Goal: Task Accomplishment & Management: Complete application form

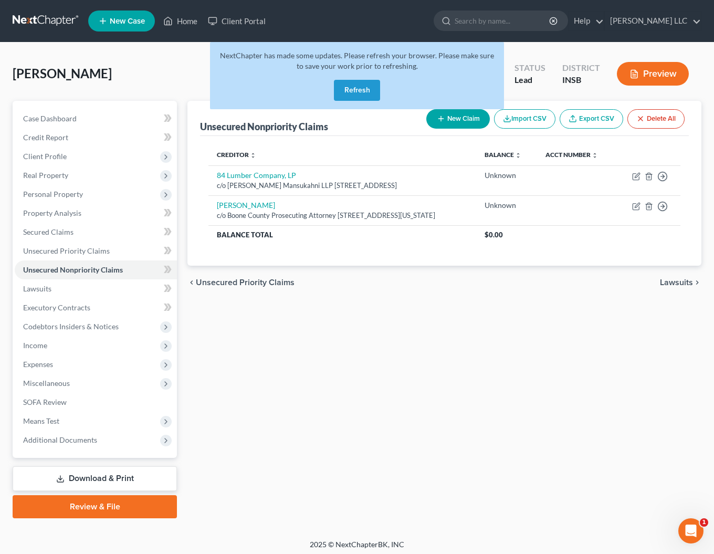
click at [355, 92] on button "Refresh" at bounding box center [357, 90] width 46 height 21
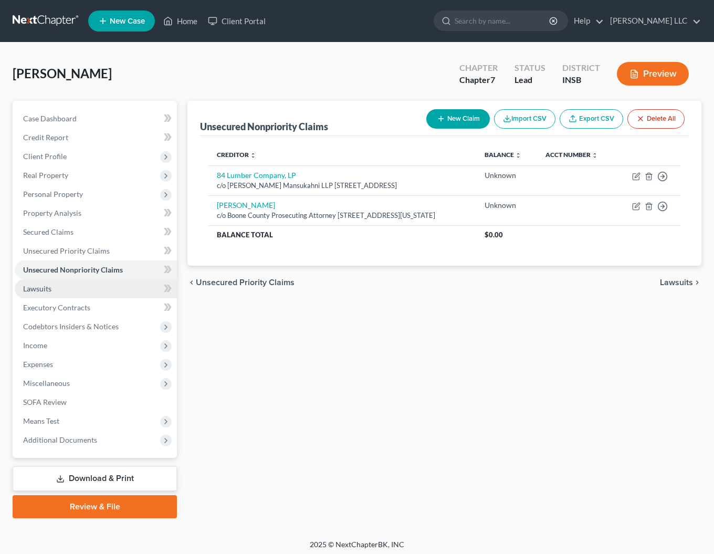
click at [46, 286] on span "Lawsuits" at bounding box center [37, 288] width 28 height 9
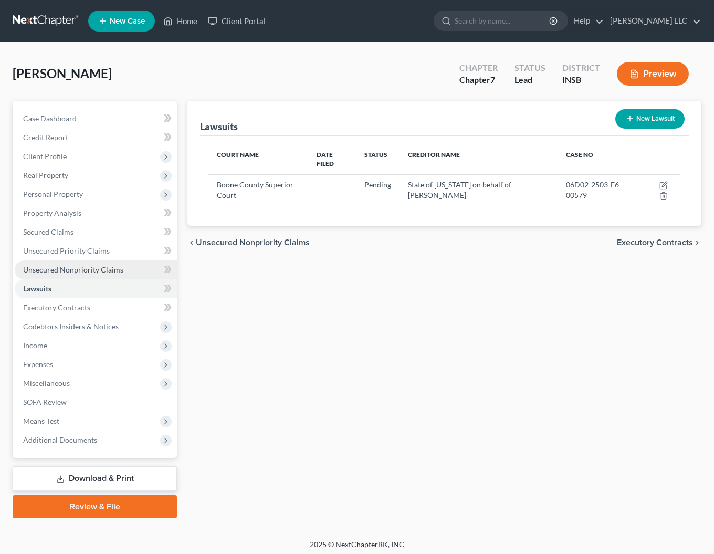
click at [72, 270] on span "Unsecured Nonpriority Claims" at bounding box center [73, 269] width 100 height 9
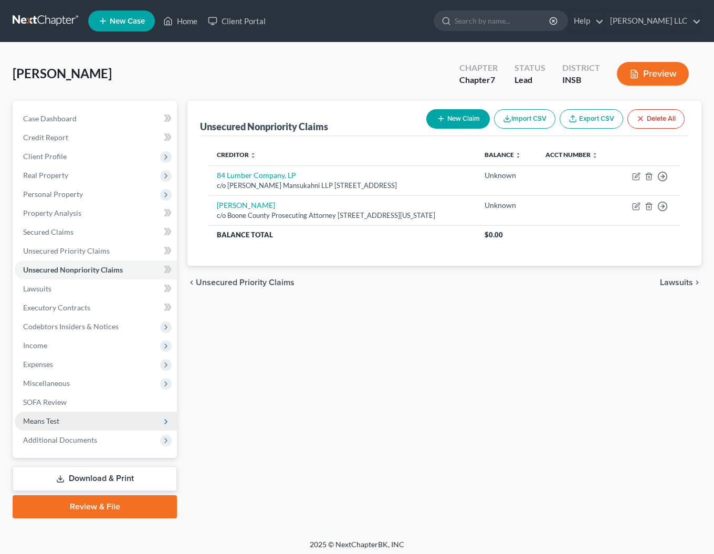
scroll to position [2, 0]
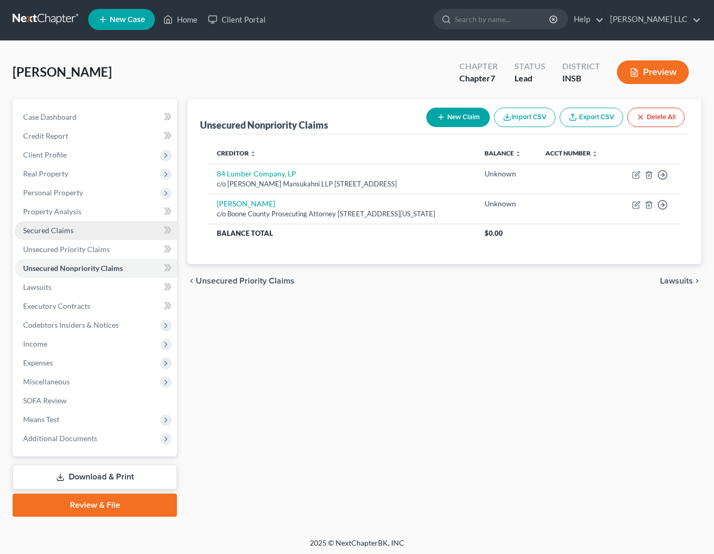
click at [51, 225] on link "Secured Claims" at bounding box center [96, 230] width 162 height 19
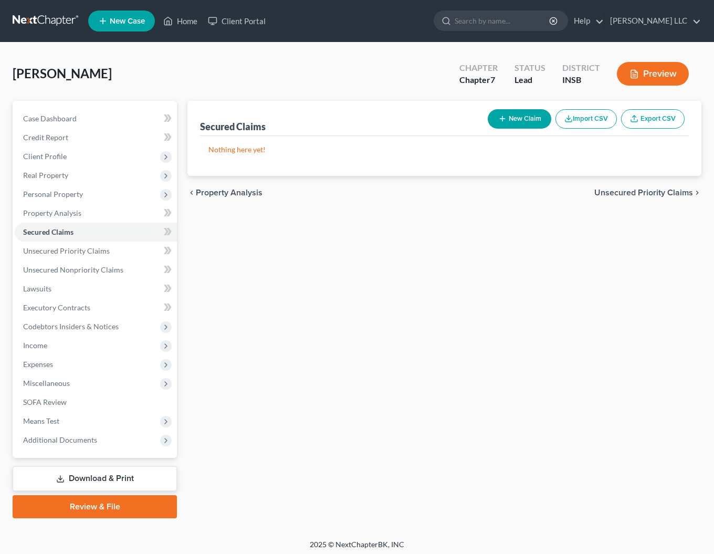
click at [518, 118] on button "New Claim" at bounding box center [518, 118] width 63 height 19
select select "0"
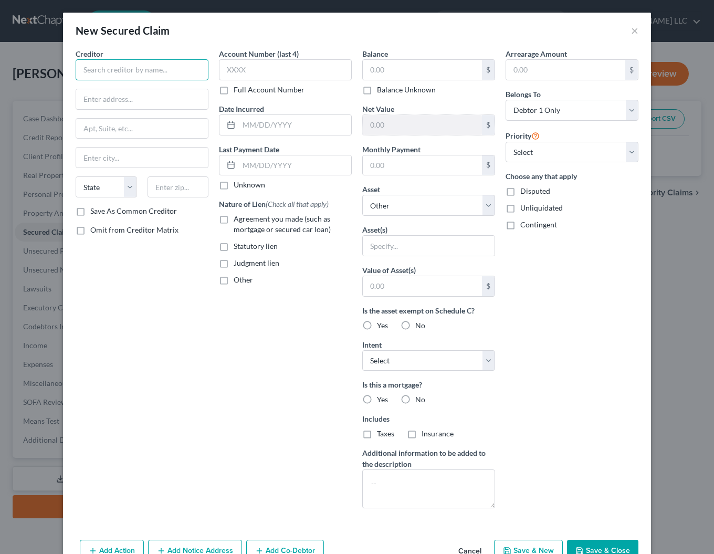
drag, startPoint x: 97, startPoint y: 71, endPoint x: 110, endPoint y: 80, distance: 16.2
click at [97, 71] on input "text" at bounding box center [142, 69] width 133 height 21
type input "American Builders & Contractors Supply, Co."
type input "One ABC Pkwy"
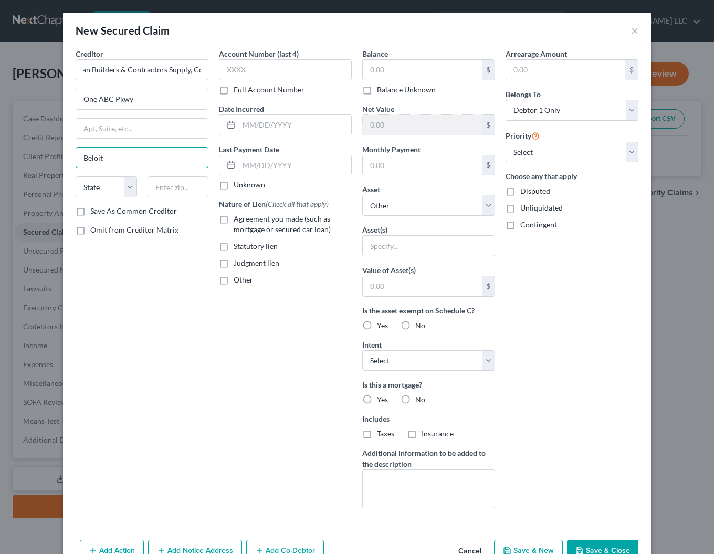
type input "Beloit"
select select "52"
type input "53511"
click at [233, 264] on label "Judgment lien" at bounding box center [256, 263] width 46 height 10
click at [238, 264] on input "Judgment lien" at bounding box center [241, 261] width 7 height 7
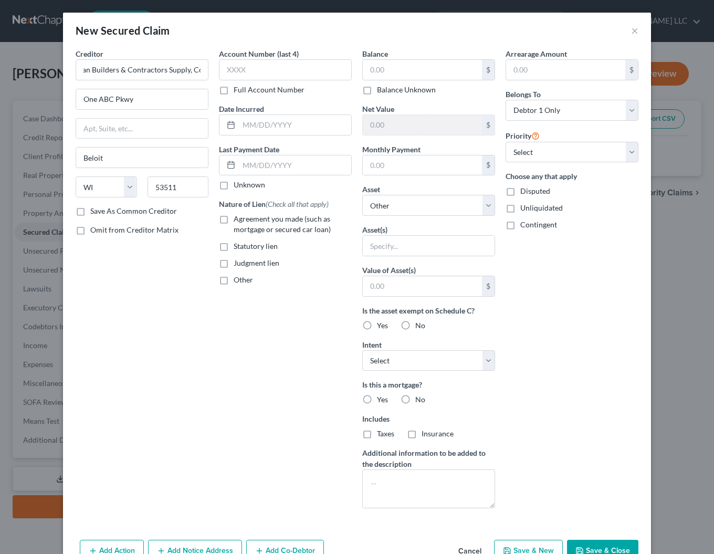
checkbox input "true"
click option "Other" at bounding box center [0, 0] width 0 height 0
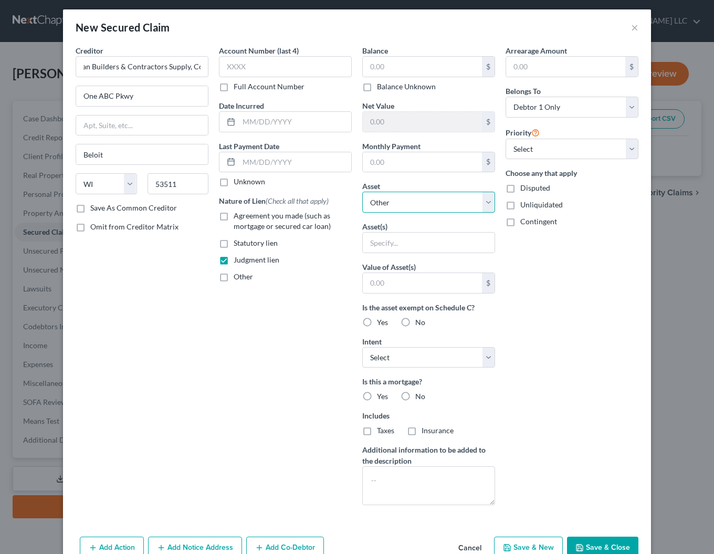
scroll to position [1, 0]
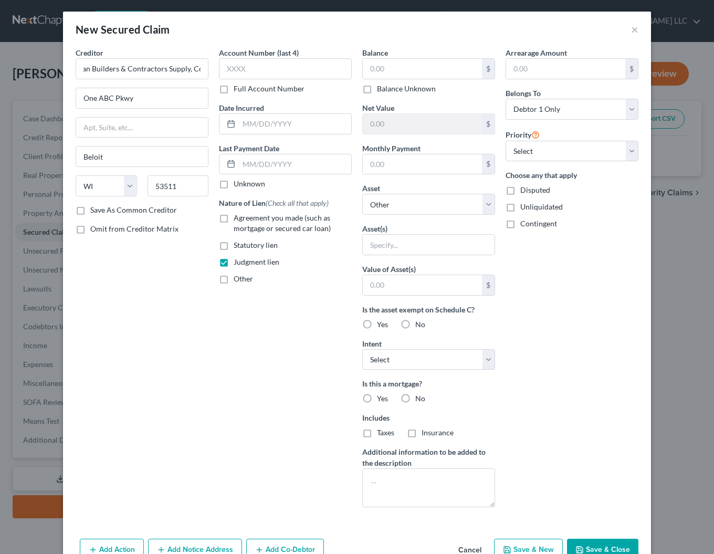
click at [415, 326] on label "No" at bounding box center [420, 324] width 10 height 10
click at [419, 326] on input "No" at bounding box center [422, 322] width 7 height 7
radio input "true"
click at [415, 401] on label "No" at bounding box center [420, 398] width 10 height 10
click at [419, 400] on input "No" at bounding box center [422, 396] width 7 height 7
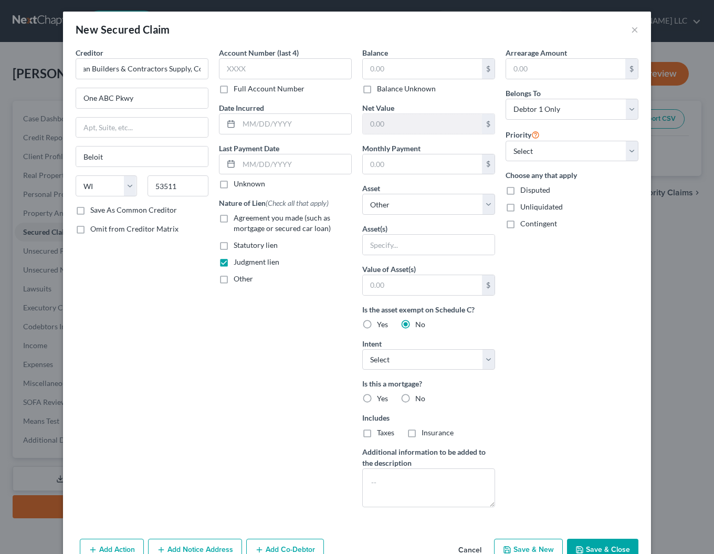
radio input "true"
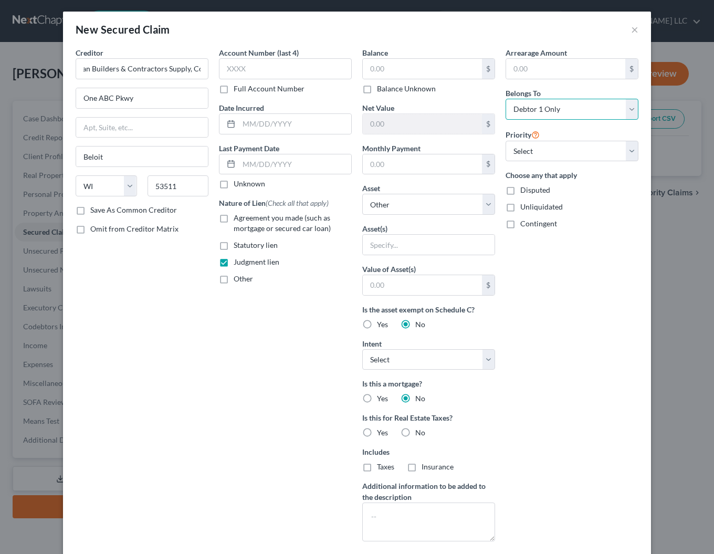
select select "3"
click option "At Least One Of The Debtors And Another" at bounding box center [0, 0] width 0 height 0
click at [401, 72] on input "text" at bounding box center [422, 69] width 119 height 20
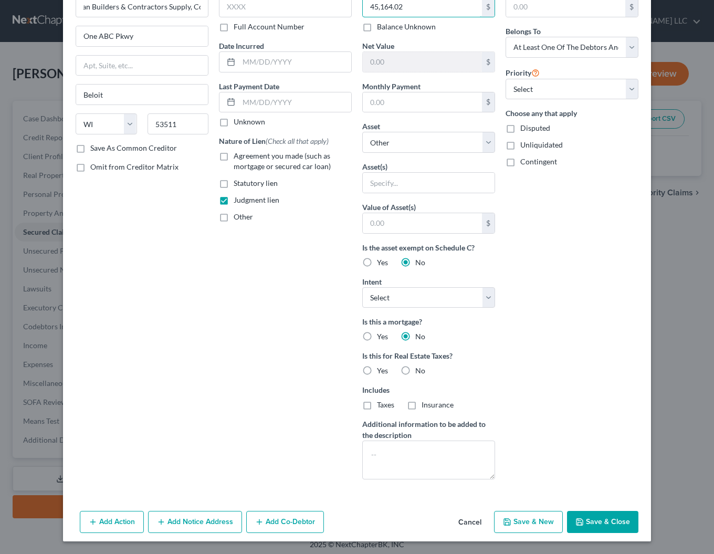
type input "45,164.02"
click at [270, 518] on button "Add Co-Debtor" at bounding box center [285, 521] width 78 height 22
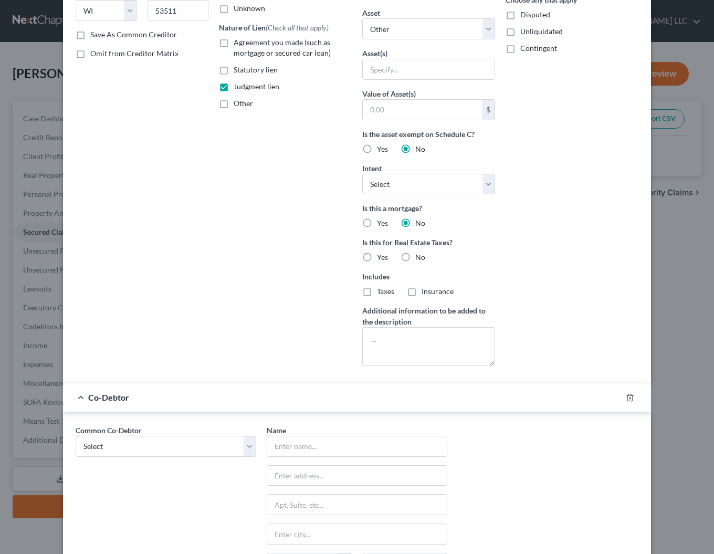
scroll to position [309, 0]
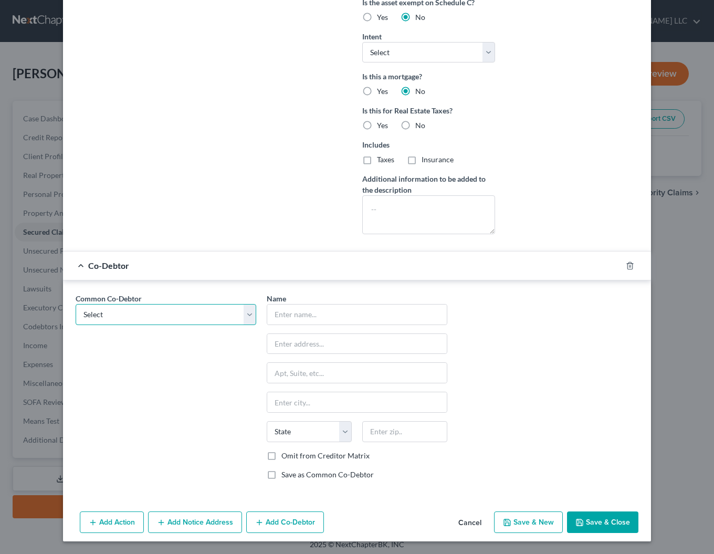
select select "0"
click option "Land Development & Building Development LLC" at bounding box center [0, 0] width 0 height 0
type input "Land Development & Building Development LLC"
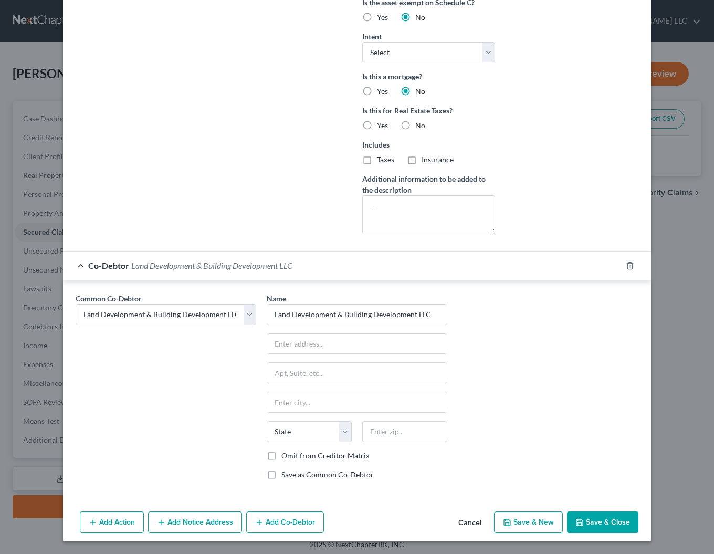
click at [281, 458] on label "Omit from Creditor Matrix" at bounding box center [325, 455] width 88 height 10
click at [285, 457] on input "Omit from Creditor Matrix" at bounding box center [288, 453] width 7 height 7
checkbox input "true"
click at [190, 525] on button "Add Notice Address" at bounding box center [195, 522] width 94 height 22
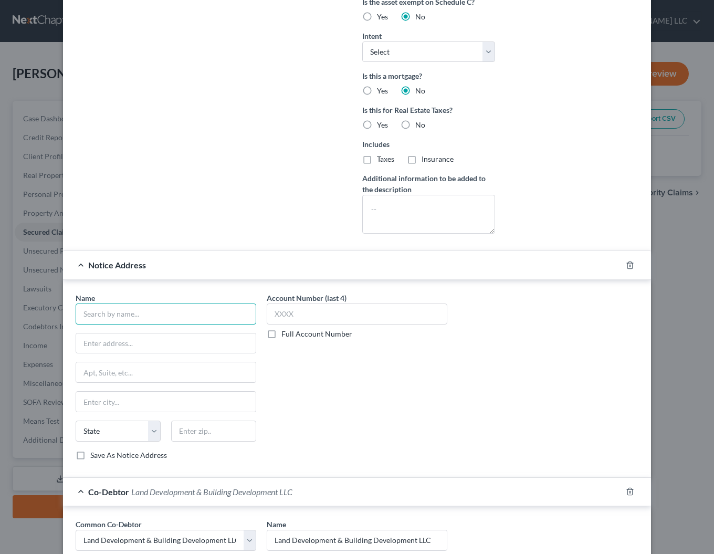
click at [134, 312] on input "text" at bounding box center [166, 313] width 180 height 21
type input "[PERSON_NAME]"
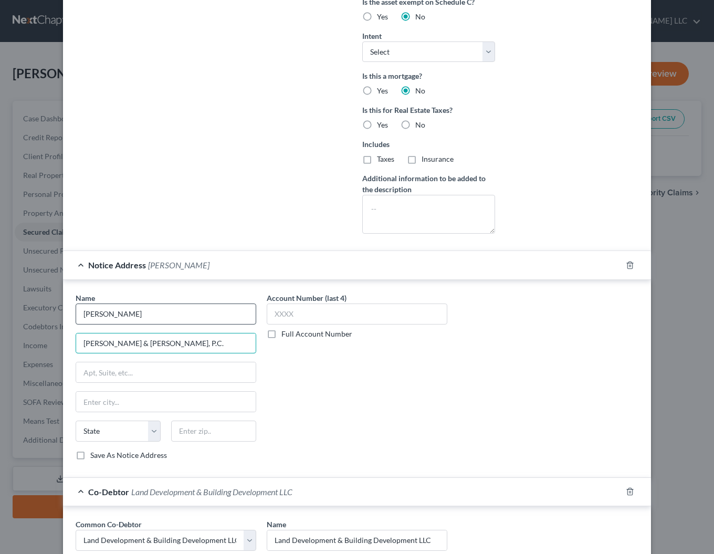
type input "[PERSON_NAME] & [PERSON_NAME], P.C."
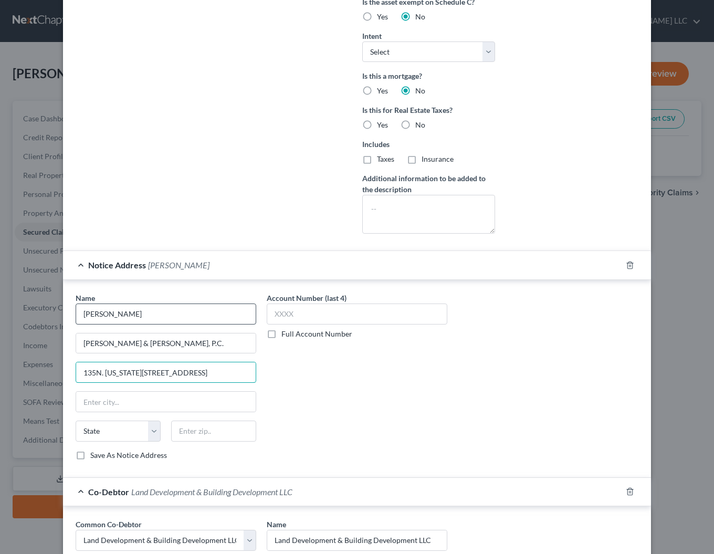
type input "135N. [US_STATE][STREET_ADDRESS]"
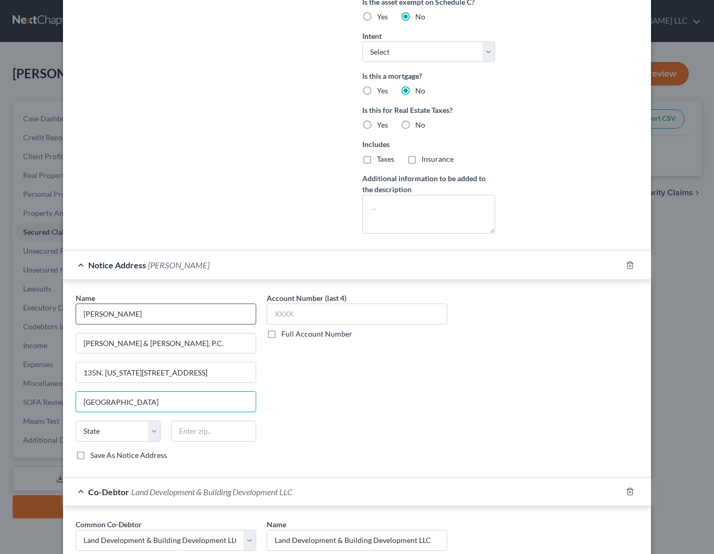
type input "[GEOGRAPHIC_DATA]"
select select "15"
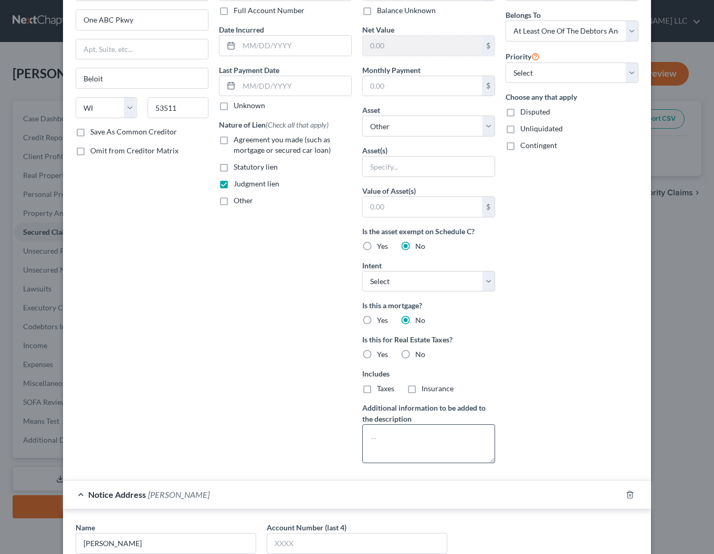
scroll to position [78, 0]
type input "46204"
select select "3"
click option "Avoid" at bounding box center [0, 0] width 0 height 0
click at [415, 356] on label "No" at bounding box center [420, 355] width 10 height 10
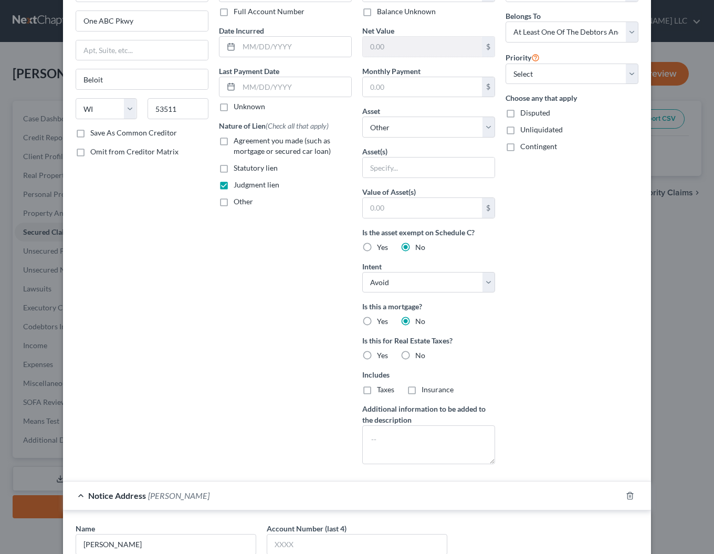
click at [419, 356] on input "No" at bounding box center [422, 353] width 7 height 7
radio input "true"
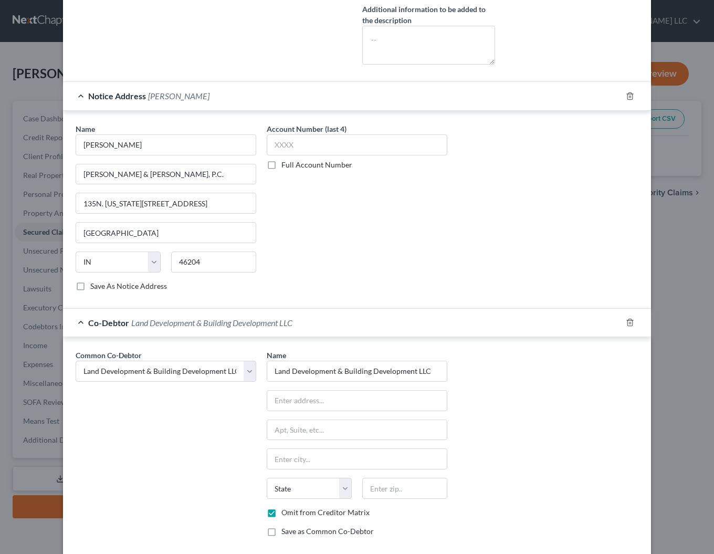
scroll to position [535, 0]
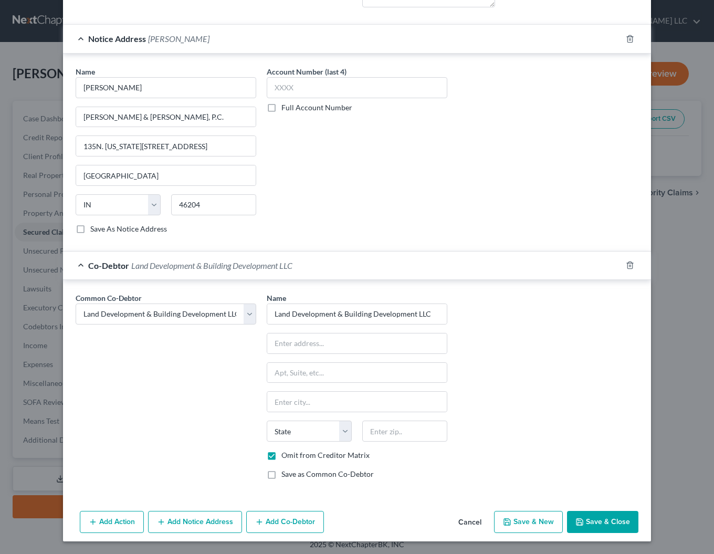
click at [587, 522] on button "Save & Close" at bounding box center [602, 521] width 71 height 22
select select
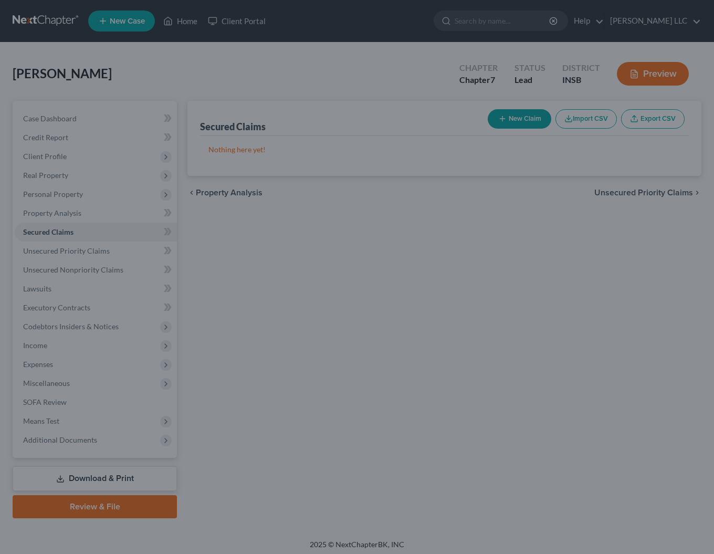
scroll to position [0, 0]
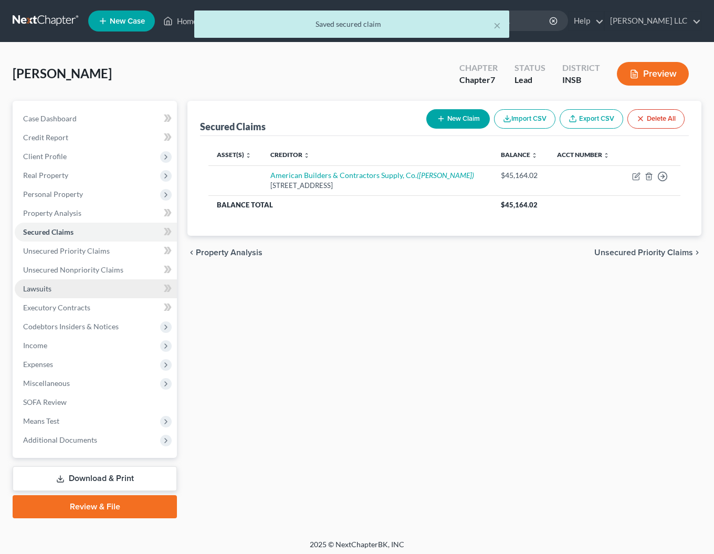
click at [33, 290] on span "Lawsuits" at bounding box center [37, 288] width 28 height 9
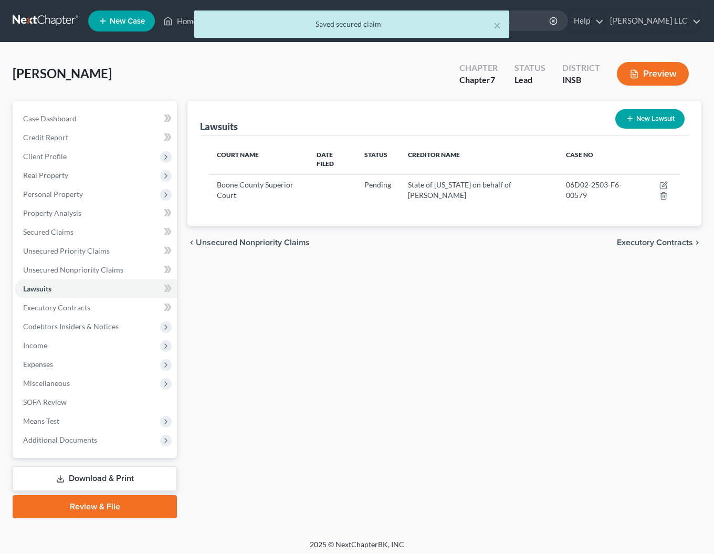
click at [626, 119] on icon "button" at bounding box center [629, 118] width 8 height 8
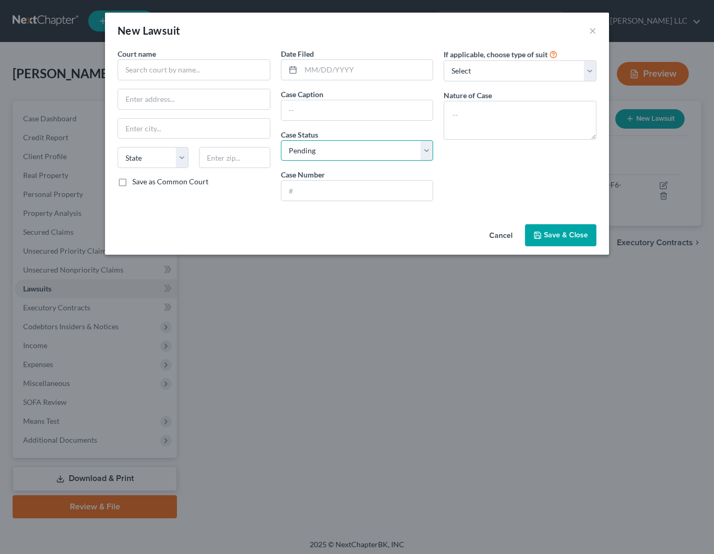
select select "2"
click option "Concluded" at bounding box center [0, 0] width 0 height 0
click at [133, 69] on input "text" at bounding box center [194, 69] width 153 height 21
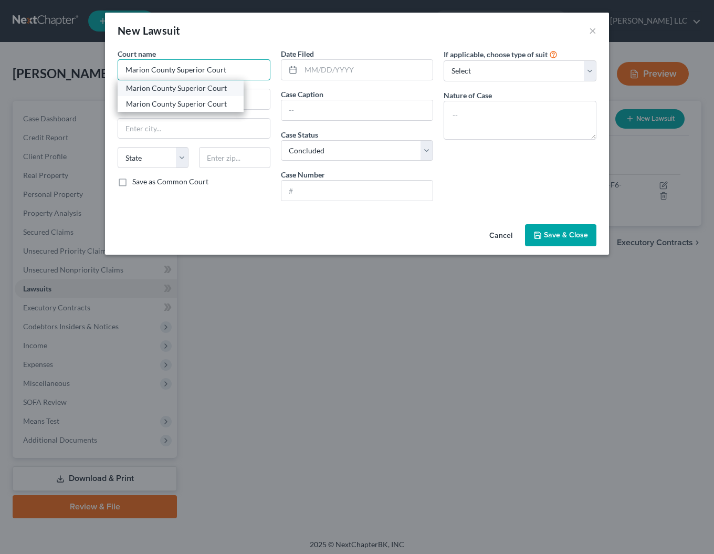
type input "Marion County Superior Court"
click at [157, 91] on div "Marion County Superior Court" at bounding box center [180, 88] width 109 height 10
type input "[STREET_ADDRESS][PERSON_NAME][US_STATE]"
type input "[GEOGRAPHIC_DATA]"
select select "15"
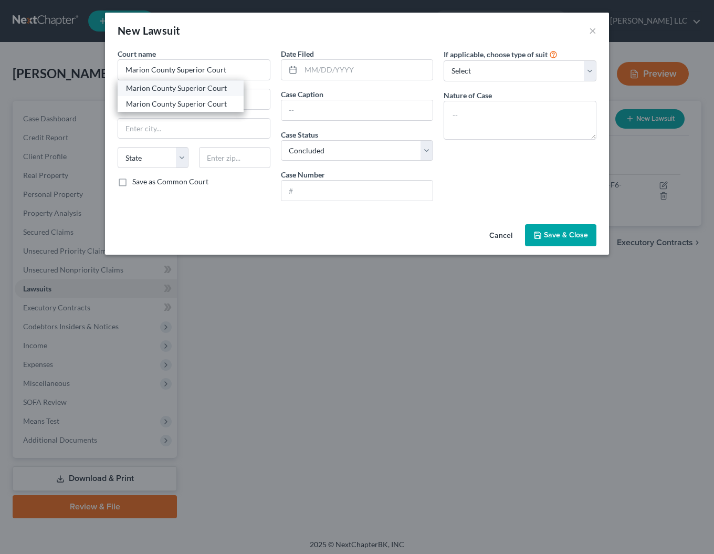
type input "46204"
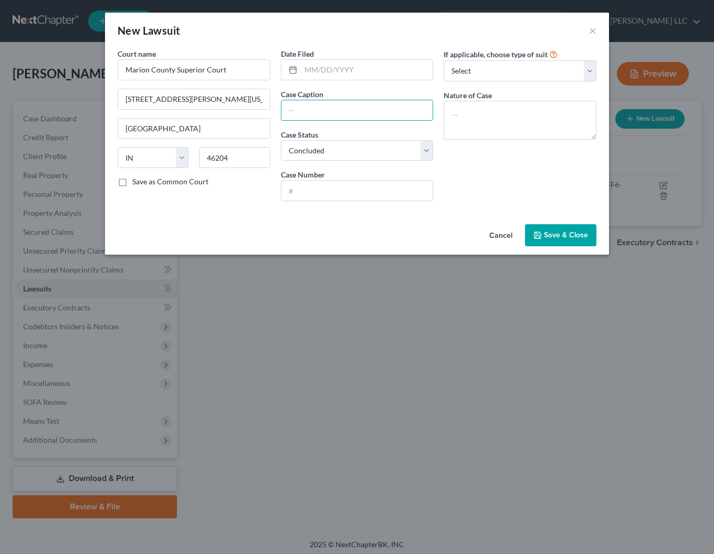
drag, startPoint x: 307, startPoint y: 110, endPoint x: 323, endPoint y: 94, distance: 21.5
click at [310, 109] on input "text" at bounding box center [357, 110] width 152 height 20
click at [317, 69] on input "text" at bounding box center [367, 70] width 132 height 20
type input "[DATE]"
click at [311, 114] on input "text" at bounding box center [357, 110] width 152 height 20
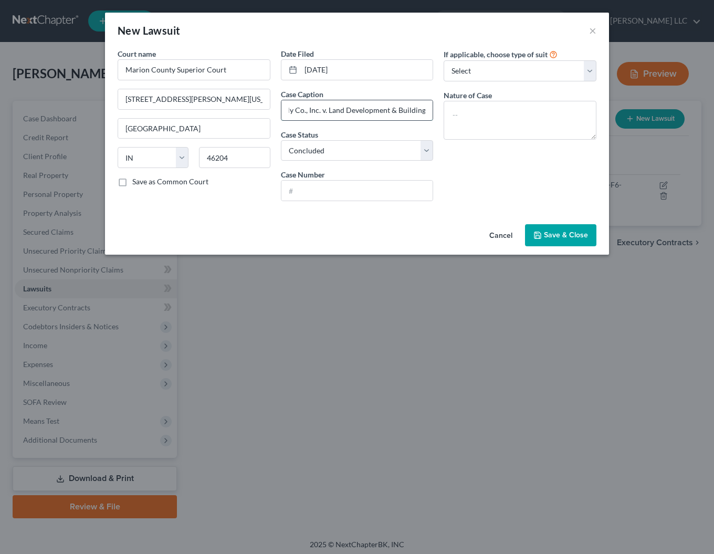
scroll to position [0, 136]
type input "American Builders & Contractors Supply Co., Inc. v. Land Development & Building…"
type input "49D05-2312-47485"
select select "4"
click option "Other" at bounding box center [0, 0] width 0 height 0
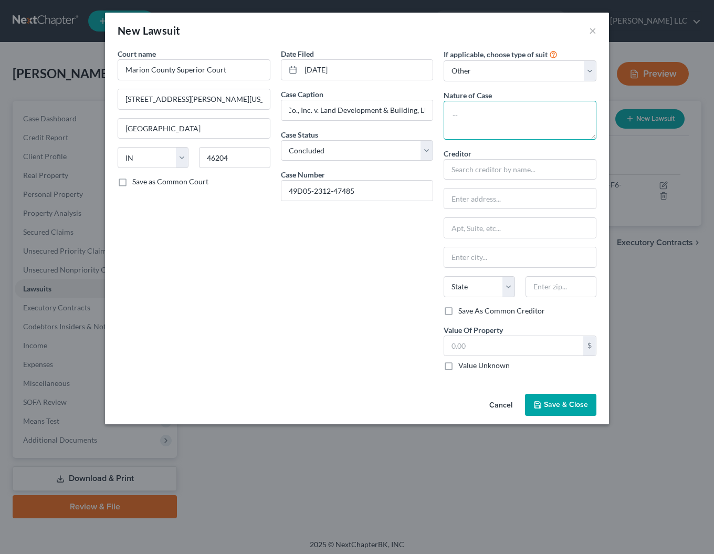
click at [483, 112] on textarea at bounding box center [519, 120] width 153 height 39
type textarea "Collection"
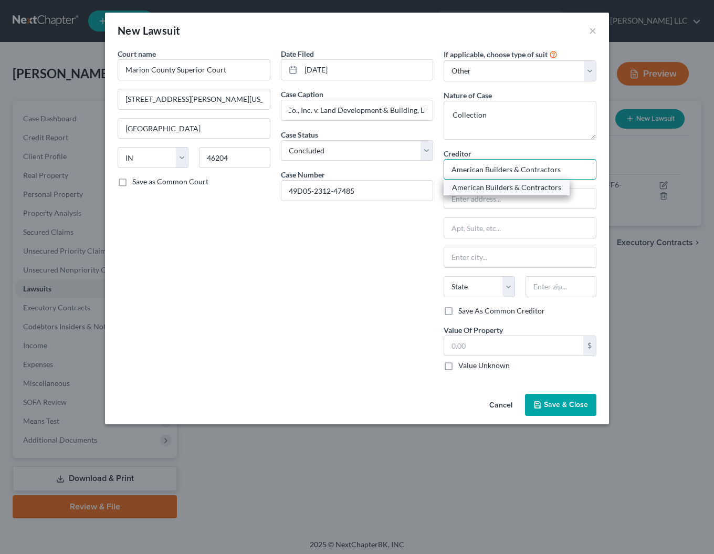
type input "American Builders & Contractors"
click at [518, 194] on div "American Builders & Contractors" at bounding box center [506, 187] width 126 height 16
type input "One ABC Pkwy"
type input "Beloit"
select select "52"
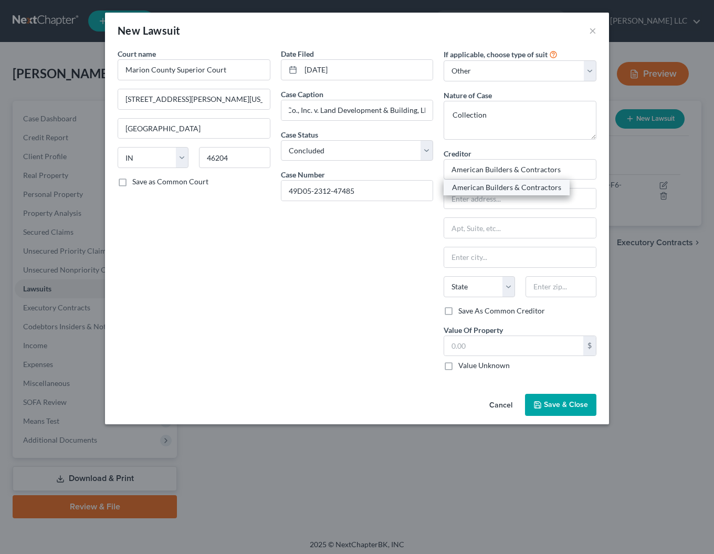
type input "53511"
click at [576, 408] on span "Save & Close" at bounding box center [566, 404] width 44 height 9
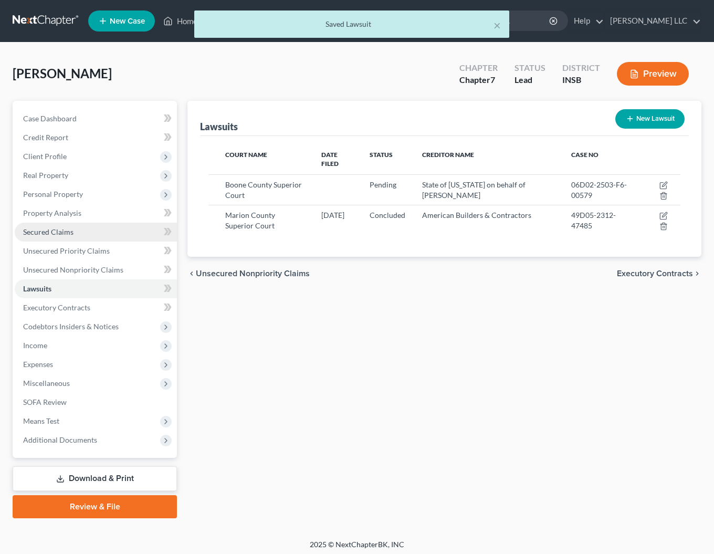
click at [54, 232] on span "Secured Claims" at bounding box center [48, 231] width 50 height 9
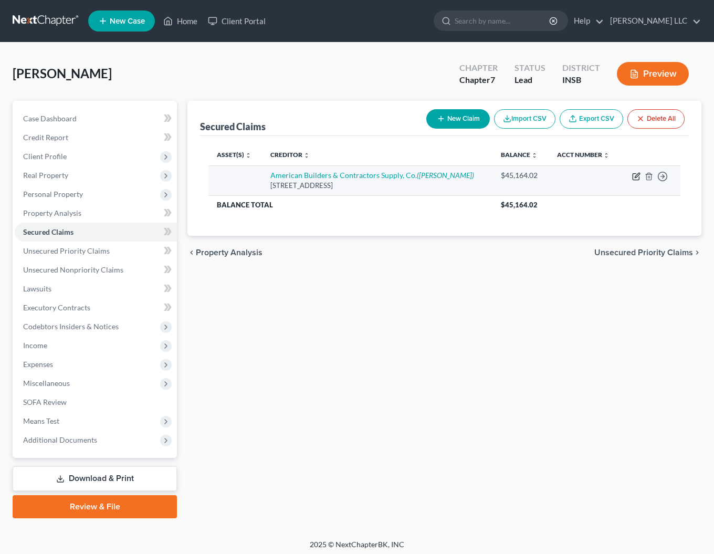
click at [636, 176] on icon "button" at bounding box center [636, 176] width 8 height 8
select select "52"
select select "0"
select select "3"
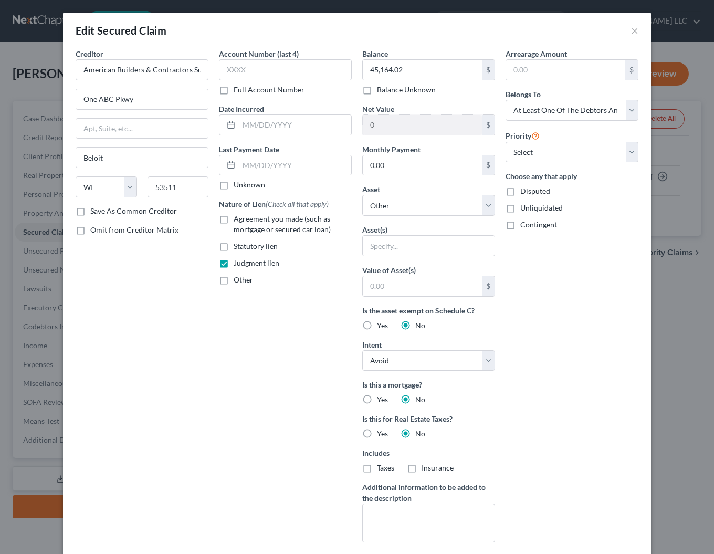
click at [90, 212] on label "Save As Common Creditor" at bounding box center [133, 211] width 87 height 10
click at [94, 212] on input "Save As Common Creditor" at bounding box center [97, 209] width 7 height 7
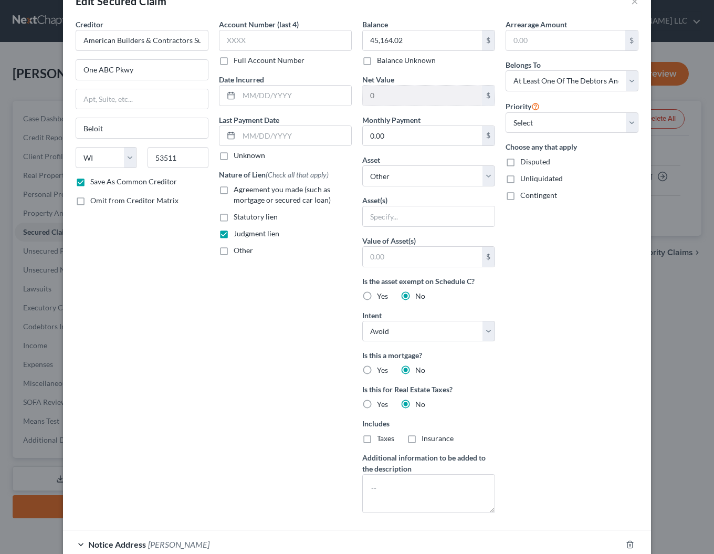
scroll to position [129, 0]
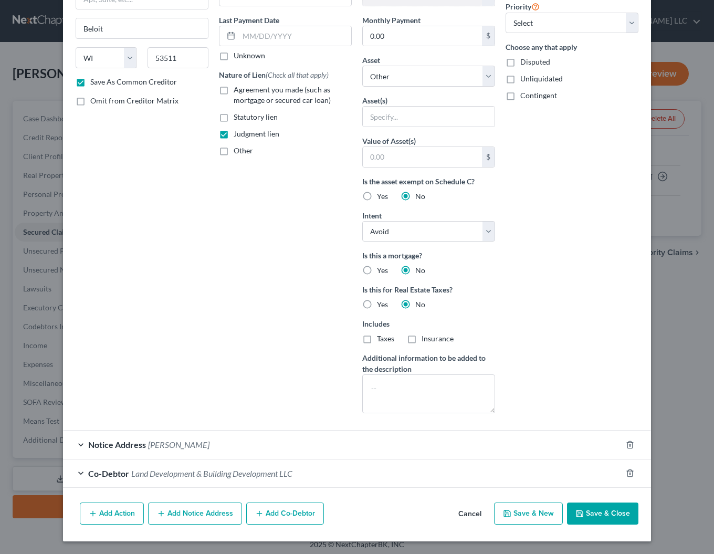
click at [603, 517] on button "Save & Close" at bounding box center [602, 513] width 71 height 22
checkbox input "false"
select select
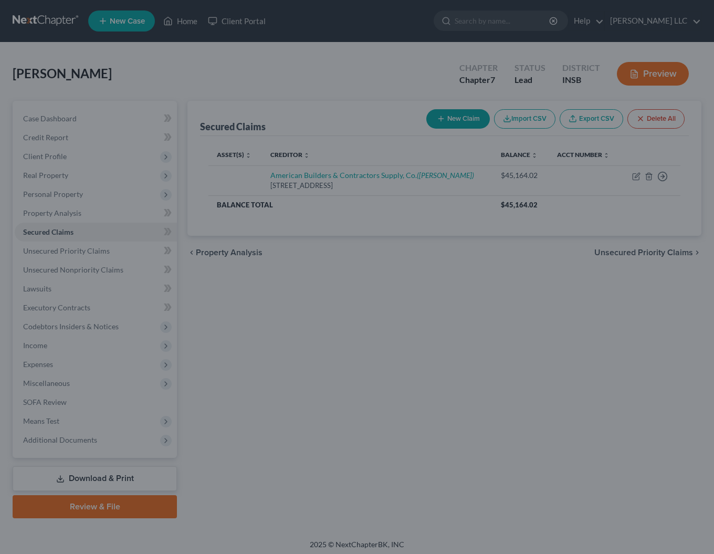
scroll to position [15, 0]
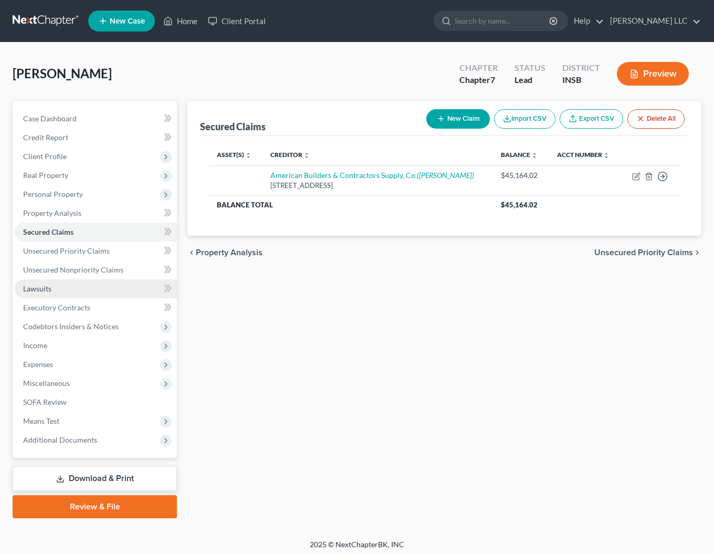
click at [47, 290] on span "Lawsuits" at bounding box center [37, 288] width 28 height 9
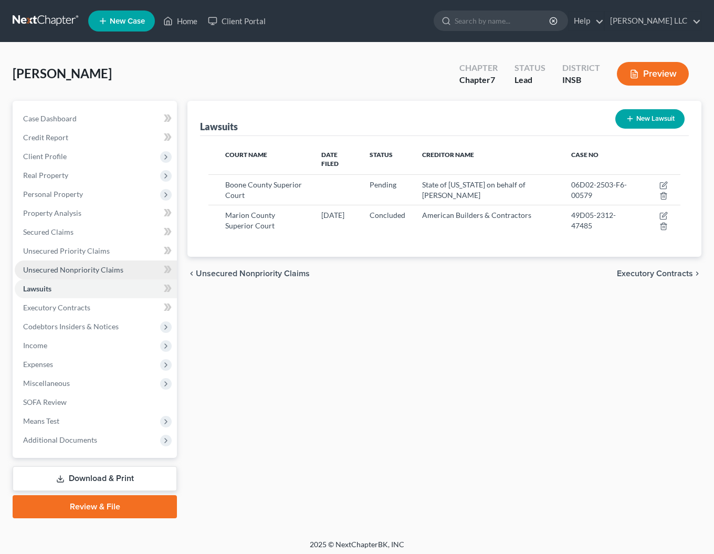
click at [58, 267] on span "Unsecured Nonpriority Claims" at bounding box center [73, 269] width 100 height 9
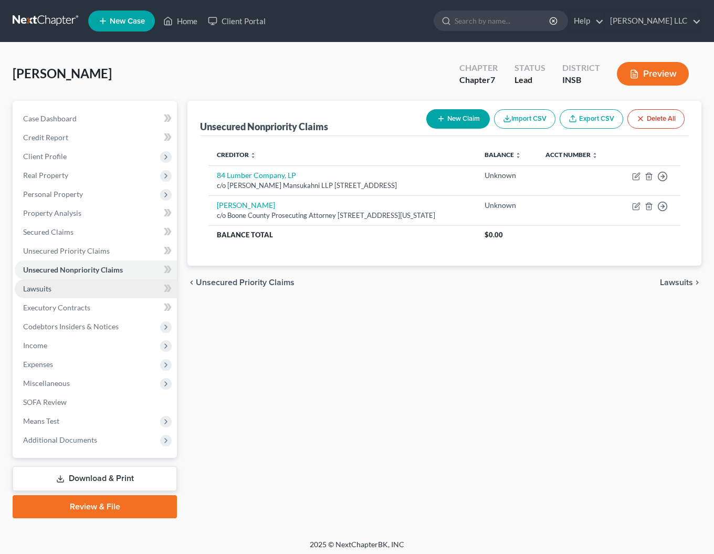
click at [46, 289] on span "Lawsuits" at bounding box center [37, 288] width 28 height 9
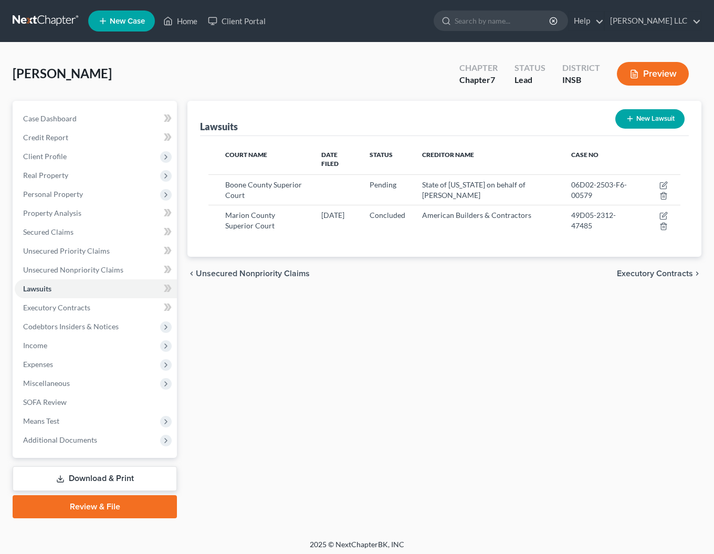
click at [653, 116] on button "New Lawsuit" at bounding box center [649, 118] width 69 height 19
select select "0"
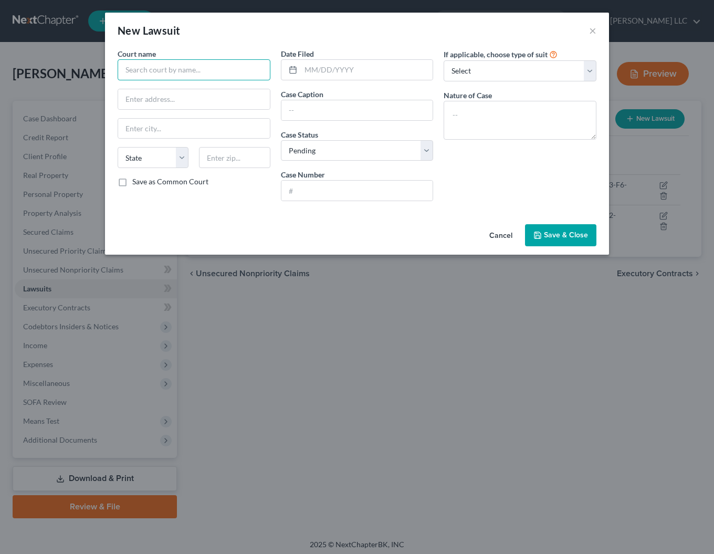
click at [138, 72] on input "text" at bounding box center [194, 69] width 153 height 21
type input "Court of Common Pleas of [GEOGRAPHIC_DATA], [US_STATE]"
click at [311, 113] on input "text" at bounding box center [357, 110] width 152 height 20
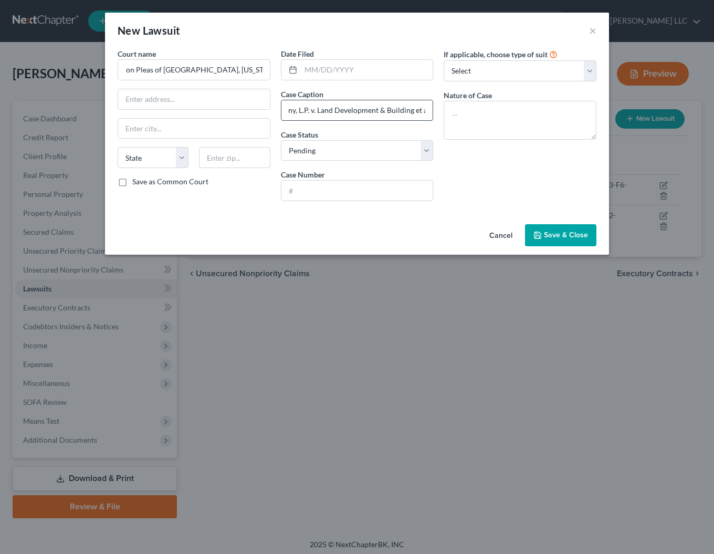
type input "84 Lumber Company, L.P. v. Land Development & Building et al"
type input "GD-24-011324"
select select "4"
click option "Other" at bounding box center [0, 0] width 0 height 0
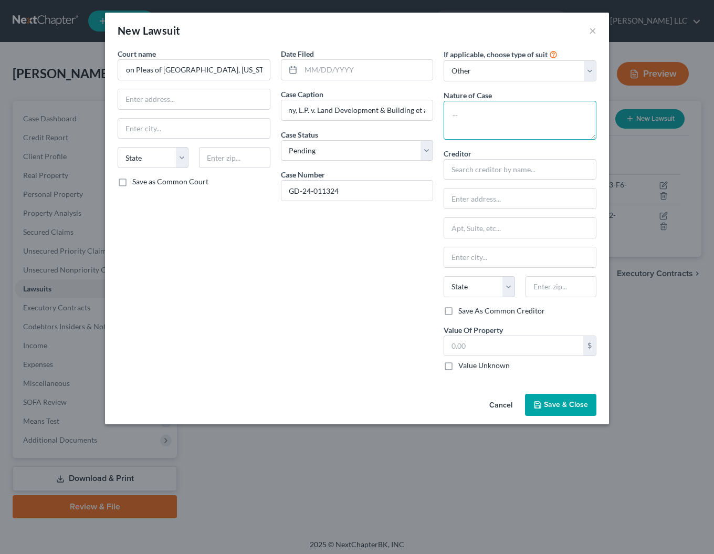
click at [490, 123] on textarea at bounding box center [519, 120] width 153 height 39
type textarea "Collection"
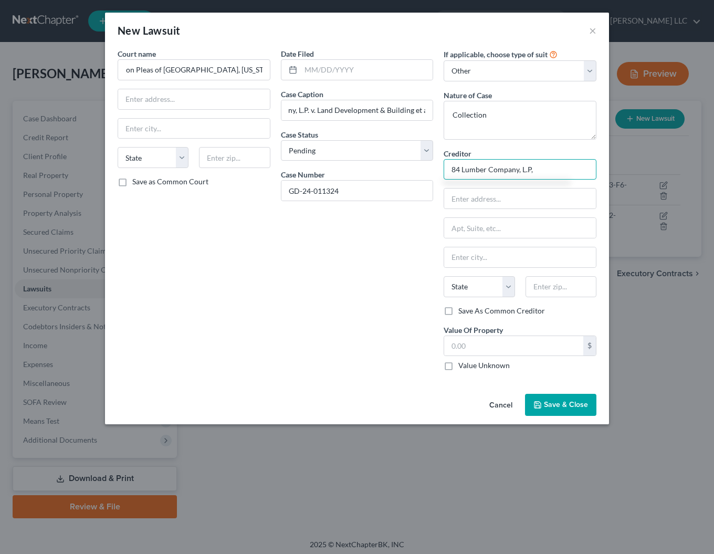
type input "84 Lumber Company, L.P,"
click at [577, 408] on span "Save & Close" at bounding box center [566, 404] width 44 height 9
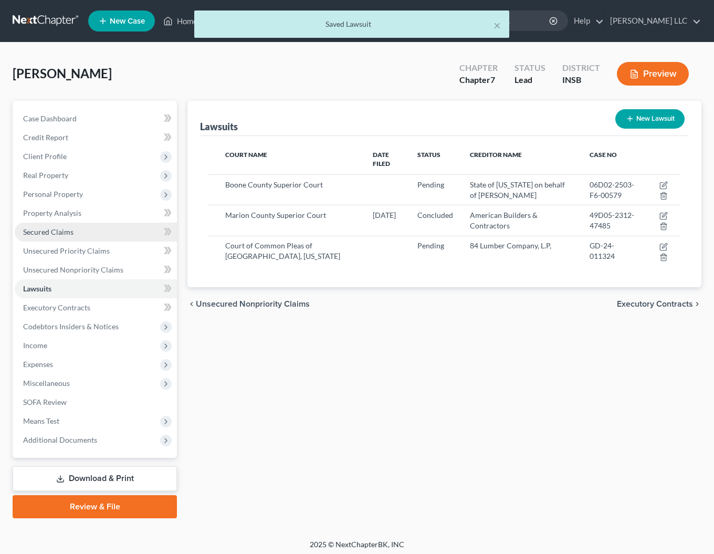
click at [52, 234] on span "Secured Claims" at bounding box center [48, 231] width 50 height 9
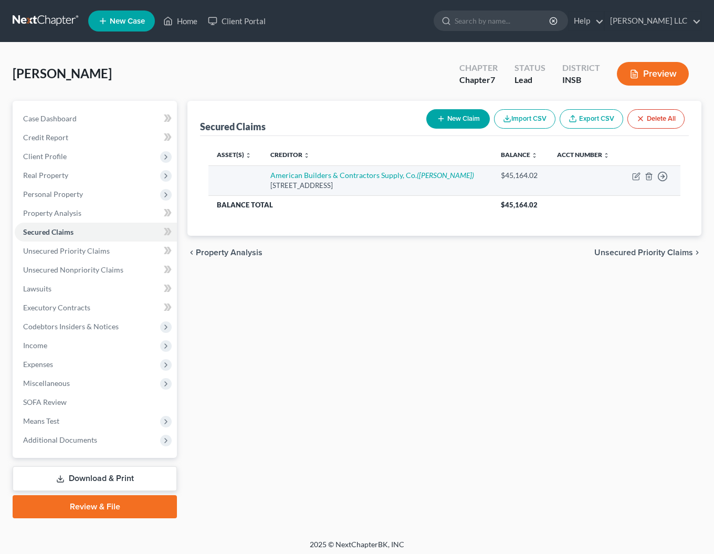
scroll to position [1, 0]
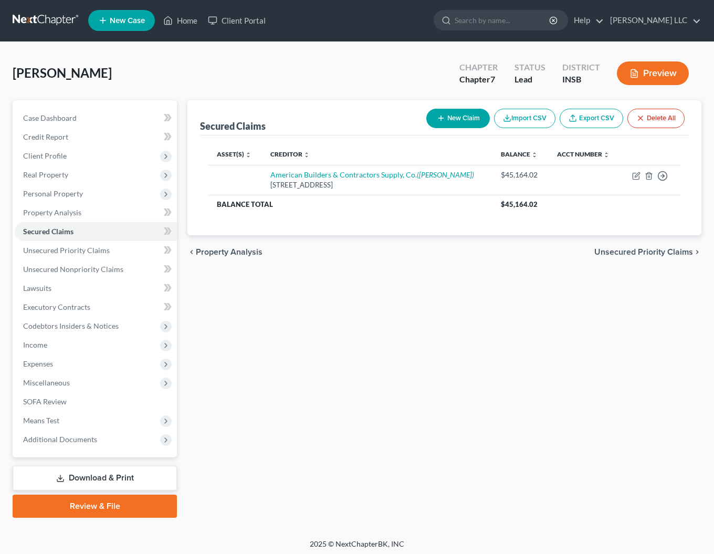
click at [452, 114] on button "New Claim" at bounding box center [457, 118] width 63 height 19
select select "0"
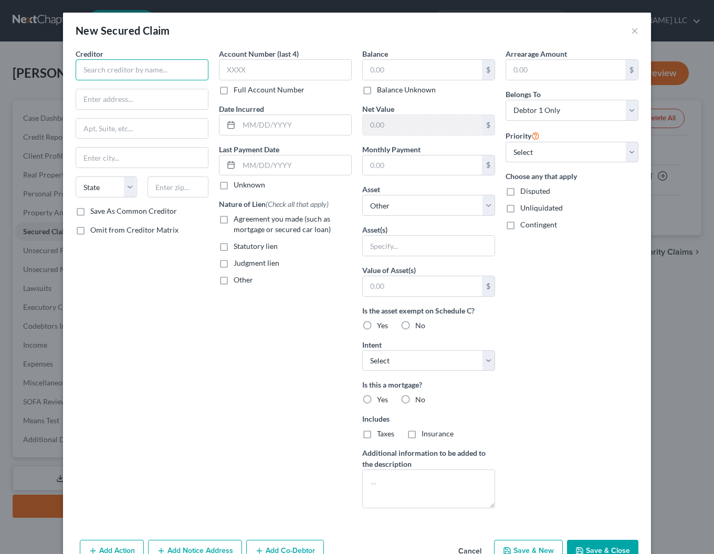
click at [108, 65] on input "text" at bounding box center [142, 69] width 133 height 21
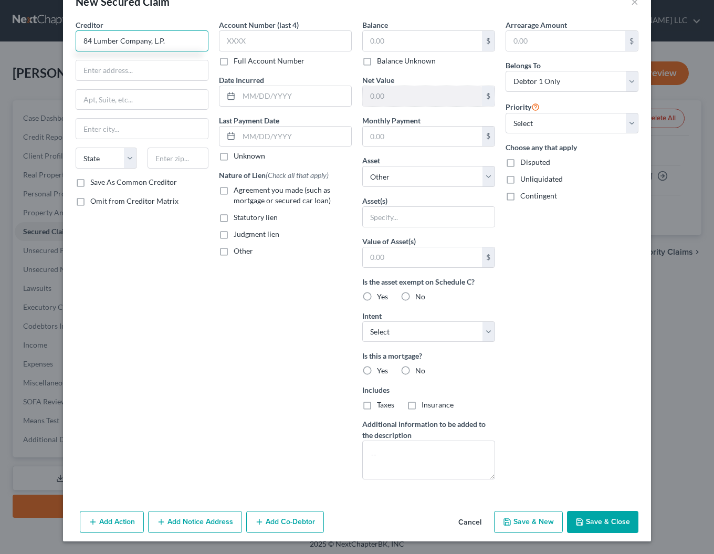
type input "84 Lumber Company, L.P."
click at [261, 522] on line "button" at bounding box center [259, 522] width 5 height 0
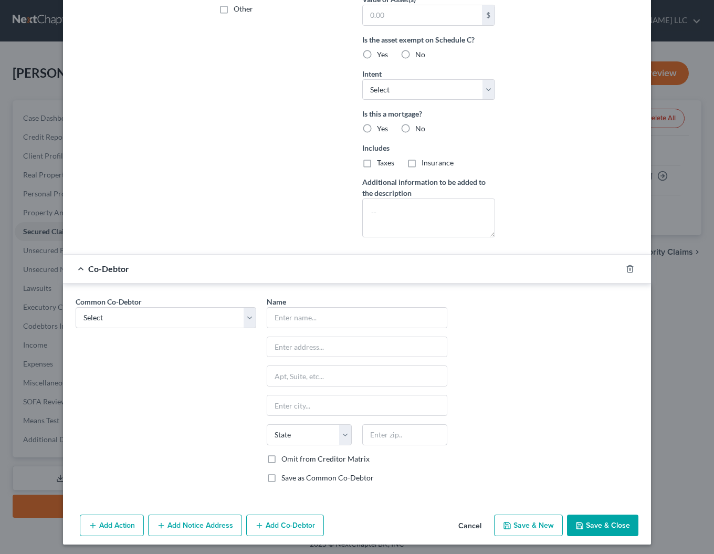
scroll to position [274, 0]
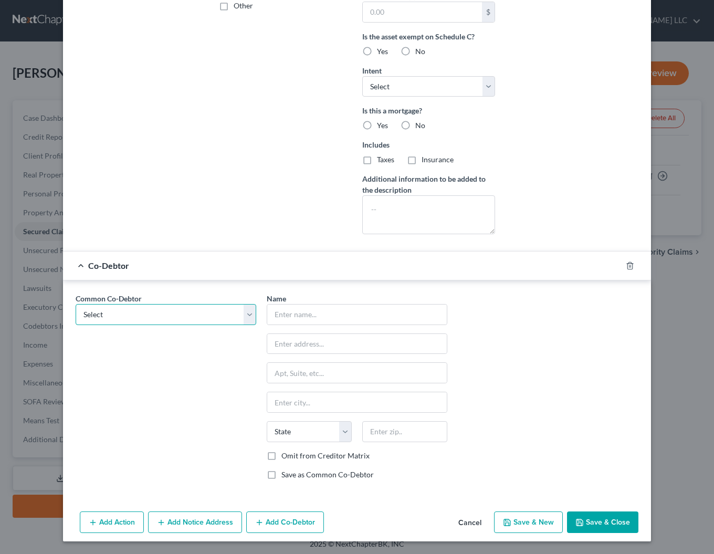
select select "0"
click option "Land Development & Building Development LLC" at bounding box center [0, 0] width 0 height 0
type input "Land Development & Building Development LLC"
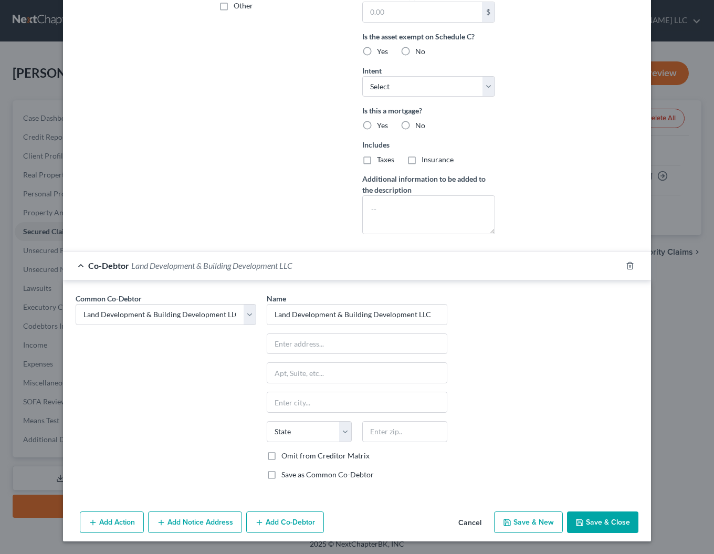
click at [281, 456] on label "Omit from Creditor Matrix" at bounding box center [325, 455] width 88 height 10
click at [285, 456] on input "Omit from Creditor Matrix" at bounding box center [288, 453] width 7 height 7
checkbox input "true"
click at [206, 523] on button "Add Notice Address" at bounding box center [195, 522] width 94 height 22
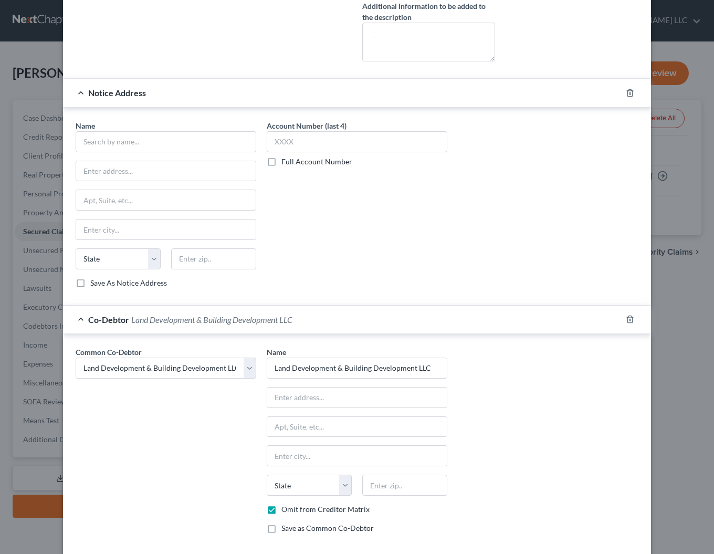
scroll to position [448, 0]
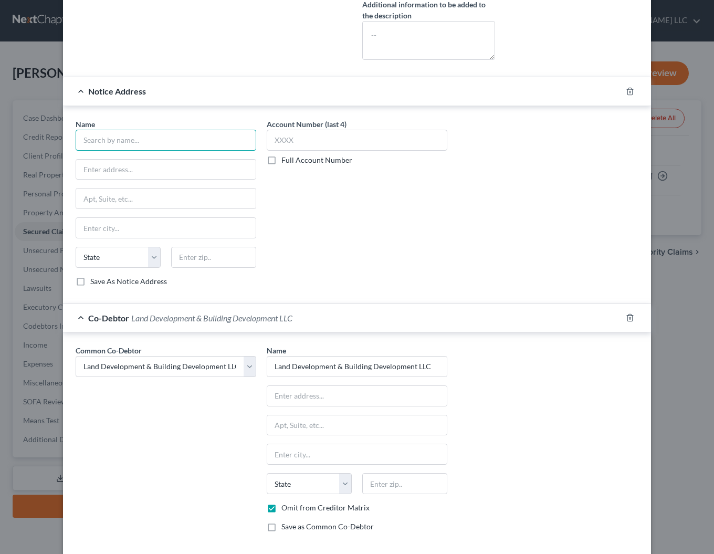
click at [101, 137] on input "text" at bounding box center [166, 140] width 180 height 21
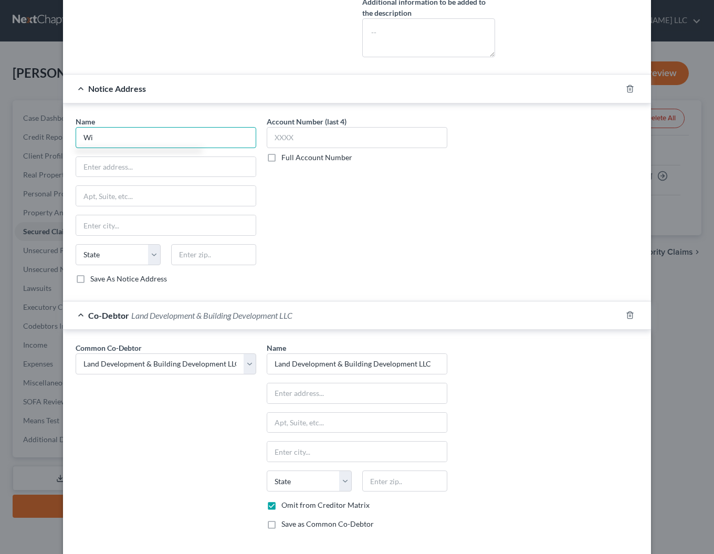
type input "W"
type input "[PERSON_NAME] Scullly [PERSON_NAME]"
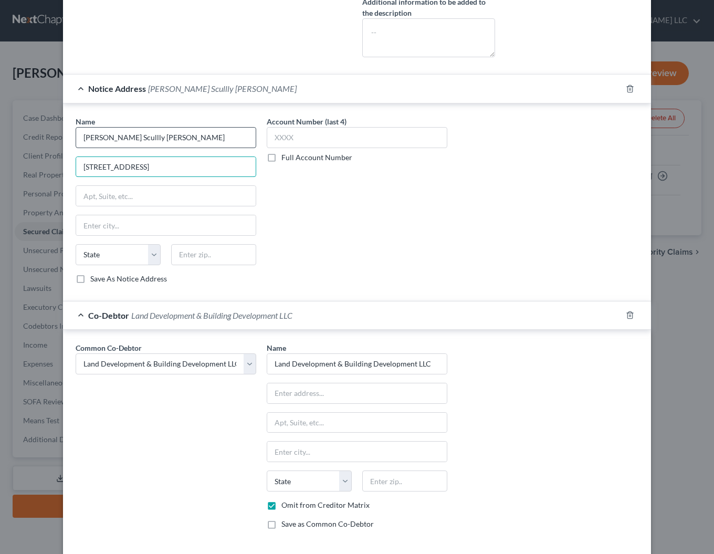
type input "[STREET_ADDRESS]"
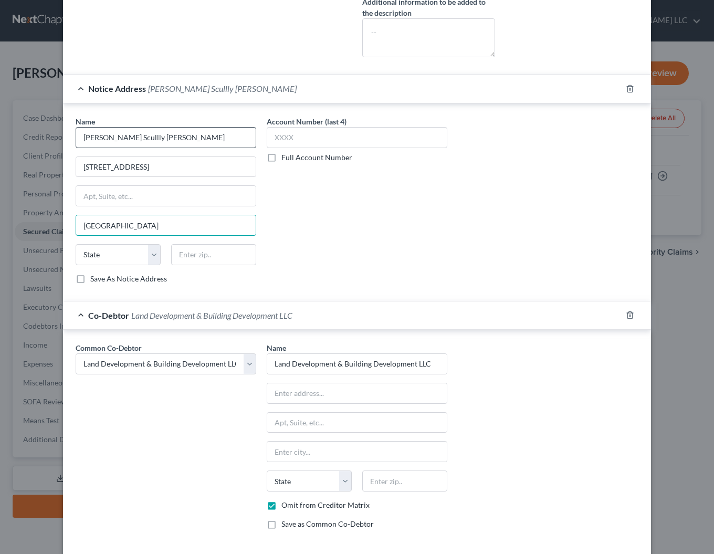
type input "[GEOGRAPHIC_DATA]"
select select "39"
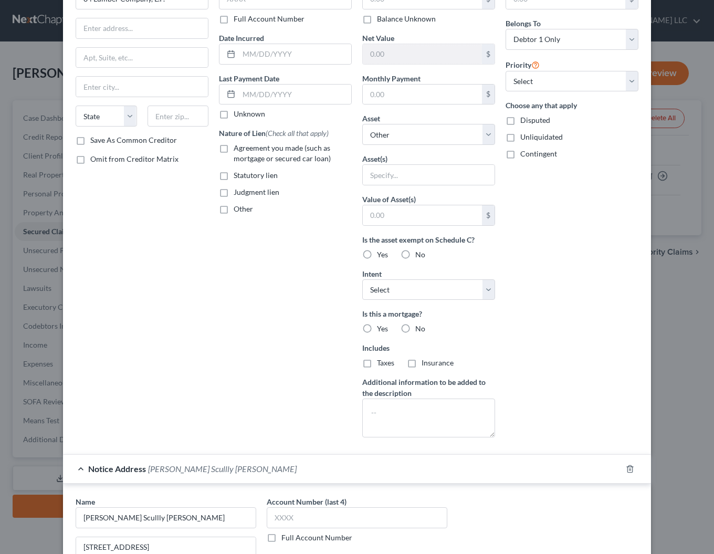
scroll to position [0, 0]
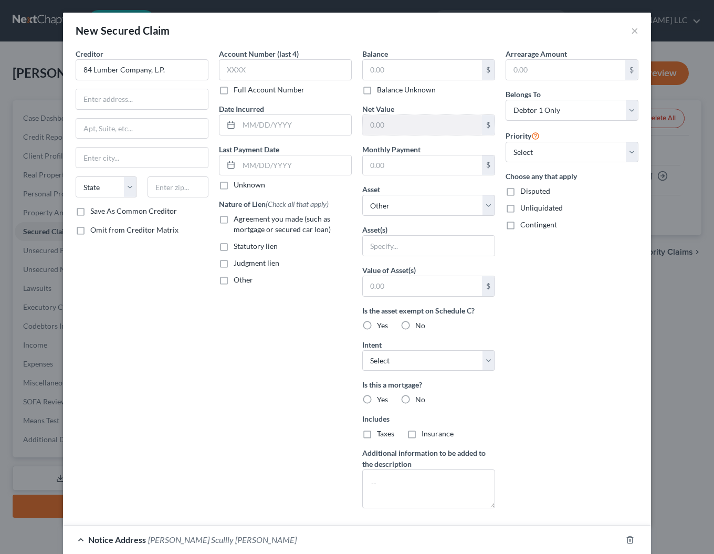
type input "15219"
click at [233, 267] on label "Judgment lien" at bounding box center [256, 263] width 46 height 10
click at [238, 264] on input "Judgment lien" at bounding box center [241, 261] width 7 height 7
checkbox input "true"
select select "3"
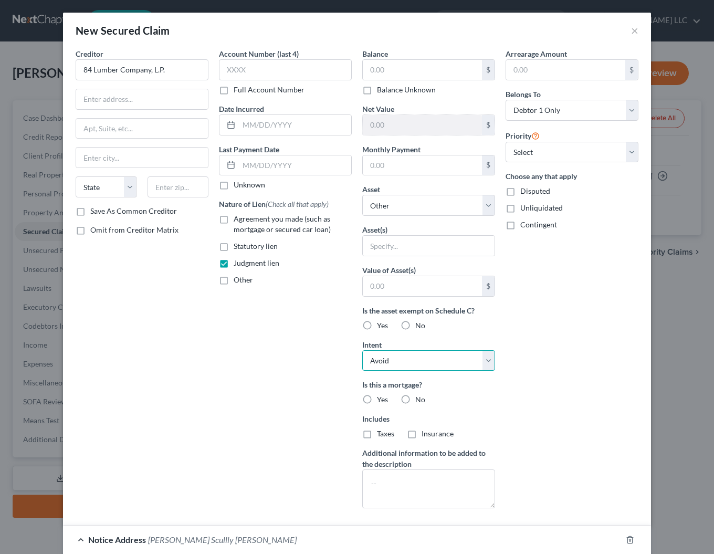
click option "Avoid" at bounding box center [0, 0] width 0 height 0
click at [415, 399] on label "No" at bounding box center [420, 399] width 10 height 10
click at [419, 399] on input "No" at bounding box center [422, 397] width 7 height 7
radio input "true"
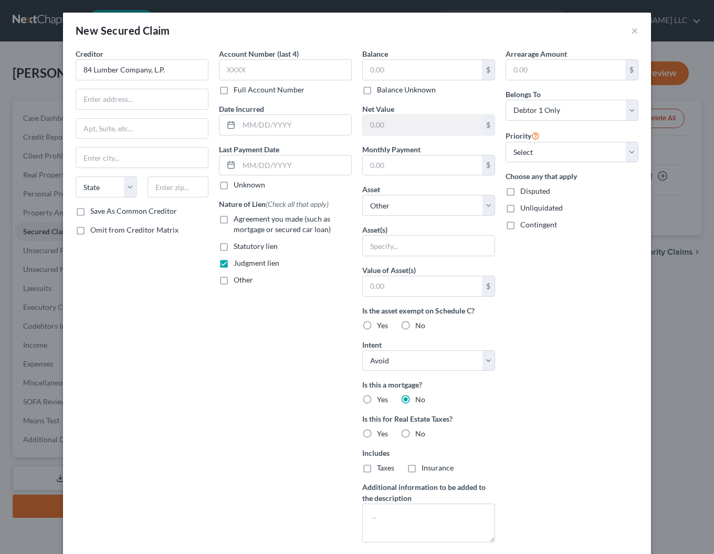
click at [415, 435] on label "No" at bounding box center [420, 433] width 10 height 10
click at [419, 435] on input "No" at bounding box center [422, 431] width 7 height 7
radio input "true"
click at [415, 326] on label "No" at bounding box center [420, 325] width 10 height 10
click at [419, 326] on input "No" at bounding box center [422, 323] width 7 height 7
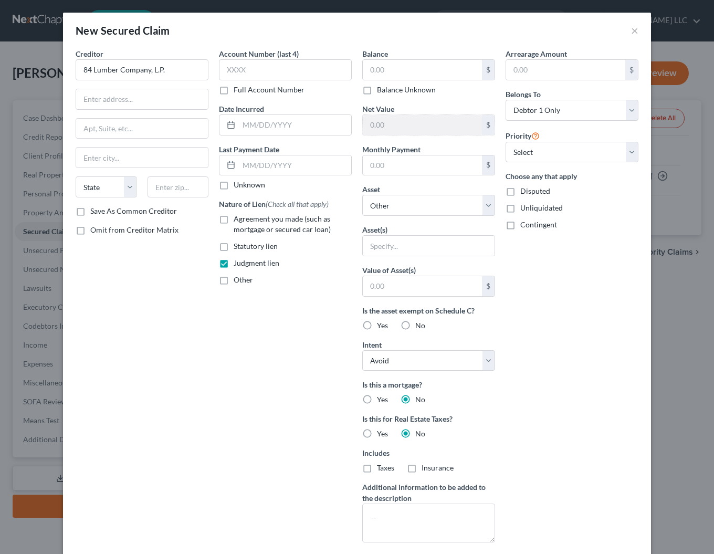
radio input "true"
click at [415, 326] on label "No" at bounding box center [420, 325] width 10 height 10
click at [419, 326] on input "No" at bounding box center [422, 323] width 7 height 7
select select "3"
click option "At Least One Of The Debtors And Another" at bounding box center [0, 0] width 0 height 0
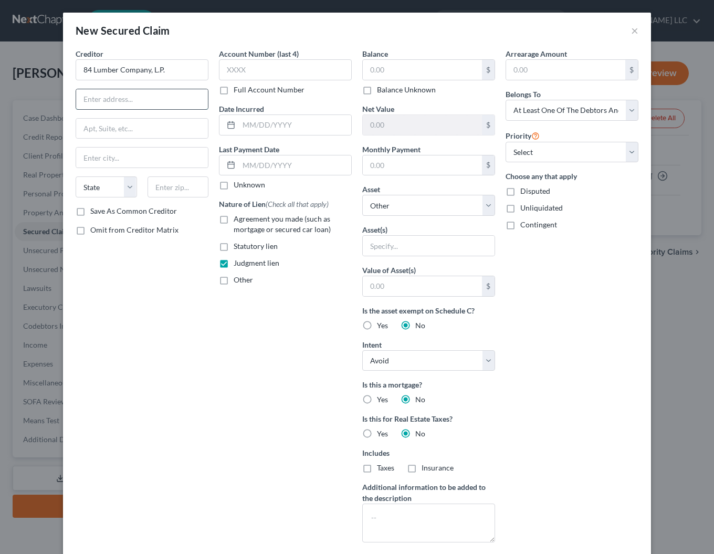
click at [95, 97] on input "text" at bounding box center [142, 99] width 132 height 20
type input "1019 Route 519"
type input "Eighty Four"
select select "39"
type input "15330"
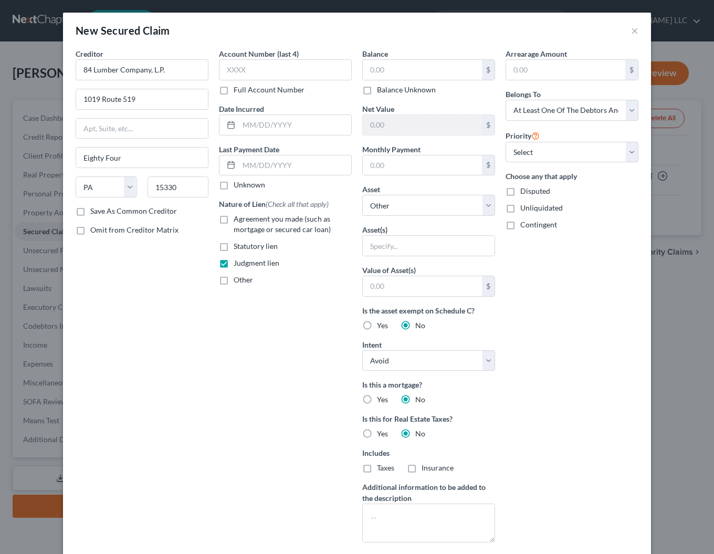
click at [377, 90] on label "Balance Unknown" at bounding box center [406, 89] width 59 height 10
click at [381, 90] on input "Balance Unknown" at bounding box center [384, 87] width 7 height 7
checkbox input "true"
type input "0.00"
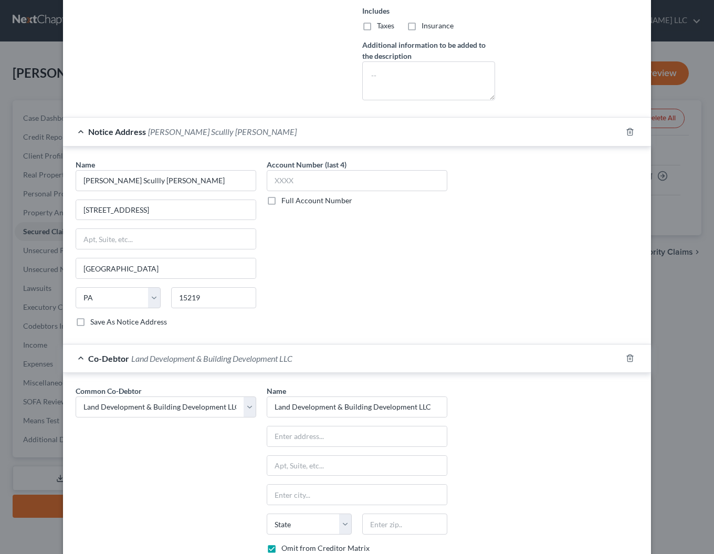
scroll to position [535, 0]
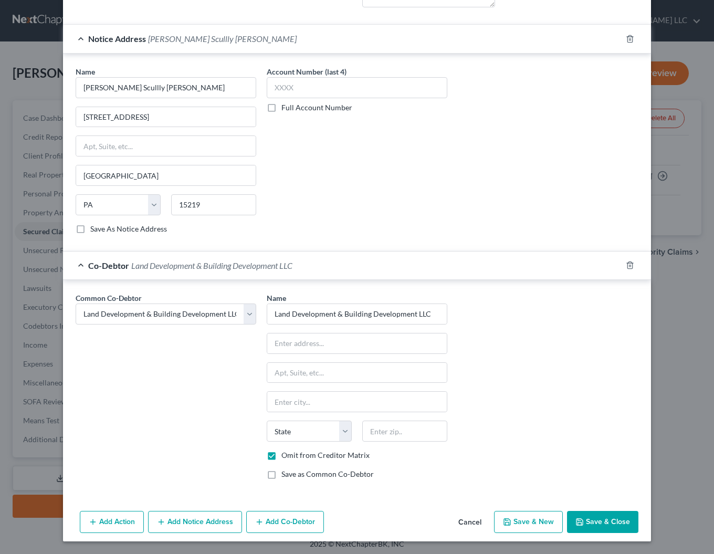
click at [603, 533] on div "Add Action Add Notice Address Add Co-Debtor Cancel Save & New Save & Close" at bounding box center [357, 523] width 588 height 35
click at [603, 524] on button "Save & Close" at bounding box center [602, 521] width 71 height 22
select select
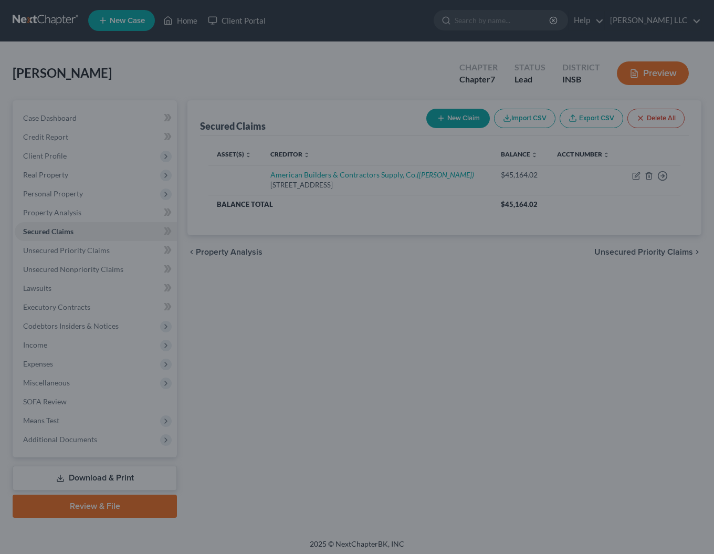
scroll to position [420, 0]
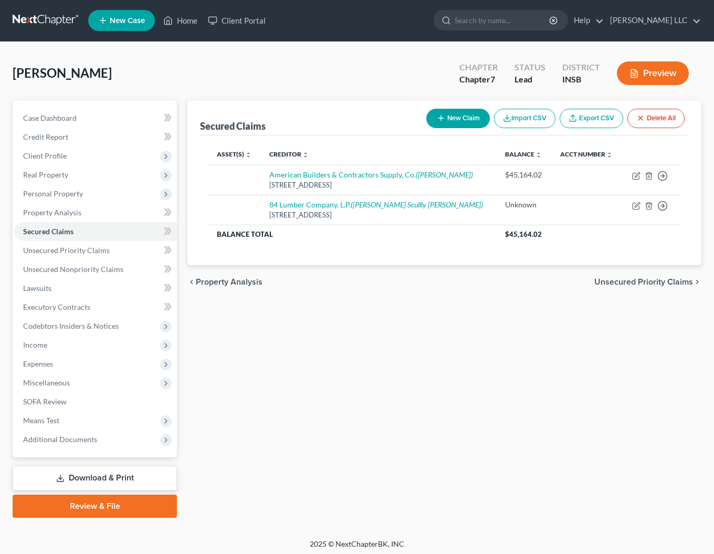
click at [460, 118] on button "New Claim" at bounding box center [457, 118] width 63 height 19
select select "0"
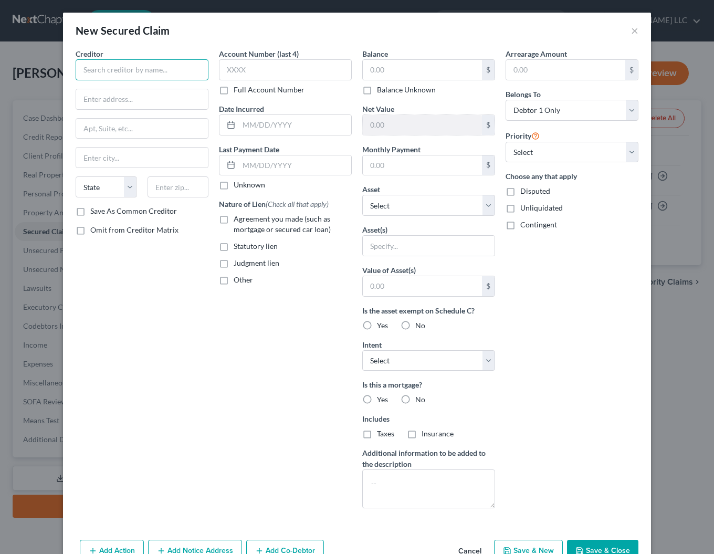
click at [138, 67] on input "text" at bounding box center [142, 69] width 133 height 21
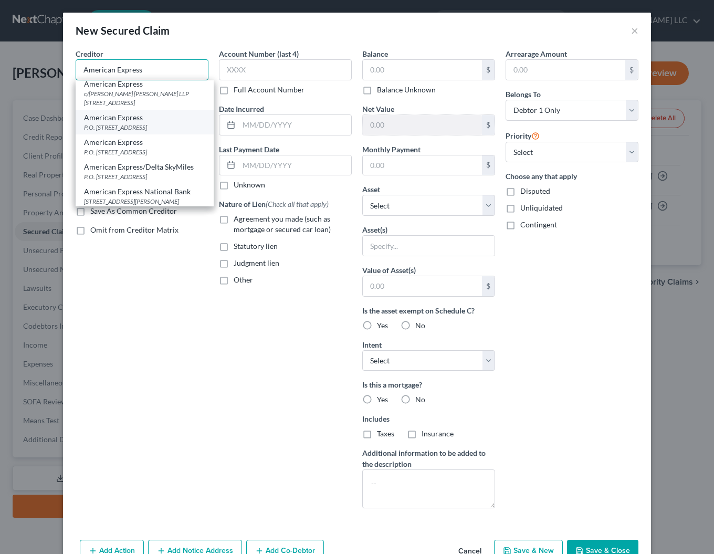
scroll to position [0, 0]
type input "American Express"
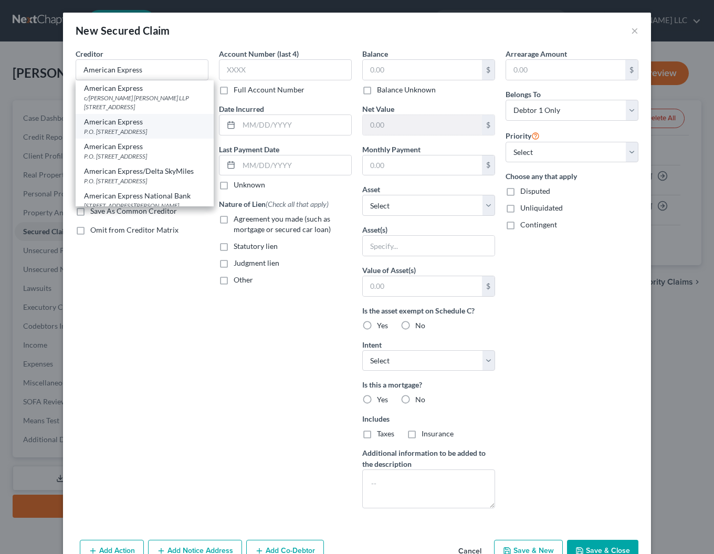
click at [105, 128] on div "P.O. [STREET_ADDRESS]" at bounding box center [144, 131] width 121 height 9
type input "P.O. Box 981535"
type input "[GEOGRAPHIC_DATA]"
select select "45"
type input "79998-1535"
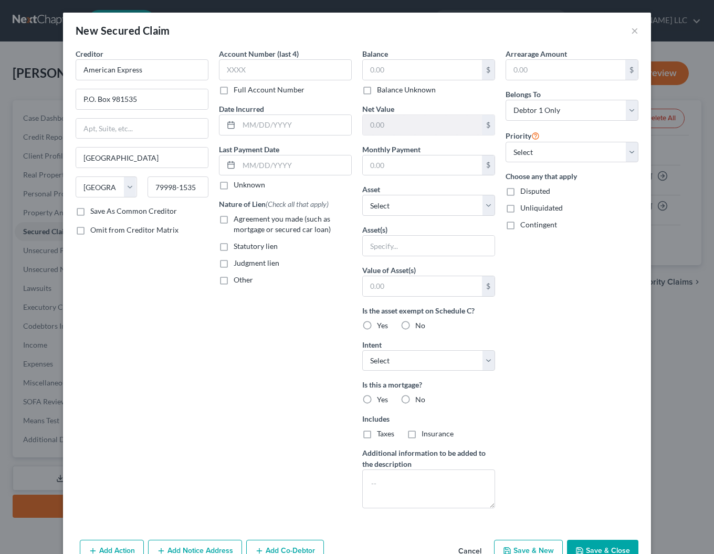
click at [233, 267] on label "Judgment lien" at bounding box center [256, 263] width 46 height 10
click at [238, 264] on input "Judgment lien" at bounding box center [241, 261] width 7 height 7
checkbox input "true"
click at [403, 67] on input "text" at bounding box center [422, 70] width 119 height 20
type input "40,925.50"
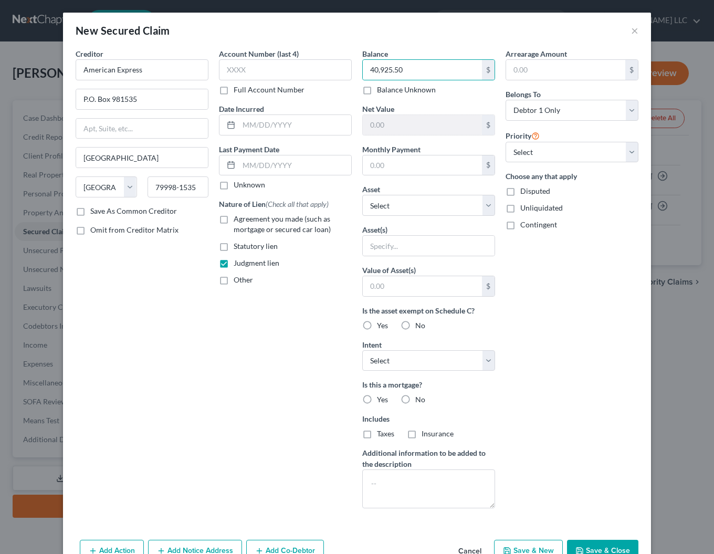
click at [415, 325] on label "No" at bounding box center [420, 325] width 10 height 10
click at [419, 325] on input "No" at bounding box center [422, 323] width 7 height 7
radio input "true"
click at [415, 401] on label "No" at bounding box center [420, 399] width 10 height 10
click at [419, 401] on input "No" at bounding box center [422, 397] width 7 height 7
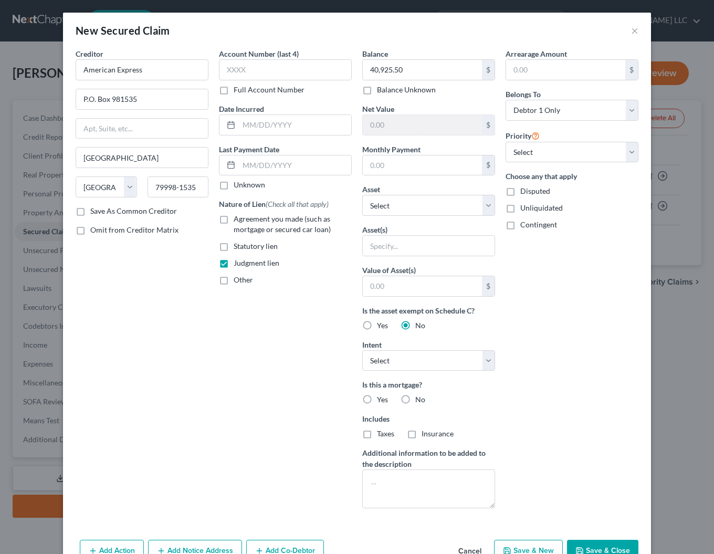
radio input "true"
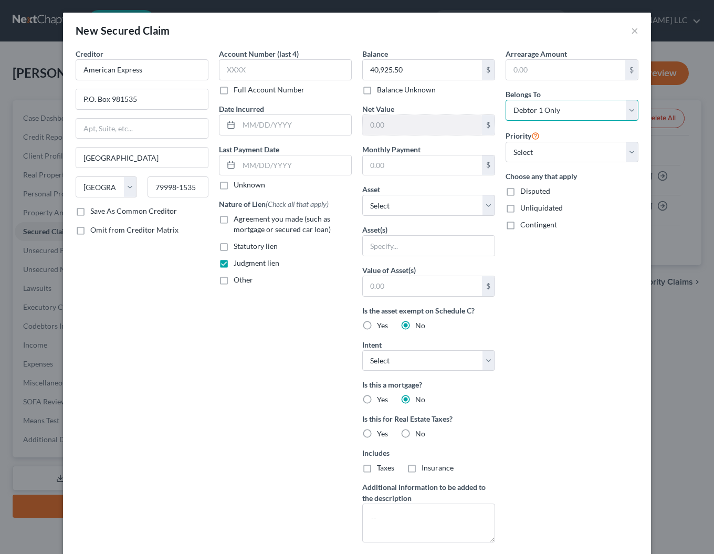
select select "3"
click option "At Least One Of The Debtors And Another" at bounding box center [0, 0] width 0 height 0
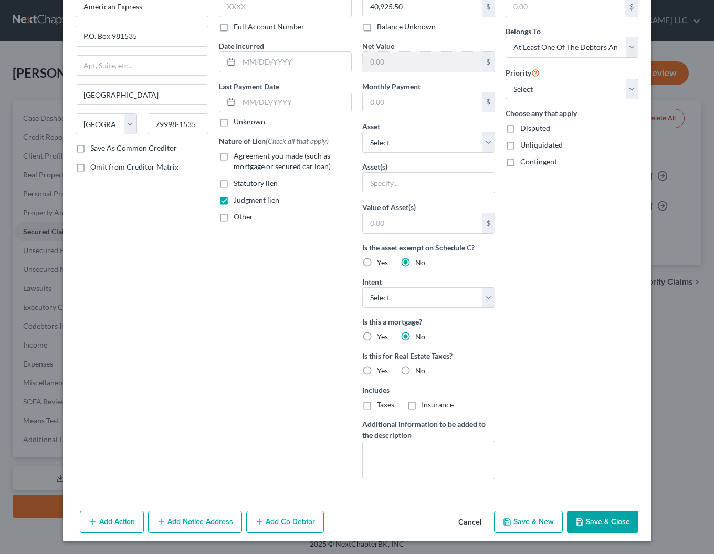
click at [212, 523] on button "Add Notice Address" at bounding box center [195, 521] width 94 height 22
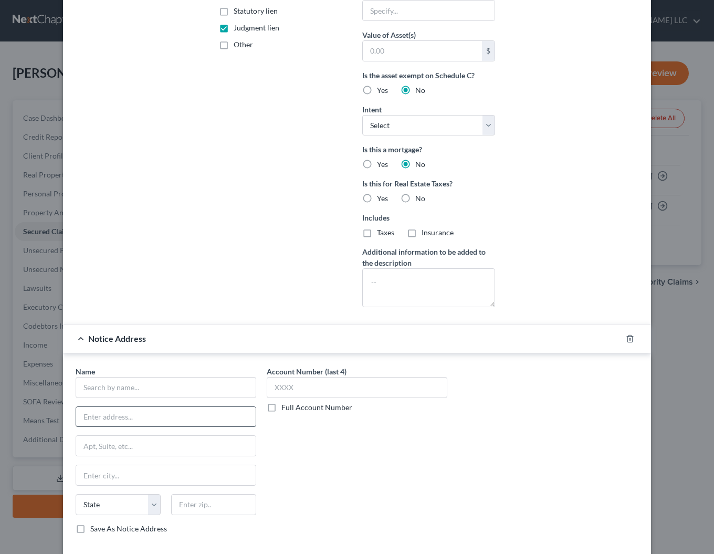
scroll to position [290, 0]
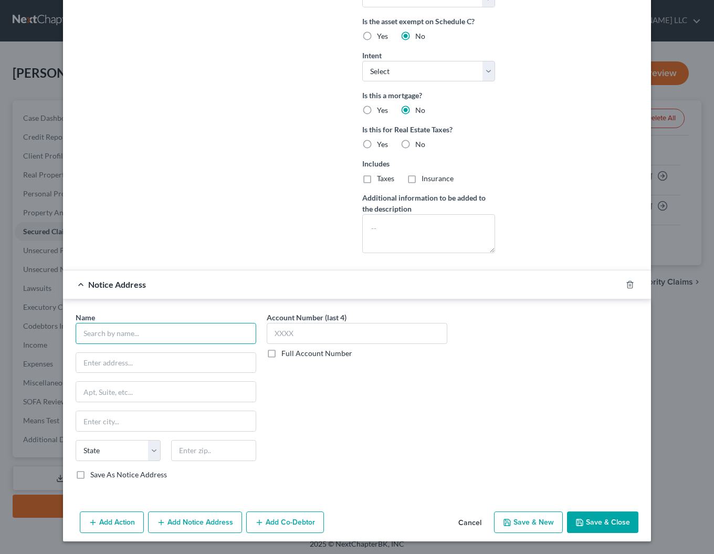
click at [116, 335] on input "text" at bounding box center [166, 333] width 180 height 21
click at [118, 355] on div "Blitt and [PERSON_NAME], P.C." at bounding box center [138, 351] width 109 height 10
type input "Blitt and [PERSON_NAME], P.C."
type input "[STREET_ADDRESS][PERSON_NAME]"
type input "[PERSON_NAME] Hills"
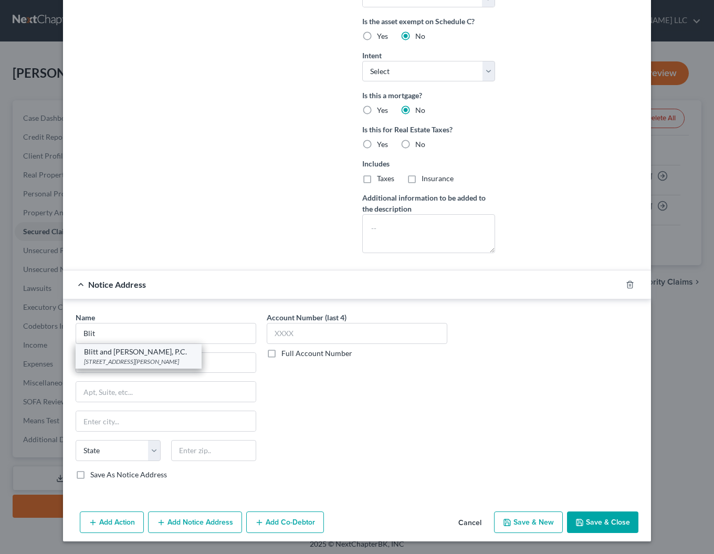
select select "14"
type input "60061"
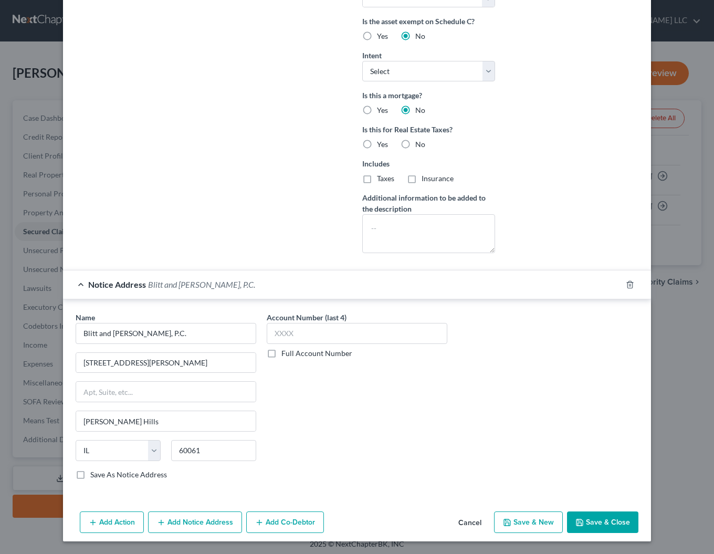
click at [289, 517] on button "Add Co-Debtor" at bounding box center [285, 522] width 78 height 22
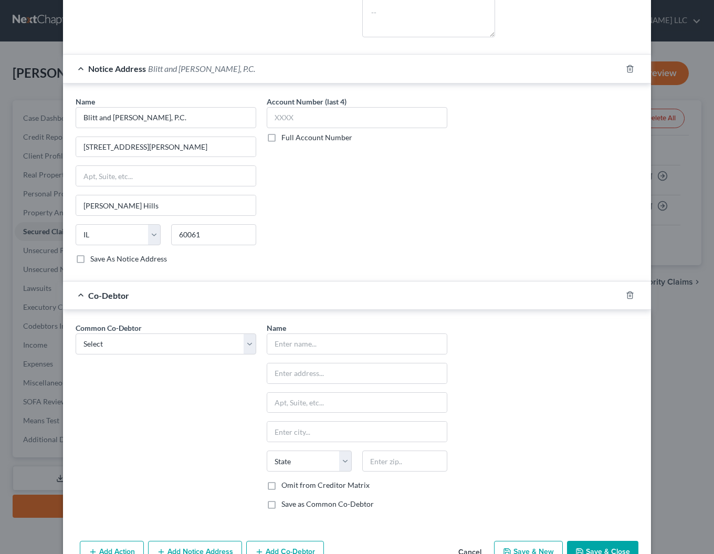
scroll to position [535, 0]
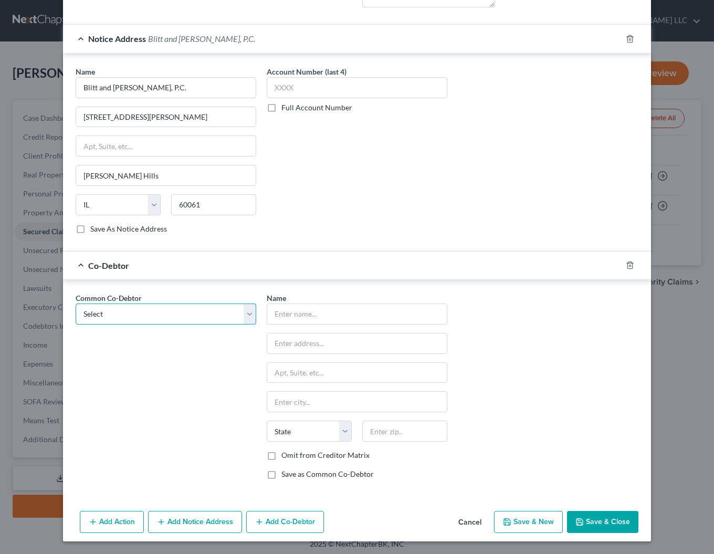
select select "0"
click option "Land Development & Building Development LLC" at bounding box center [0, 0] width 0 height 0
type input "Land Development & Building Development LLC"
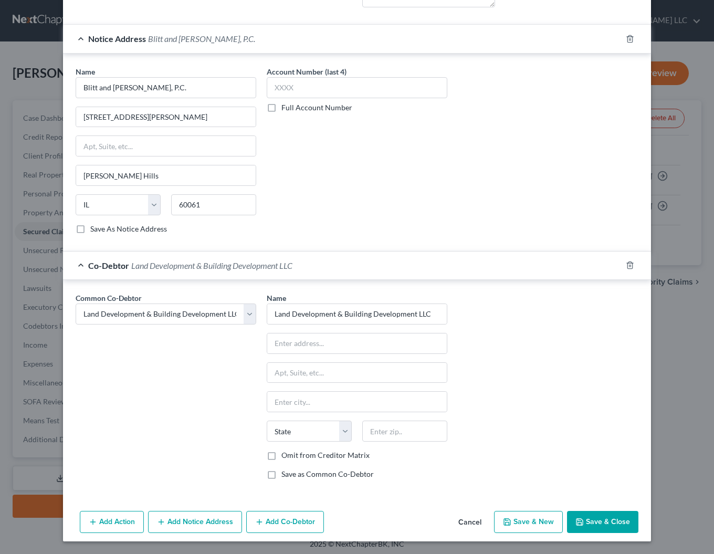
click at [281, 454] on label "Omit from Creditor Matrix" at bounding box center [325, 455] width 88 height 10
click at [285, 454] on input "Omit from Creditor Matrix" at bounding box center [288, 453] width 7 height 7
checkbox input "true"
click at [626, 526] on button "Save & Close" at bounding box center [602, 521] width 71 height 22
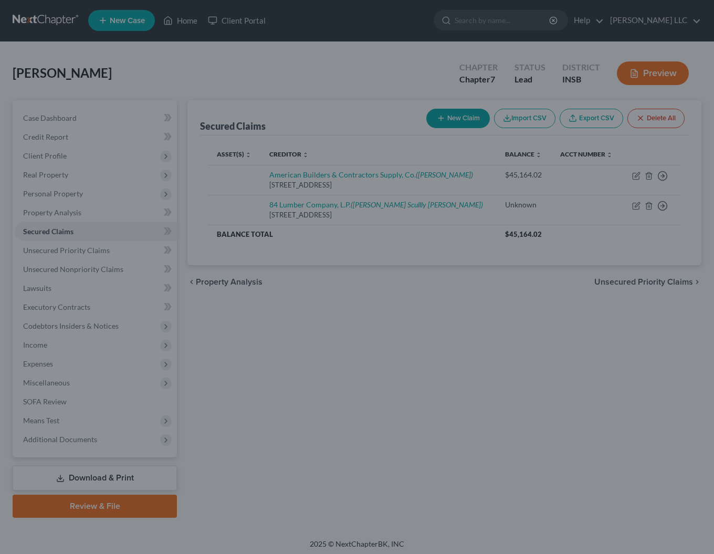
scroll to position [420, 0]
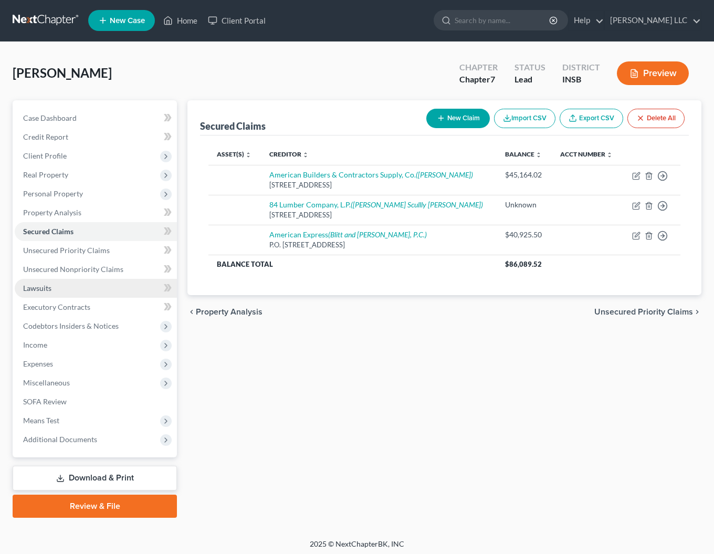
click at [31, 286] on span "Lawsuits" at bounding box center [37, 287] width 28 height 9
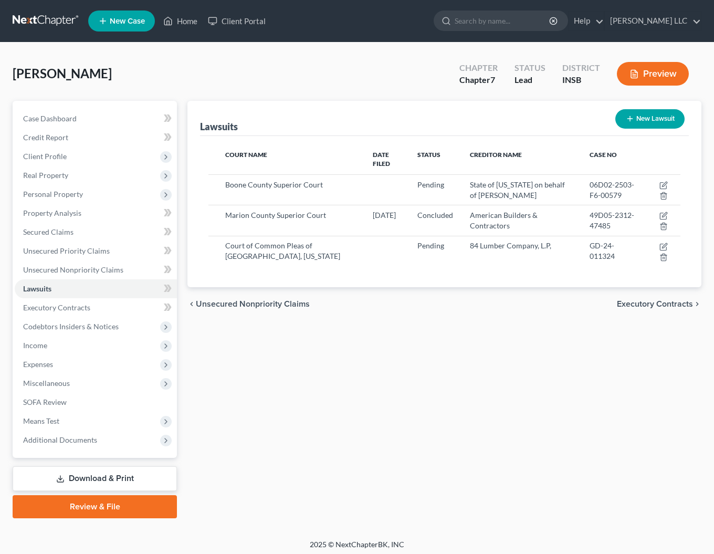
scroll to position [1, 0]
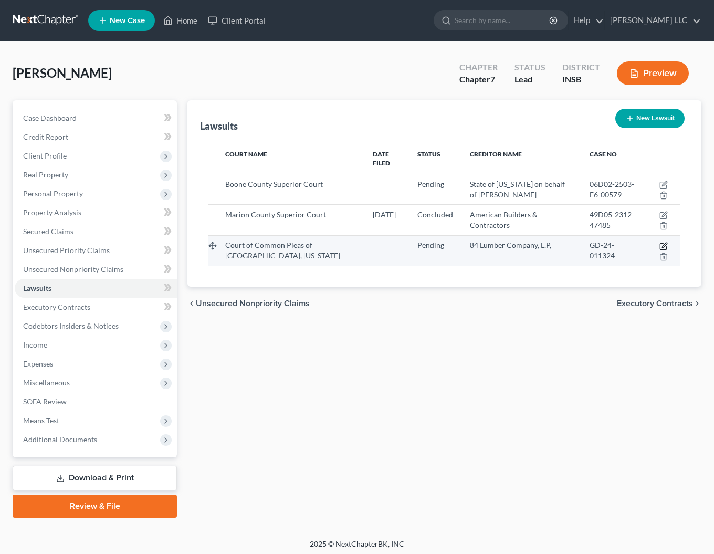
click at [661, 242] on icon "button" at bounding box center [663, 246] width 8 height 8
select select "0"
select select "4"
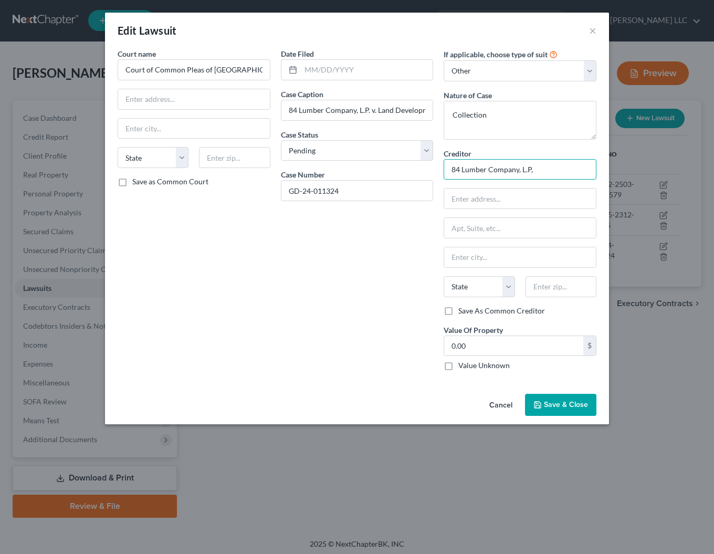
drag, startPoint x: 560, startPoint y: 172, endPoint x: 565, endPoint y: 173, distance: 5.3
click at [561, 172] on input "84 Lumber Company, L.P," at bounding box center [519, 169] width 153 height 21
type input "84 Lumber Company, L.P."
click at [563, 403] on span "Save & Close" at bounding box center [566, 404] width 44 height 9
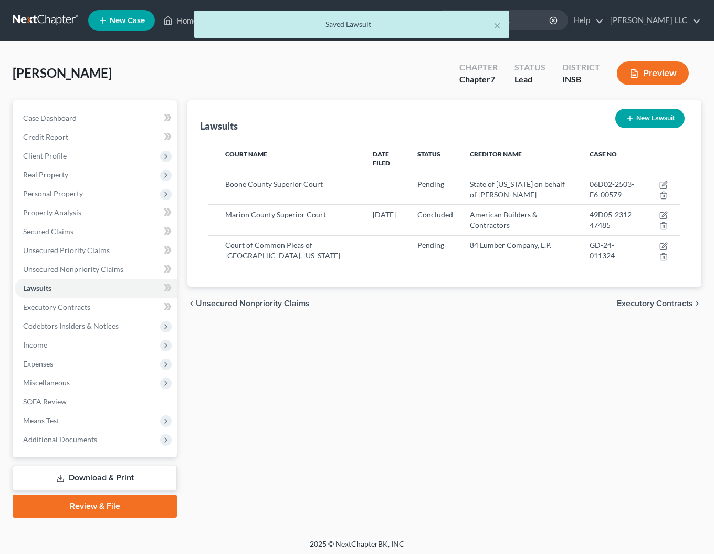
click at [637, 121] on button "New Lawsuit" at bounding box center [649, 118] width 69 height 19
select select "0"
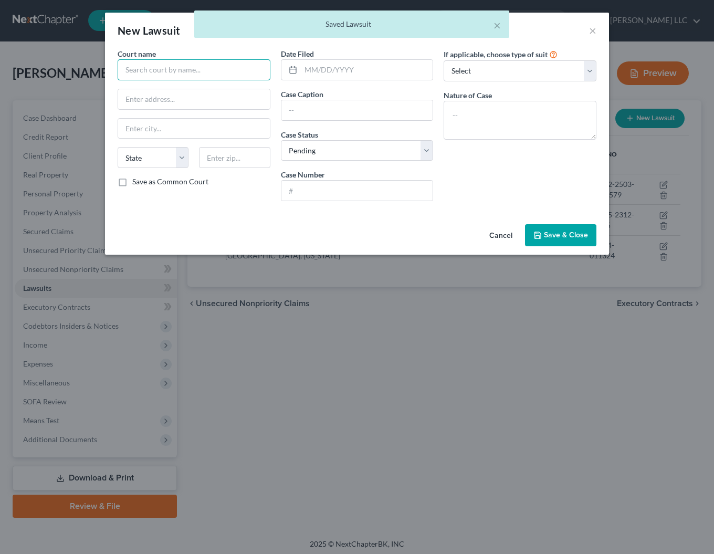
click at [179, 66] on input "text" at bounding box center [194, 69] width 153 height 21
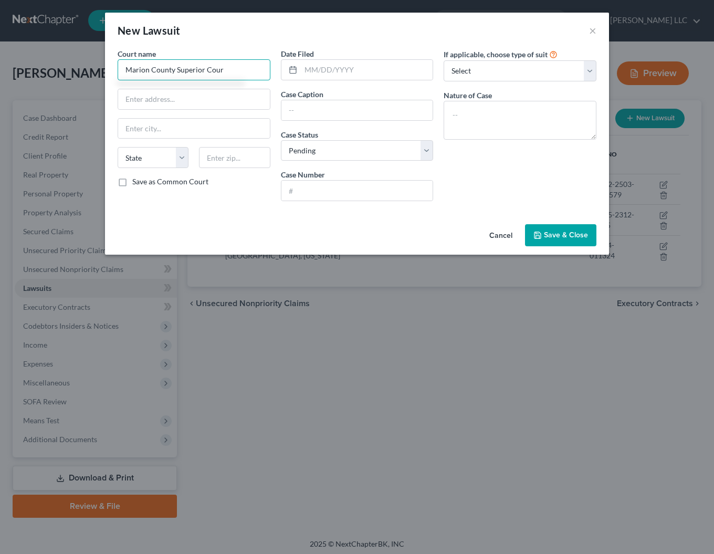
type input "Marion County Superior Court"
type input "[STREET_ADDRESS][PERSON_NAME][US_STATE]"
type input "[GEOGRAPHIC_DATA]"
select select "15"
type input "46204"
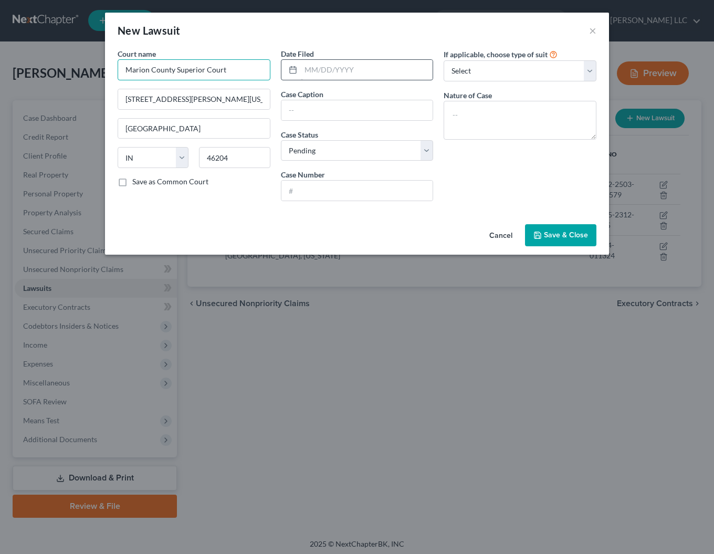
type input "Marion County Superior Court"
click at [362, 71] on input "text" at bounding box center [367, 70] width 132 height 20
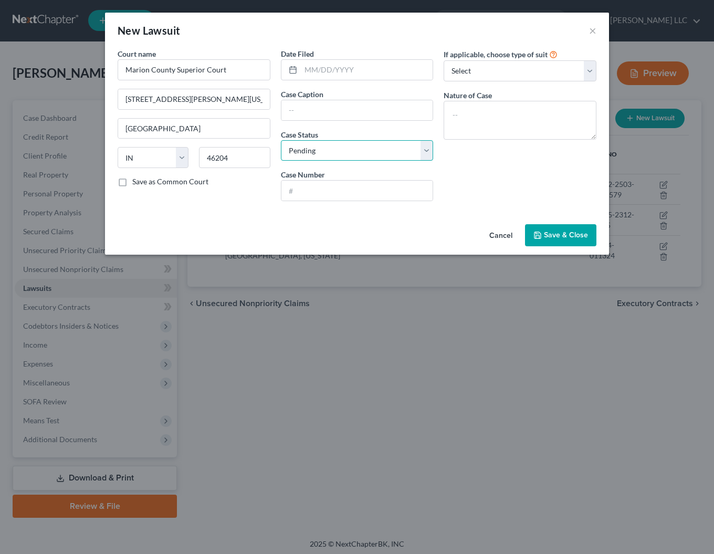
select select "2"
click option "Concluded" at bounding box center [0, 0] width 0 height 0
click at [318, 192] on input "text" at bounding box center [357, 190] width 152 height 20
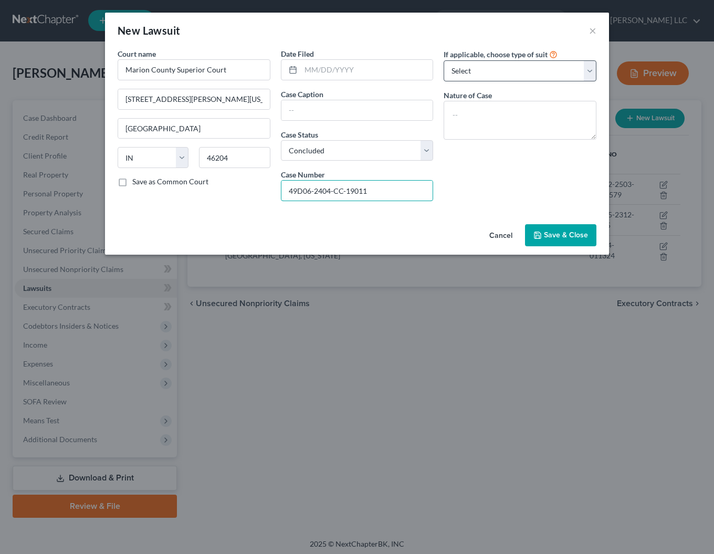
type input "49D06-2404-CC-19011"
select select "4"
click option "Other" at bounding box center [0, 0] width 0 height 0
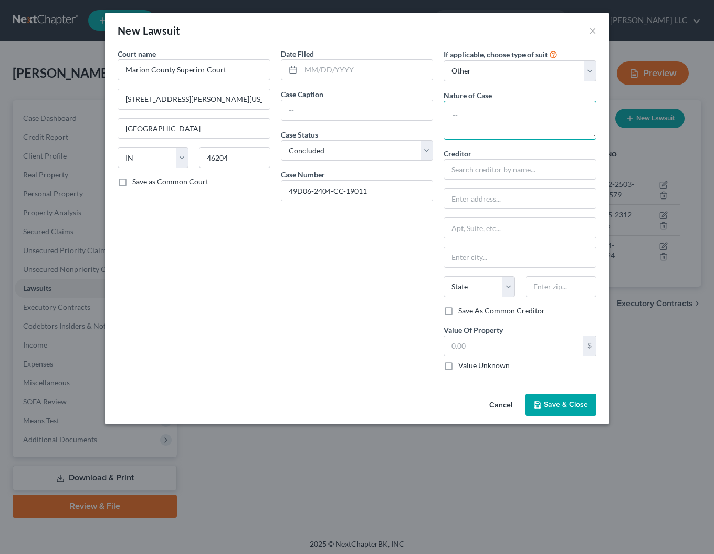
click at [469, 123] on textarea at bounding box center [519, 120] width 153 height 39
type textarea "Collection"
click at [486, 173] on input "text" at bounding box center [519, 169] width 153 height 21
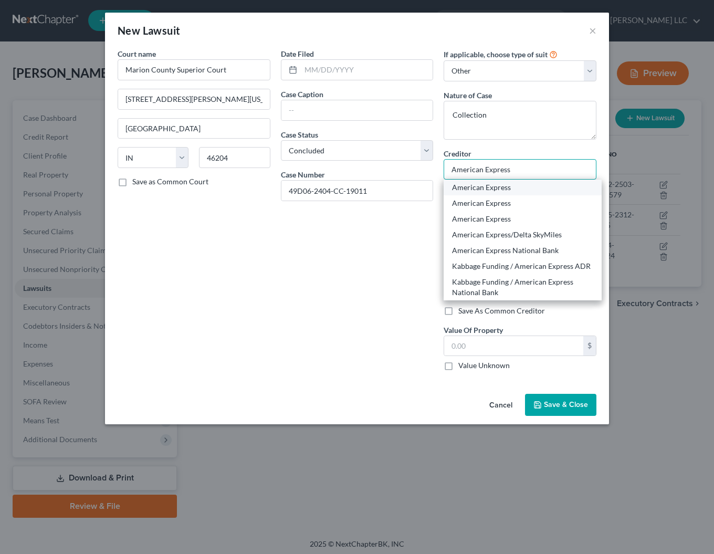
type input "American Express"
click at [488, 192] on div "American Express" at bounding box center [522, 187] width 141 height 10
type input "c/[PERSON_NAME] [PERSON_NAME] LLP"
type input "[STREET_ADDRESS]"
type input "Brookfield"
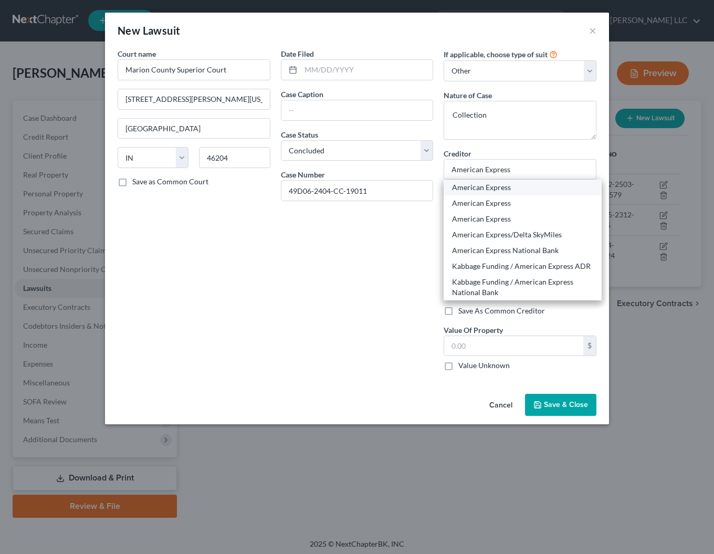
select select "52"
type input "53005"
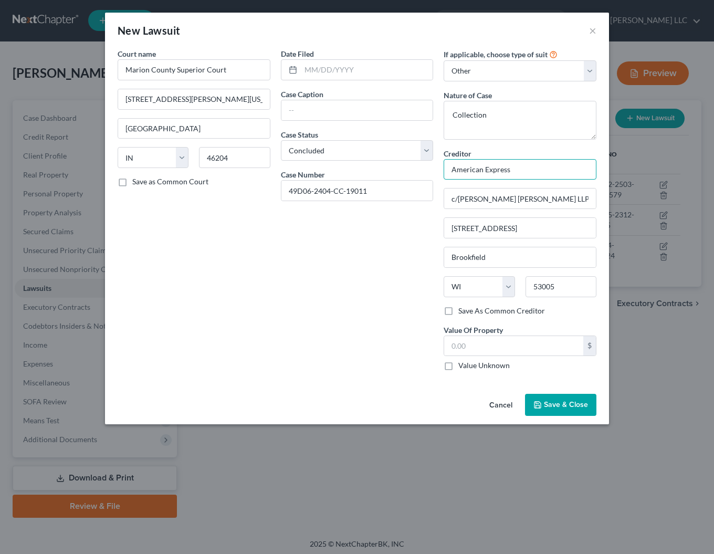
click at [532, 169] on input "American Express" at bounding box center [519, 169] width 153 height 21
drag, startPoint x: 522, startPoint y: 169, endPoint x: 413, endPoint y: 171, distance: 108.6
click at [443, 171] on input "American Express" at bounding box center [519, 169] width 153 height 21
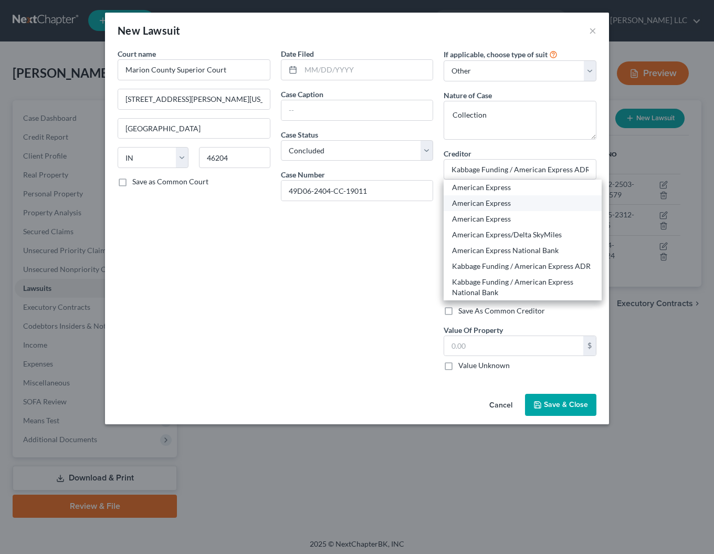
click at [484, 205] on div "American Express" at bounding box center [522, 203] width 141 height 10
type input "American Express"
type input "P.O. Box 981535"
type input "[GEOGRAPHIC_DATA]"
select select "45"
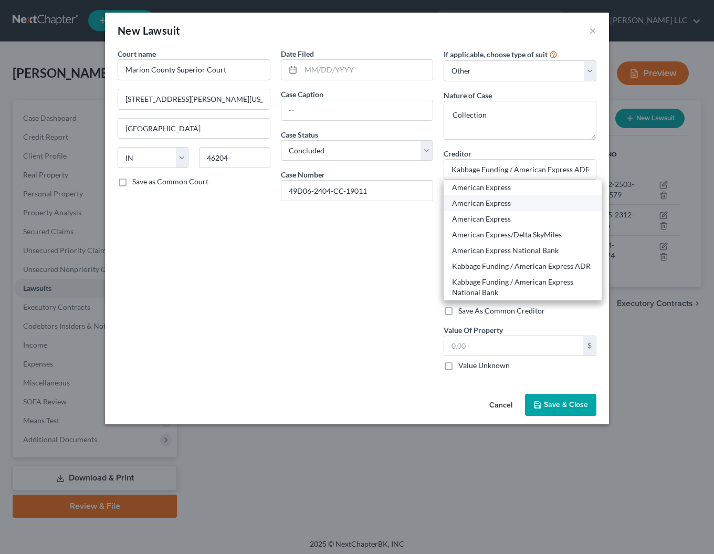
type input "79998-1535"
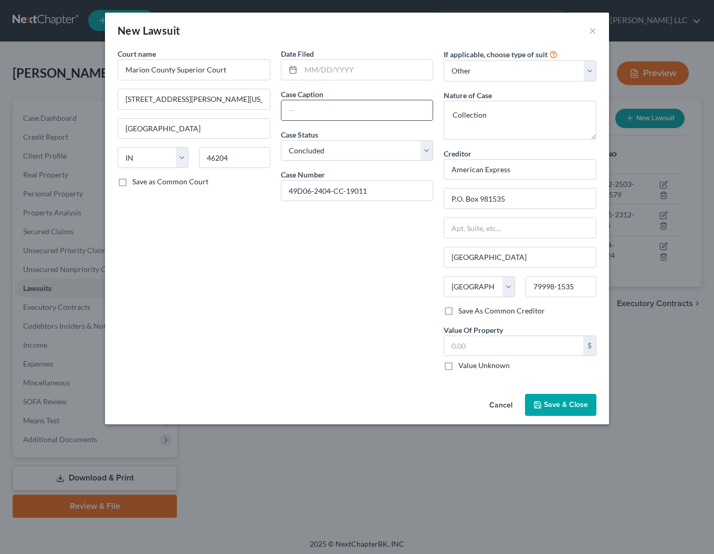
click at [322, 104] on input "text" at bounding box center [357, 110] width 152 height 20
type input "American Express Natinoal Bank v. [PERSON_NAME] Land et al"
click at [319, 75] on input "text" at bounding box center [367, 70] width 132 height 20
type input "[DATE]"
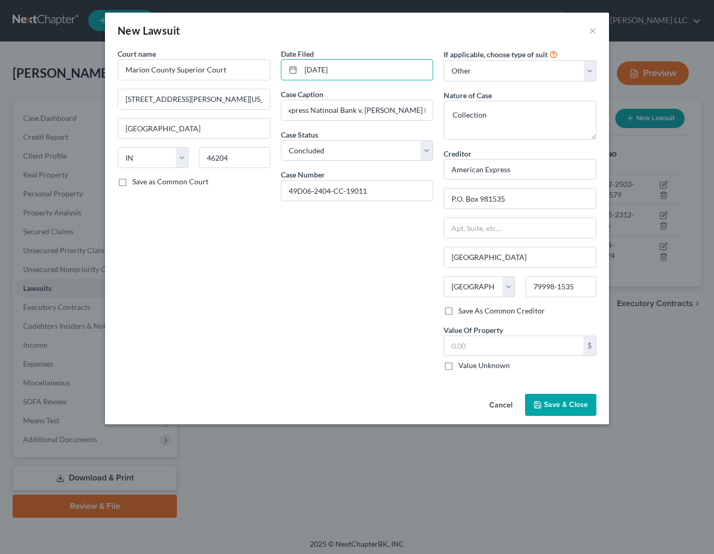
click at [575, 403] on span "Save & Close" at bounding box center [566, 404] width 44 height 9
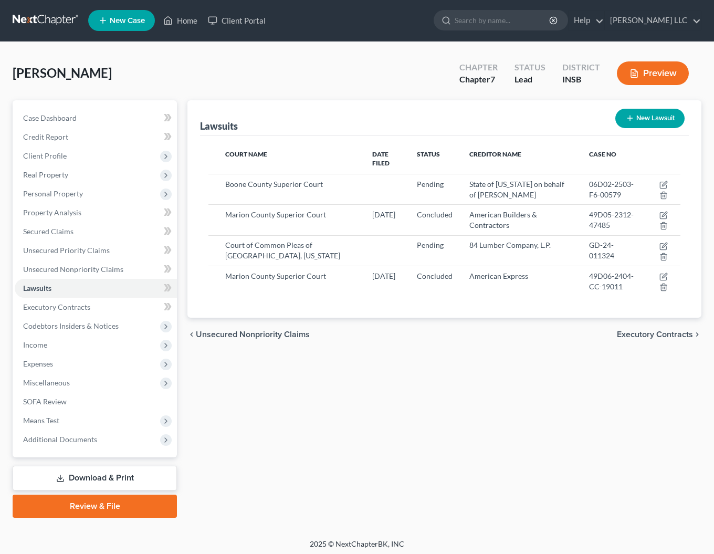
click at [645, 115] on button "New Lawsuit" at bounding box center [649, 118] width 69 height 19
select select "0"
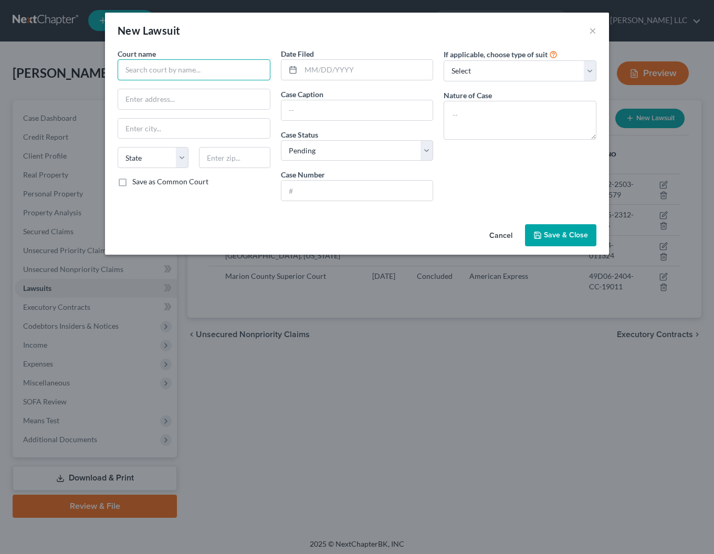
click at [180, 71] on input "text" at bounding box center [194, 69] width 153 height 21
type input "N"
type input "Marion County Superior Court"
type input "[STREET_ADDRESS][PERSON_NAME][US_STATE]"
type input "[GEOGRAPHIC_DATA]"
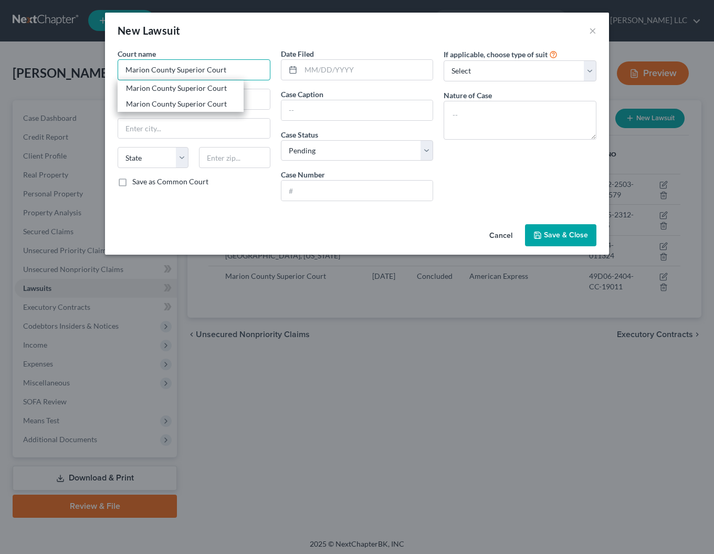
select select "15"
type input "46204"
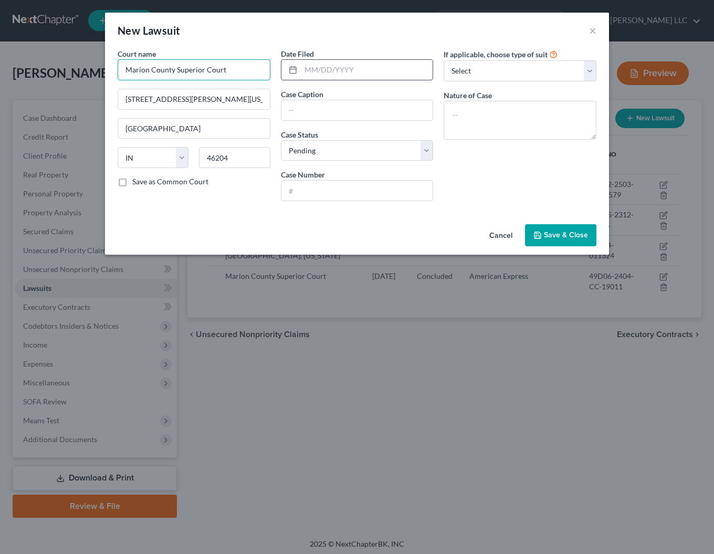
type input "Marion County Superior Court"
click at [366, 73] on input "text" at bounding box center [367, 70] width 132 height 20
type input "[DATE]"
click at [313, 105] on input "text" at bounding box center [357, 110] width 152 height 20
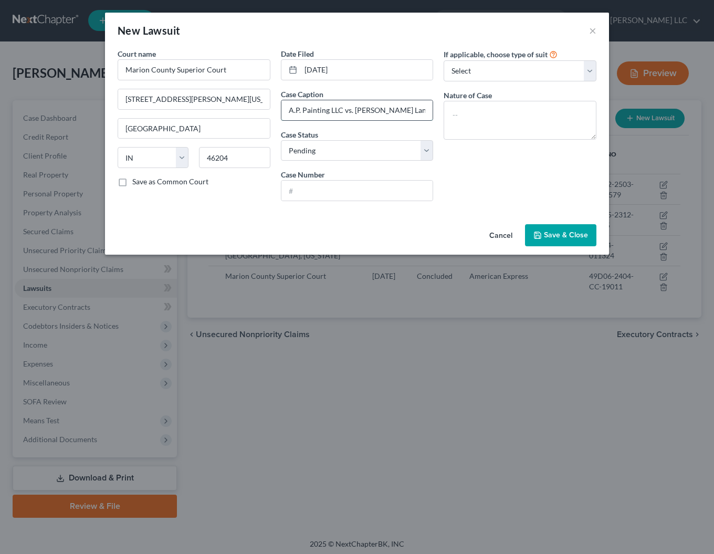
type input "A.P. Painting LLC vs. [PERSON_NAME] Land et al"
paste input "49D02-2406-PL-028873"
type input "49D02-2406-PL-028873"
select select "4"
click option "Other" at bounding box center [0, 0] width 0 height 0
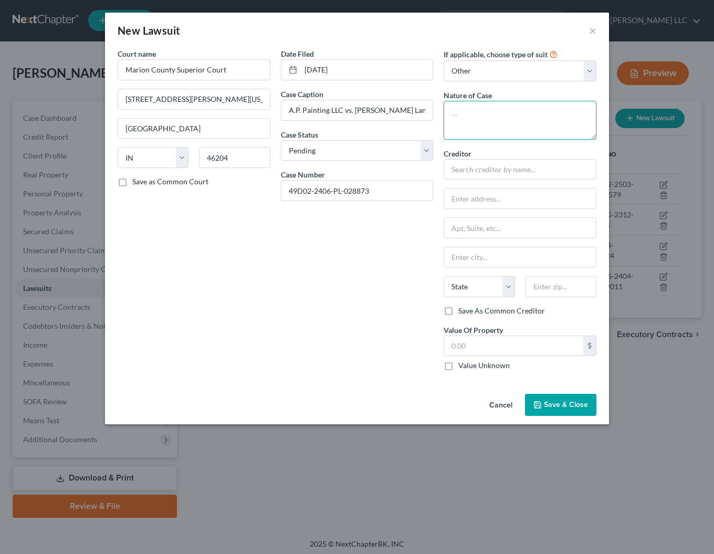
click at [494, 121] on textarea at bounding box center [519, 120] width 153 height 39
type textarea "c"
type textarea "Collection"
type input "A.P. Painting, LLC"
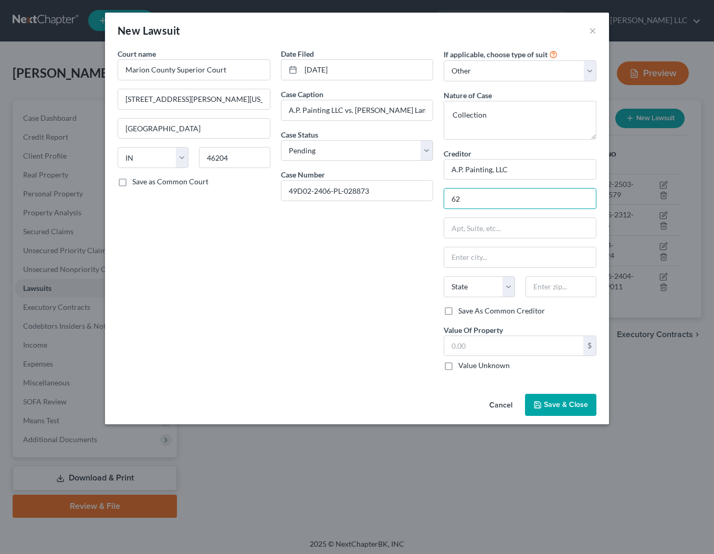
type input "6"
type input "[STREET_ADDRESS]"
type input "[GEOGRAPHIC_DATA]"
select select "15"
type input "46075"
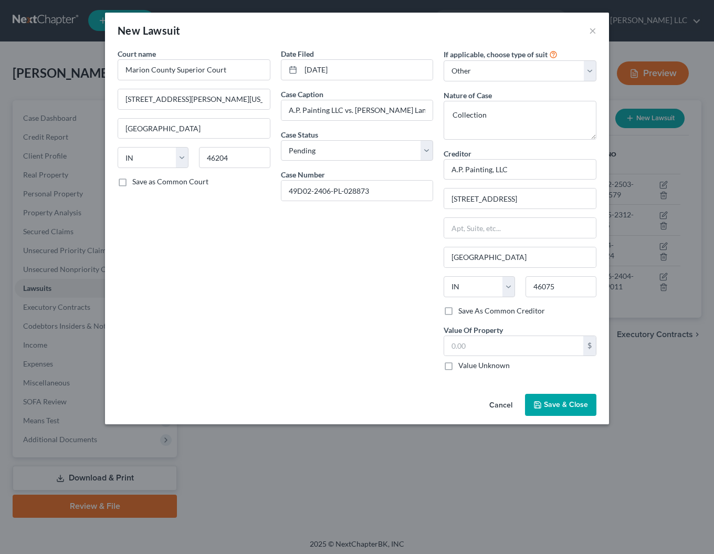
click at [458, 314] on label "Save As Common Creditor" at bounding box center [501, 310] width 87 height 10
click at [462, 312] on input "Save As Common Creditor" at bounding box center [465, 308] width 7 height 7
checkbox input "true"
click at [574, 406] on span "Save & Close" at bounding box center [566, 404] width 44 height 9
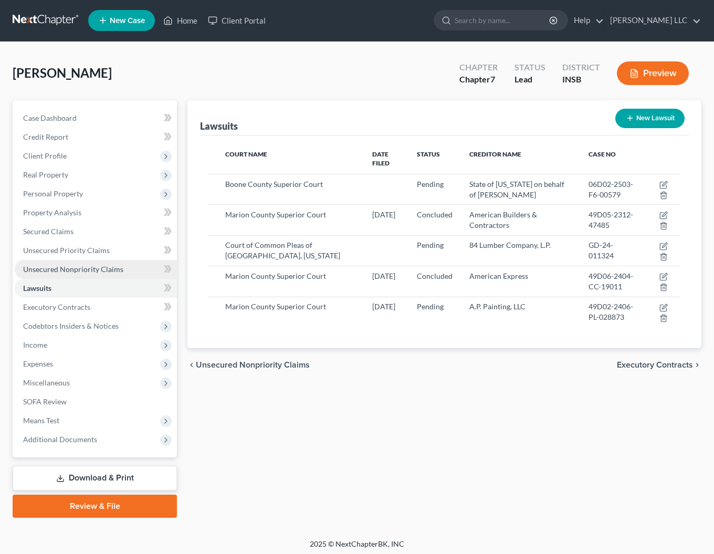
click at [56, 270] on span "Unsecured Nonpriority Claims" at bounding box center [73, 268] width 100 height 9
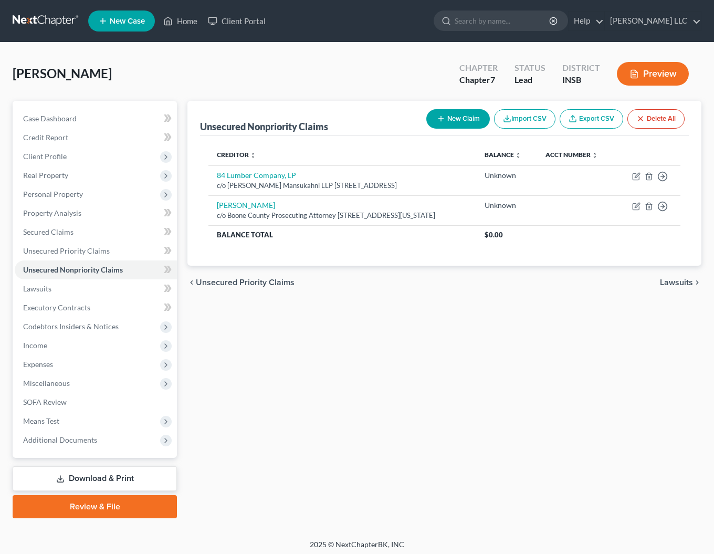
click at [467, 121] on button "New Claim" at bounding box center [457, 118] width 63 height 19
select select "0"
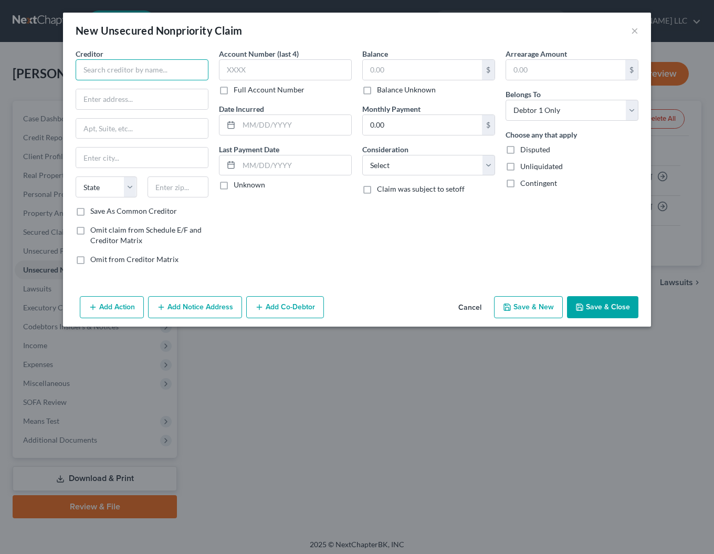
click at [148, 77] on input "text" at bounding box center [142, 69] width 133 height 21
type input "A.P. Painting, LLC"
click at [136, 99] on div "[STREET_ADDRESS]" at bounding box center [138, 97] width 109 height 9
type input "[STREET_ADDRESS]"
type input "[GEOGRAPHIC_DATA]"
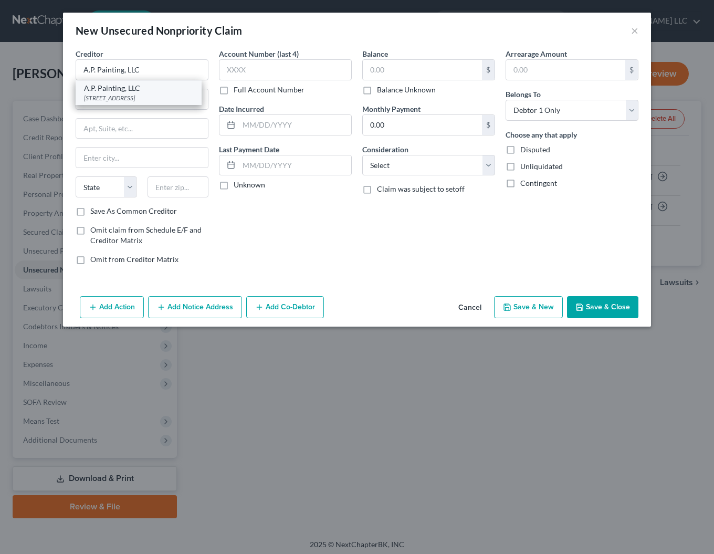
select select "15"
type input "46075"
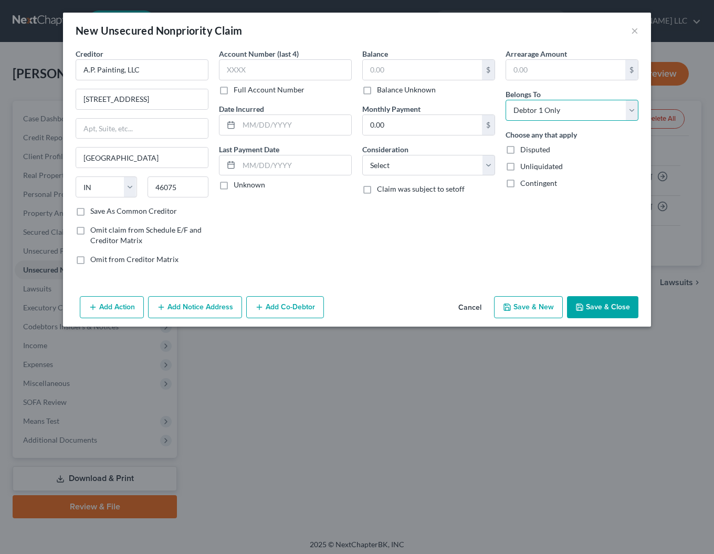
select select "3"
click option "At Least One Of The Debtors And Another" at bounding box center [0, 0] width 0 height 0
select select "14"
click option "Other" at bounding box center [0, 0] width 0 height 0
click at [411, 71] on input "text" at bounding box center [422, 70] width 119 height 20
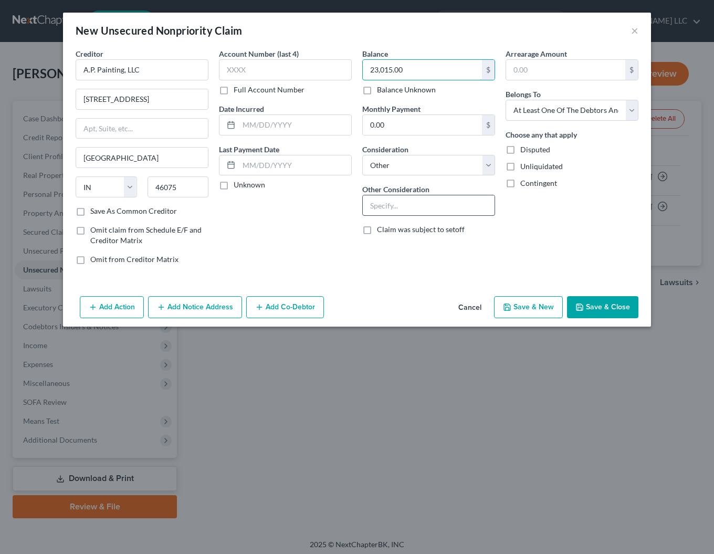
type input "23,015.00"
click at [427, 209] on input "text" at bounding box center [429, 205] width 132 height 20
click at [362, 155] on select "Select Cable / Satellite Services Collection Agency Credit Card Debt Debt Couns…" at bounding box center [428, 165] width 133 height 21
click option "Other" at bounding box center [0, 0] width 0 height 0
click at [380, 209] on input "text" at bounding box center [429, 205] width 132 height 20
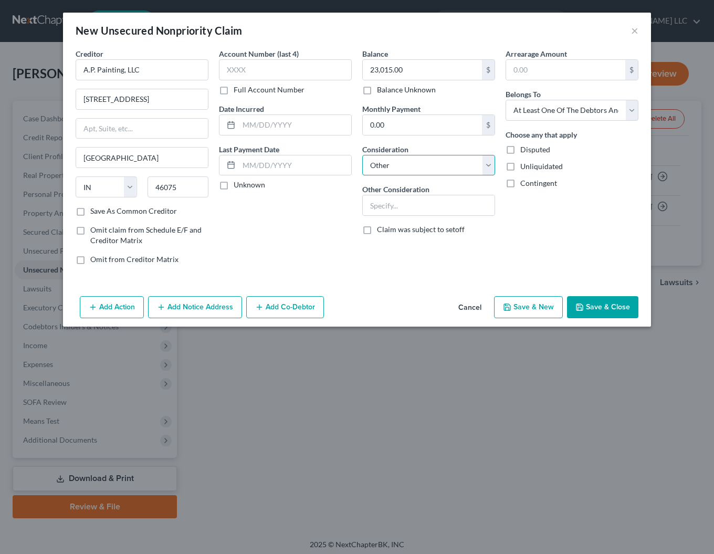
click at [362, 155] on select "Select Cable / Satellite Services Collection Agency Credit Card Debt Debt Couns…" at bounding box center [428, 165] width 133 height 21
select select "18"
click option "Suppliers And Vendors" at bounding box center [0, 0] width 0 height 0
click at [278, 308] on button "Add Co-Debtor" at bounding box center [285, 307] width 78 height 22
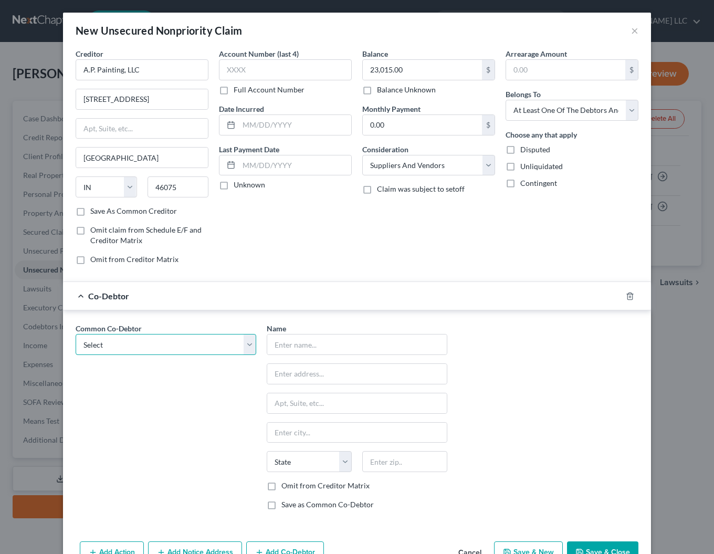
select select "0"
click option "Land Development & Building Development LLC" at bounding box center [0, 0] width 0 height 0
type input "Land Development & Building Development LLC"
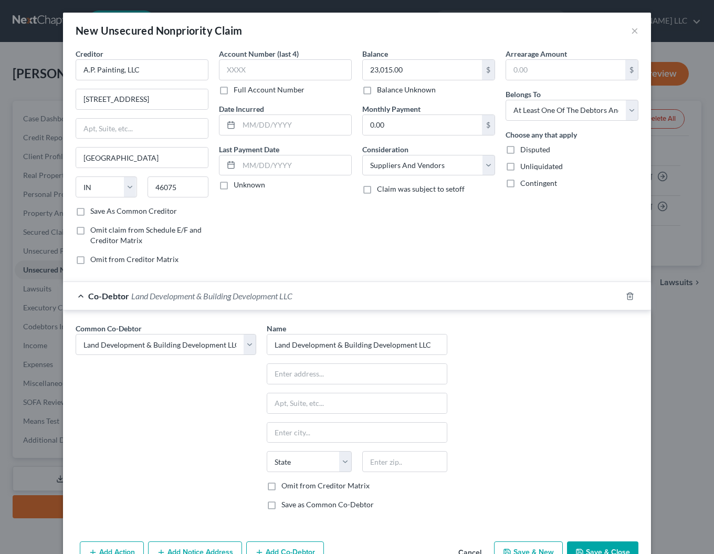
click at [281, 488] on label "Omit from Creditor Matrix" at bounding box center [325, 485] width 88 height 10
click at [285, 487] on input "Omit from Creditor Matrix" at bounding box center [288, 483] width 7 height 7
checkbox input "true"
click at [207, 551] on button "Add Notice Address" at bounding box center [195, 552] width 94 height 22
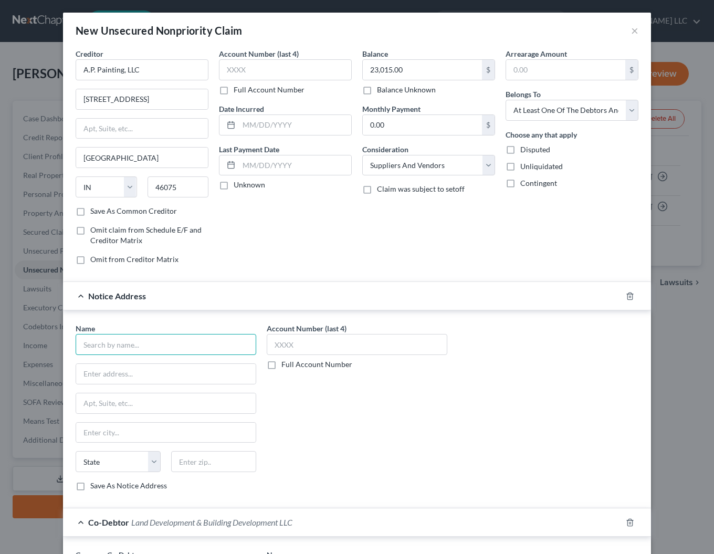
click at [139, 342] on input "text" at bounding box center [166, 344] width 180 height 21
type input "[PERSON_NAME]"
type input "[PERSON_NAME] Legal, LLC"
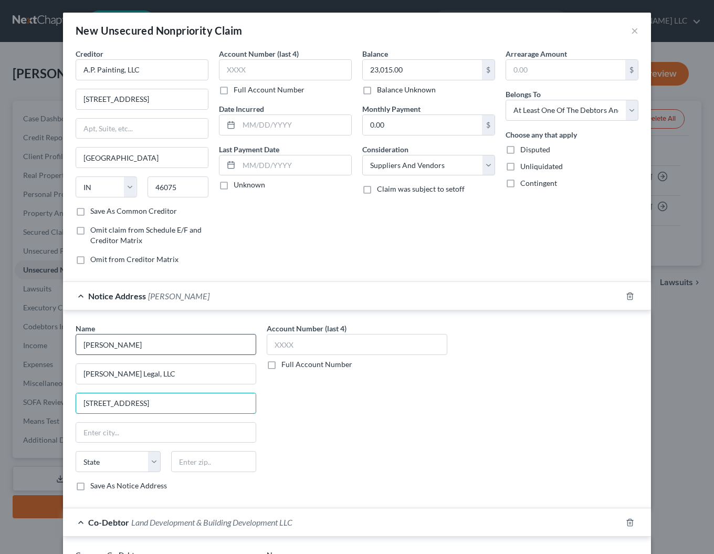
type input "[STREET_ADDRESS]"
type input "[GEOGRAPHIC_DATA]"
select select "15"
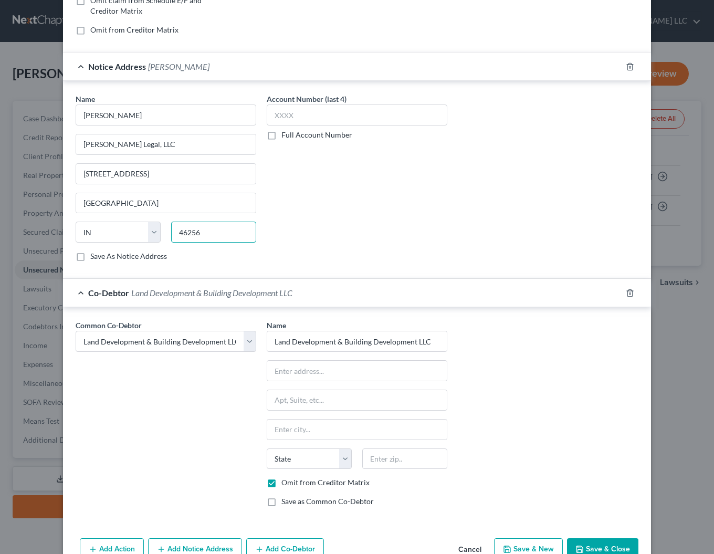
scroll to position [257, 0]
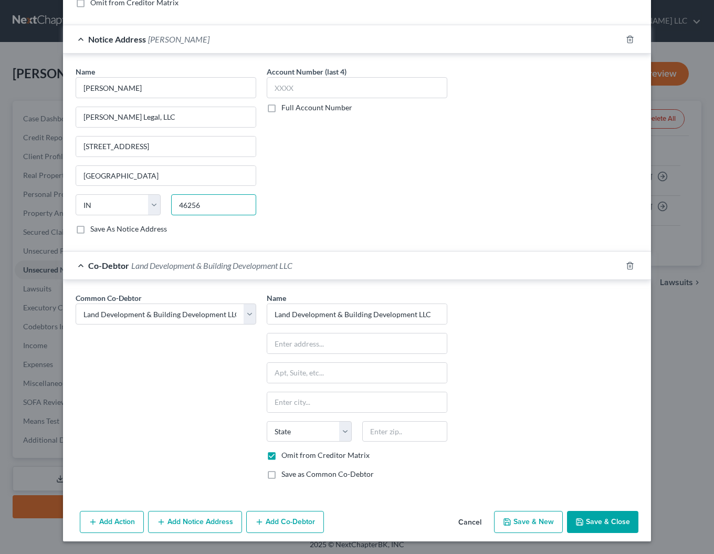
type input "46256"
click at [597, 523] on button "Save & Close" at bounding box center [602, 521] width 71 height 22
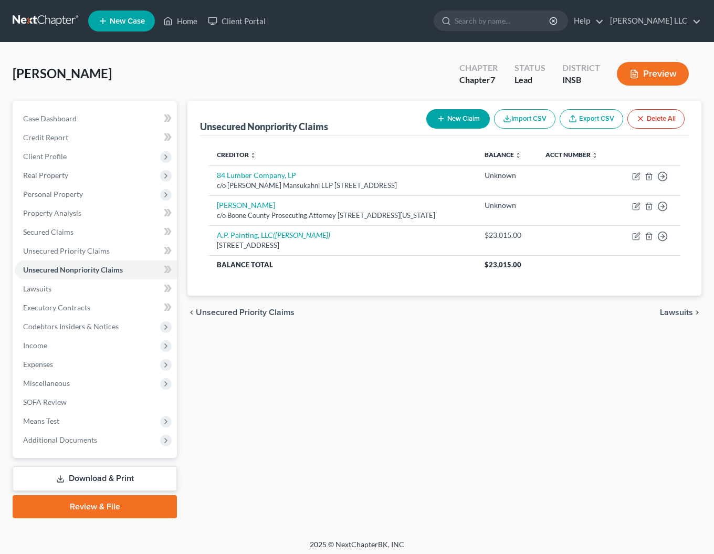
click at [466, 118] on button "New Claim" at bounding box center [457, 118] width 63 height 19
select select "0"
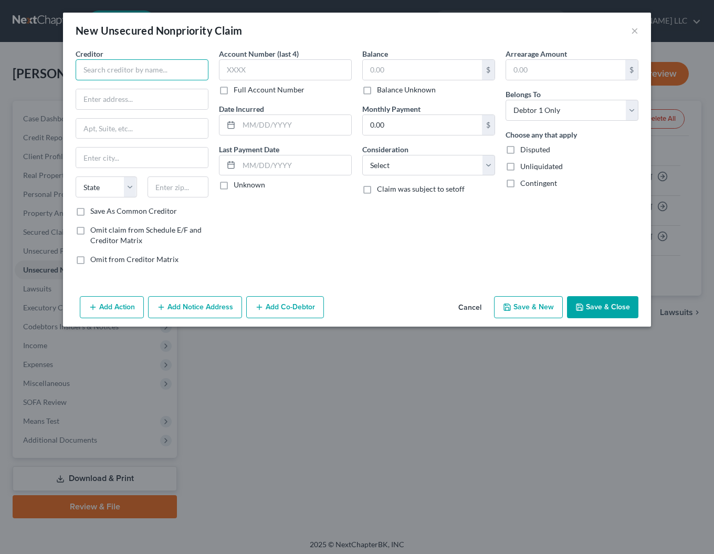
click at [146, 76] on input "text" at bounding box center [142, 69] width 133 height 21
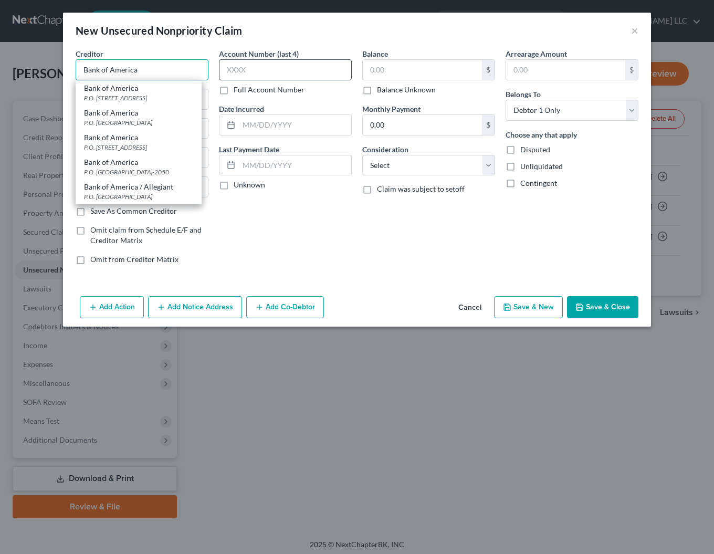
type input "Bank of America"
click at [274, 75] on input "text" at bounding box center [285, 69] width 133 height 21
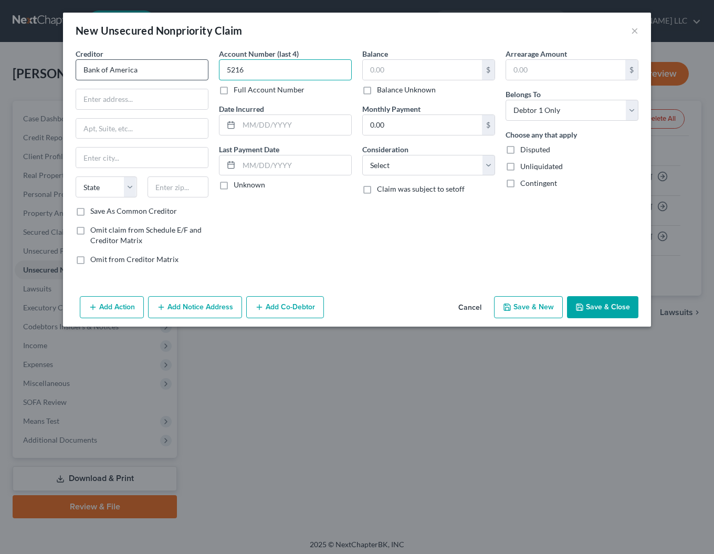
type input "5216"
click at [199, 74] on input "Bank of America" at bounding box center [142, 69] width 133 height 21
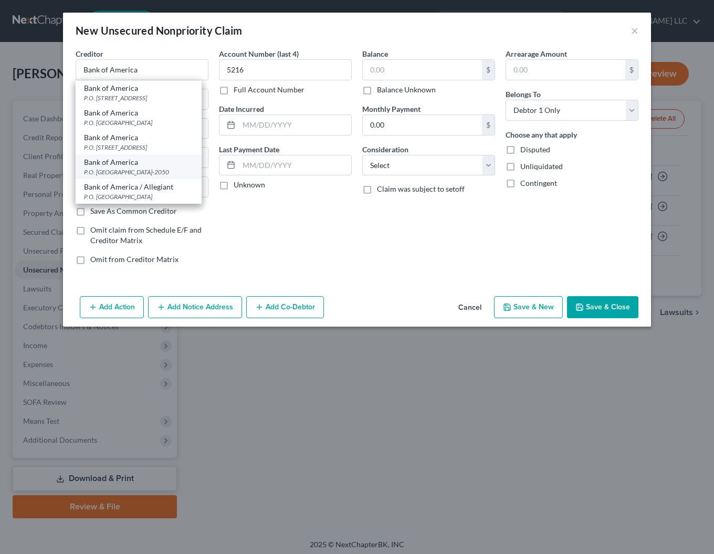
click at [109, 167] on div "Bank of America" at bounding box center [138, 162] width 109 height 10
type input "P.O. Box 672050"
type input "[GEOGRAPHIC_DATA]"
select select "45"
type input "75267-2050"
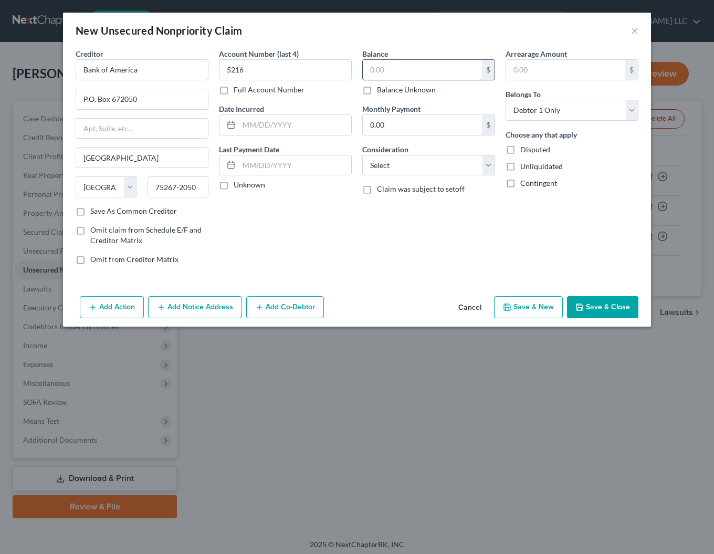
click at [405, 73] on input "text" at bounding box center [422, 70] width 119 height 20
type input "33,501.00"
select select "2"
click option "Credit Card Debt" at bounding box center [0, 0] width 0 height 0
click at [201, 307] on button "Add Notice Address" at bounding box center [195, 307] width 94 height 22
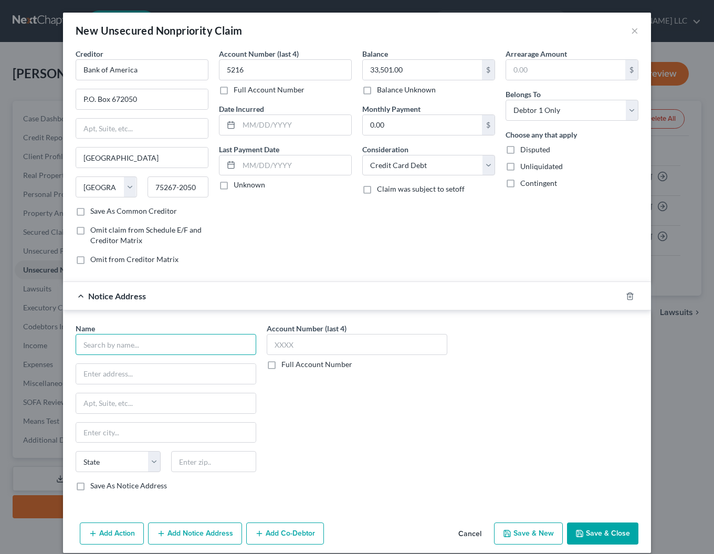
click at [120, 337] on input "text" at bounding box center [166, 344] width 180 height 21
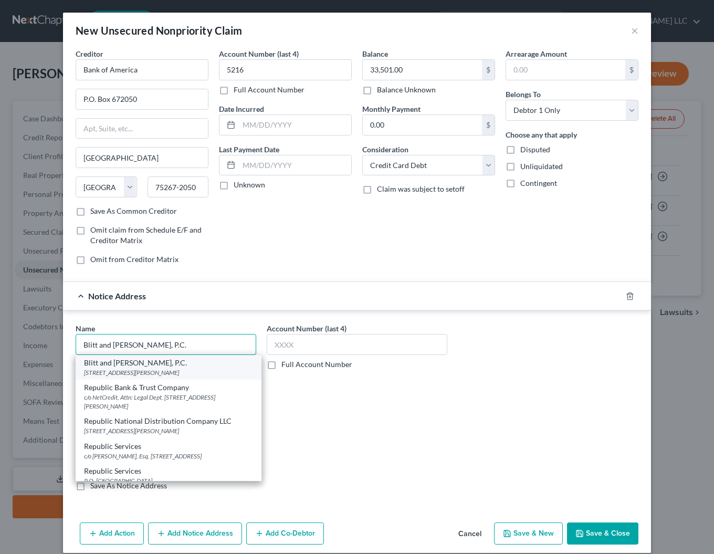
type input "Blitt and [PERSON_NAME], P.C."
click at [104, 371] on div "[STREET_ADDRESS][PERSON_NAME]" at bounding box center [168, 372] width 169 height 9
type input "[STREET_ADDRESS][PERSON_NAME]"
type input "[PERSON_NAME] Hills"
select select "14"
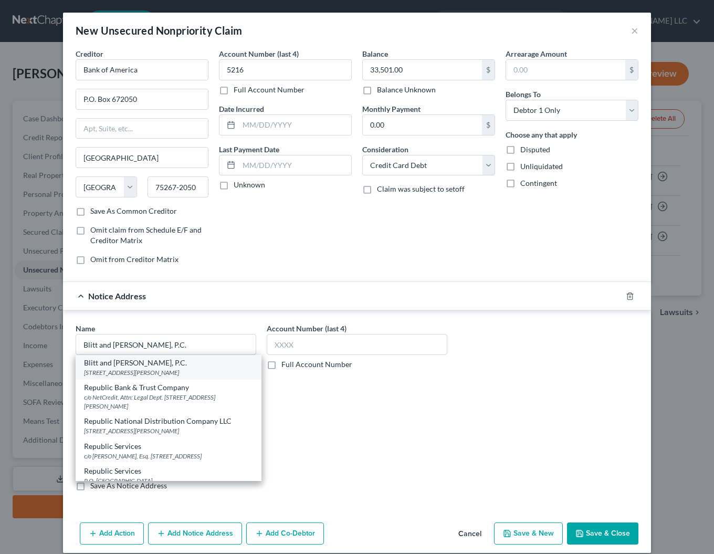
type input "60061"
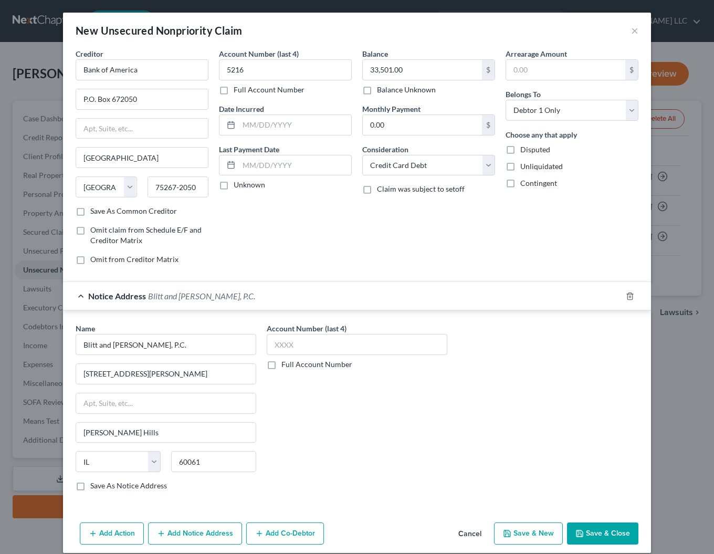
click at [604, 532] on button "Save & Close" at bounding box center [602, 533] width 71 height 22
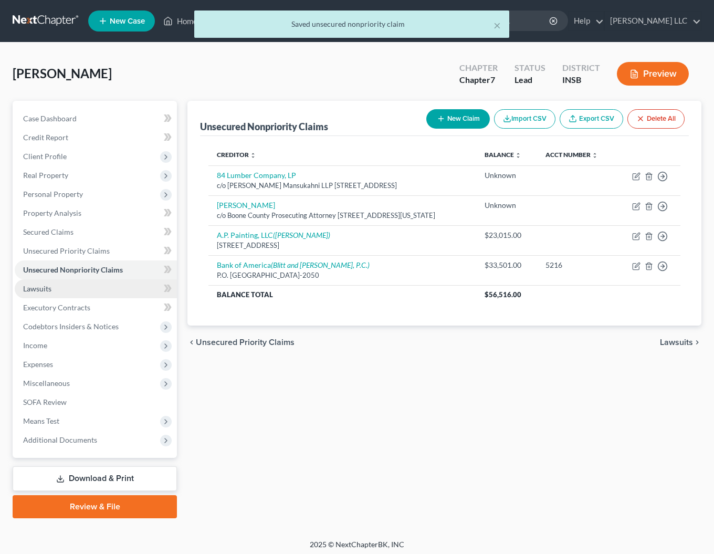
click at [42, 291] on span "Lawsuits" at bounding box center [37, 288] width 28 height 9
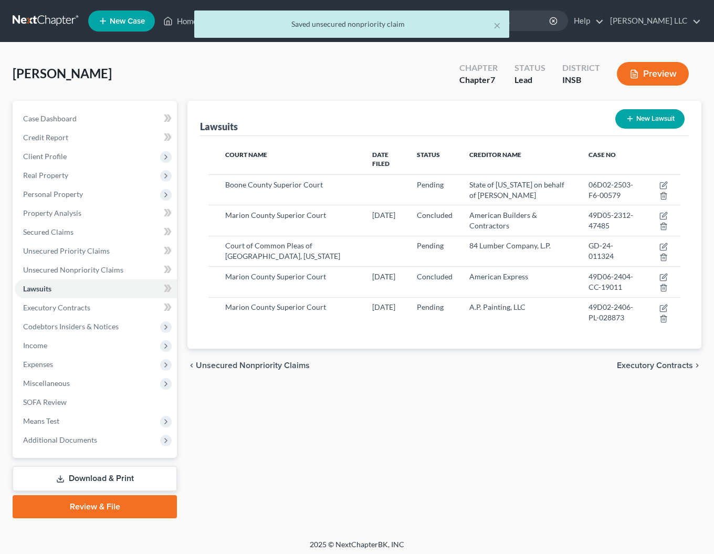
click at [648, 118] on button "New Lawsuit" at bounding box center [649, 118] width 69 height 19
select select "0"
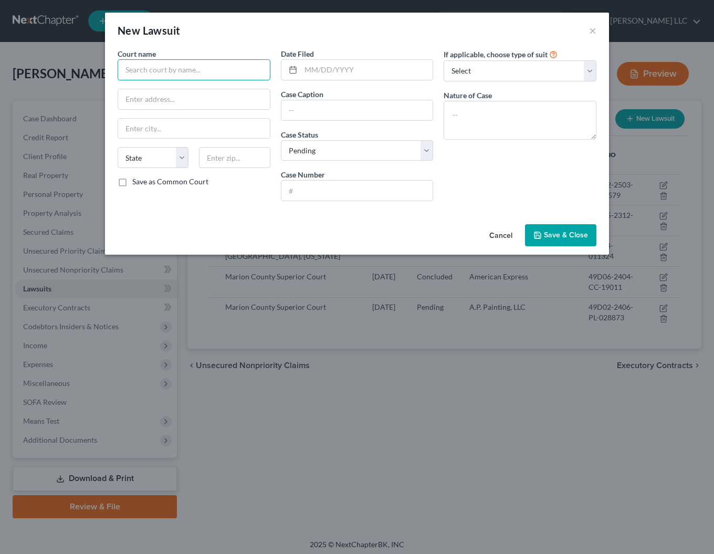
click at [175, 73] on input "text" at bounding box center [194, 69] width 153 height 21
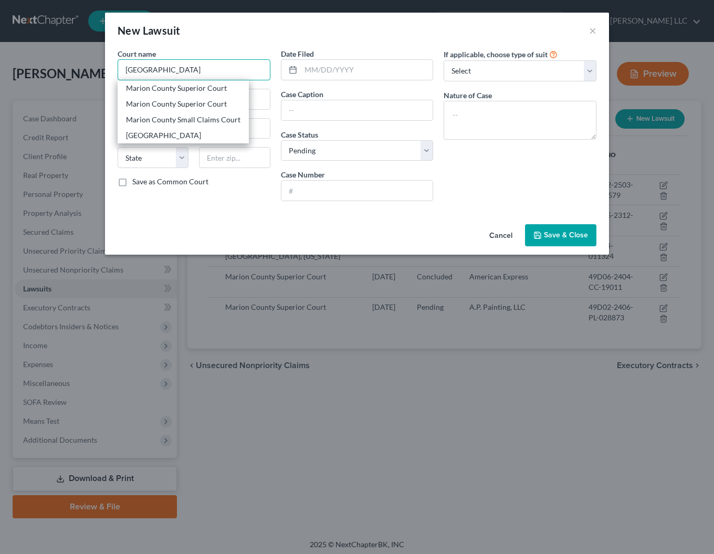
type input "Marion County Superior Court"
type input "[STREET_ADDRESS][PERSON_NAME][US_STATE]"
type input "[GEOGRAPHIC_DATA]"
select select "15"
type input "46204"
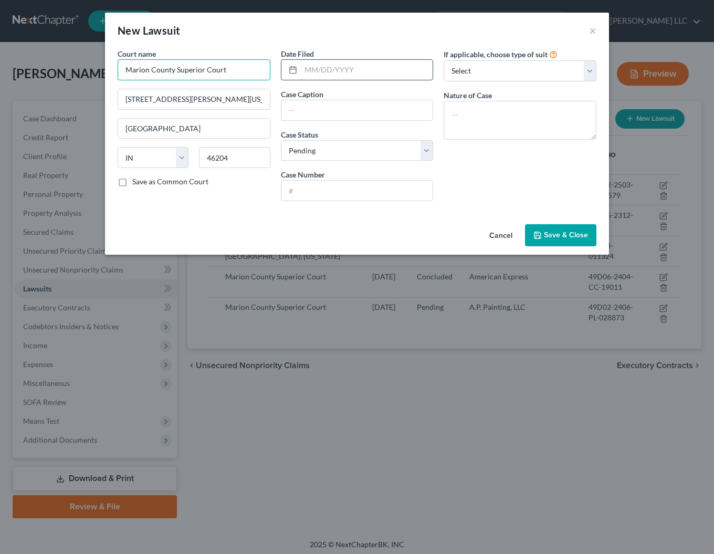
type input "Marion County Superior Court"
click at [314, 70] on input "text" at bounding box center [367, 70] width 132 height 20
type input "[DATE]"
click at [345, 109] on input "text" at bounding box center [357, 110] width 152 height 20
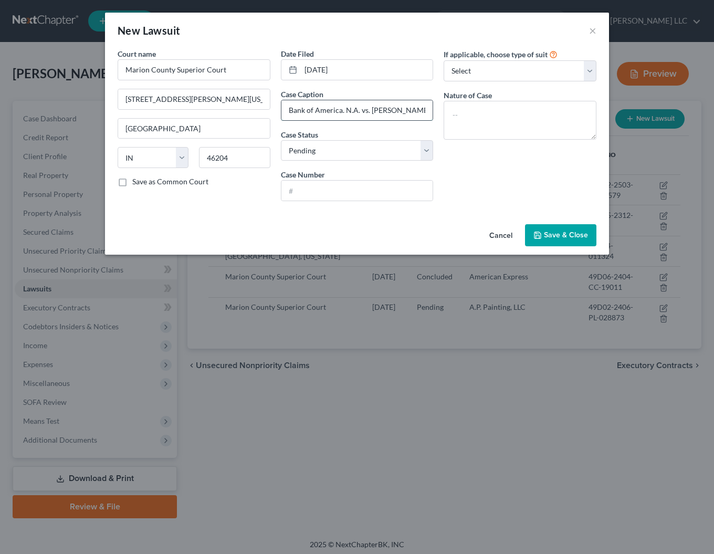
type input "Bank of America. N.A. vs. [PERSON_NAME] Land"
type input "49D01-2507-CC-31438"
select select "4"
click option "Other" at bounding box center [0, 0] width 0 height 0
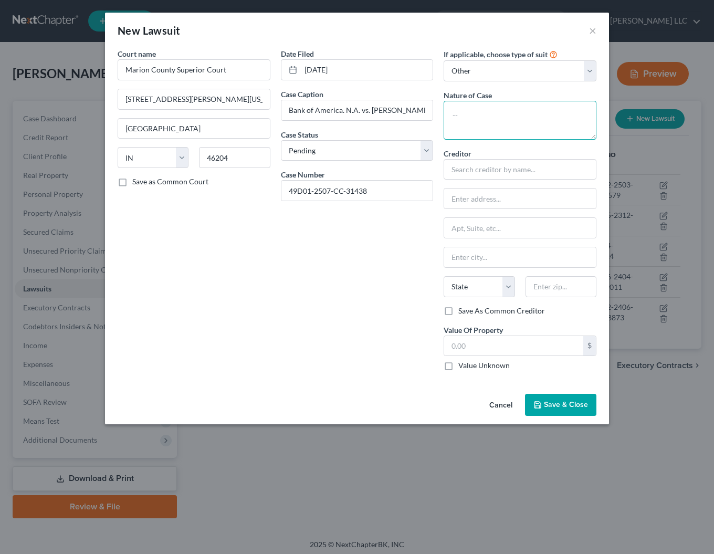
click at [472, 119] on textarea at bounding box center [519, 120] width 153 height 39
type textarea "Collection"
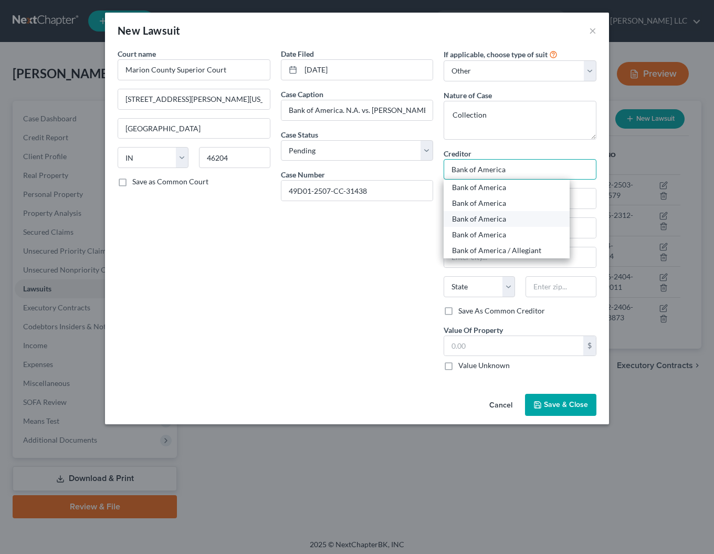
type input "Bank of America"
click at [487, 225] on div "Bank of America" at bounding box center [506, 219] width 126 height 16
type input "P.O. Box 982238"
type input "[GEOGRAPHIC_DATA]"
select select "45"
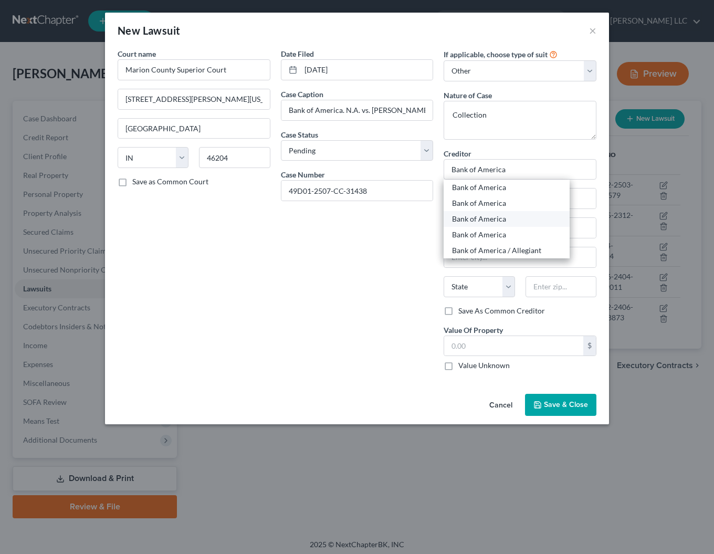
type input "79998"
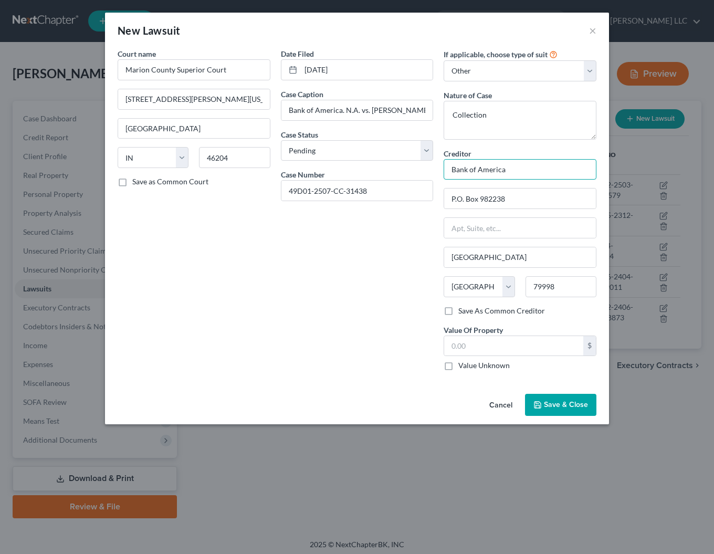
drag, startPoint x: 518, startPoint y: 170, endPoint x: 407, endPoint y: 161, distance: 111.1
click at [443, 161] on input "Bank of America" at bounding box center [519, 169] width 153 height 21
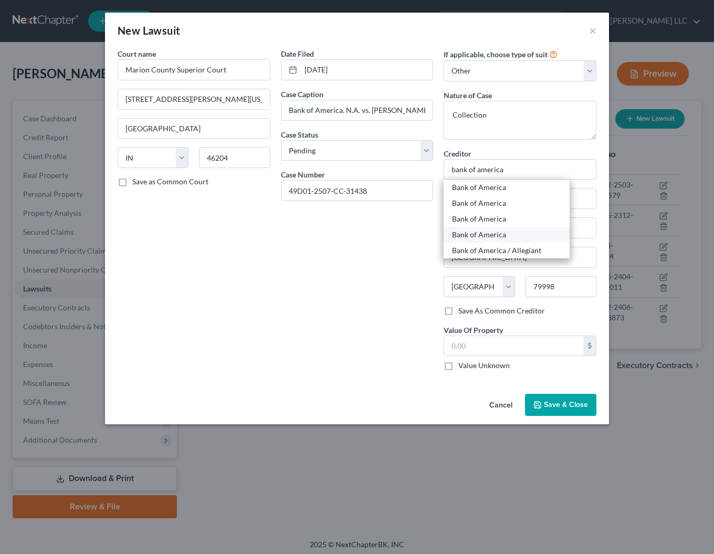
click at [485, 233] on div "Bank of America" at bounding box center [506, 234] width 109 height 10
type input "Bank of America"
type input "P.O. Box 672050"
type input "[GEOGRAPHIC_DATA]"
type input "75267-2050"
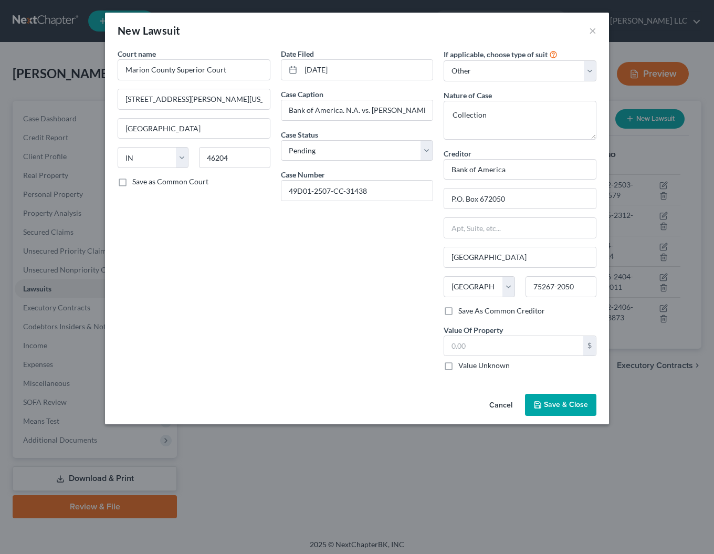
click at [558, 406] on span "Save & Close" at bounding box center [566, 404] width 44 height 9
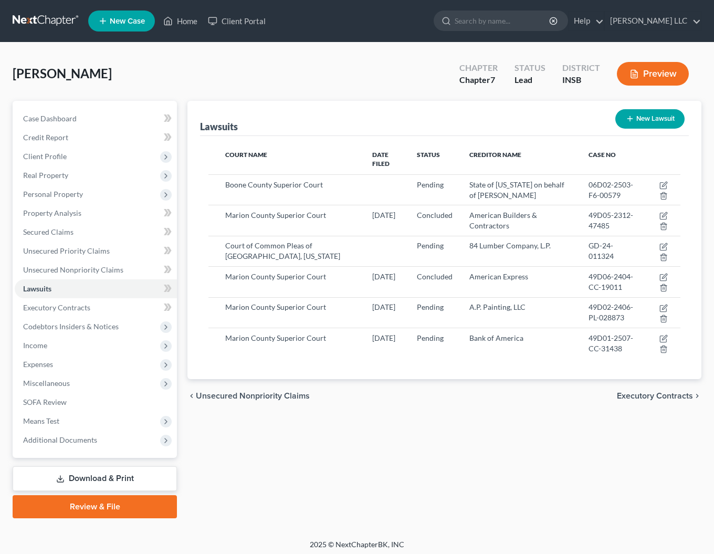
scroll to position [3, 0]
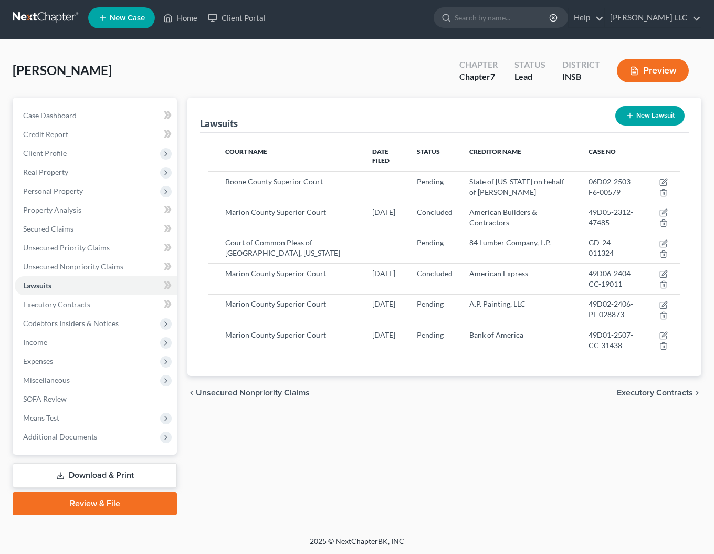
click at [650, 115] on button "New Lawsuit" at bounding box center [649, 115] width 69 height 19
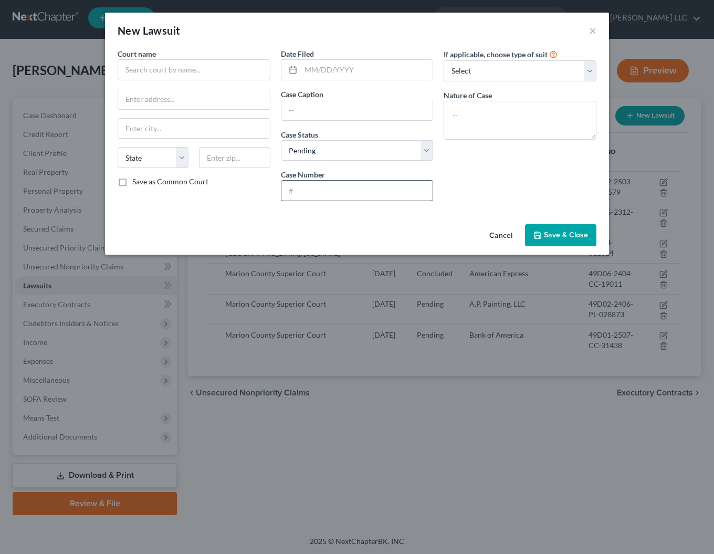
click at [296, 195] on input "text" at bounding box center [357, 190] width 152 height 20
paste input "49D01-2507-CC-031439"
click at [148, 63] on input "text" at bounding box center [194, 69] width 153 height 21
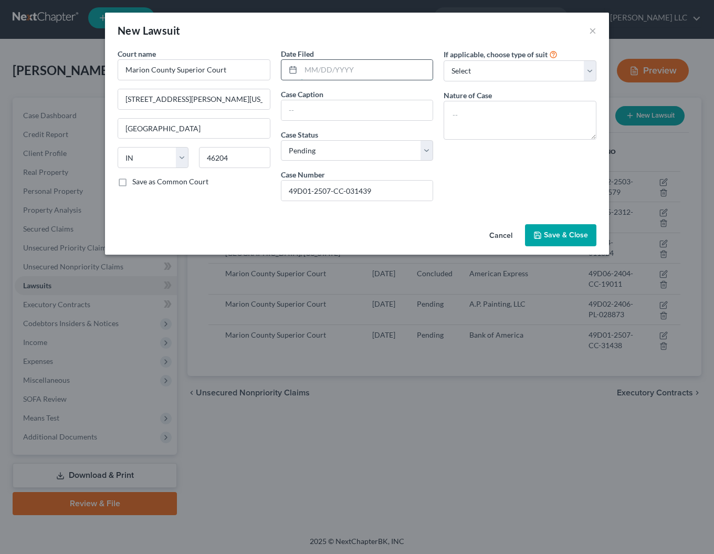
click at [312, 61] on input "text" at bounding box center [367, 70] width 132 height 20
click at [325, 115] on input "text" at bounding box center [357, 110] width 152 height 20
click option "Other" at bounding box center [0, 0] width 0 height 0
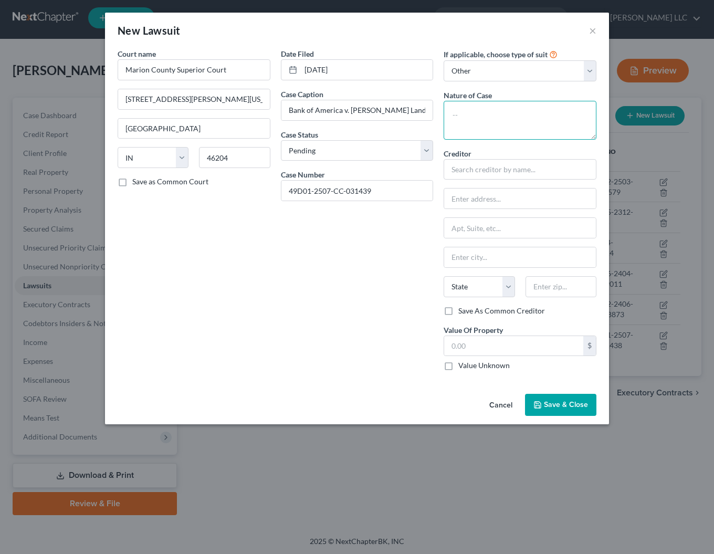
click at [479, 109] on textarea at bounding box center [519, 120] width 153 height 39
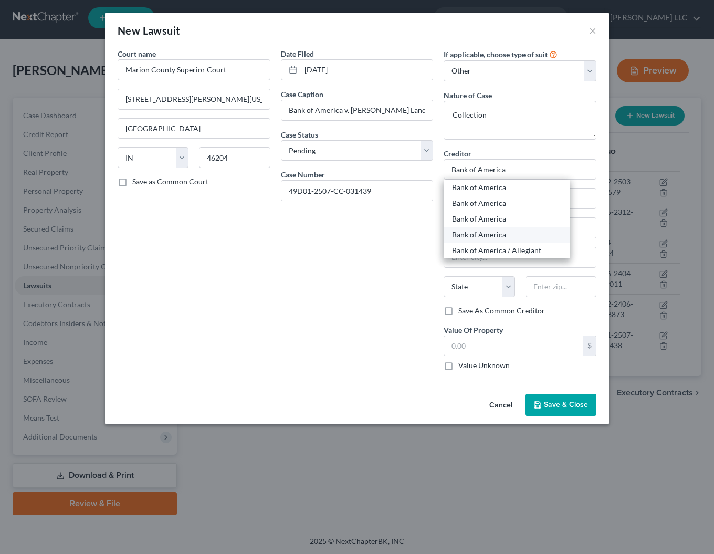
click at [488, 229] on div "Bank of America" at bounding box center [506, 235] width 126 height 16
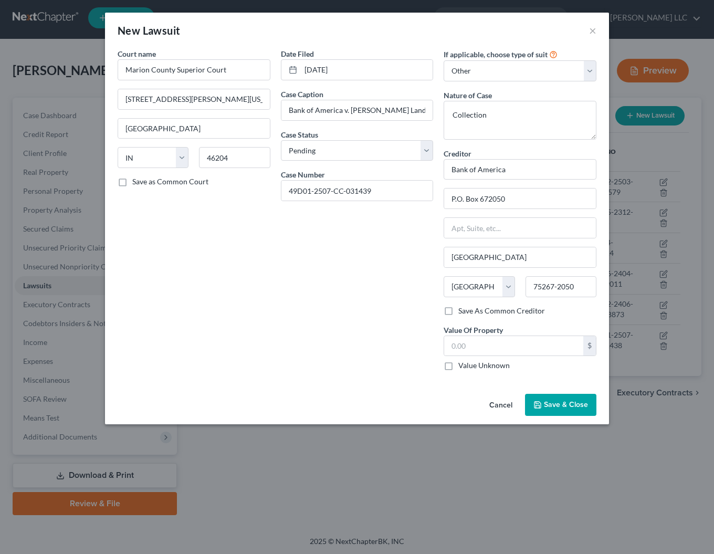
click at [560, 403] on span "Save & Close" at bounding box center [566, 404] width 44 height 9
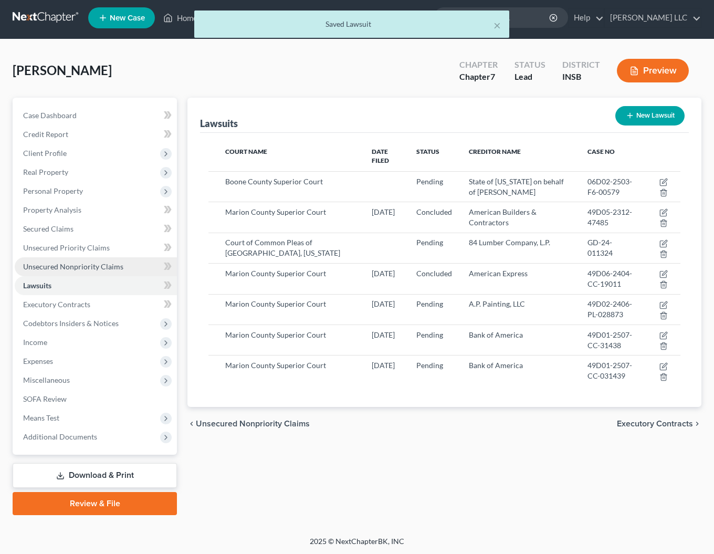
click at [65, 267] on span "Unsecured Nonpriority Claims" at bounding box center [73, 266] width 100 height 9
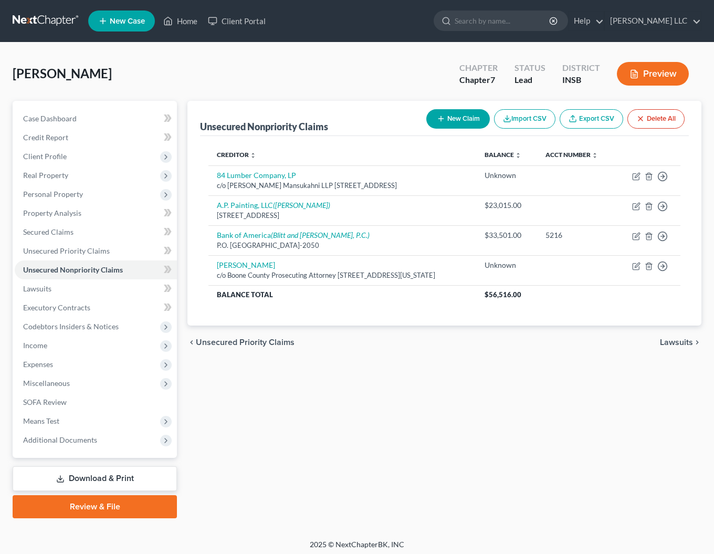
click at [444, 119] on button "New Claim" at bounding box center [457, 118] width 63 height 19
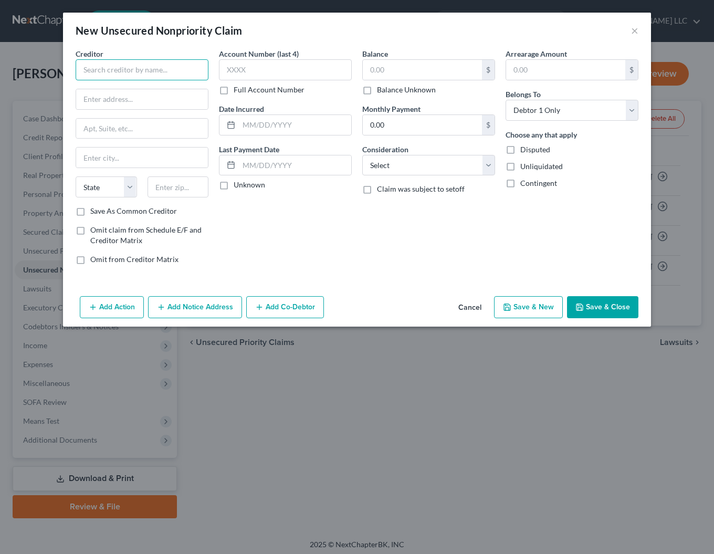
click at [137, 68] on input "text" at bounding box center [142, 69] width 133 height 21
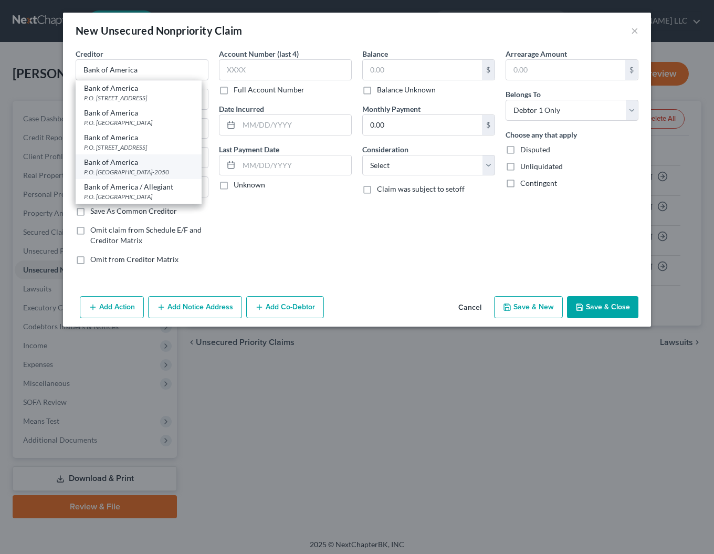
click at [129, 167] on div "Bank of America" at bounding box center [138, 162] width 109 height 10
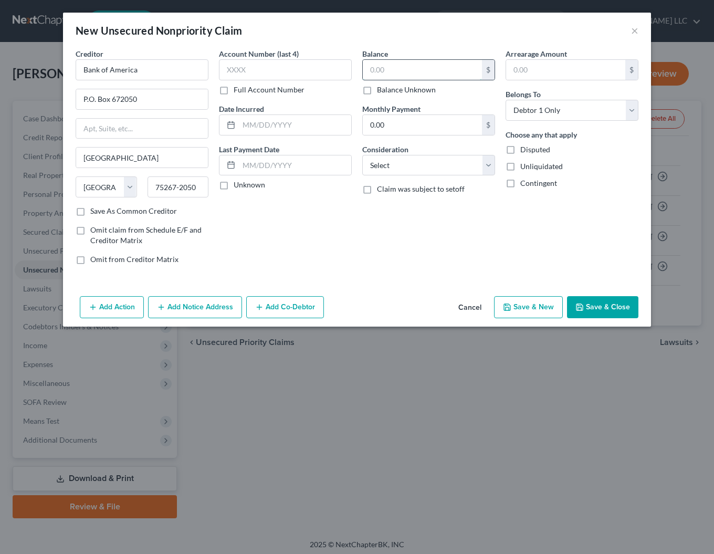
click at [424, 71] on input "text" at bounding box center [422, 70] width 119 height 20
click option "Credit Card Debt" at bounding box center [0, 0] width 0 height 0
click at [208, 310] on button "Add Notice Address" at bounding box center [195, 307] width 94 height 22
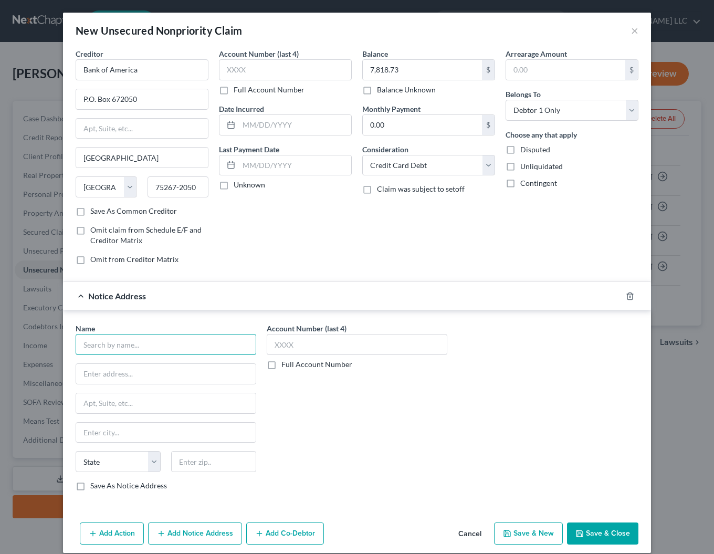
click at [143, 348] on input "text" at bounding box center [166, 344] width 180 height 21
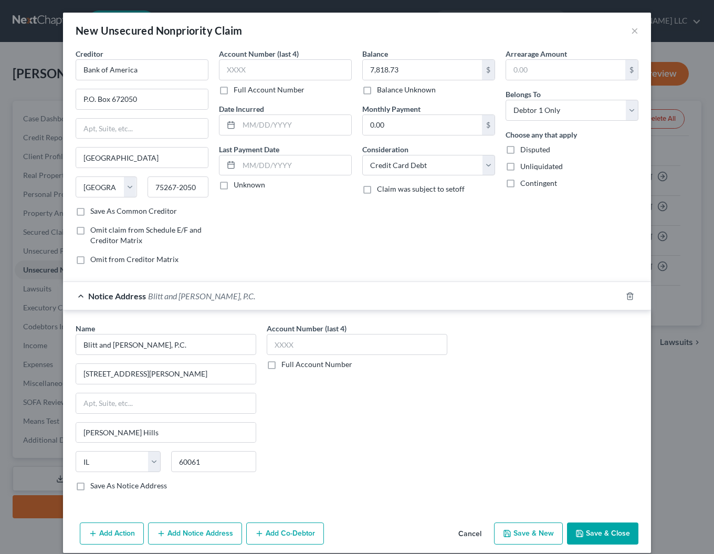
click at [600, 533] on button "Save & Close" at bounding box center [602, 533] width 71 height 22
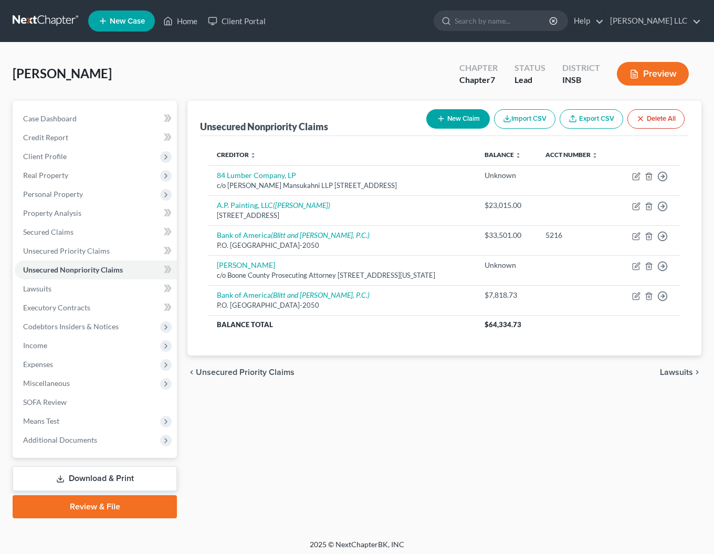
click at [452, 118] on button "New Claim" at bounding box center [457, 118] width 63 height 19
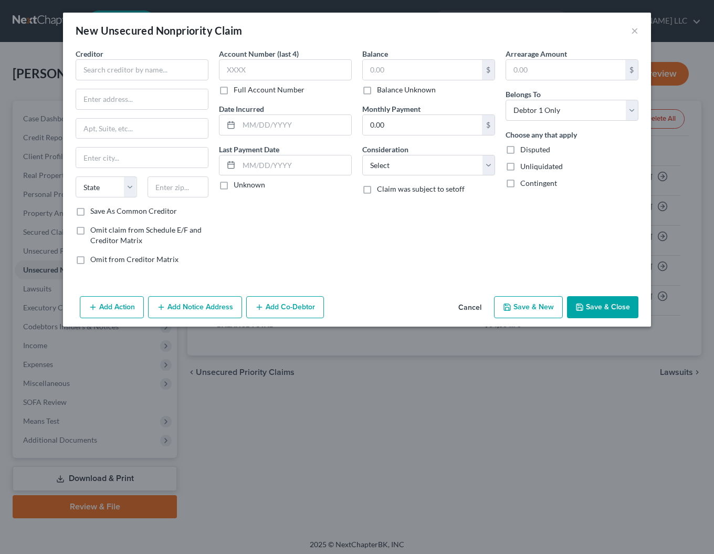
click at [474, 310] on button "Cancel" at bounding box center [470, 307] width 40 height 21
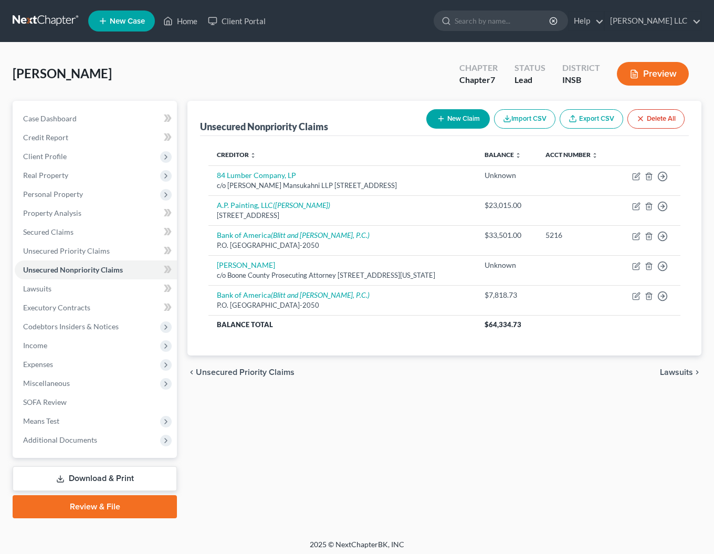
click at [467, 120] on button "New Claim" at bounding box center [457, 118] width 63 height 19
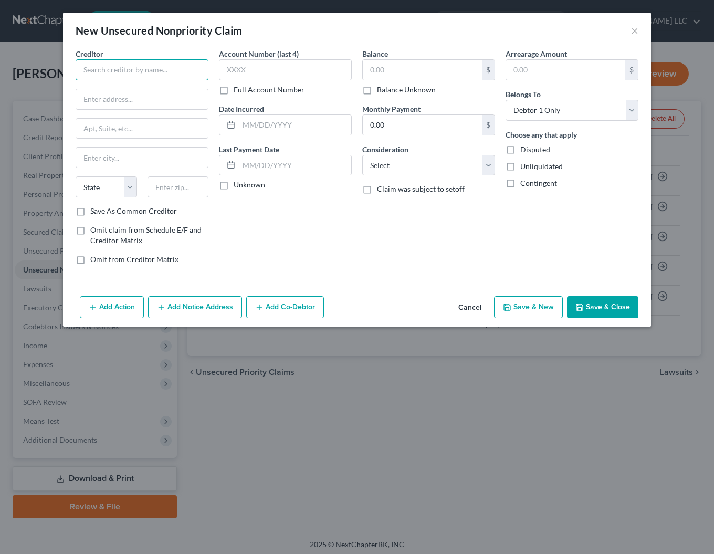
click at [115, 67] on input "text" at bounding box center [142, 69] width 133 height 21
click option "Debtor 1 And Debtor 2 Only" at bounding box center [0, 0] width 0 height 0
click option "At Least One Of The Debtors And Another" at bounding box center [0, 0] width 0 height 0
click option "Other" at bounding box center [0, 0] width 0 height 0
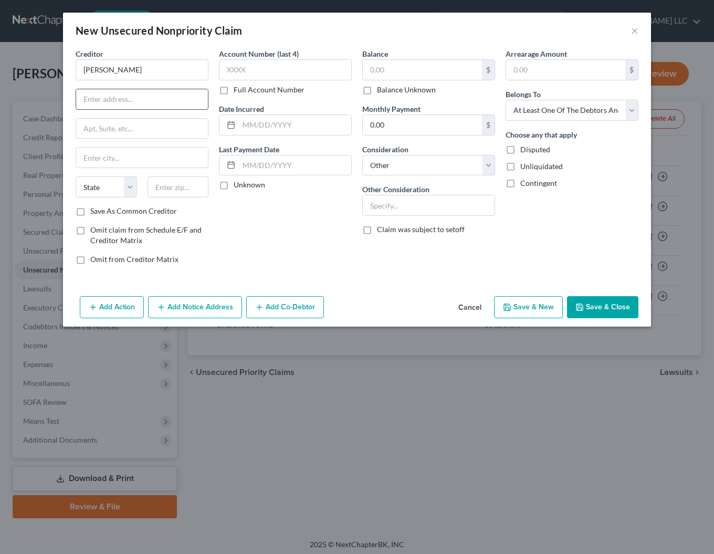
drag, startPoint x: 93, startPoint y: 100, endPoint x: 98, endPoint y: 109, distance: 10.3
click at [93, 100] on input "text" at bounding box center [142, 99] width 132 height 20
click at [614, 309] on button "Save & Close" at bounding box center [602, 307] width 71 height 22
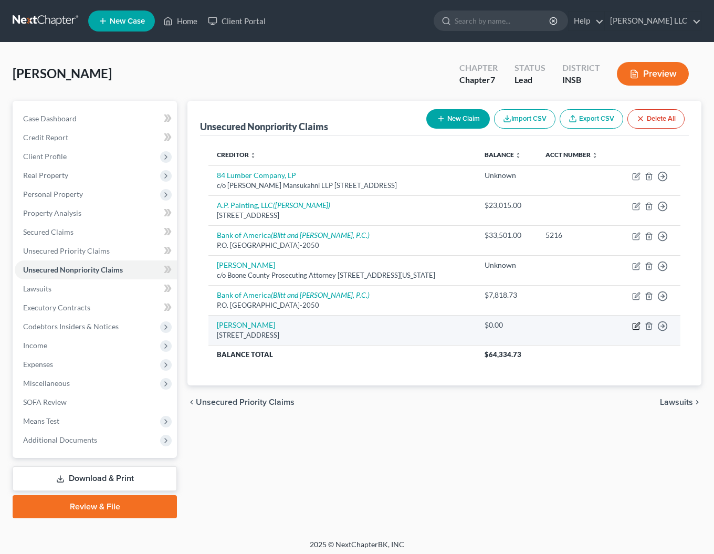
click at [636, 324] on icon "button" at bounding box center [636, 326] width 8 height 8
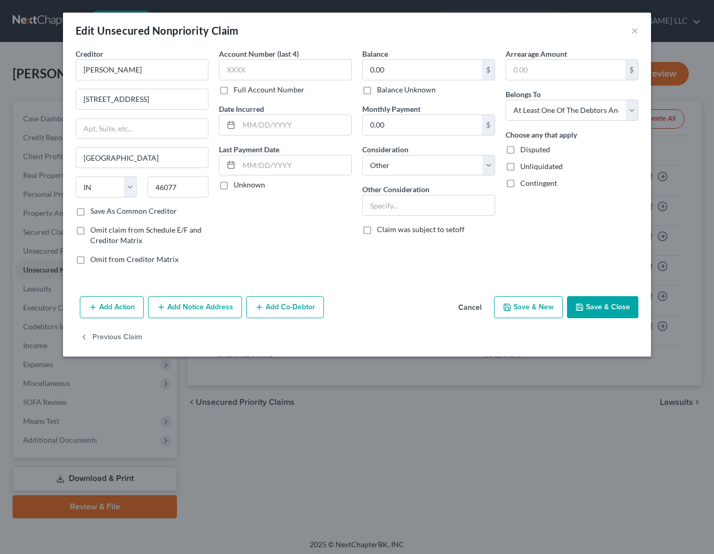
click at [377, 92] on label "Balance Unknown" at bounding box center [406, 89] width 59 height 10
click at [381, 91] on input "Balance Unknown" at bounding box center [384, 87] width 7 height 7
click at [205, 303] on button "Add Notice Address" at bounding box center [195, 307] width 94 height 22
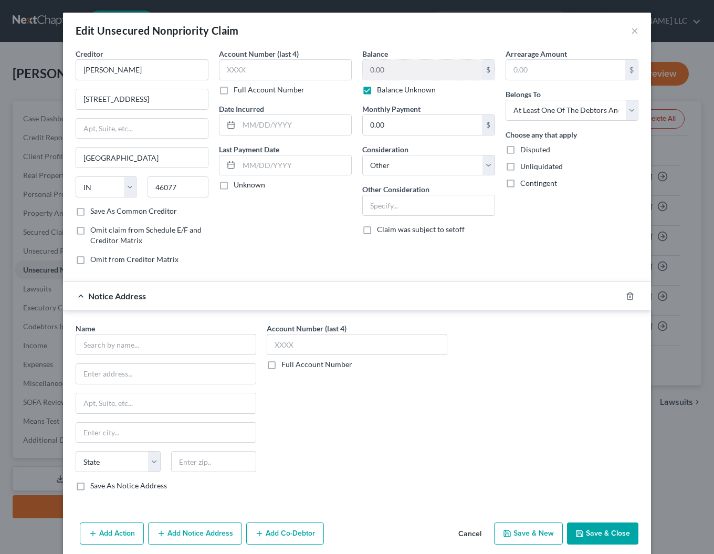
scroll to position [42, 0]
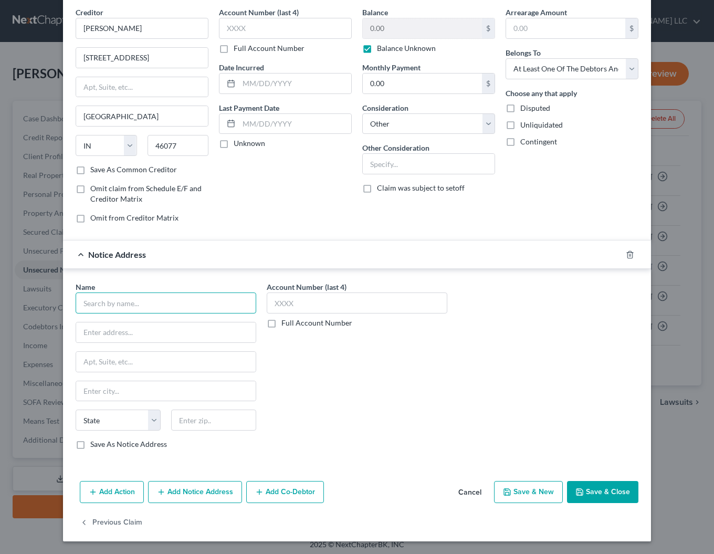
click at [108, 307] on input "text" at bounding box center [166, 302] width 180 height 21
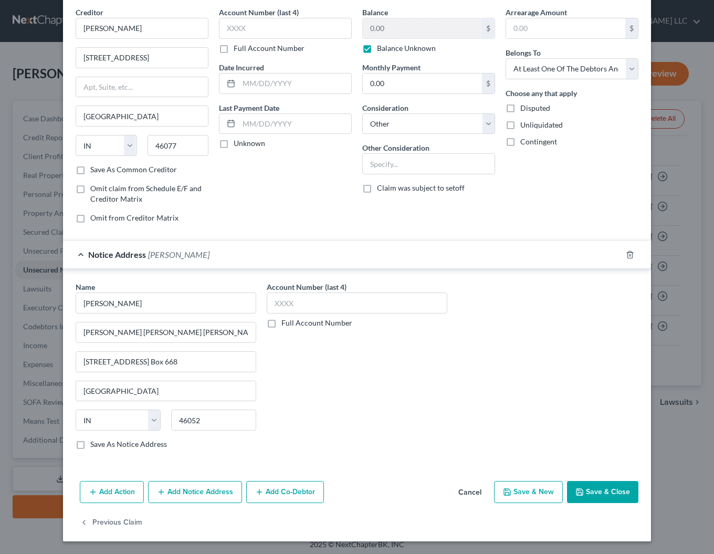
drag, startPoint x: 284, startPoint y: 503, endPoint x: 283, endPoint y: 497, distance: 6.0
click at [284, 503] on div "Add Action Add Notice Address Add Co-Debtor Cancel Save & New Save & Close" at bounding box center [357, 493] width 588 height 35
click at [281, 495] on button "Add Co-Debtor" at bounding box center [285, 492] width 78 height 22
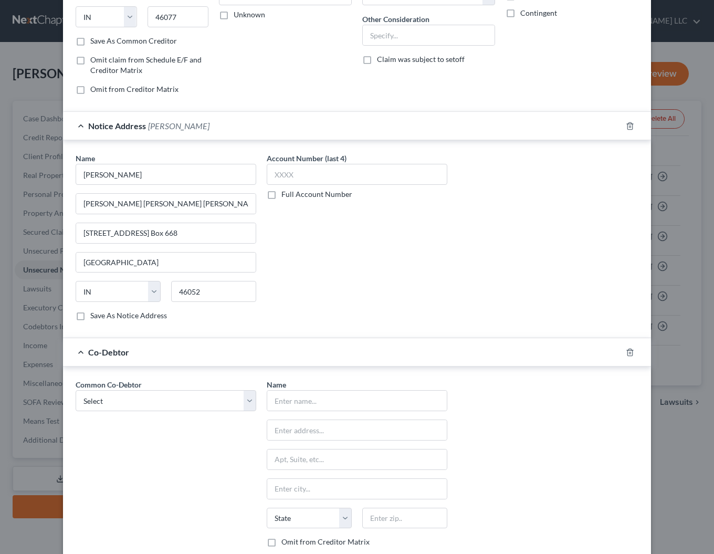
scroll to position [287, 0]
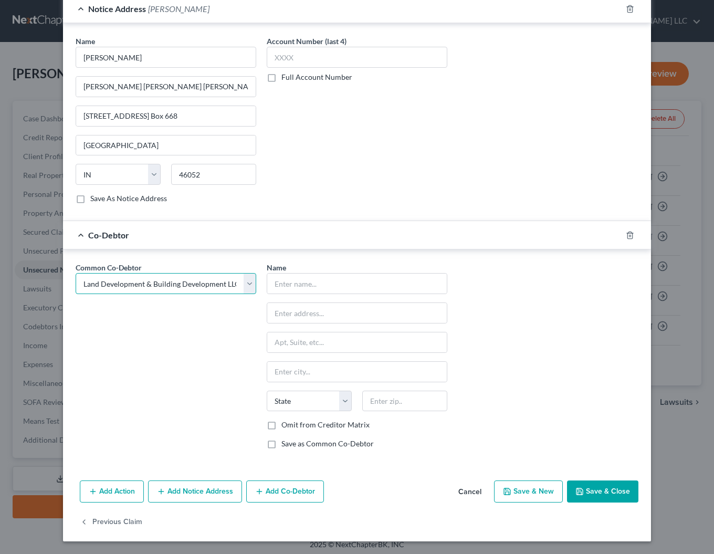
click option "Land Development & Building Development LLC" at bounding box center [0, 0] width 0 height 0
click at [281, 426] on label "Omit from Creditor Matrix" at bounding box center [325, 424] width 88 height 10
click at [285, 426] on input "Omit from Creditor Matrix" at bounding box center [288, 422] width 7 height 7
click at [604, 487] on button "Save & Close" at bounding box center [602, 491] width 71 height 22
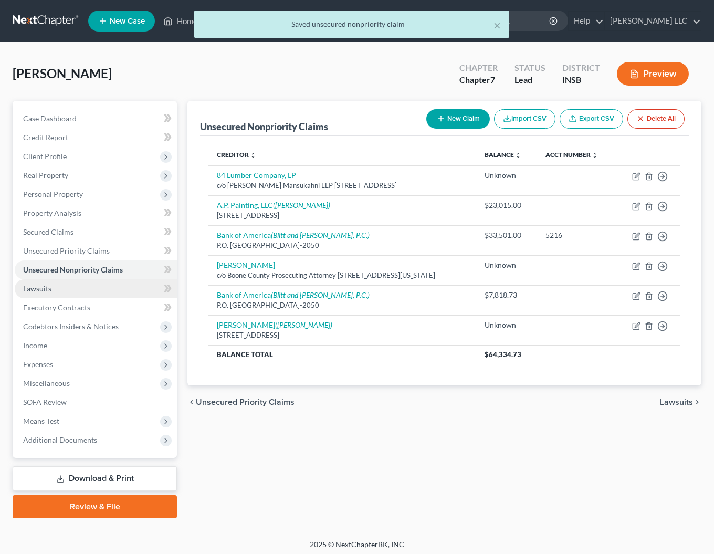
click at [44, 292] on span "Lawsuits" at bounding box center [37, 288] width 28 height 9
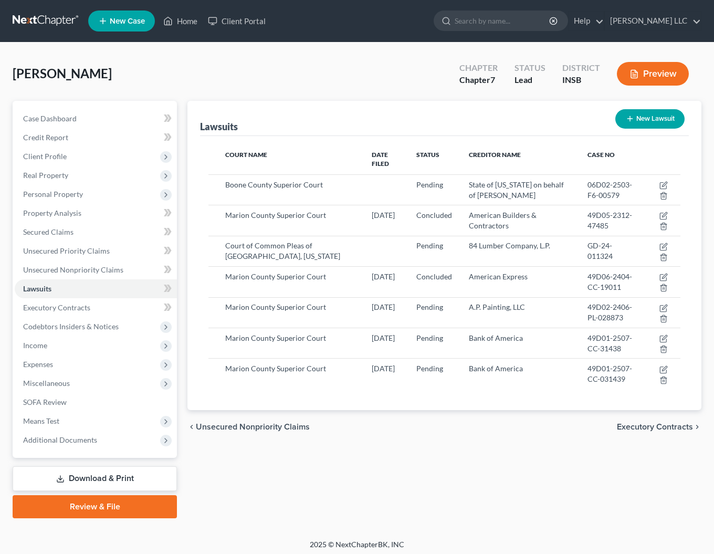
click at [643, 113] on button "New Lawsuit" at bounding box center [649, 118] width 69 height 19
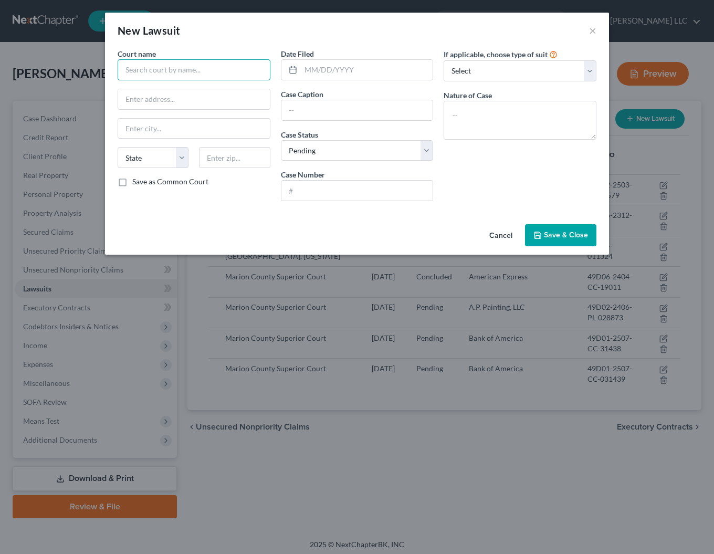
click at [223, 68] on input "text" at bounding box center [194, 69] width 153 height 21
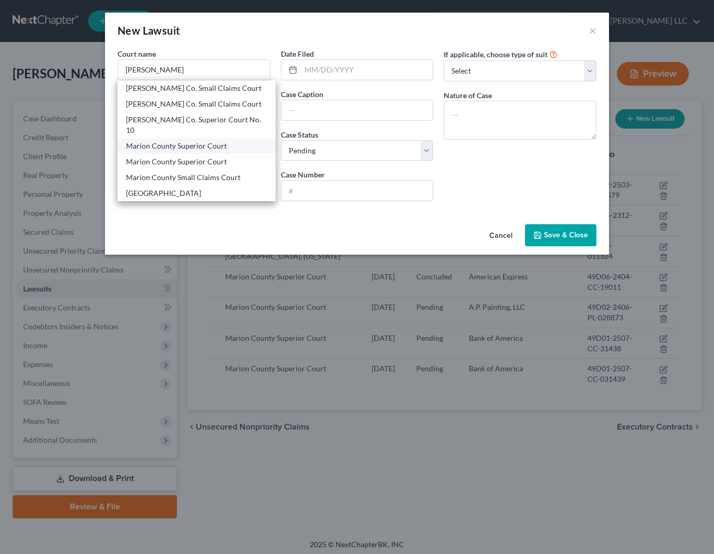
click at [159, 141] on div "Marion County Superior Court" at bounding box center [196, 146] width 141 height 10
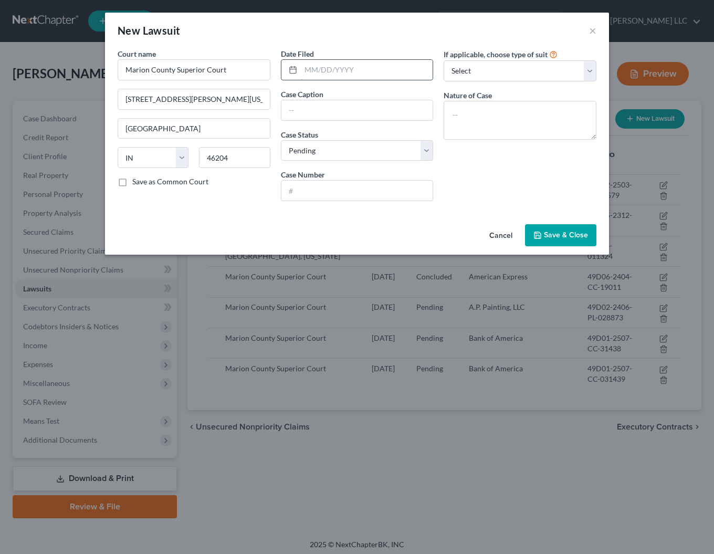
click at [384, 63] on input "text" at bounding box center [367, 70] width 132 height 20
click at [381, 114] on input "text" at bounding box center [357, 110] width 152 height 20
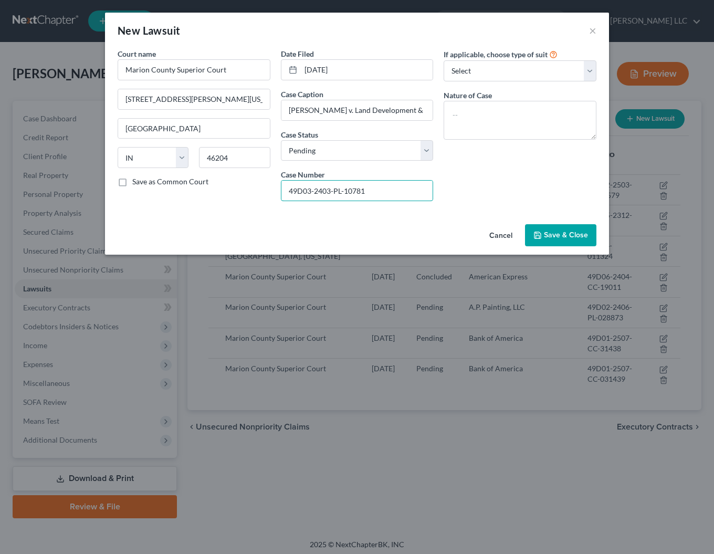
scroll to position [0, 1]
click option "Other" at bounding box center [0, 0] width 0 height 0
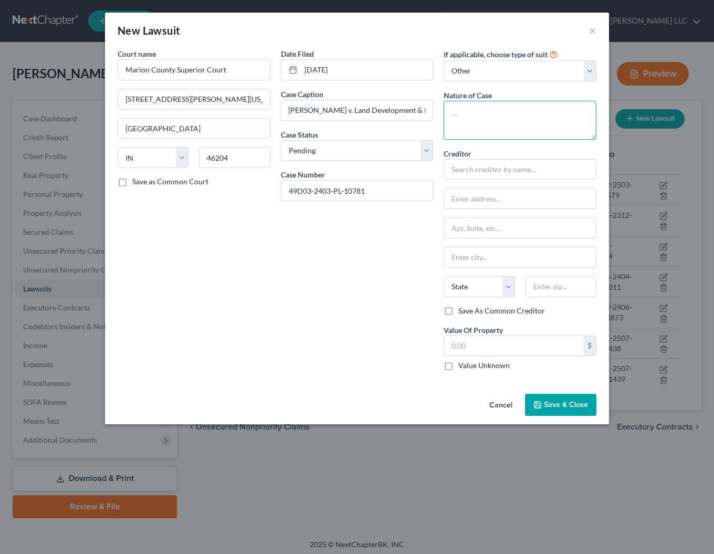
click at [481, 126] on textarea at bounding box center [519, 120] width 153 height 39
click at [558, 404] on span "Save & Close" at bounding box center [566, 404] width 44 height 9
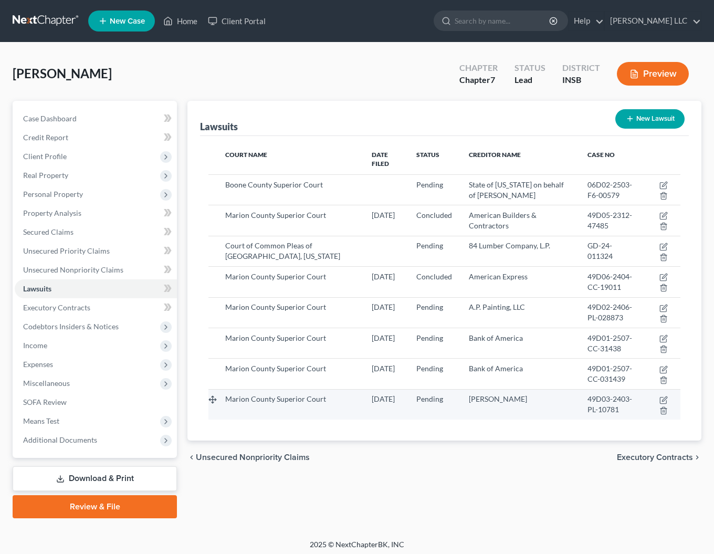
scroll to position [3, 0]
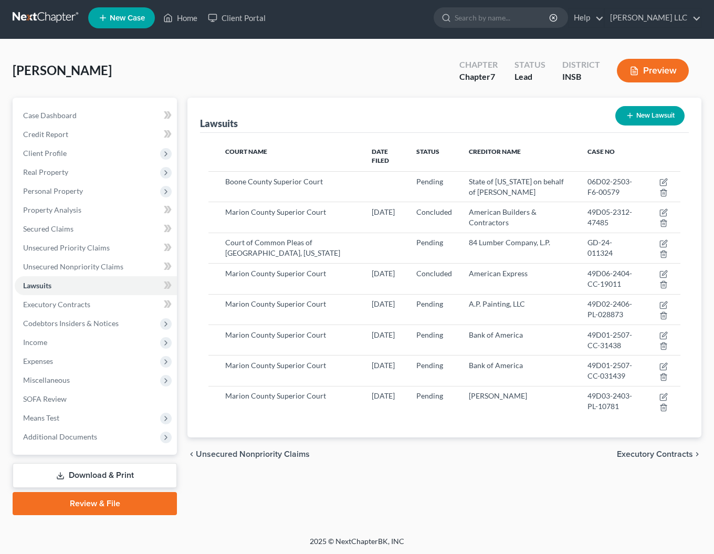
click at [642, 117] on button "New Lawsuit" at bounding box center [649, 115] width 69 height 19
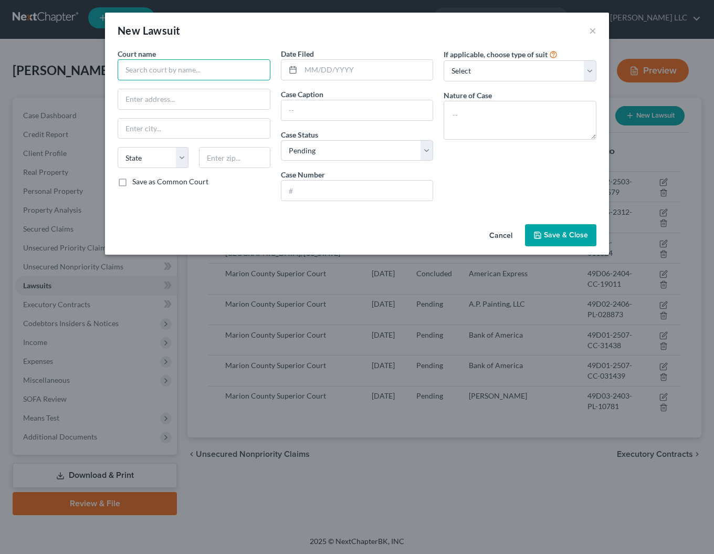
click at [163, 70] on input "text" at bounding box center [194, 69] width 153 height 21
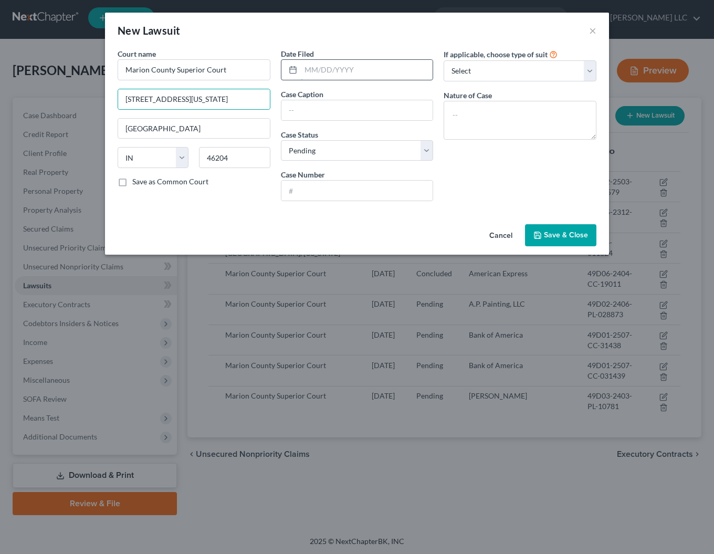
click at [335, 75] on input "text" at bounding box center [367, 70] width 132 height 20
click at [310, 115] on input "text" at bounding box center [357, 110] width 152 height 20
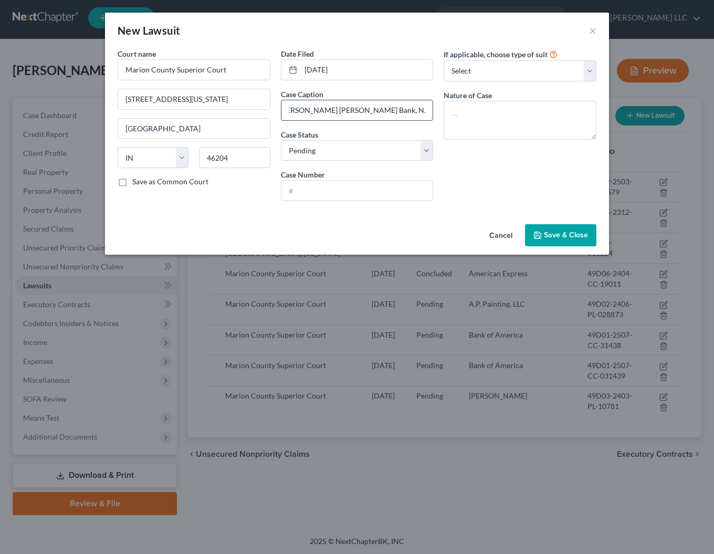
scroll to position [0, 14]
click option "Other" at bounding box center [0, 0] width 0 height 0
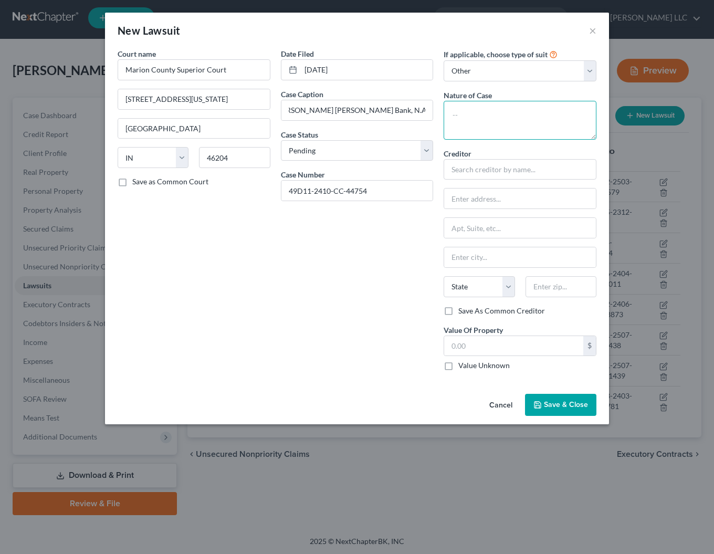
click at [482, 115] on textarea at bounding box center [519, 120] width 153 height 39
drag, startPoint x: 470, startPoint y: 213, endPoint x: 472, endPoint y: 204, distance: 9.7
click at [471, 207] on div "Creditor * [PERSON_NAME] [PERSON_NAME] Bank, N.A. State [US_STATE] AK AR AZ CA …" at bounding box center [519, 226] width 153 height 157
click at [472, 197] on input "text" at bounding box center [520, 198] width 152 height 20
click at [563, 407] on span "Save & Close" at bounding box center [566, 404] width 44 height 9
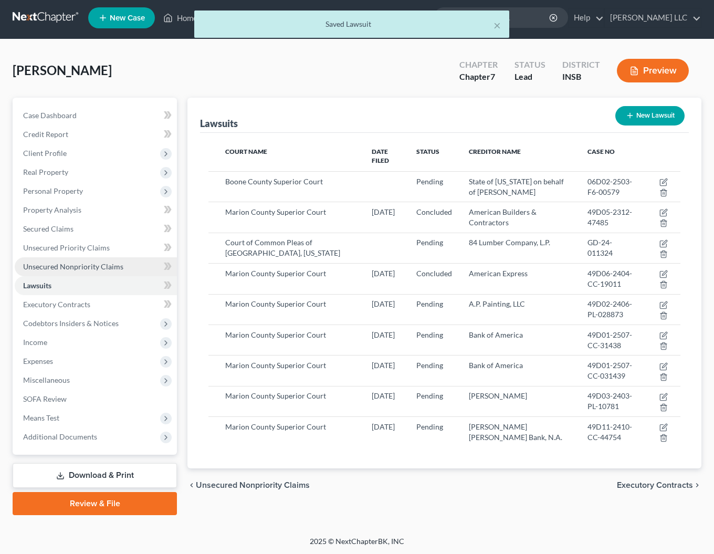
click at [51, 266] on span "Unsecured Nonpriority Claims" at bounding box center [73, 266] width 100 height 9
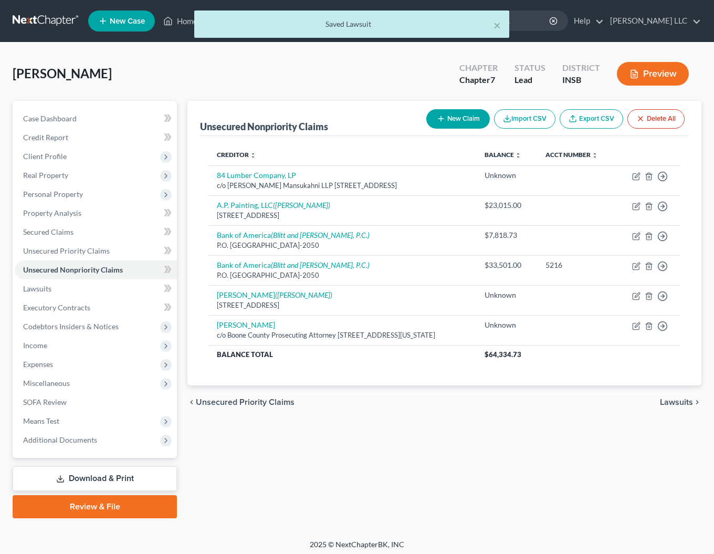
click at [458, 120] on button "New Claim" at bounding box center [457, 118] width 63 height 19
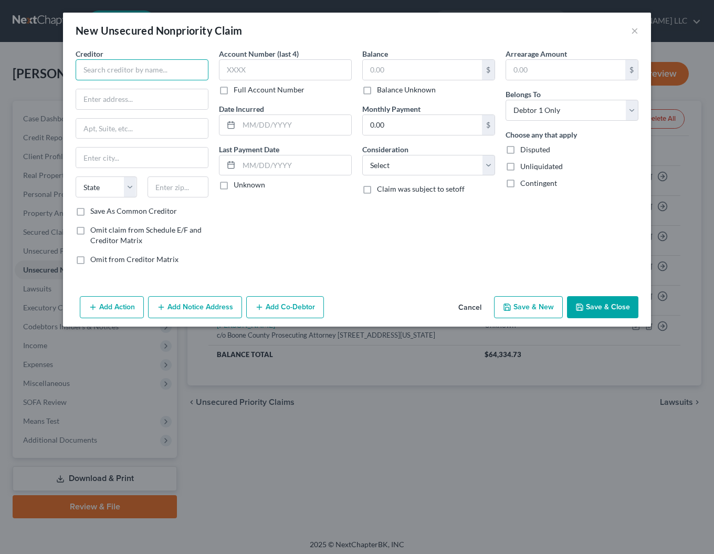
click at [84, 67] on input "text" at bounding box center [142, 69] width 133 height 21
click at [294, 59] on label "Account Number (last 4)" at bounding box center [259, 53] width 80 height 11
click at [291, 71] on input "text" at bounding box center [285, 69] width 133 height 21
click at [432, 70] on input "text" at bounding box center [422, 70] width 119 height 20
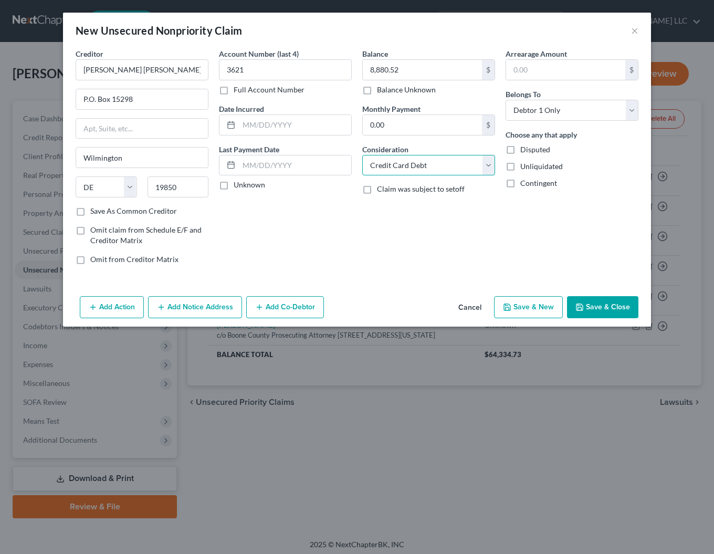
click option "Credit Card Debt" at bounding box center [0, 0] width 0 height 0
click at [194, 308] on button "Add Notice Address" at bounding box center [195, 307] width 94 height 22
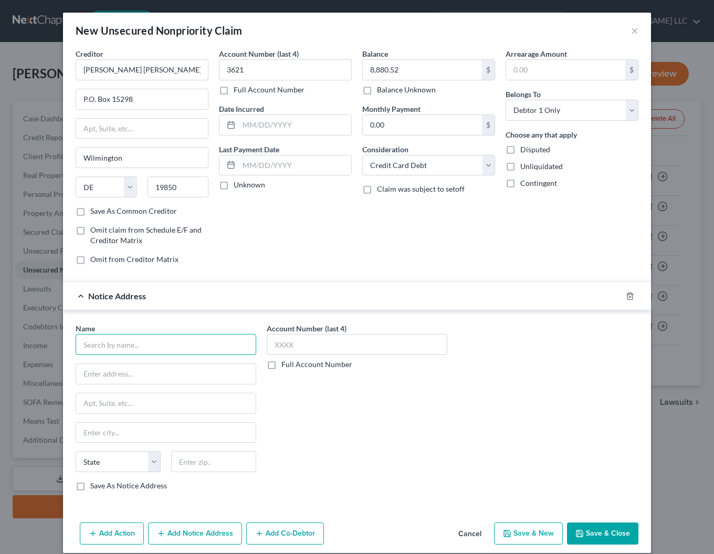
click at [133, 346] on input "text" at bounding box center [166, 344] width 180 height 21
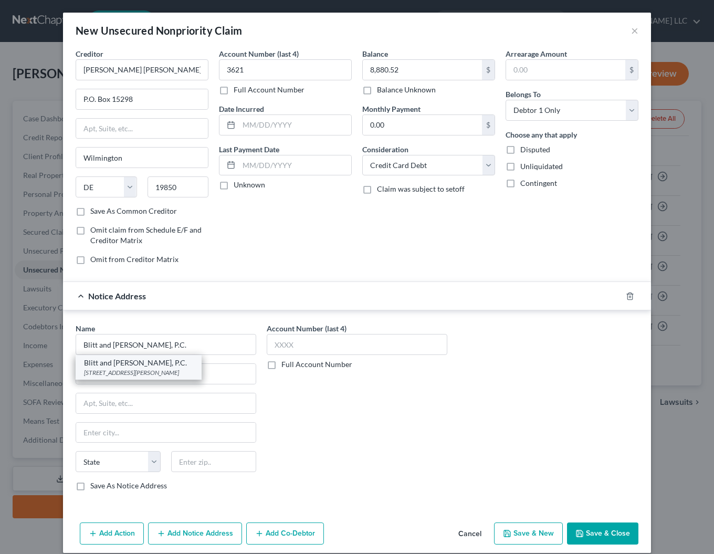
click at [129, 367] on div "Blitt and [PERSON_NAME], P.C." at bounding box center [138, 362] width 109 height 10
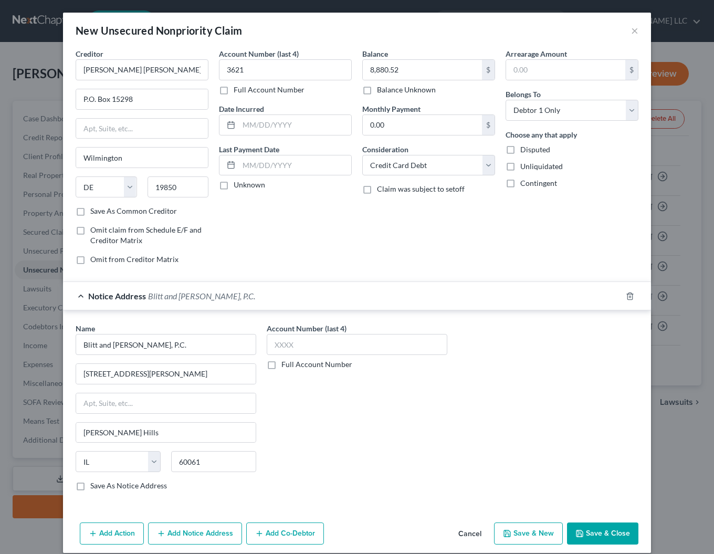
click at [599, 534] on button "Save & Close" at bounding box center [602, 533] width 71 height 22
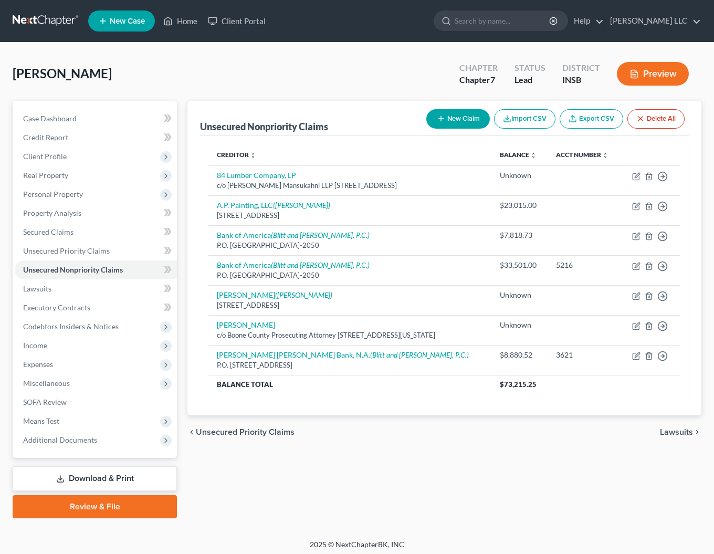
click at [463, 118] on button "New Claim" at bounding box center [457, 118] width 63 height 19
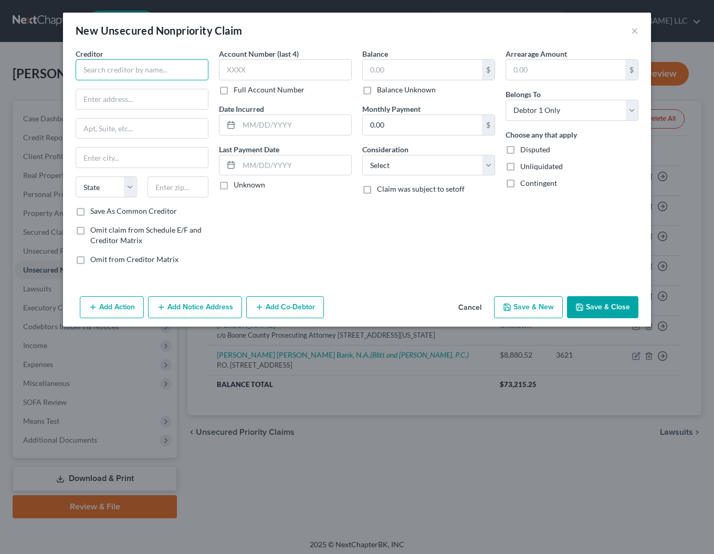
click at [115, 70] on input "text" at bounding box center [142, 69] width 133 height 21
click at [90, 210] on label "Save As Common Creditor" at bounding box center [133, 211] width 87 height 10
click at [94, 210] on input "Save As Common Creditor" at bounding box center [97, 209] width 7 height 7
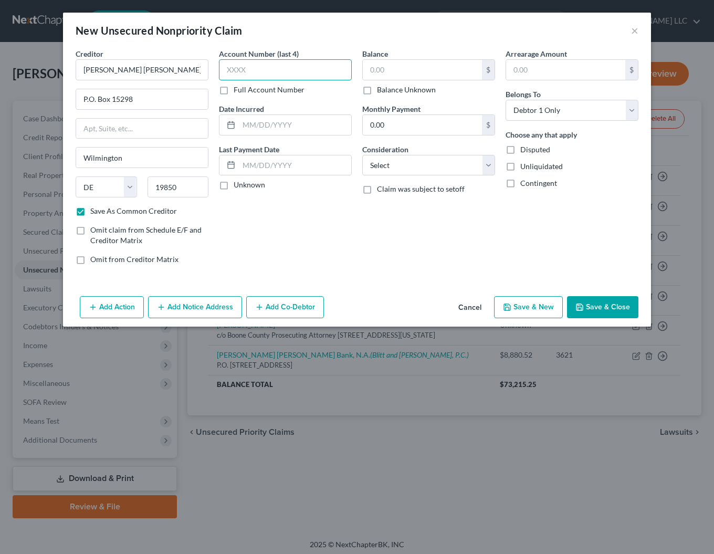
click at [290, 69] on input "text" at bounding box center [285, 69] width 133 height 21
click at [373, 72] on input "text" at bounding box center [422, 70] width 119 height 20
click option "Credit Card Debt" at bounding box center [0, 0] width 0 height 0
click at [191, 308] on button "Add Notice Address" at bounding box center [195, 307] width 94 height 22
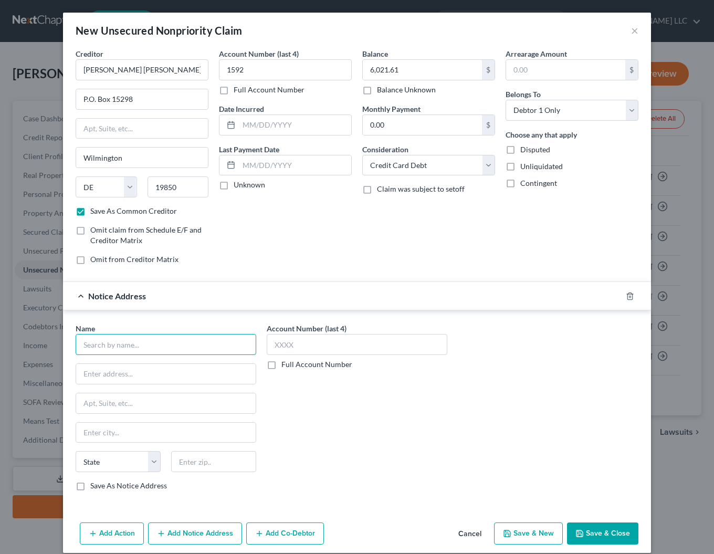
click at [143, 344] on input "text" at bounding box center [166, 344] width 180 height 21
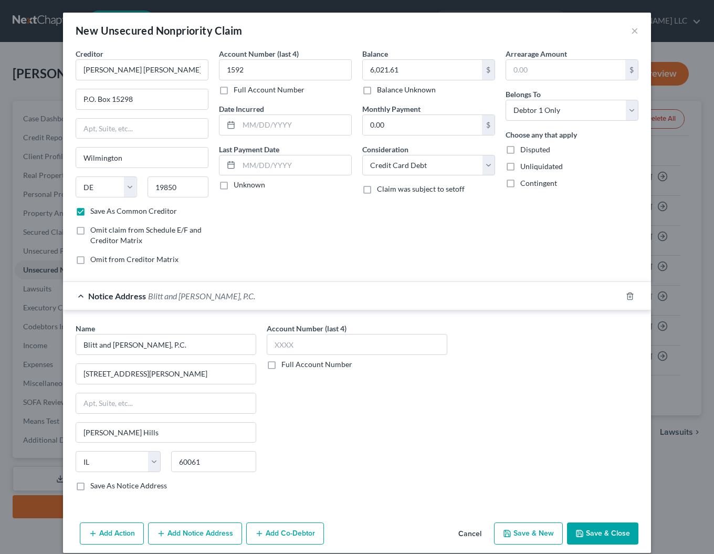
click at [592, 533] on button "Save & Close" at bounding box center [602, 533] width 71 height 22
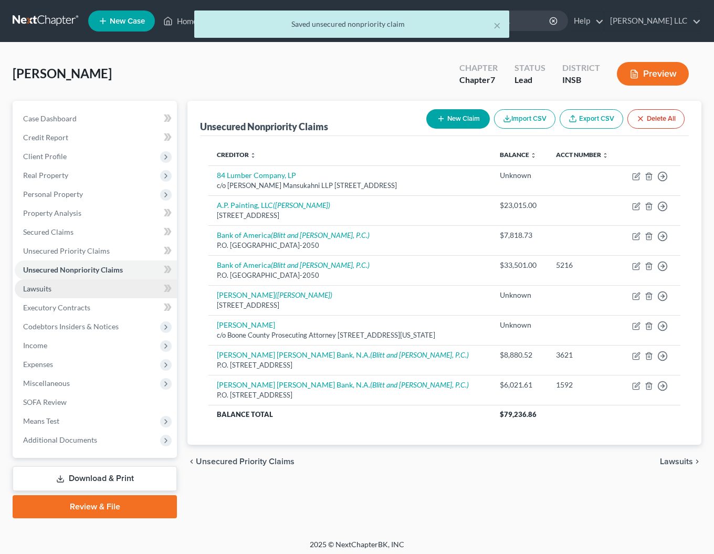
click at [44, 290] on span "Lawsuits" at bounding box center [37, 288] width 28 height 9
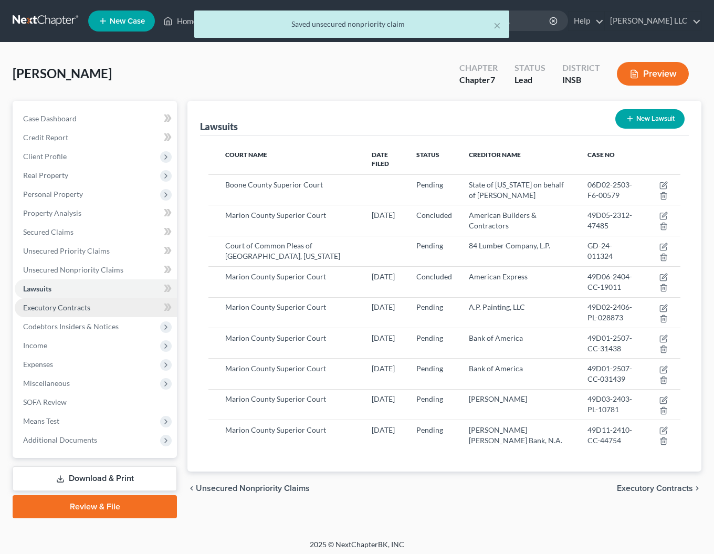
scroll to position [1, 0]
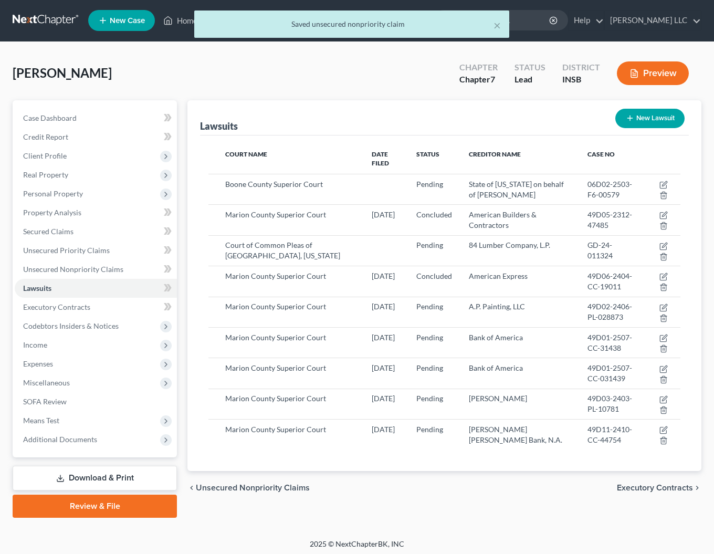
click at [656, 114] on button "New Lawsuit" at bounding box center [649, 118] width 69 height 19
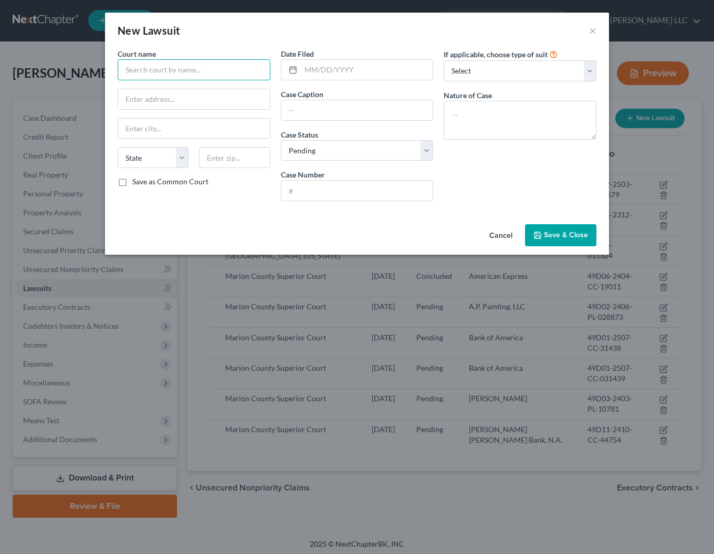
click at [210, 72] on input "text" at bounding box center [194, 69] width 153 height 21
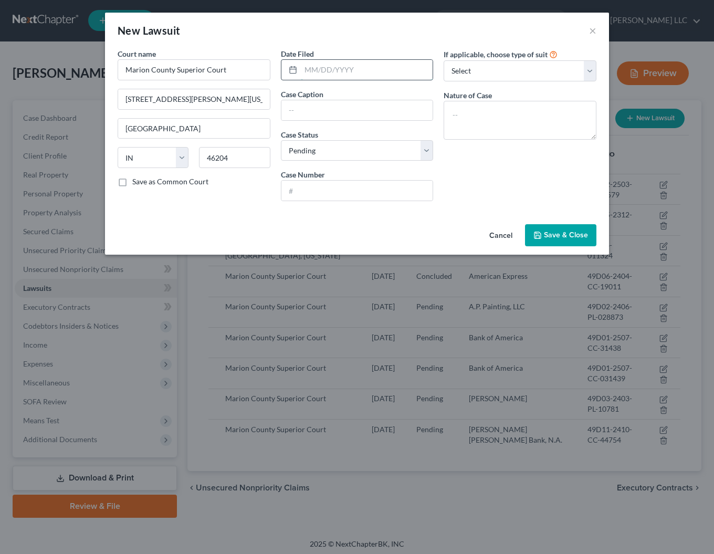
click at [341, 65] on input "text" at bounding box center [367, 70] width 132 height 20
click option "Other" at bounding box center [0, 0] width 0 height 0
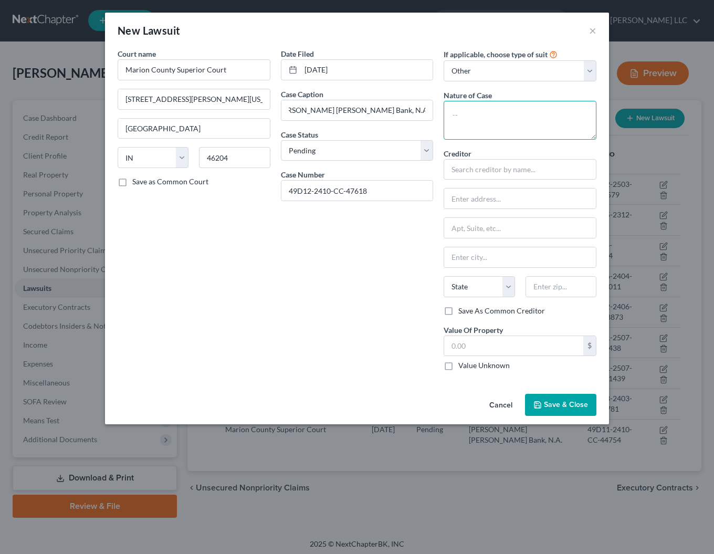
click at [504, 116] on textarea at bounding box center [519, 120] width 153 height 39
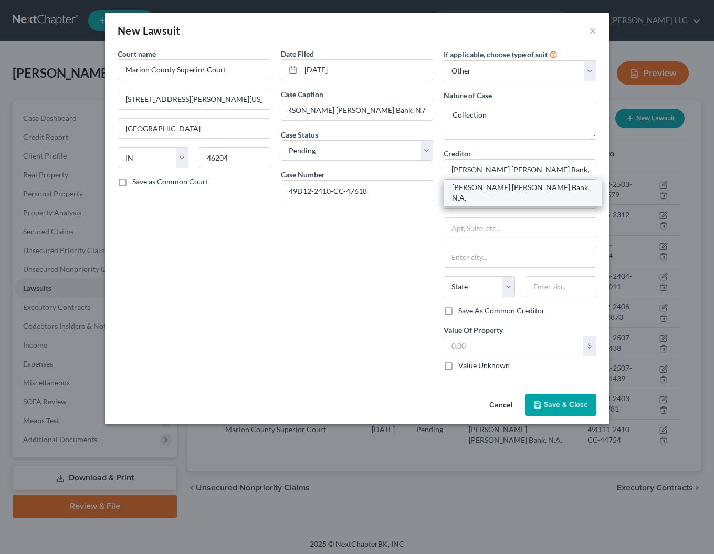
click at [509, 189] on div "[PERSON_NAME] [PERSON_NAME] Bank, N.A." at bounding box center [522, 192] width 141 height 21
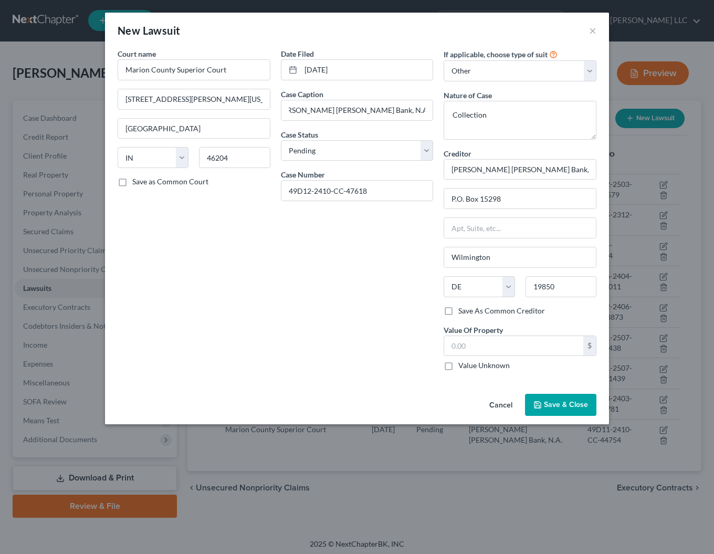
click at [557, 403] on span "Save & Close" at bounding box center [566, 404] width 44 height 9
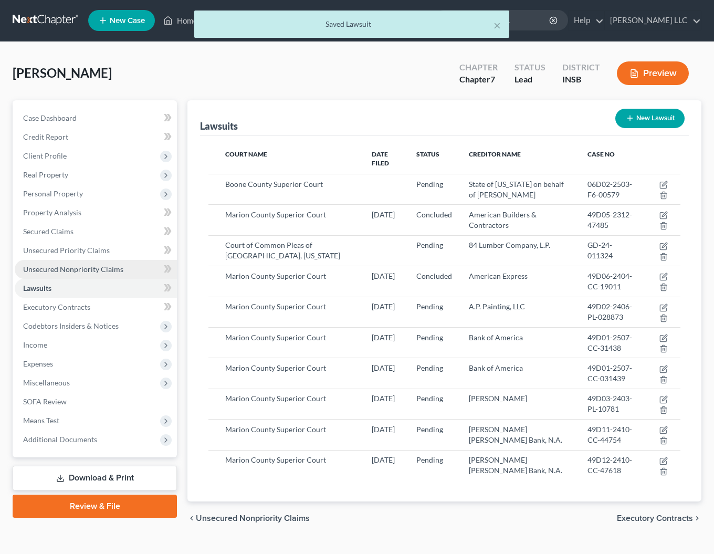
click at [53, 268] on span "Unsecured Nonpriority Claims" at bounding box center [73, 268] width 100 height 9
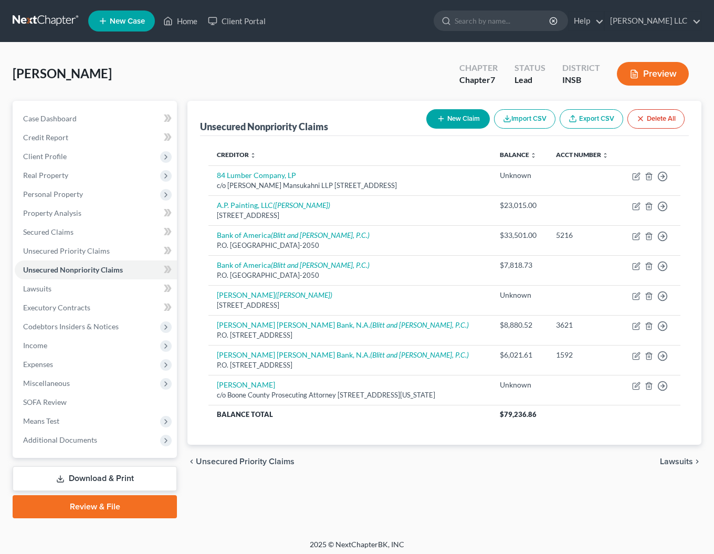
click at [459, 118] on button "New Claim" at bounding box center [457, 118] width 63 height 19
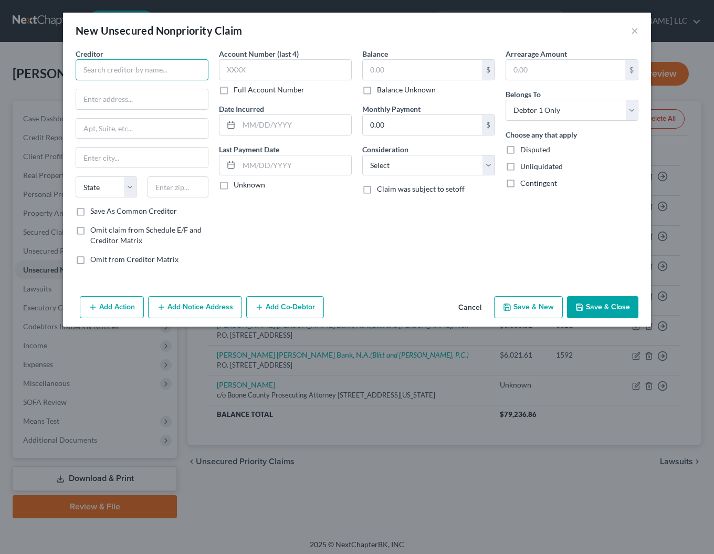
click at [123, 75] on input "text" at bounding box center [142, 69] width 133 height 21
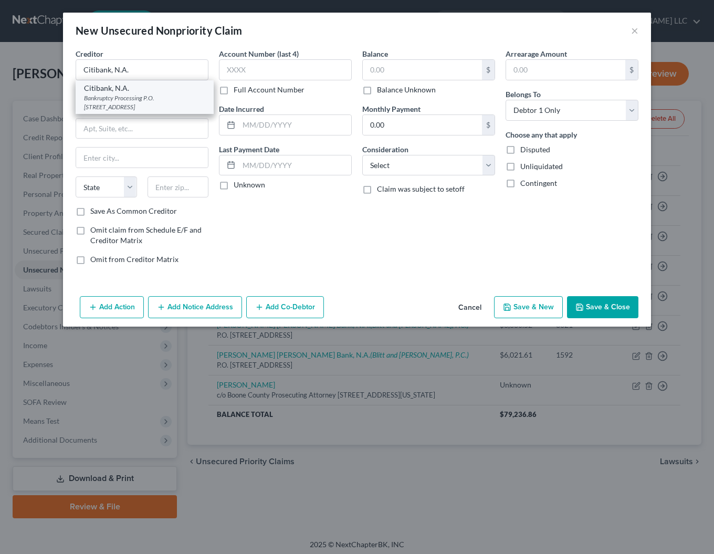
click at [109, 98] on div "Bankruptcy Processing P.O. [STREET_ADDRESS]" at bounding box center [144, 102] width 121 height 18
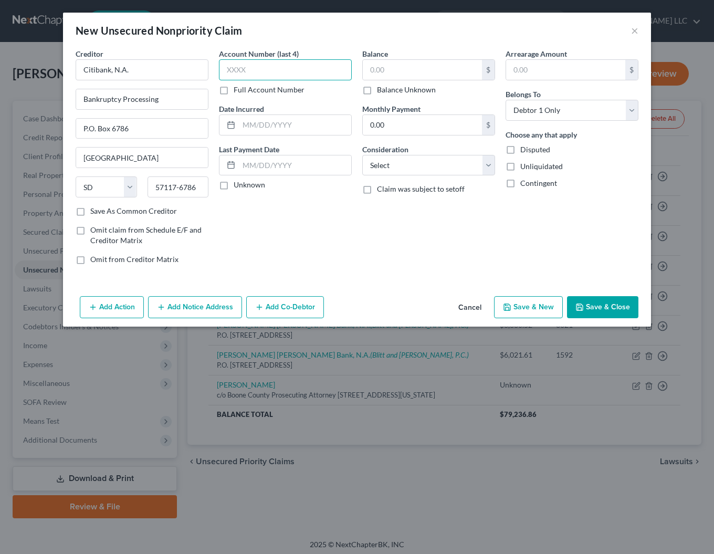
click at [239, 75] on input "text" at bounding box center [285, 69] width 133 height 21
click at [420, 66] on input "text" at bounding box center [422, 70] width 119 height 20
click option "Credit Card Debt" at bounding box center [0, 0] width 0 height 0
click at [270, 77] on input "text" at bounding box center [285, 69] width 133 height 21
drag, startPoint x: 152, startPoint y: 73, endPoint x: 169, endPoint y: 75, distance: 16.8
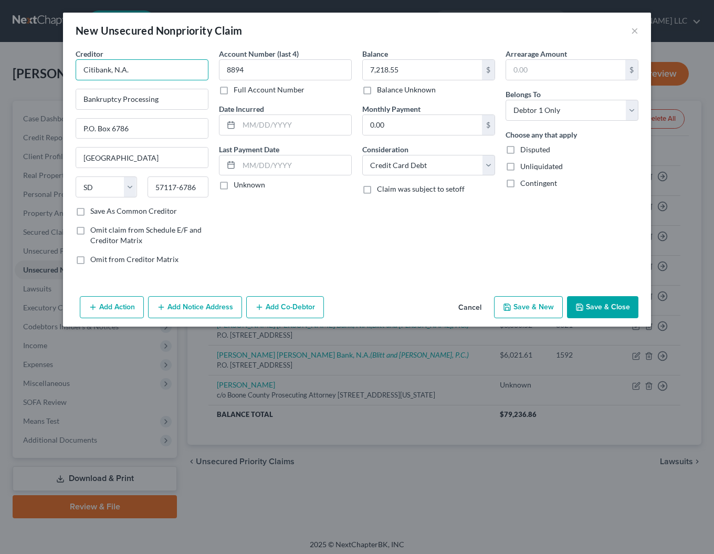
click at [153, 73] on input "Citibank, N.A." at bounding box center [142, 69] width 133 height 21
click at [199, 305] on button "Add Notice Address" at bounding box center [195, 307] width 94 height 22
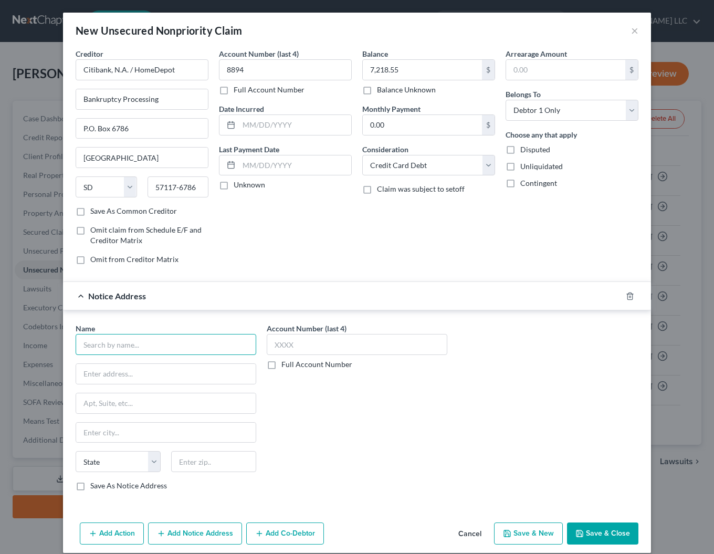
click at [118, 342] on input "text" at bounding box center [166, 344] width 180 height 21
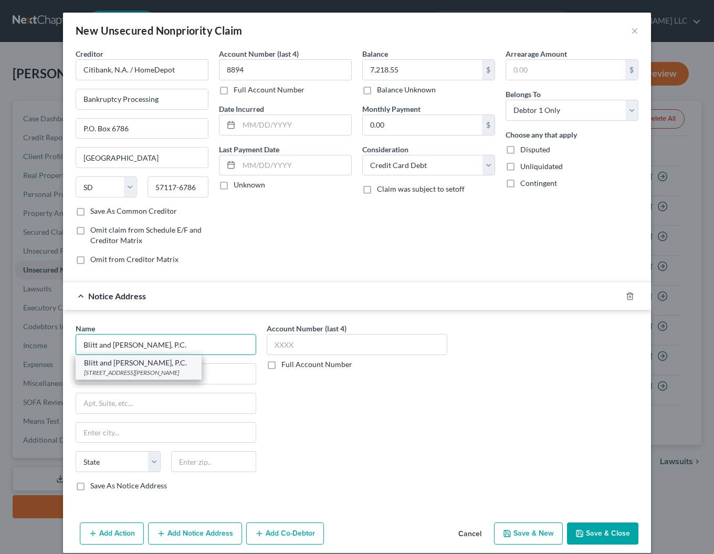
scroll to position [3, 0]
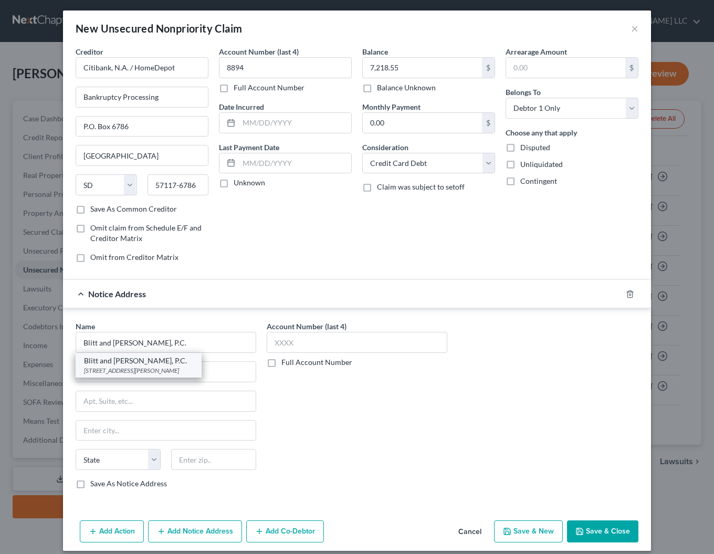
click at [122, 365] on div "Blitt and [PERSON_NAME], P.C." at bounding box center [138, 360] width 109 height 10
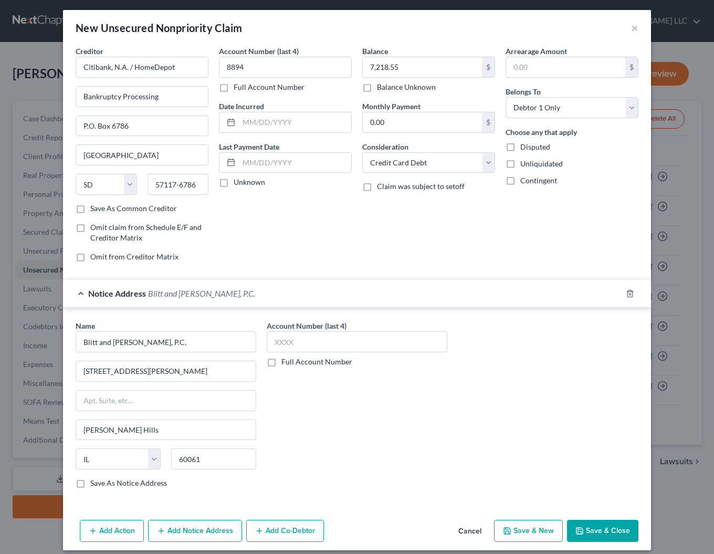
click at [620, 532] on button "Save & Close" at bounding box center [602, 530] width 71 height 22
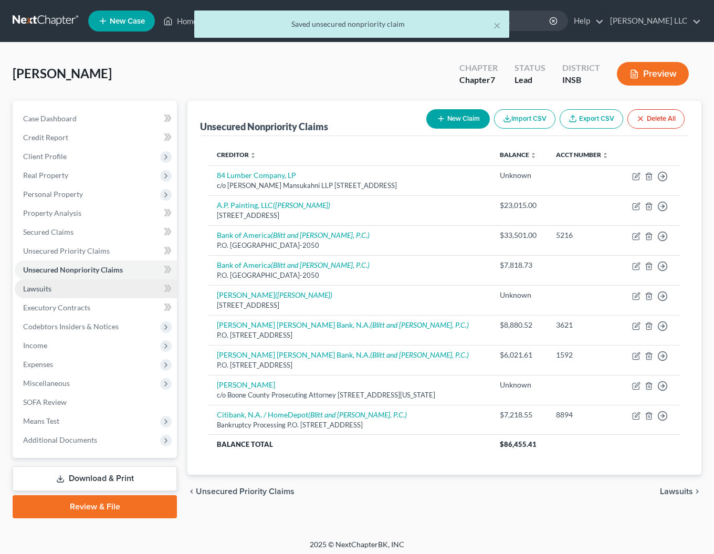
click at [47, 290] on span "Lawsuits" at bounding box center [37, 288] width 28 height 9
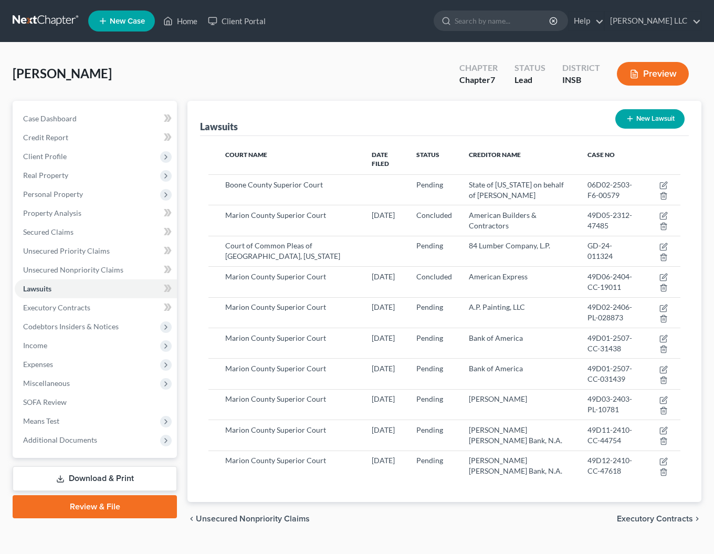
click at [658, 120] on button "New Lawsuit" at bounding box center [649, 118] width 69 height 19
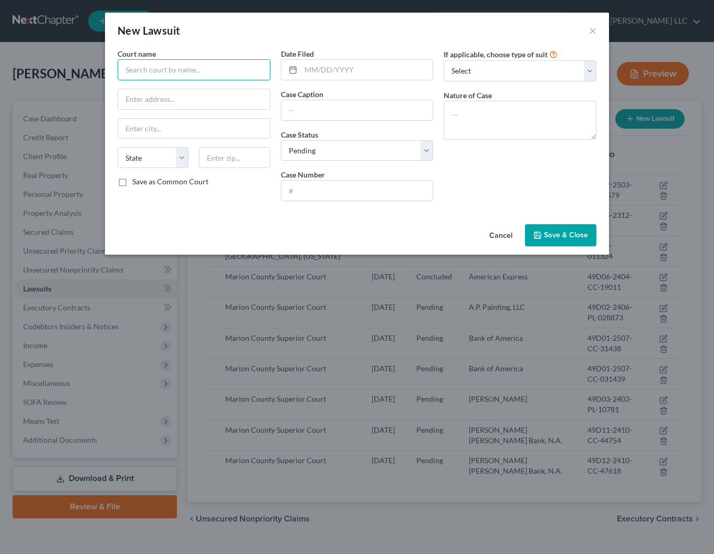
click at [156, 71] on input "text" at bounding box center [194, 69] width 153 height 21
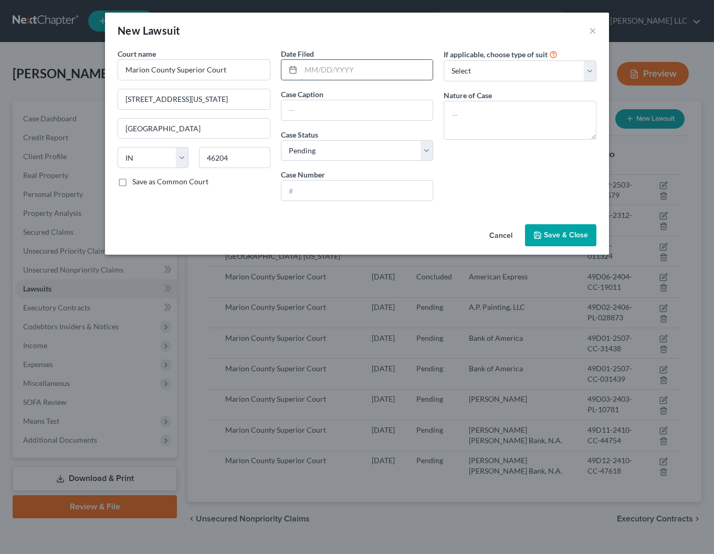
click at [339, 71] on input "text" at bounding box center [367, 70] width 132 height 20
click at [379, 112] on input "text" at bounding box center [357, 110] width 152 height 20
click option "Other" at bounding box center [0, 0] width 0 height 0
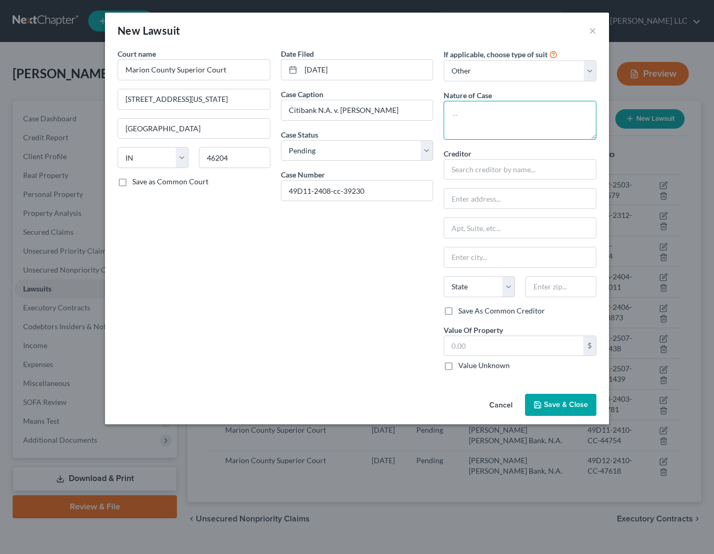
click at [474, 125] on textarea at bounding box center [519, 120] width 153 height 39
click at [554, 408] on span "Save & Close" at bounding box center [566, 404] width 44 height 9
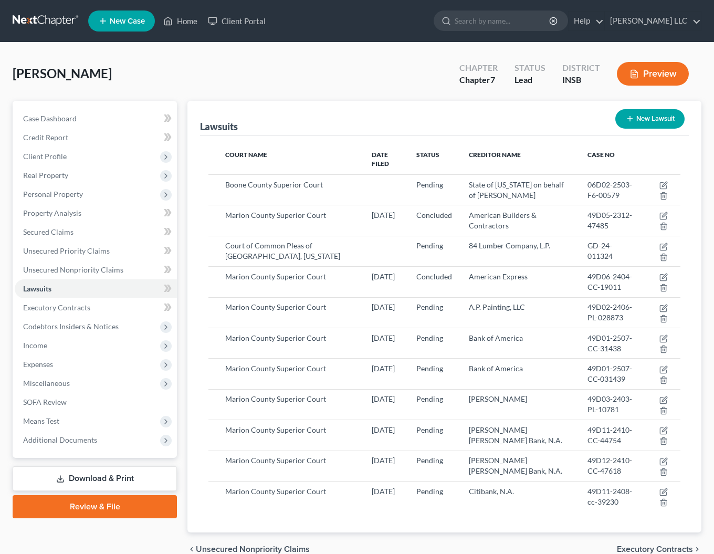
click at [643, 120] on button "New Lawsuit" at bounding box center [649, 118] width 69 height 19
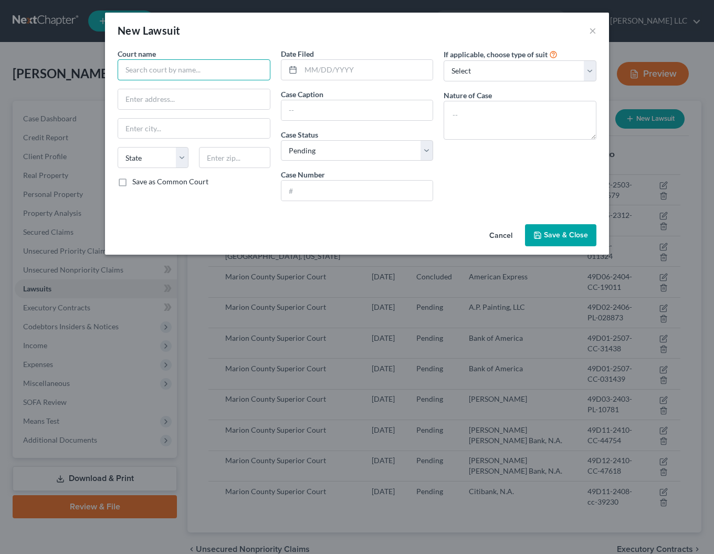
click at [177, 72] on input "text" at bounding box center [194, 69] width 153 height 21
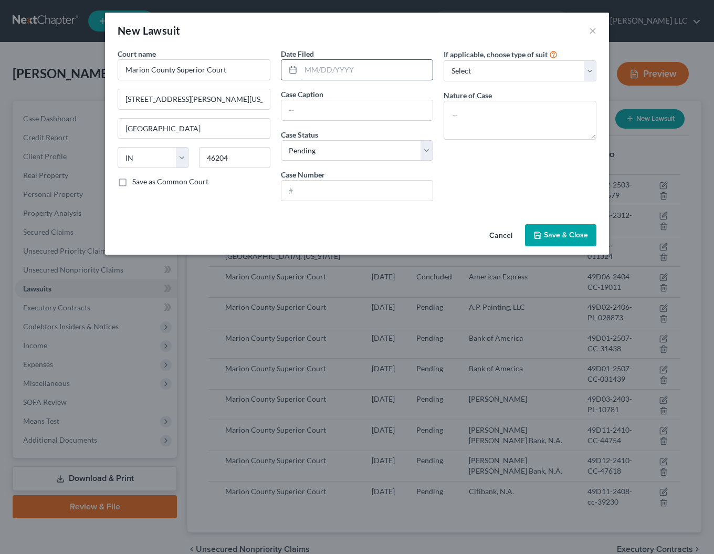
click at [354, 72] on input "text" at bounding box center [367, 70] width 132 height 20
click option "Other" at bounding box center [0, 0] width 0 height 0
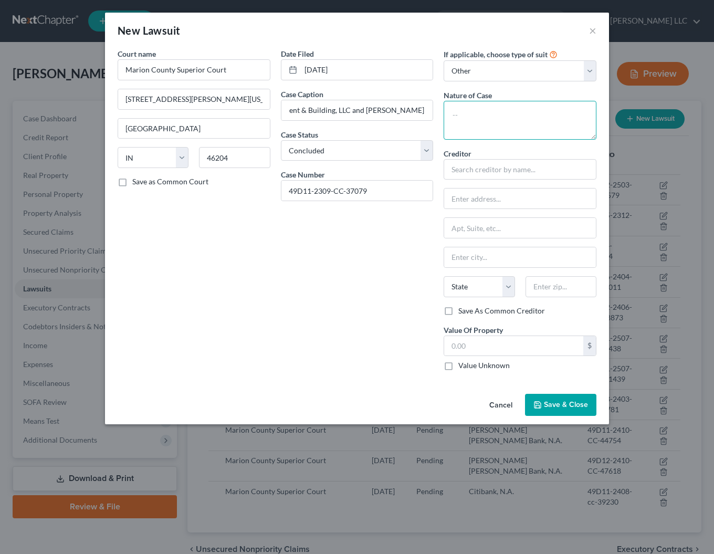
click at [498, 122] on textarea at bounding box center [519, 120] width 153 height 39
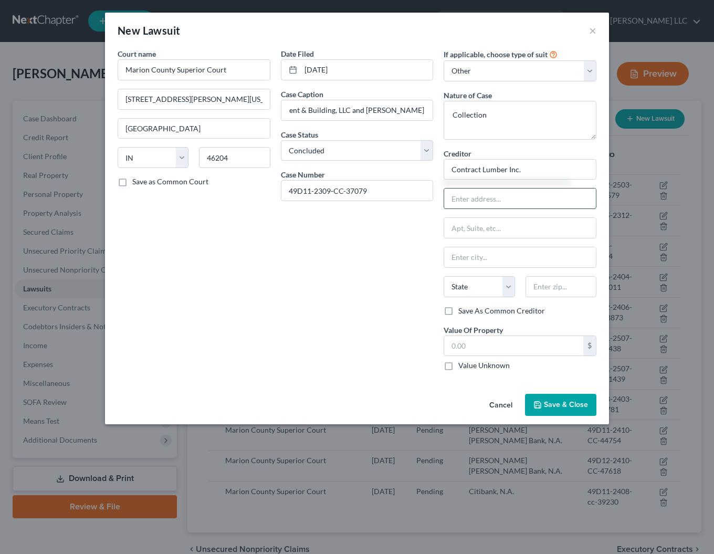
click at [508, 199] on input "text" at bounding box center [520, 198] width 152 height 20
click at [566, 405] on span "Save & Close" at bounding box center [566, 404] width 44 height 9
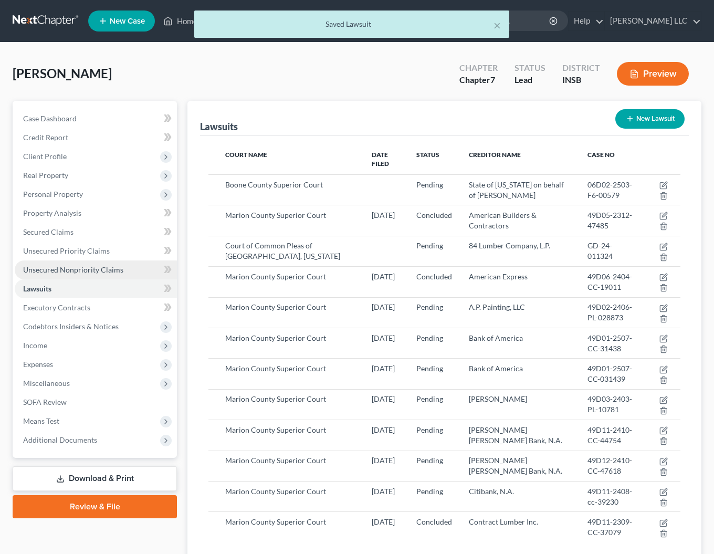
click at [79, 265] on span "Unsecured Nonpriority Claims" at bounding box center [73, 269] width 100 height 9
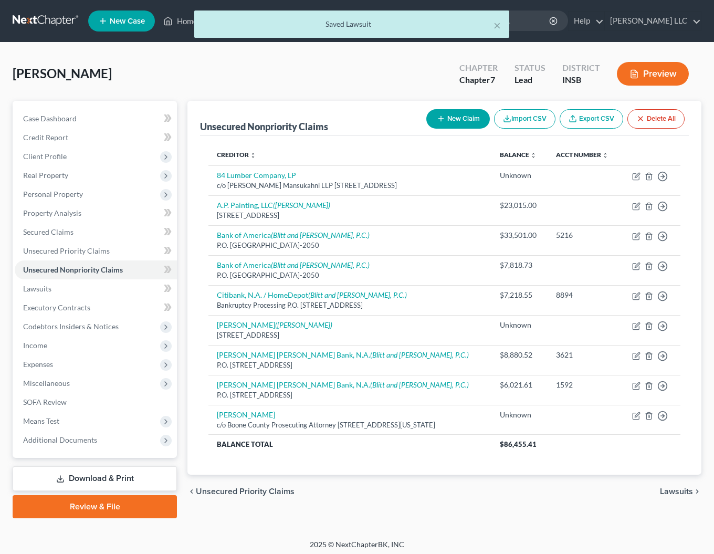
click at [454, 118] on button "New Claim" at bounding box center [457, 118] width 63 height 19
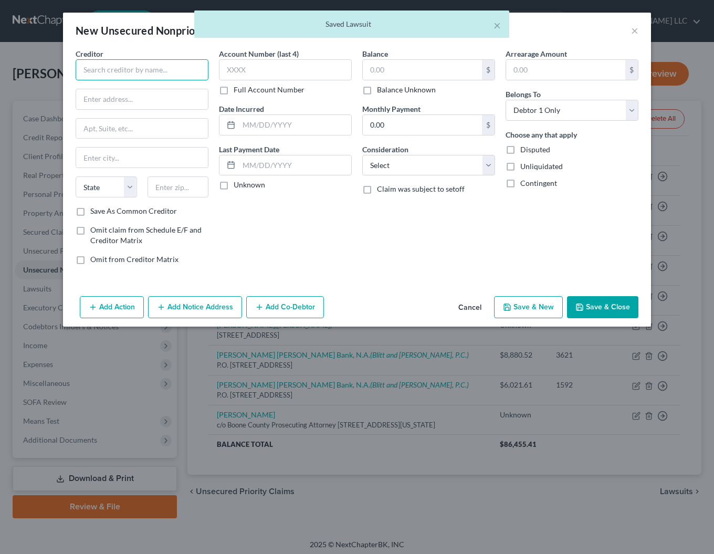
click at [116, 69] on input "text" at bounding box center [142, 69] width 133 height 21
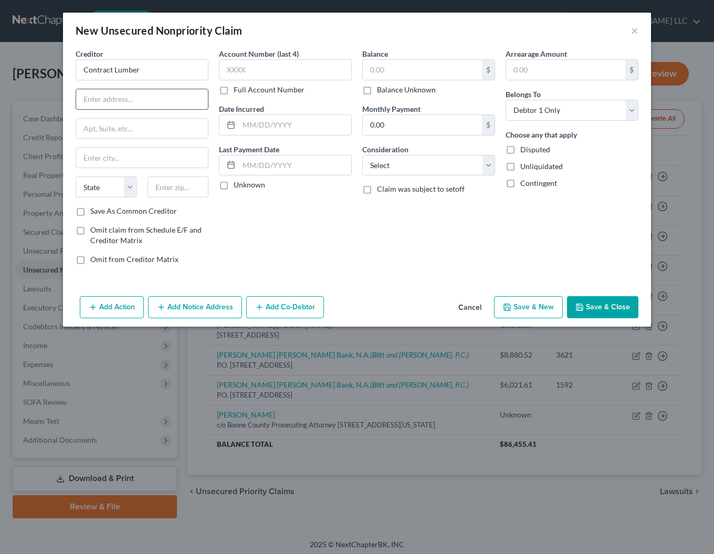
click at [96, 106] on input "text" at bounding box center [142, 99] width 132 height 20
click at [262, 75] on input "text" at bounding box center [285, 69] width 133 height 21
click at [298, 119] on input "text" at bounding box center [295, 125] width 112 height 20
drag, startPoint x: 307, startPoint y: 124, endPoint x: 189, endPoint y: 122, distance: 118.6
click at [239, 122] on input "[DATE]" at bounding box center [295, 125] width 112 height 20
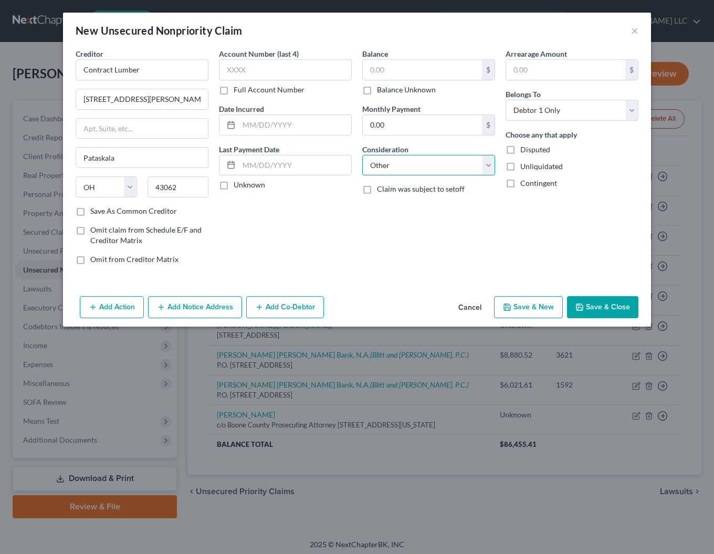
click option "Other" at bounding box center [0, 0] width 0 height 0
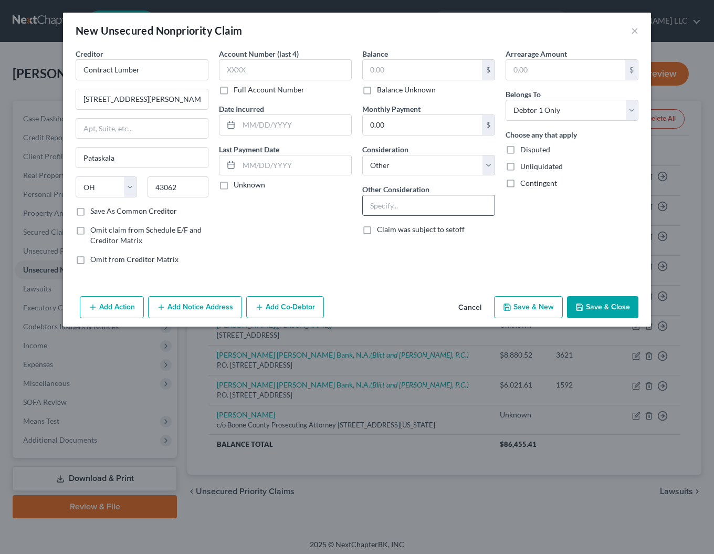
click at [389, 206] on input "text" at bounding box center [429, 205] width 132 height 20
click at [403, 75] on input "text" at bounding box center [422, 70] width 119 height 20
click option "At Least One Of The Debtors And Another" at bounding box center [0, 0] width 0 height 0
click at [188, 305] on button "Add Notice Address" at bounding box center [195, 307] width 94 height 22
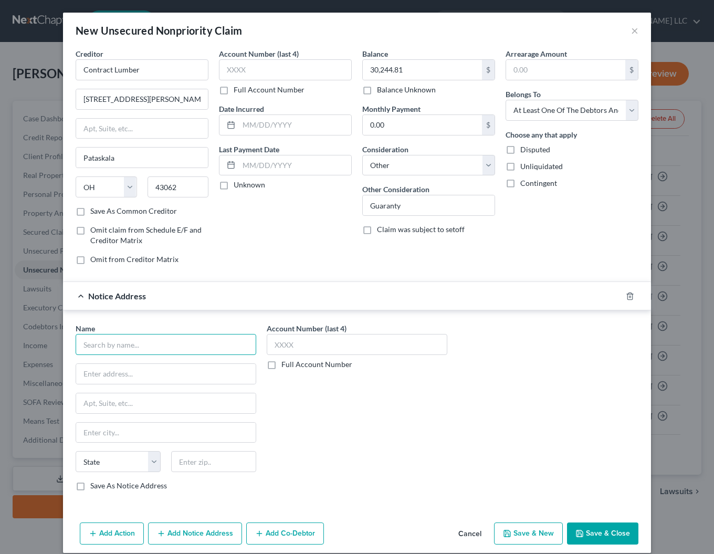
click at [90, 342] on input "text" at bounding box center [166, 344] width 180 height 21
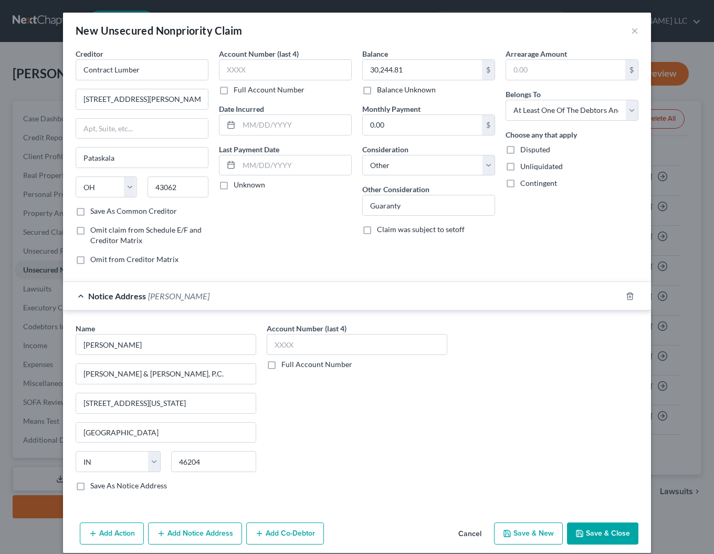
click at [90, 488] on label "Save As Notice Address" at bounding box center [128, 485] width 77 height 10
click at [94, 487] on input "Save As Notice Address" at bounding box center [97, 483] width 7 height 7
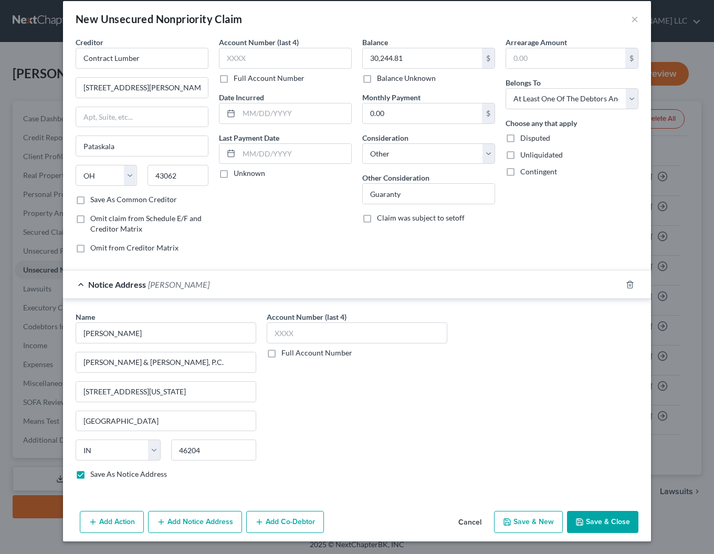
click at [306, 523] on button "Add Co-Debtor" at bounding box center [285, 521] width 78 height 22
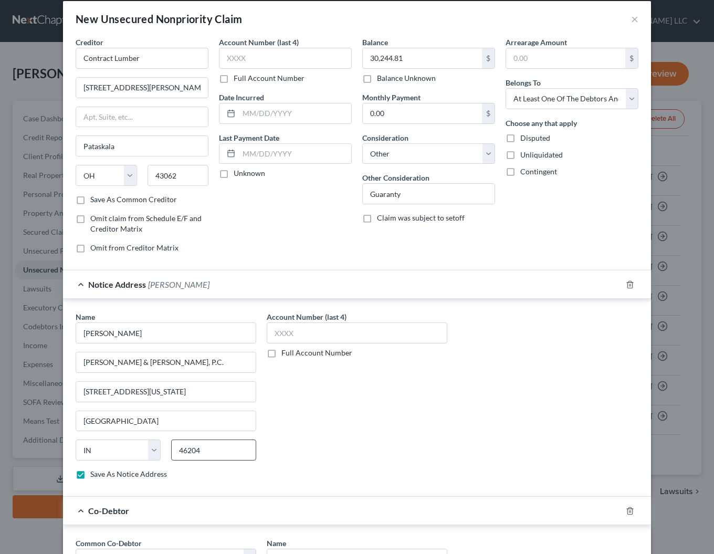
scroll to position [257, 0]
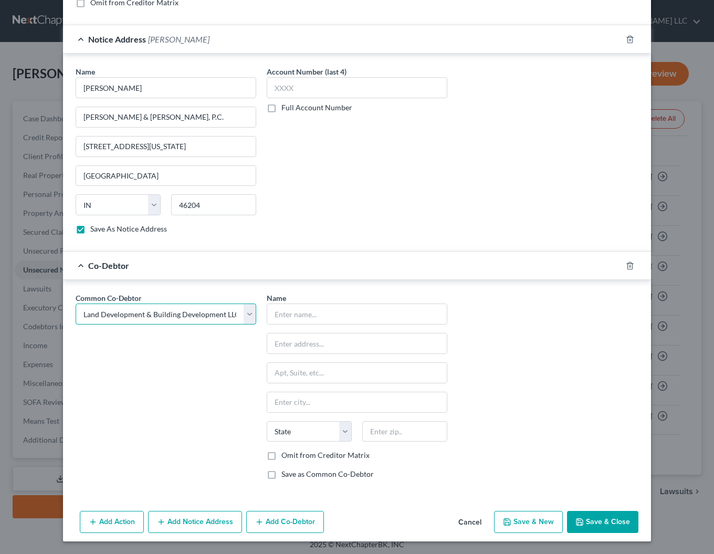
click option "Land Development & Building Development LLC" at bounding box center [0, 0] width 0 height 0
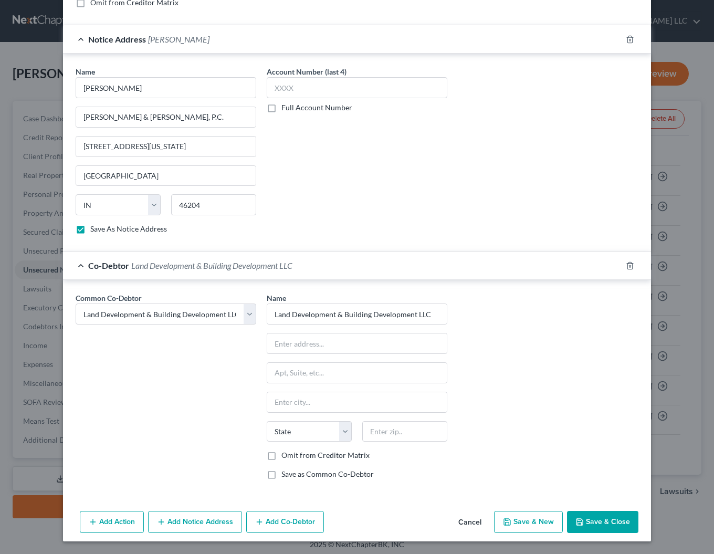
click at [604, 524] on button "Save & Close" at bounding box center [602, 521] width 71 height 22
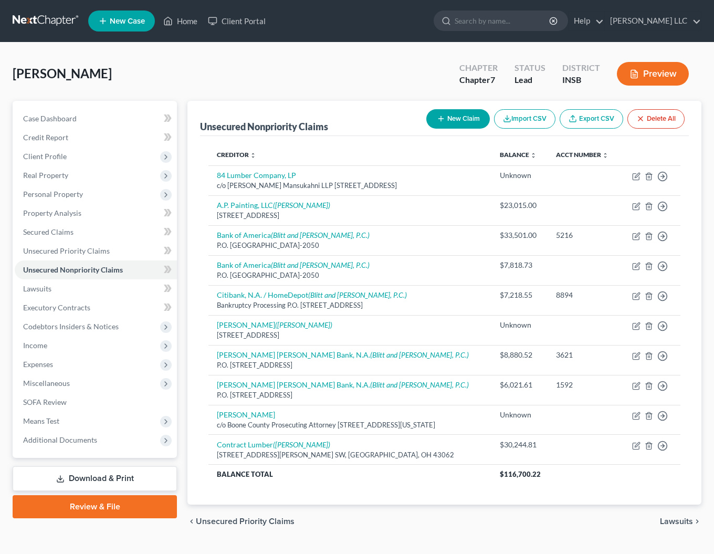
click at [445, 116] on button "New Claim" at bounding box center [457, 118] width 63 height 19
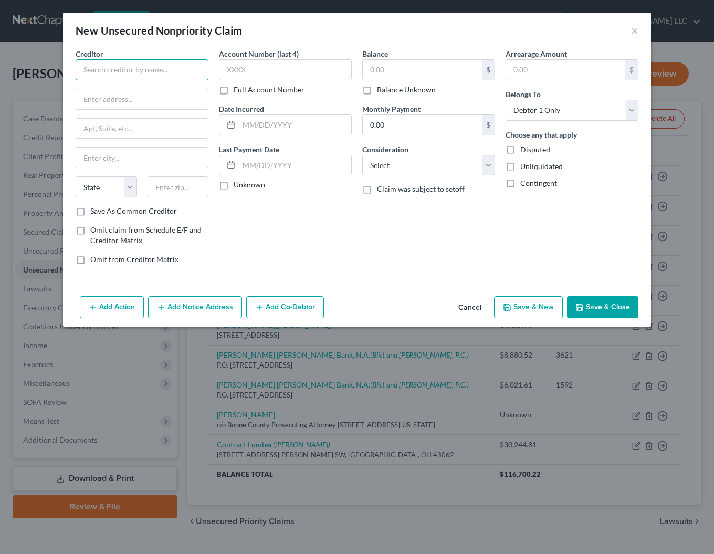
click at [147, 70] on input "text" at bounding box center [142, 69] width 133 height 21
click at [137, 101] on input "text" at bounding box center [142, 99] width 132 height 20
click at [408, 65] on input "text" at bounding box center [422, 70] width 119 height 20
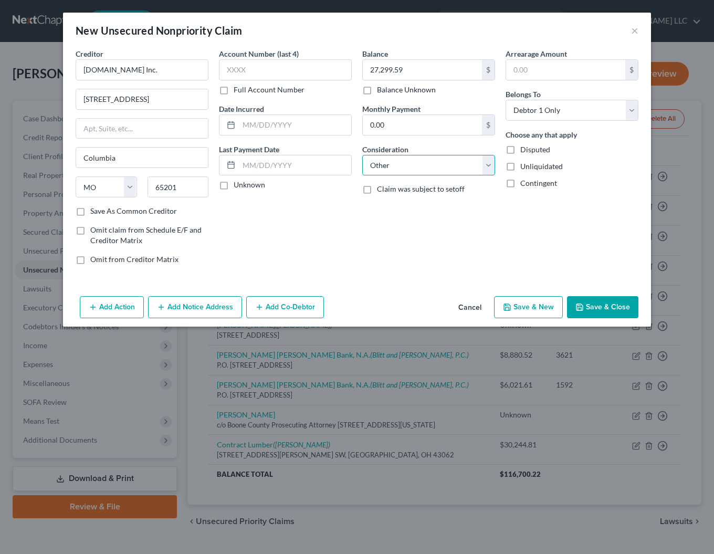
click option "Other" at bounding box center [0, 0] width 0 height 0
click at [274, 307] on button "Add Co-Debtor" at bounding box center [285, 307] width 78 height 22
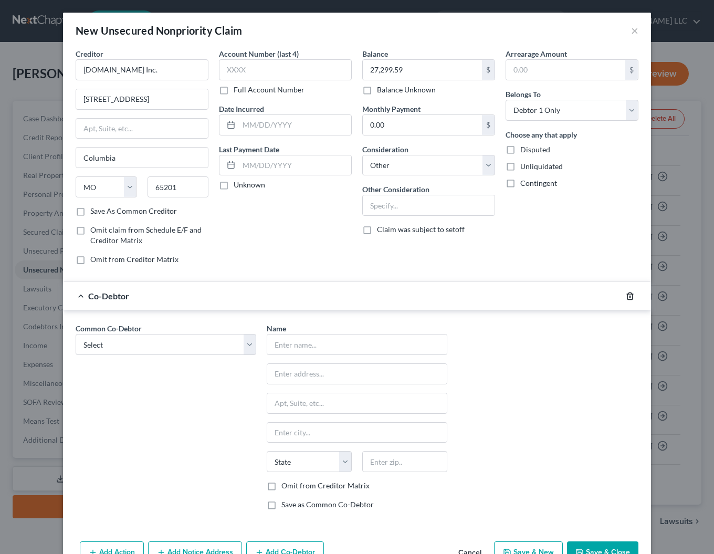
click at [632, 296] on icon "button" at bounding box center [629, 295] width 5 height 7
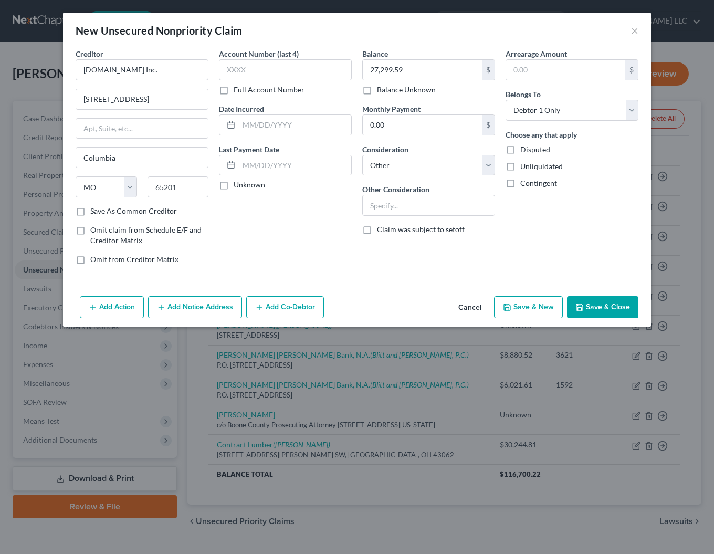
click at [195, 306] on button "Add Notice Address" at bounding box center [195, 307] width 94 height 22
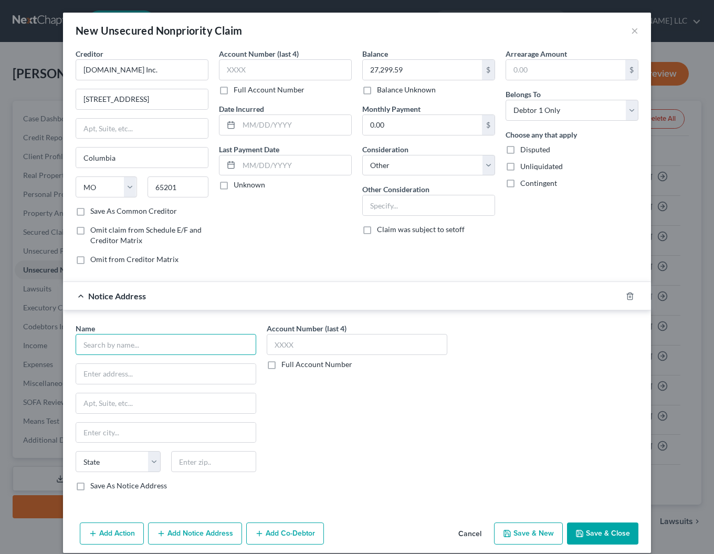
click at [121, 348] on input "text" at bounding box center [166, 344] width 180 height 21
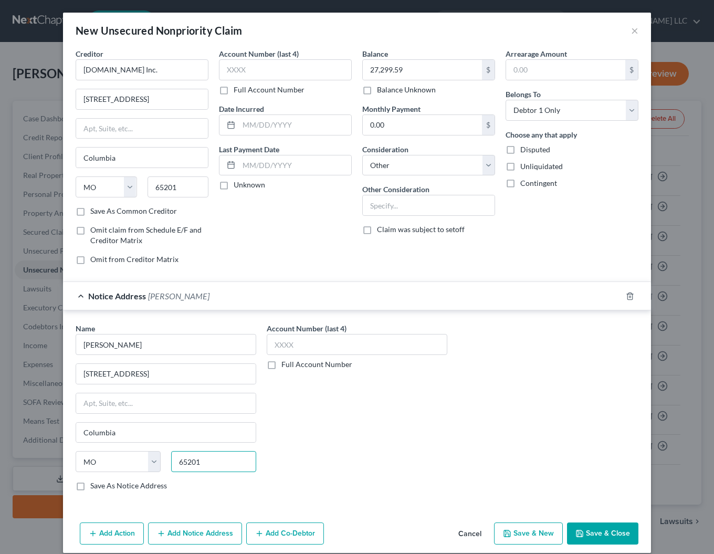
scroll to position [2, 0]
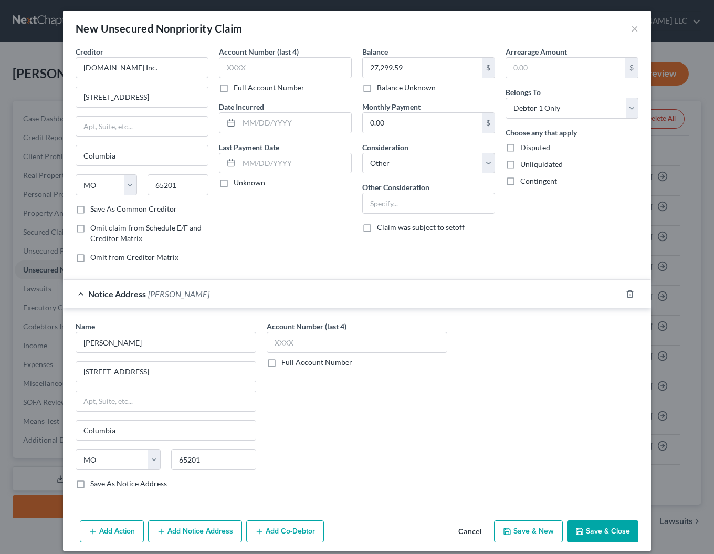
click at [595, 530] on button "Save & Close" at bounding box center [602, 531] width 71 height 22
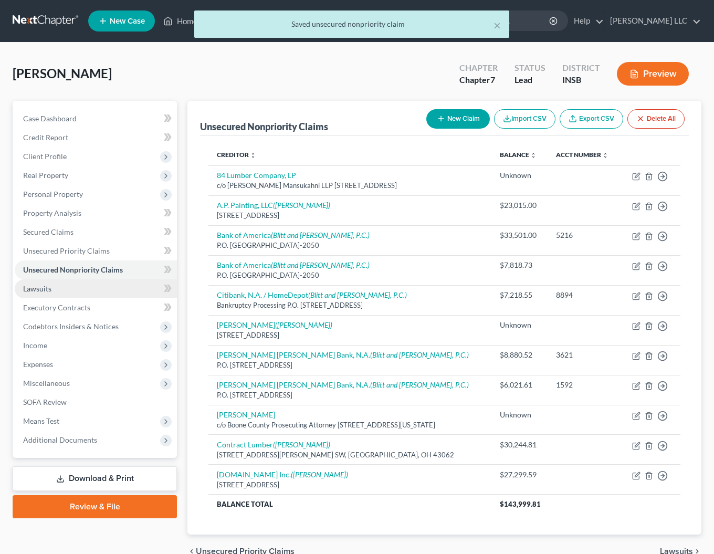
click at [37, 285] on span "Lawsuits" at bounding box center [37, 288] width 28 height 9
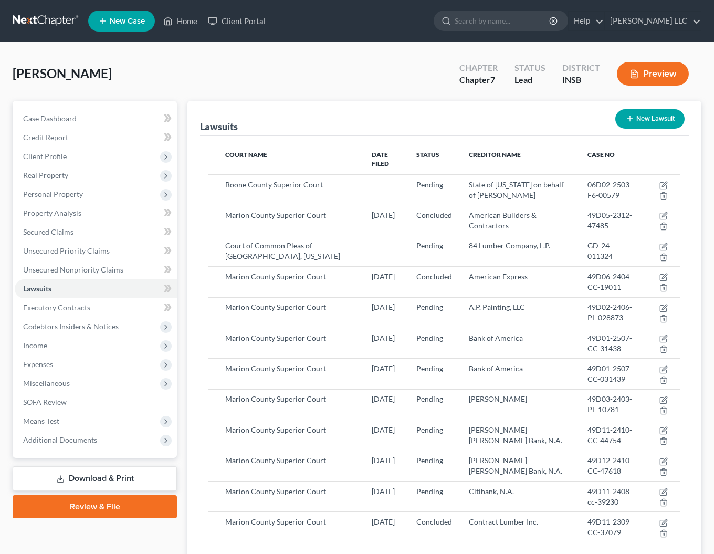
click at [650, 119] on button "New Lawsuit" at bounding box center [649, 118] width 69 height 19
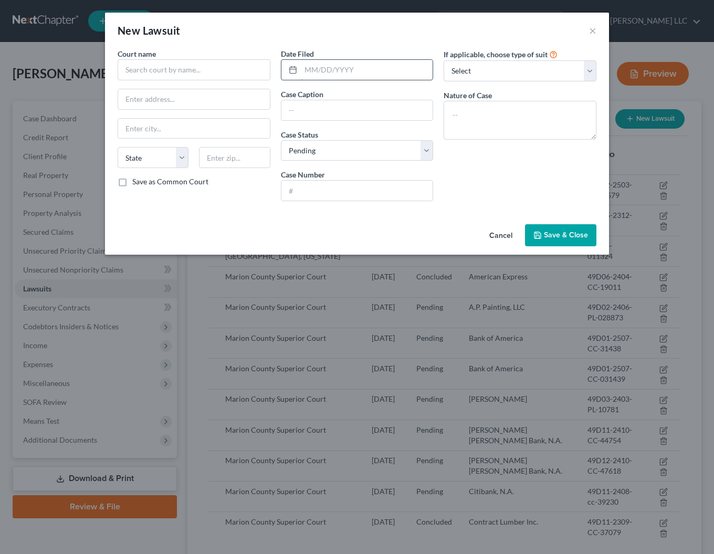
click at [322, 68] on input "text" at bounding box center [367, 70] width 132 height 20
click option "Other" at bounding box center [0, 0] width 0 height 0
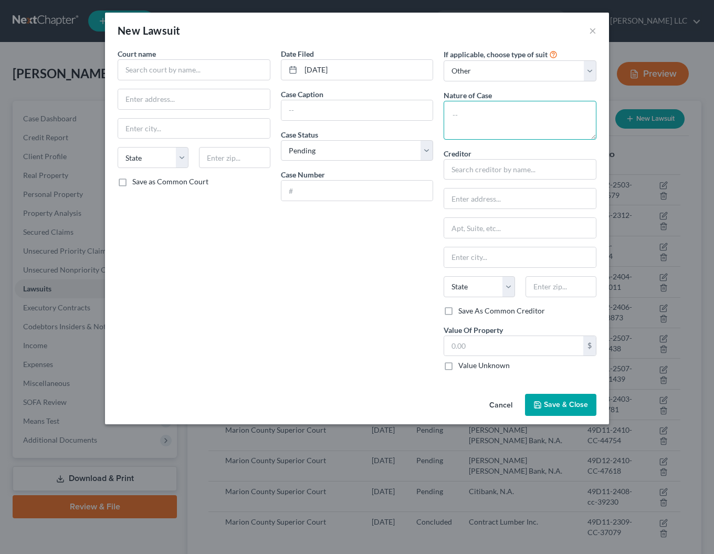
click at [464, 118] on textarea at bounding box center [519, 120] width 153 height 39
drag, startPoint x: 154, startPoint y: 59, endPoint x: 160, endPoint y: 71, distance: 13.4
click at [159, 69] on div "Court name *" at bounding box center [194, 64] width 153 height 32
click at [161, 71] on input "text" at bounding box center [194, 69] width 153 height 21
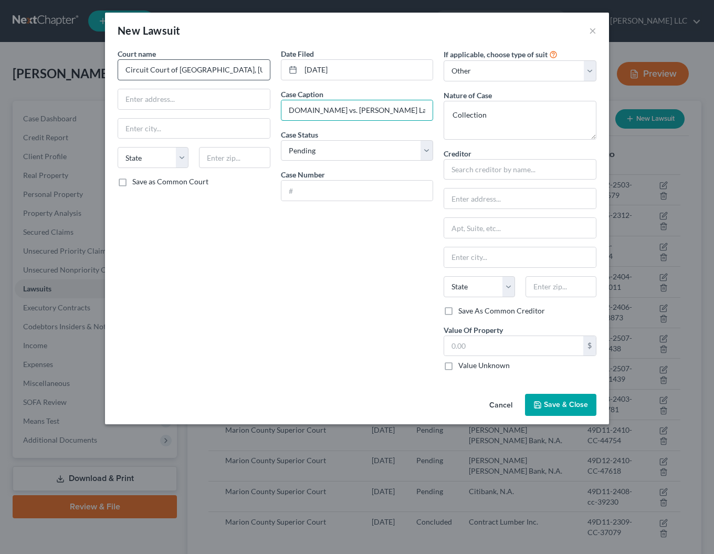
scroll to position [0, 6]
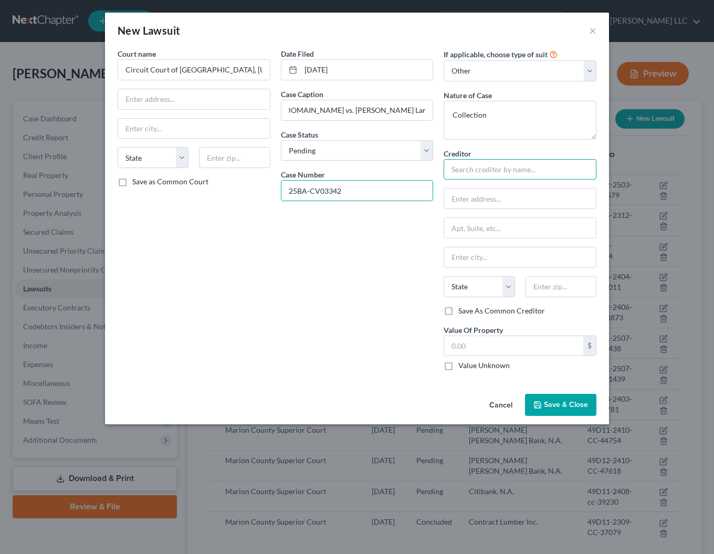
click at [477, 168] on input "text" at bounding box center [519, 169] width 153 height 21
click at [565, 404] on span "Save & Close" at bounding box center [566, 404] width 44 height 9
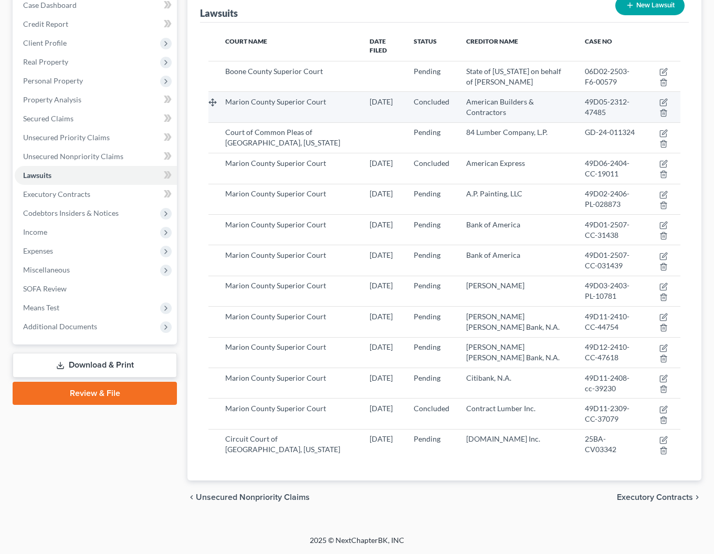
scroll to position [0, 0]
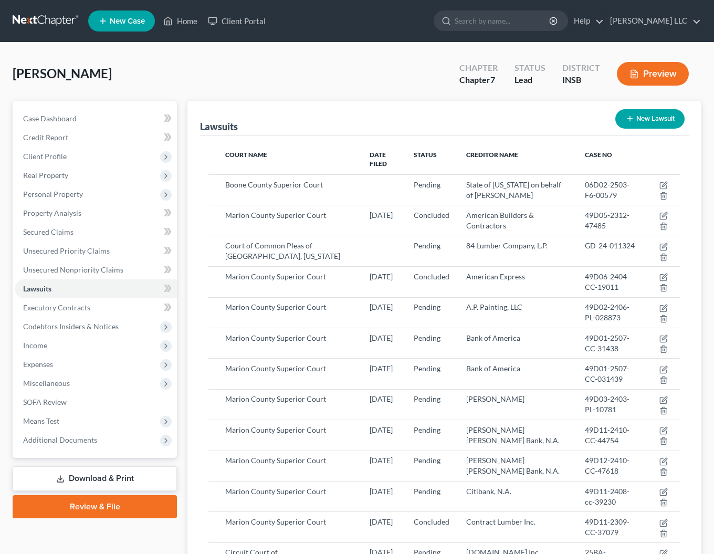
click at [655, 118] on button "New Lawsuit" at bounding box center [649, 118] width 69 height 19
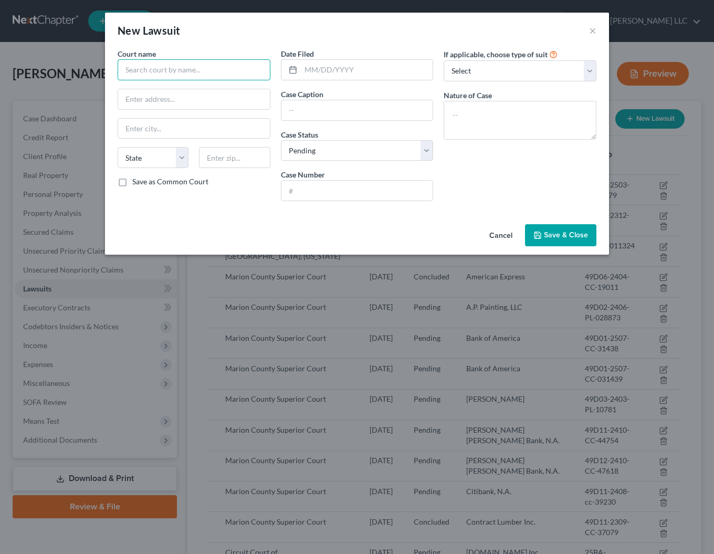
click at [143, 73] on input "text" at bounding box center [194, 69] width 153 height 21
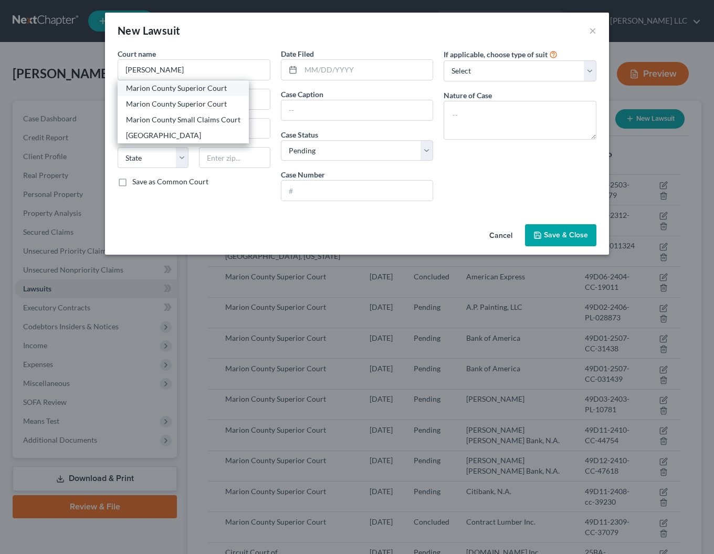
click at [180, 93] on div "Marion County Superior Court" at bounding box center [183, 88] width 114 height 10
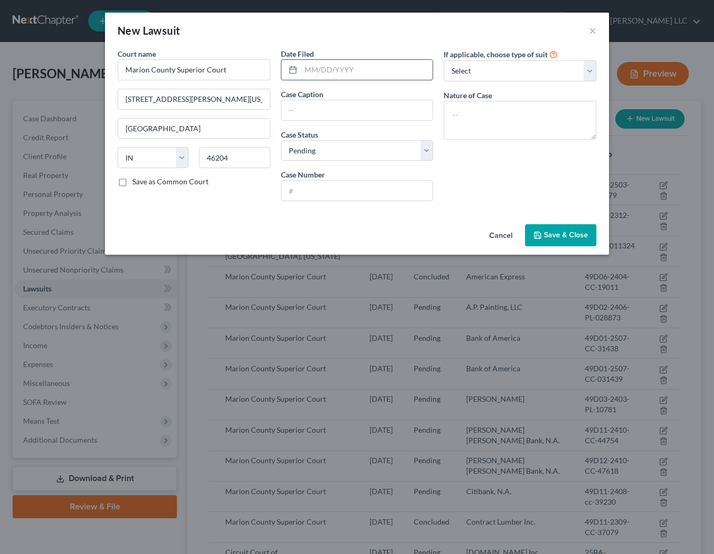
click at [354, 66] on input "text" at bounding box center [367, 70] width 132 height 20
click at [364, 112] on input "text" at bounding box center [357, 110] width 152 height 20
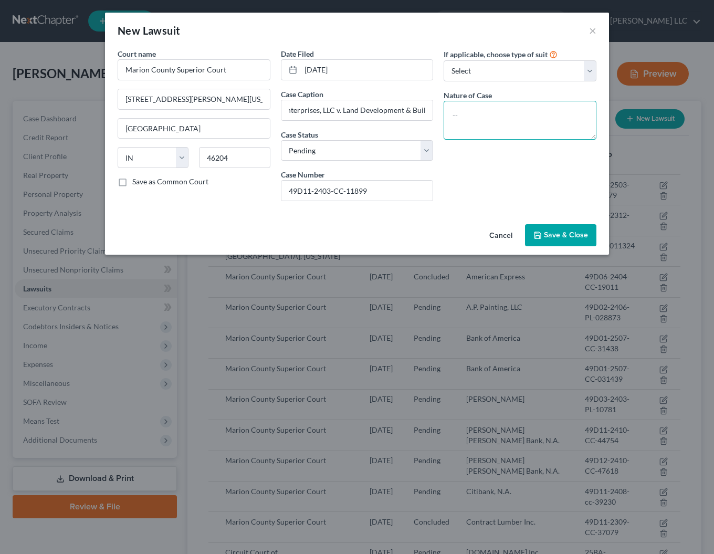
click at [527, 113] on textarea at bounding box center [519, 120] width 153 height 39
click option "Other" at bounding box center [0, 0] width 0 height 0
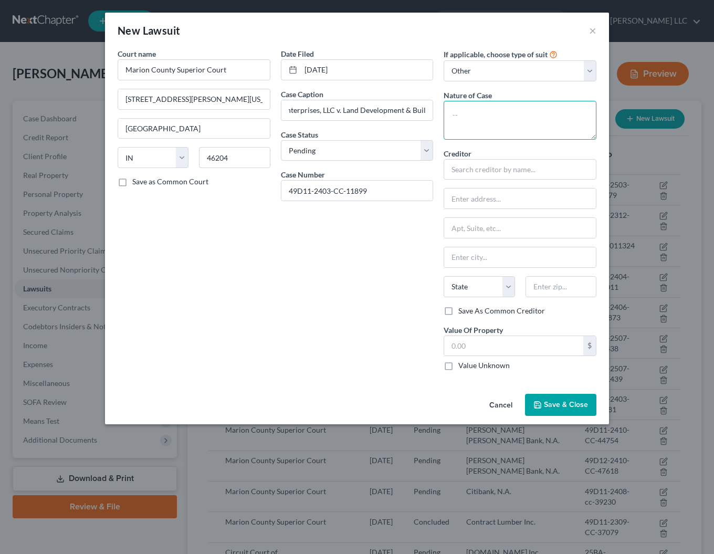
click at [485, 113] on textarea at bounding box center [519, 120] width 153 height 39
click at [458, 312] on label "Save As Common Creditor" at bounding box center [501, 310] width 87 height 10
click at [462, 312] on input "Save As Common Creditor" at bounding box center [465, 308] width 7 height 7
click at [572, 404] on span "Save & Close" at bounding box center [566, 404] width 44 height 9
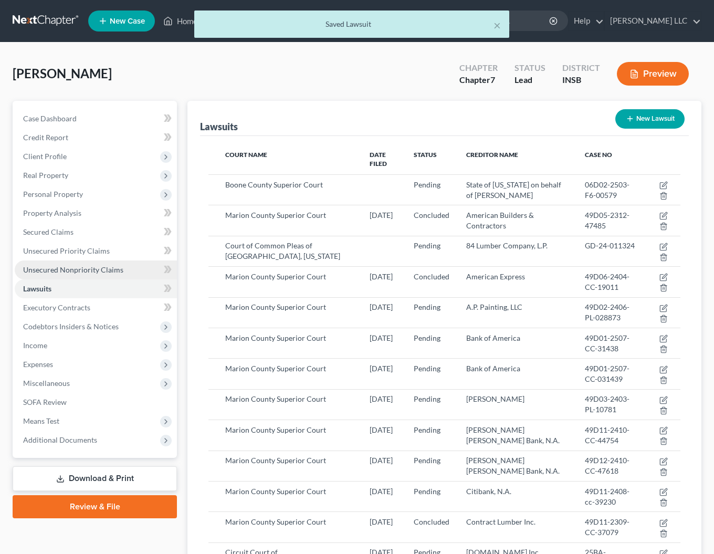
click at [44, 270] on span "Unsecured Nonpriority Claims" at bounding box center [73, 269] width 100 height 9
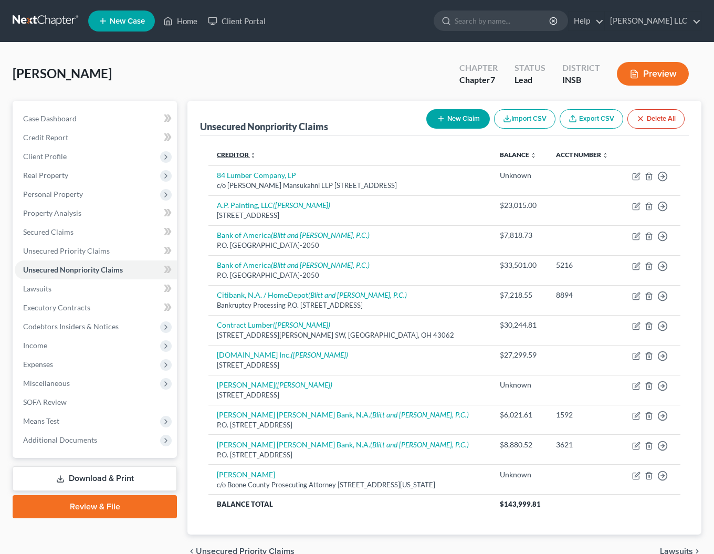
click at [249, 155] on link "Creditor expand_more expand_less unfold_more" at bounding box center [236, 155] width 39 height 8
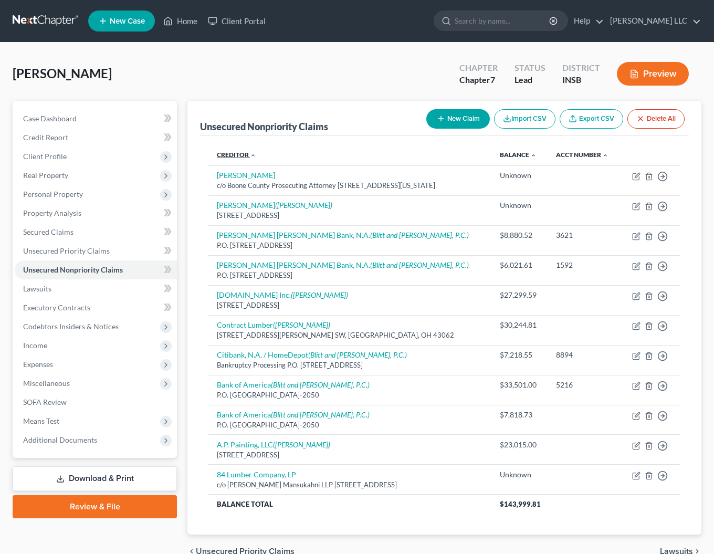
click at [249, 155] on link "Creditor expand_more expand_less unfold_more" at bounding box center [236, 155] width 39 height 8
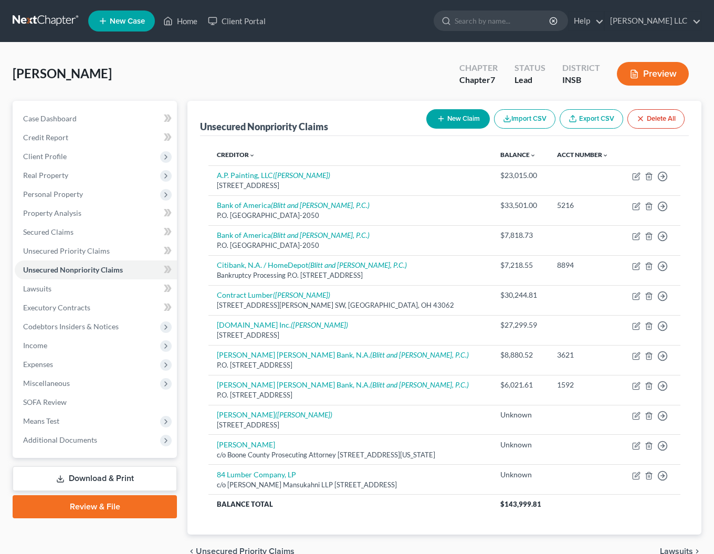
click at [462, 119] on button "New Claim" at bounding box center [457, 118] width 63 height 19
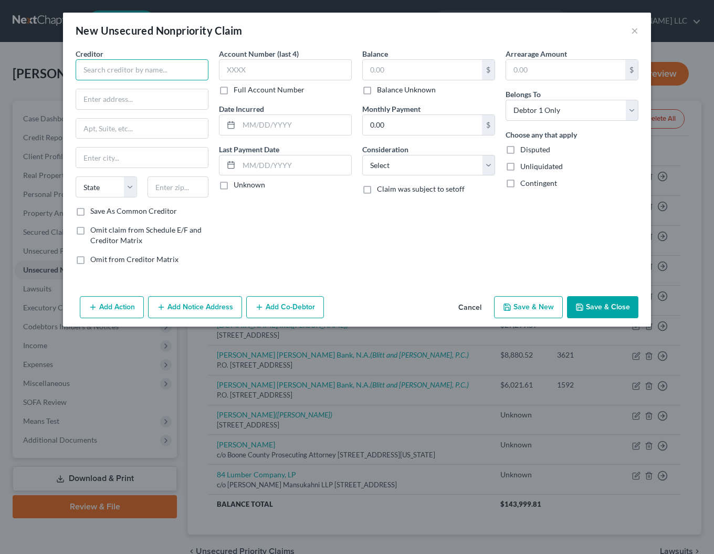
click at [124, 70] on input "text" at bounding box center [142, 69] width 133 height 21
click at [254, 73] on input "text" at bounding box center [285, 69] width 133 height 21
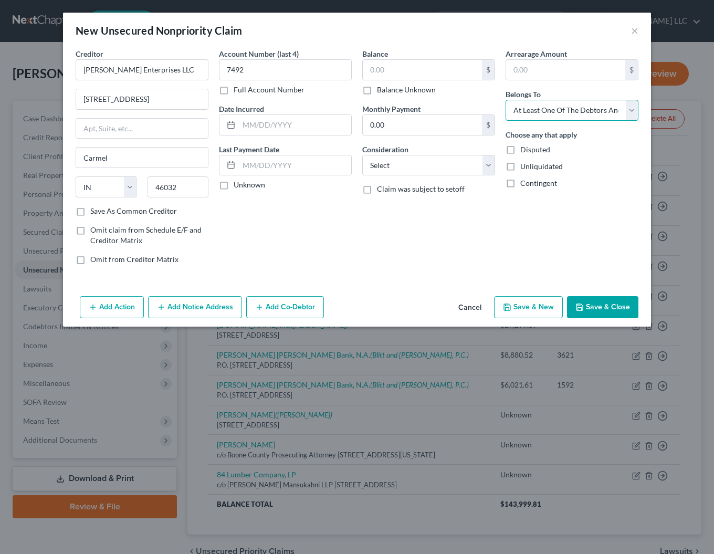
click option "At Least One Of The Debtors And Another" at bounding box center [0, 0] width 0 height 0
click option "Other" at bounding box center [0, 0] width 0 height 0
click at [403, 211] on input "text" at bounding box center [429, 205] width 132 height 20
click at [422, 72] on input "text" at bounding box center [422, 70] width 119 height 20
click at [268, 305] on button "Add Co-Debtor" at bounding box center [285, 307] width 78 height 22
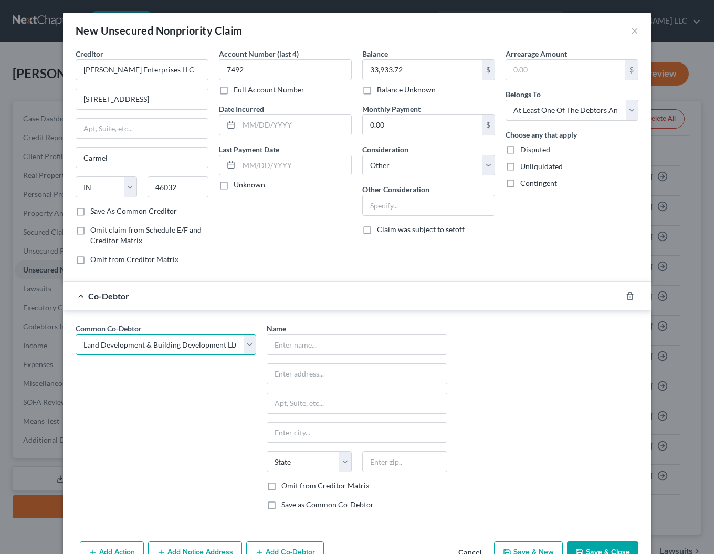
click option "Land Development & Building Development LLC" at bounding box center [0, 0] width 0 height 0
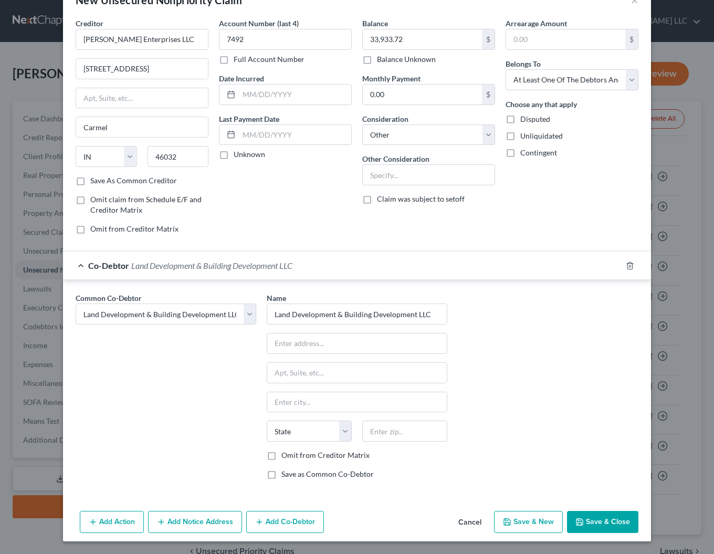
click at [215, 519] on button "Add Notice Address" at bounding box center [195, 521] width 94 height 22
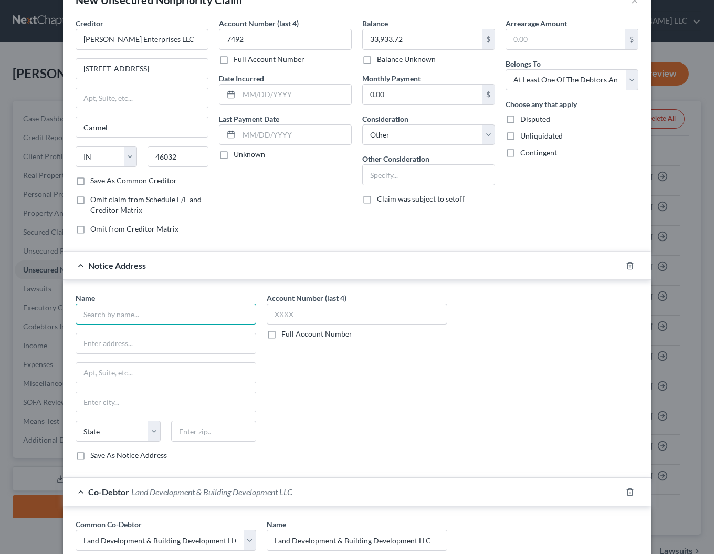
click at [144, 317] on input "text" at bounding box center [166, 313] width 180 height 21
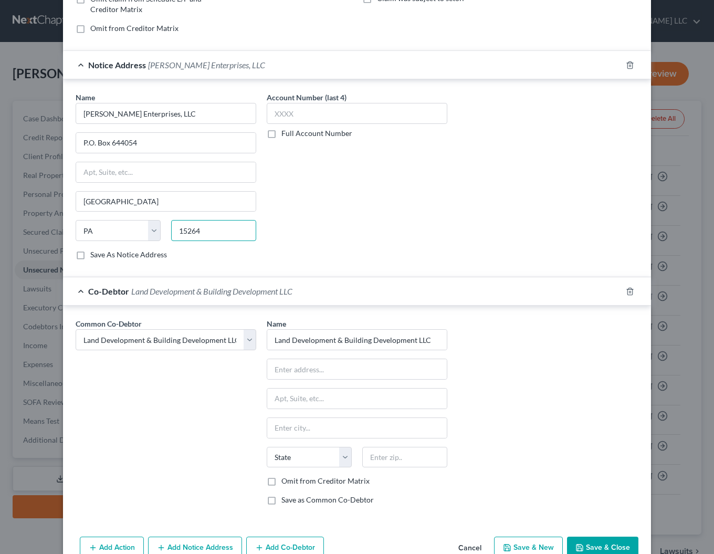
scroll to position [257, 0]
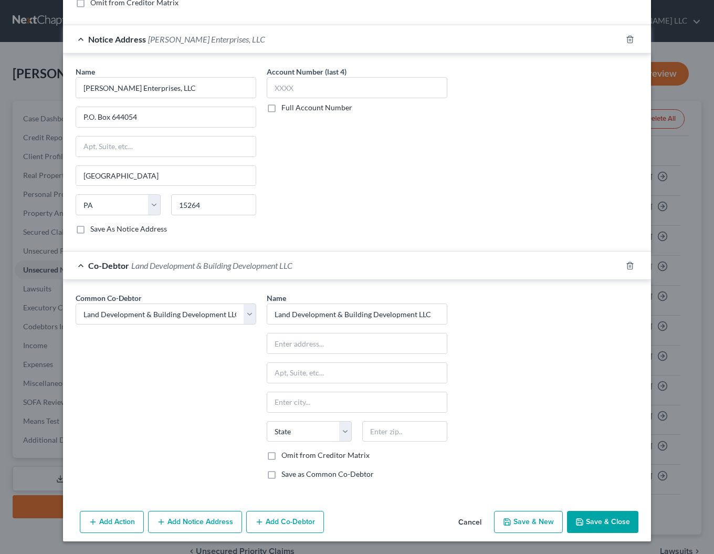
click at [194, 523] on button "Add Notice Address" at bounding box center [195, 521] width 94 height 22
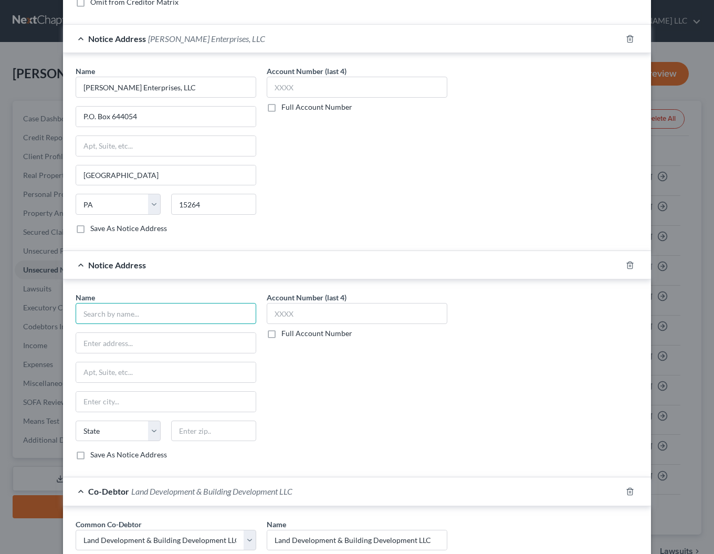
click at [123, 314] on input "text" at bounding box center [166, 313] width 180 height 21
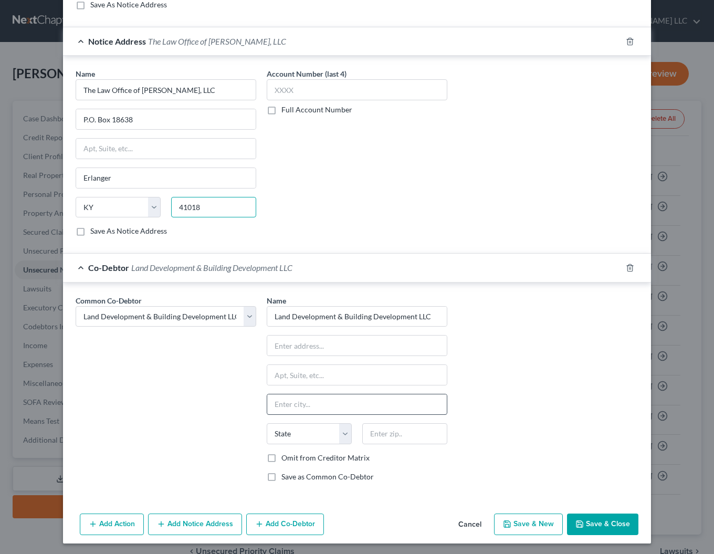
scroll to position [483, 0]
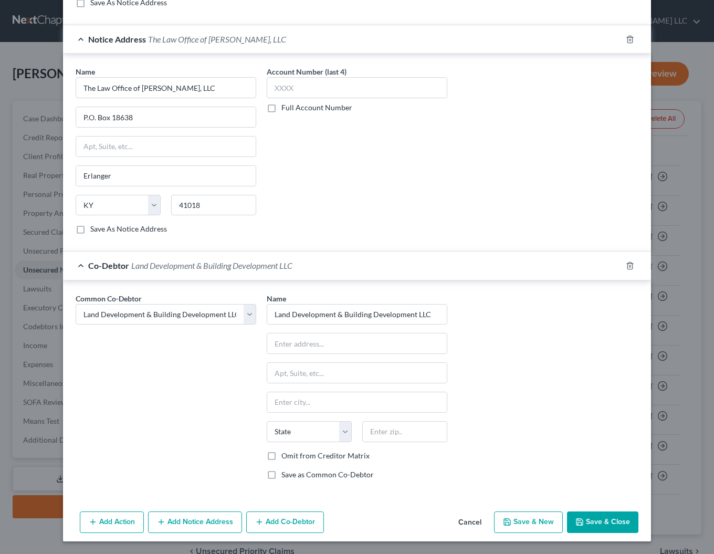
click at [611, 519] on button "Save & Close" at bounding box center [602, 522] width 71 height 22
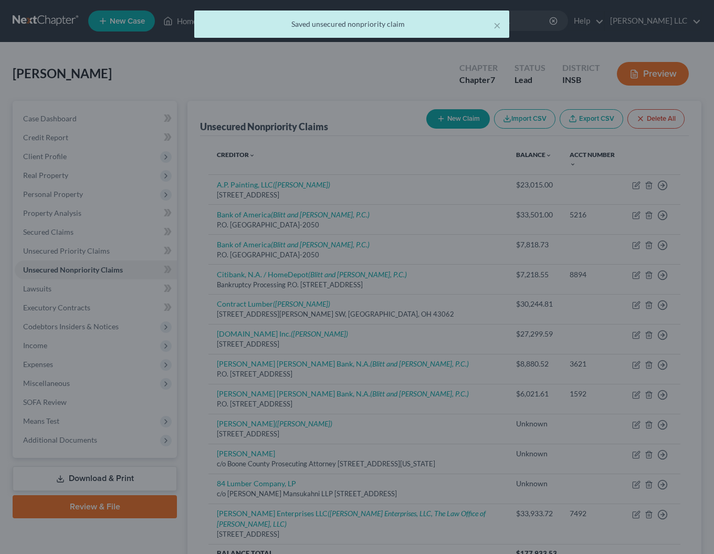
scroll to position [0, 0]
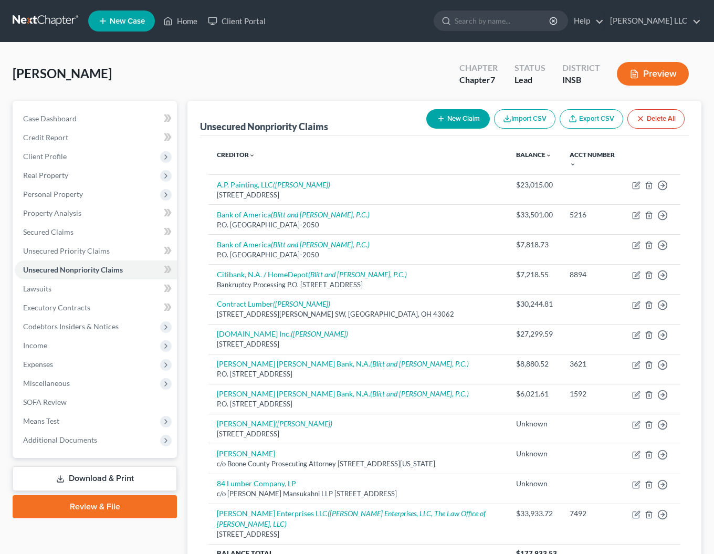
click at [451, 119] on button "New Claim" at bounding box center [457, 118] width 63 height 19
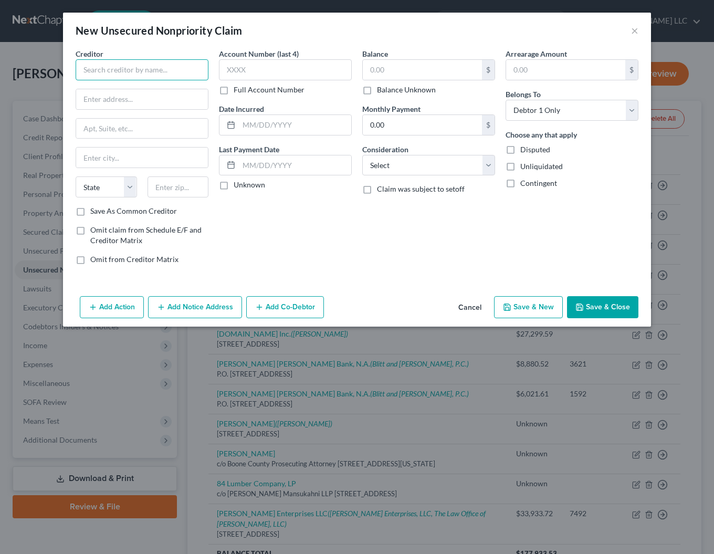
click at [135, 71] on input "text" at bounding box center [142, 69] width 133 height 21
click at [126, 161] on input "text" at bounding box center [142, 157] width 132 height 20
click at [388, 67] on input "text" at bounding box center [422, 70] width 119 height 20
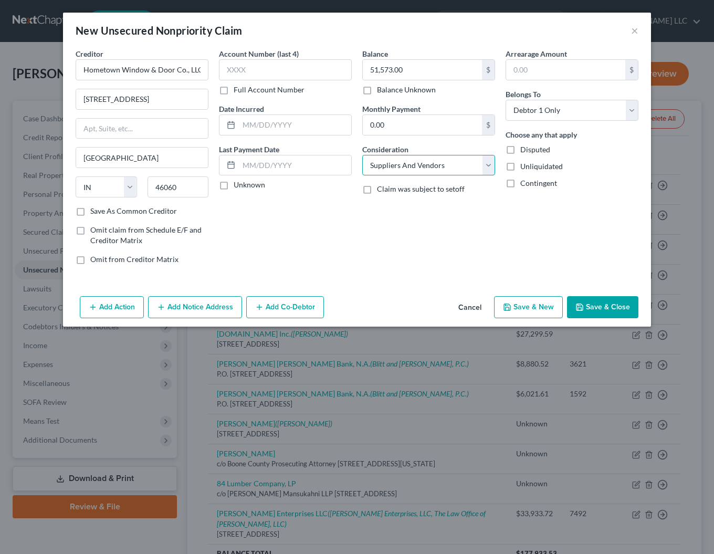
click option "Suppliers And Vendors" at bounding box center [0, 0] width 0 height 0
click at [90, 214] on label "Save As Common Creditor" at bounding box center [133, 211] width 87 height 10
click at [94, 212] on input "Save As Common Creditor" at bounding box center [97, 209] width 7 height 7
click at [198, 302] on button "Add Notice Address" at bounding box center [195, 307] width 94 height 22
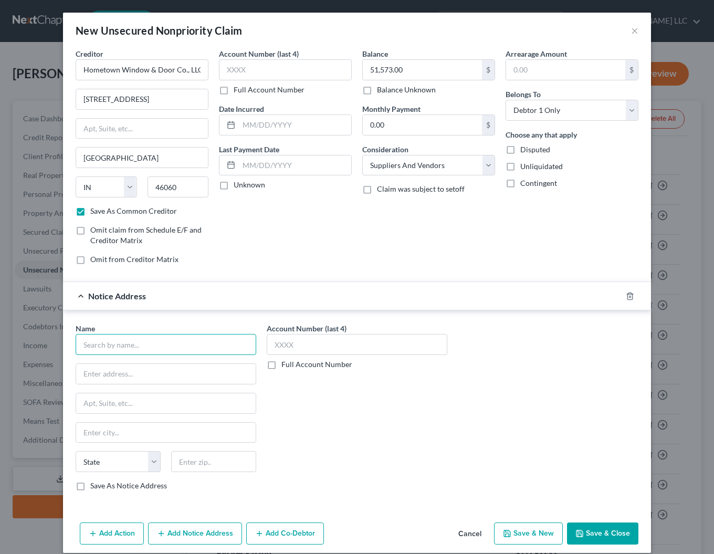
click at [137, 348] on input "text" at bounding box center [166, 344] width 180 height 21
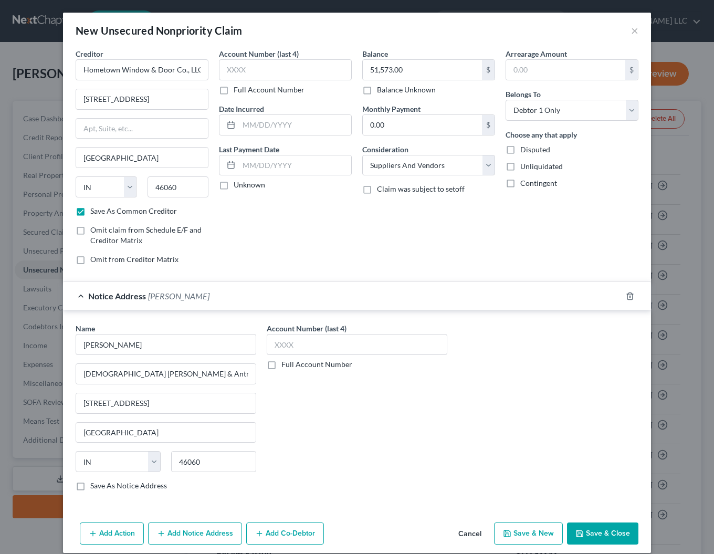
click at [596, 538] on button "Save & Close" at bounding box center [602, 533] width 71 height 22
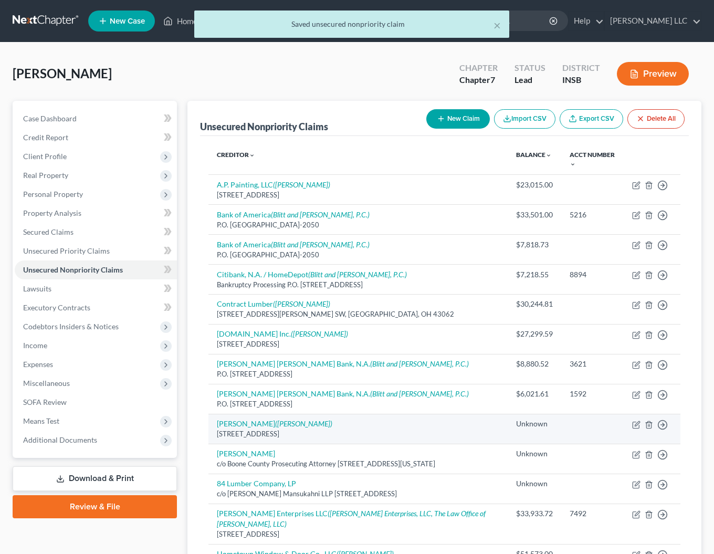
scroll to position [133, 0]
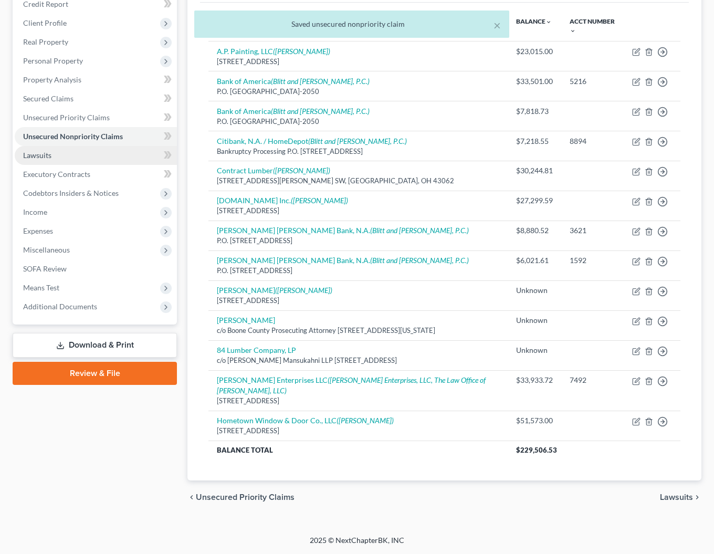
click at [33, 154] on span "Lawsuits" at bounding box center [37, 155] width 28 height 9
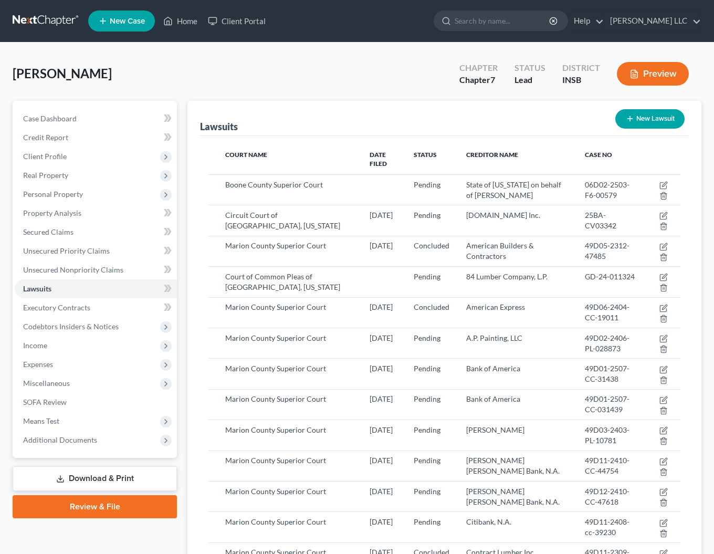
click at [631, 122] on icon "button" at bounding box center [629, 118] width 8 height 8
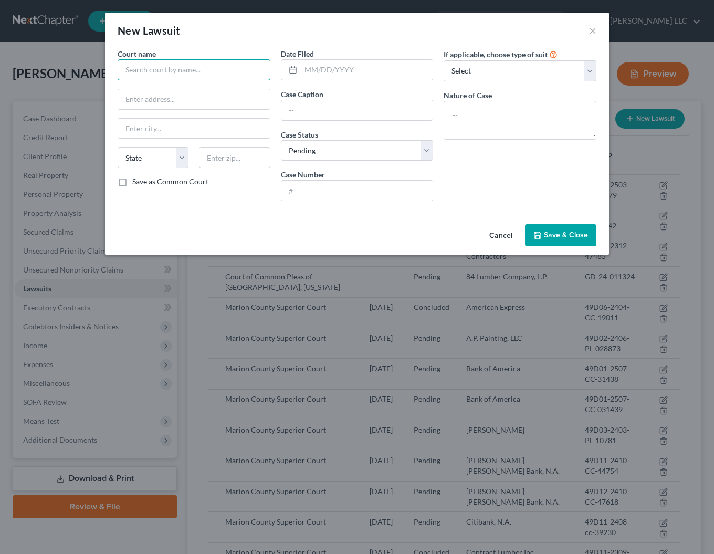
click at [175, 75] on input "text" at bounding box center [194, 69] width 153 height 21
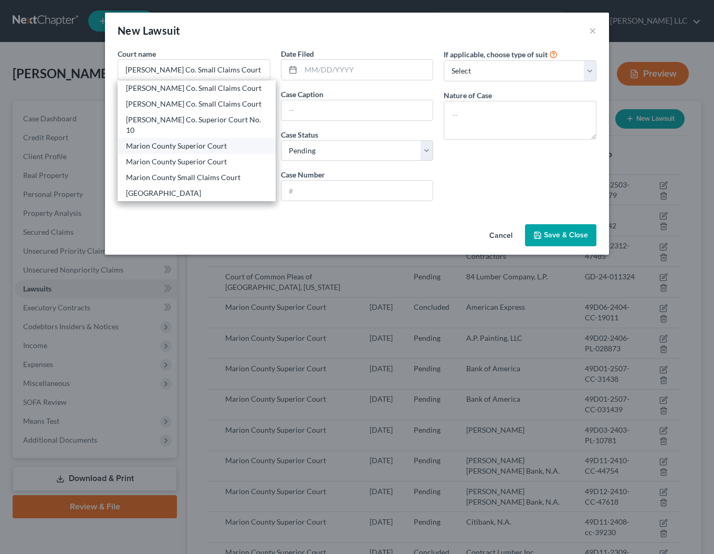
click at [164, 141] on div "Marion County Superior Court" at bounding box center [196, 146] width 141 height 10
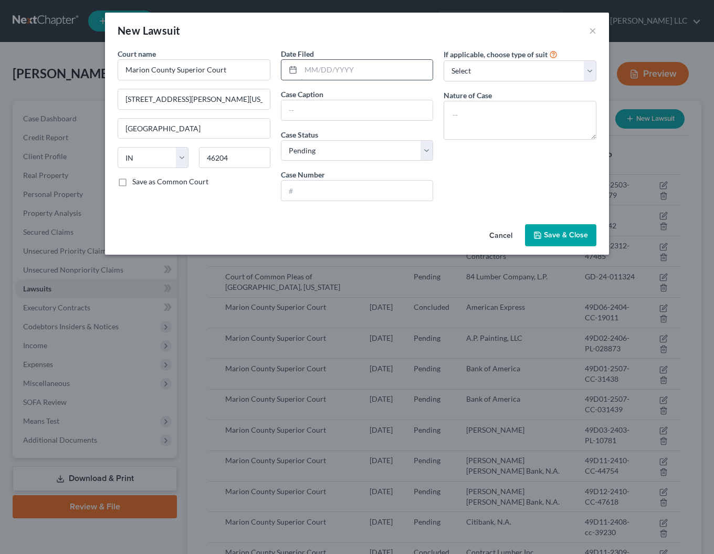
click at [371, 66] on input "text" at bounding box center [367, 70] width 132 height 20
click at [333, 113] on input "text" at bounding box center [357, 110] width 152 height 20
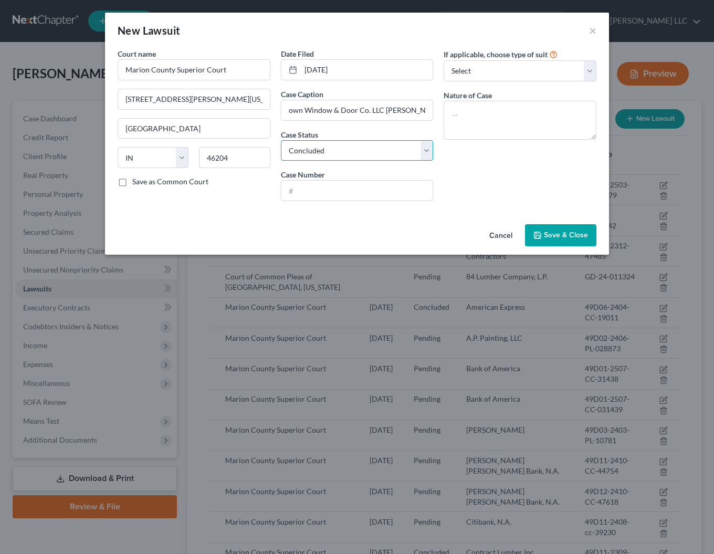
click option "Concluded" at bounding box center [0, 0] width 0 height 0
click at [325, 194] on input "text" at bounding box center [357, 190] width 152 height 20
click option "Other" at bounding box center [0, 0] width 0 height 0
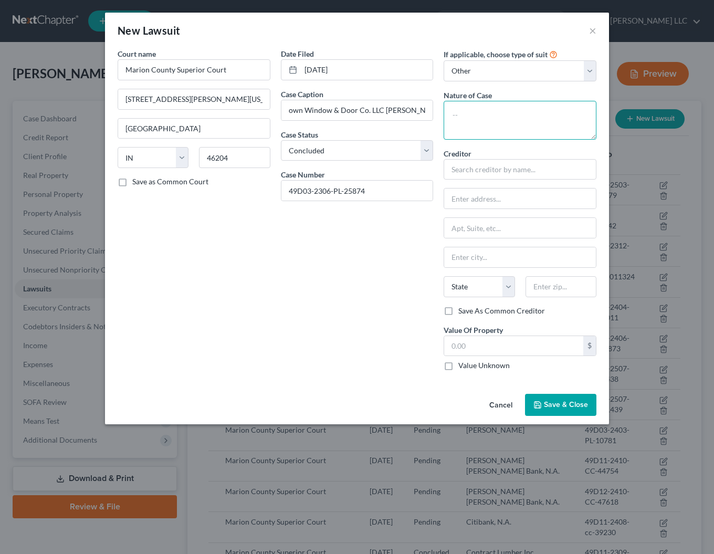
click at [469, 114] on textarea at bounding box center [519, 120] width 153 height 39
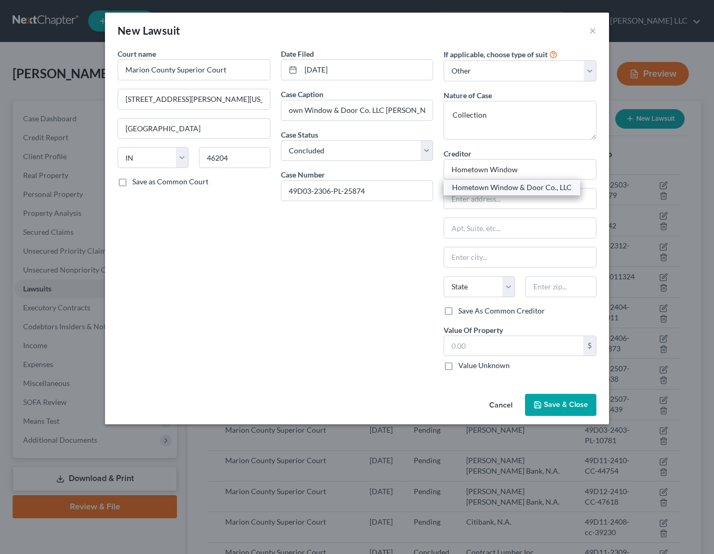
click at [486, 190] on div "Hometown Window & Door Co., LLC" at bounding box center [512, 187] width 120 height 10
click at [559, 407] on span "Save & Close" at bounding box center [566, 404] width 44 height 9
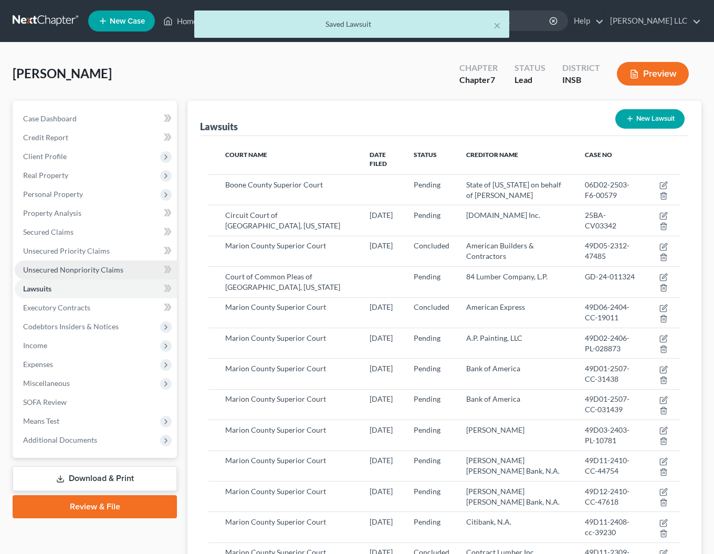
click at [48, 271] on span "Unsecured Nonpriority Claims" at bounding box center [73, 269] width 100 height 9
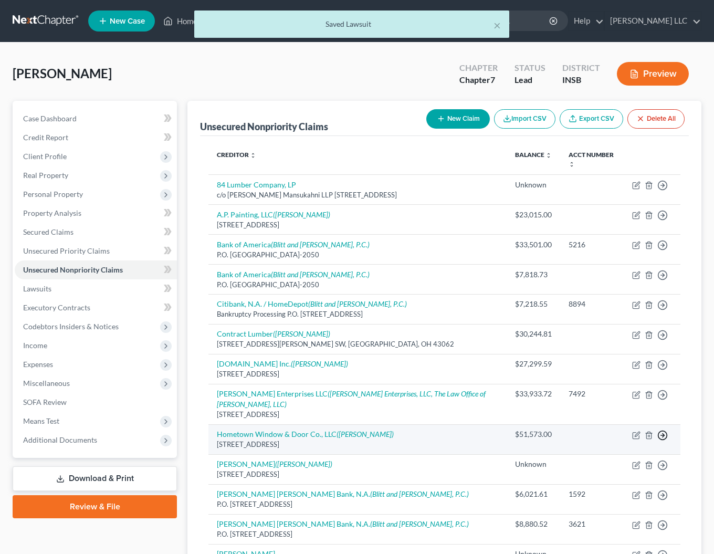
click at [661, 190] on icon "button" at bounding box center [662, 185] width 10 height 10
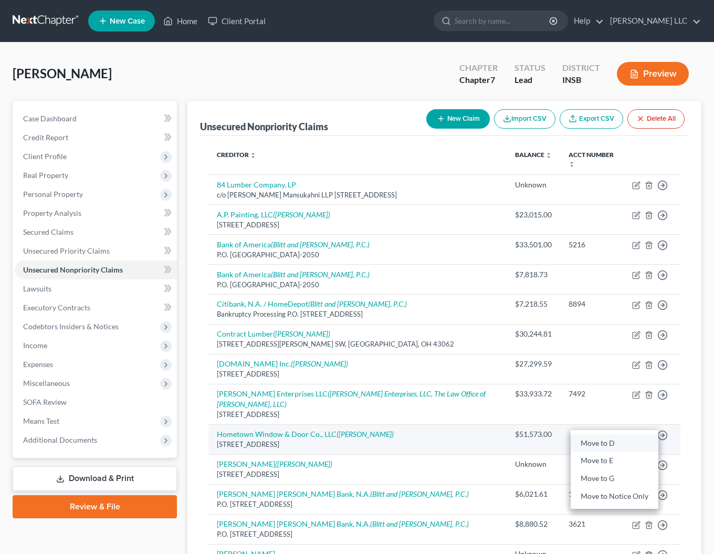
click at [589, 444] on link "Move to D" at bounding box center [614, 443] width 88 height 18
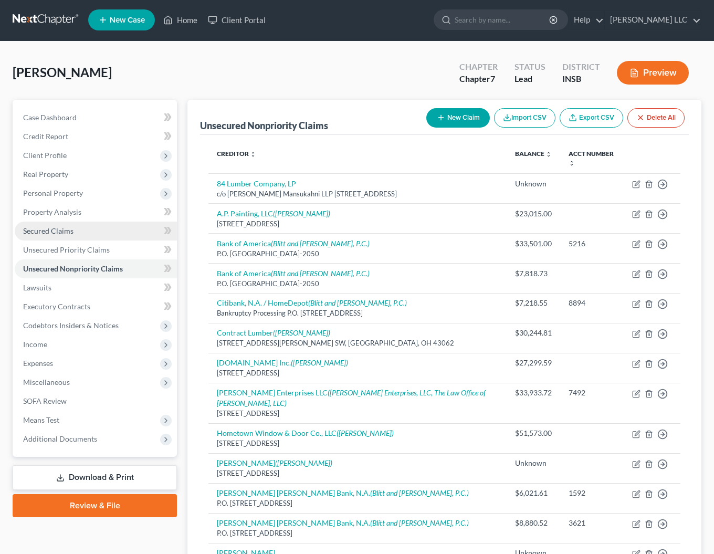
click at [50, 230] on span "Secured Claims" at bounding box center [48, 230] width 50 height 9
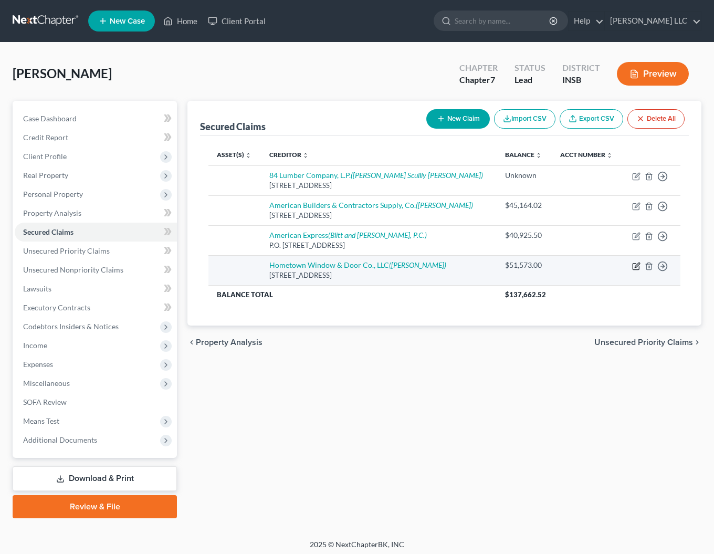
click at [637, 267] on icon "button" at bounding box center [636, 266] width 8 height 8
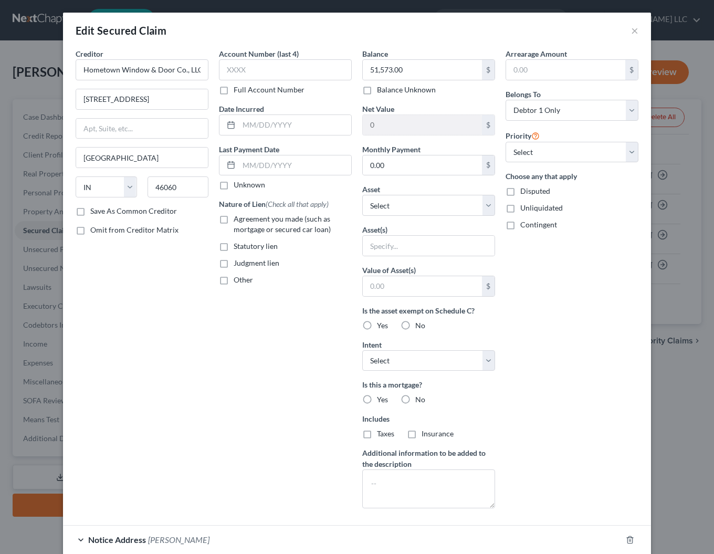
click at [233, 264] on label "Judgment lien" at bounding box center [256, 263] width 46 height 10
click at [238, 264] on input "Judgment lien" at bounding box center [241, 261] width 7 height 7
click at [415, 326] on label "No" at bounding box center [420, 325] width 10 height 10
click at [419, 326] on input "No" at bounding box center [422, 323] width 7 height 7
click at [415, 399] on label "No" at bounding box center [420, 399] width 10 height 10
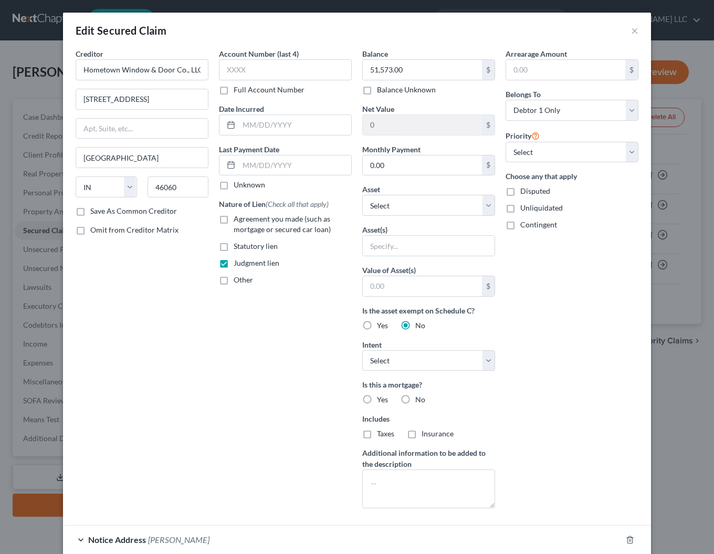
click at [419, 399] on input "No" at bounding box center [422, 397] width 7 height 7
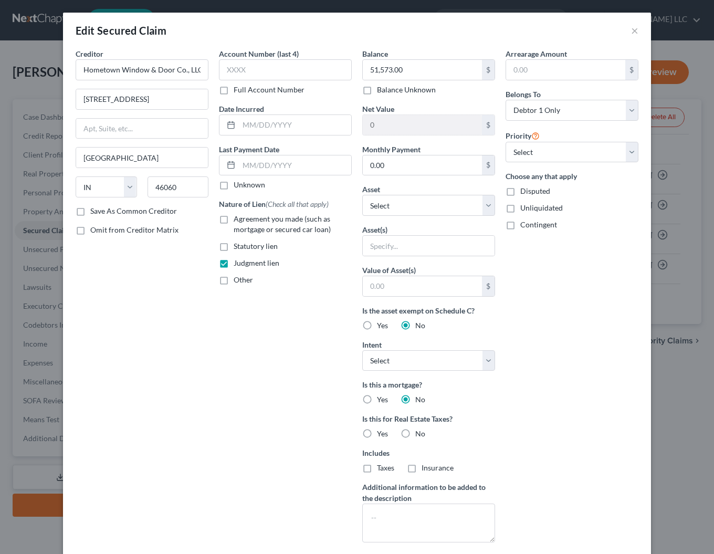
click at [415, 432] on label "No" at bounding box center [420, 433] width 10 height 10
click at [419, 432] on input "No" at bounding box center [422, 431] width 7 height 7
click at [417, 73] on input "51,573.00" at bounding box center [422, 70] width 119 height 20
drag, startPoint x: 389, startPoint y: 71, endPoint x: 349, endPoint y: 68, distance: 40.0
click at [363, 68] on input "51,573.00" at bounding box center [422, 70] width 119 height 20
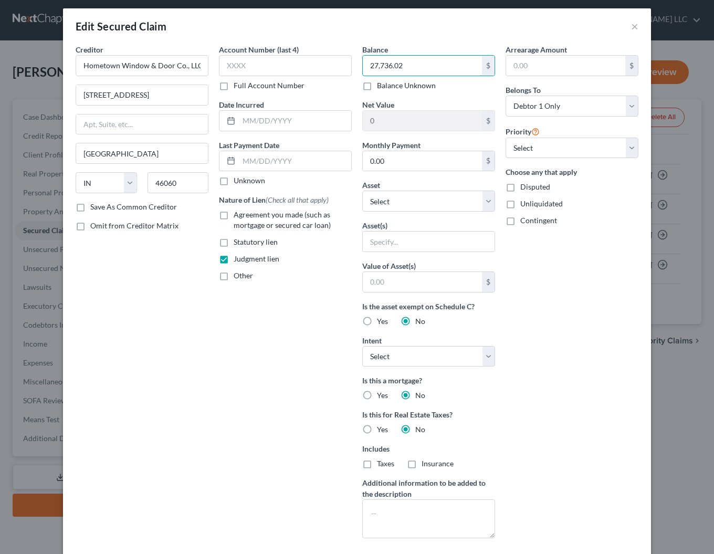
scroll to position [122, 0]
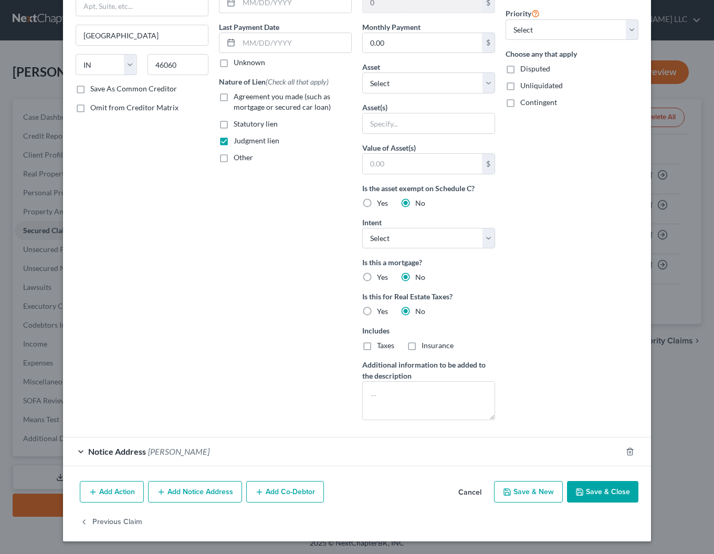
click at [599, 491] on button "Save & Close" at bounding box center [602, 492] width 71 height 22
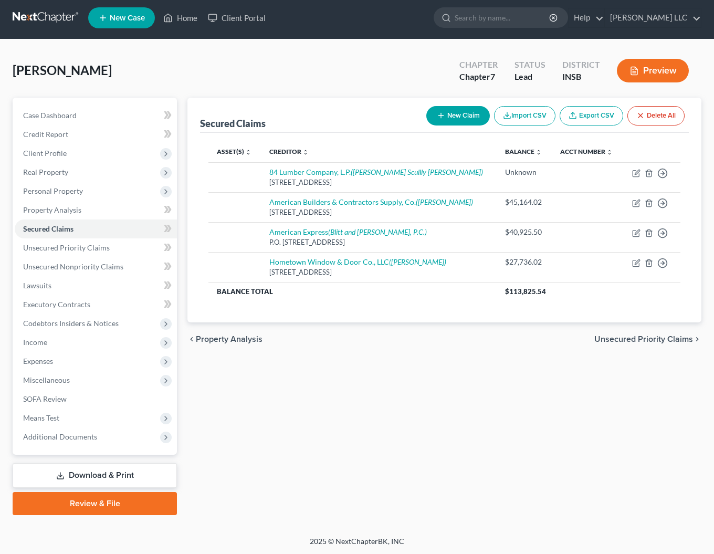
scroll to position [3, 0]
click at [452, 110] on button "New Claim" at bounding box center [457, 115] width 63 height 19
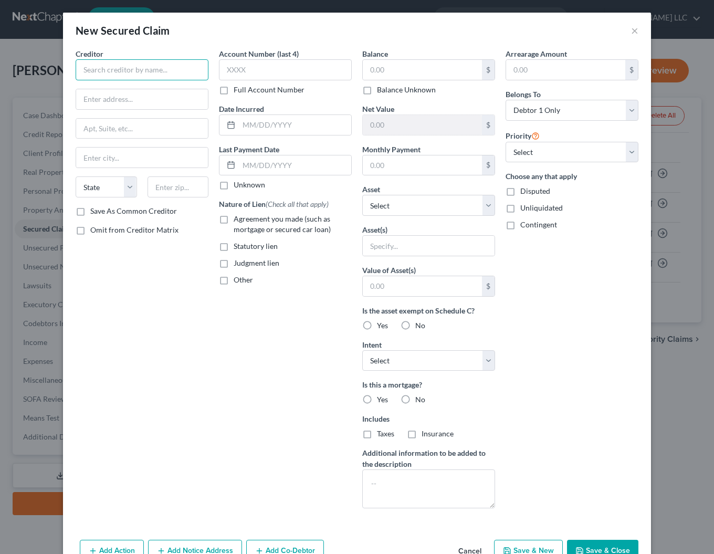
click at [108, 64] on input "text" at bounding box center [142, 69] width 133 height 21
click at [233, 265] on label "Judgment lien" at bounding box center [256, 263] width 46 height 10
click at [238, 264] on input "Judgment lien" at bounding box center [241, 261] width 7 height 7
click option "At Least One Of The Debtors And Another" at bounding box center [0, 0] width 0 height 0
click at [422, 69] on input "text" at bounding box center [422, 70] width 119 height 20
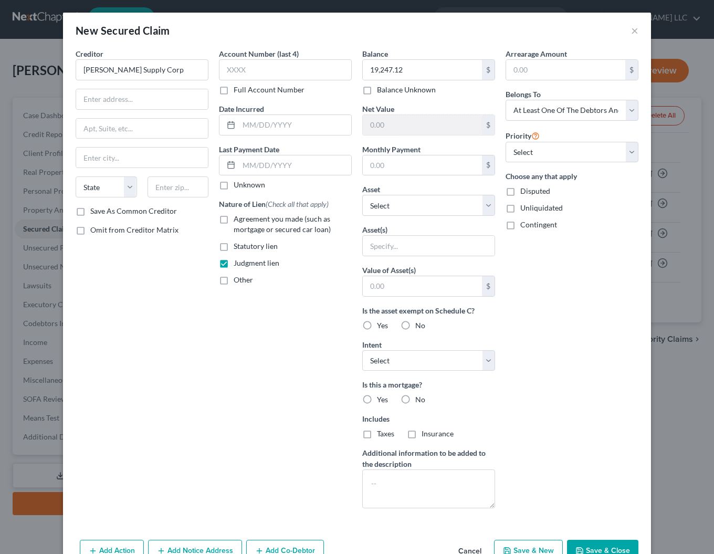
drag, startPoint x: 406, startPoint y: 325, endPoint x: 398, endPoint y: 374, distance: 48.9
click at [415, 325] on label "No" at bounding box center [420, 325] width 10 height 10
click at [419, 325] on input "No" at bounding box center [422, 323] width 7 height 7
click at [415, 400] on label "No" at bounding box center [420, 399] width 10 height 10
click at [419, 400] on input "No" at bounding box center [422, 397] width 7 height 7
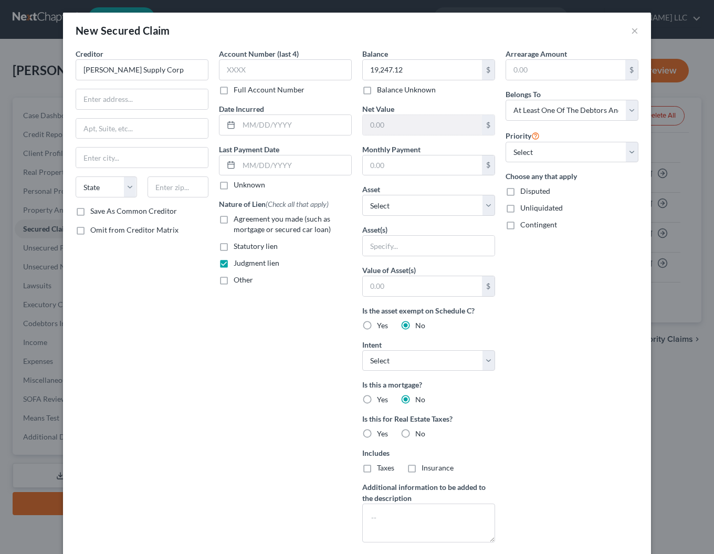
click at [415, 433] on label "No" at bounding box center [420, 433] width 10 height 10
click at [419, 433] on input "No" at bounding box center [422, 431] width 7 height 7
click at [150, 74] on input "[PERSON_NAME] Supply Corp" at bounding box center [142, 69] width 133 height 21
click at [154, 102] on input "text" at bounding box center [142, 99] width 132 height 20
click at [90, 212] on label "Save As Common Creditor" at bounding box center [133, 211] width 87 height 10
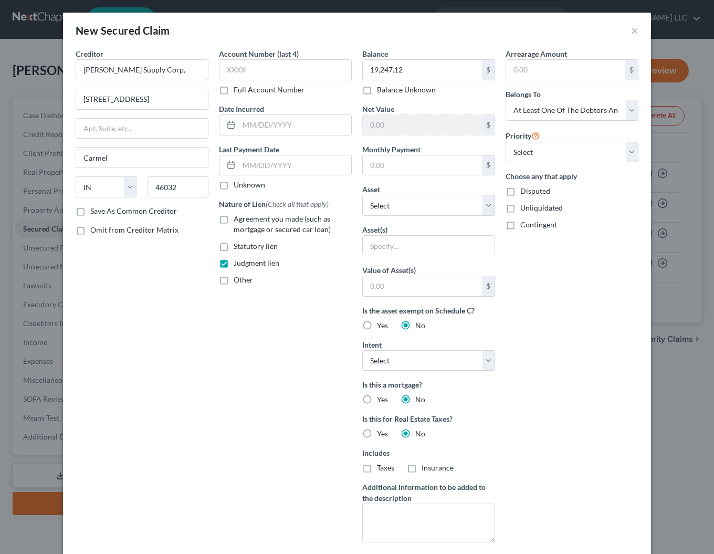
click at [94, 212] on input "Save As Common Creditor" at bounding box center [97, 209] width 7 height 7
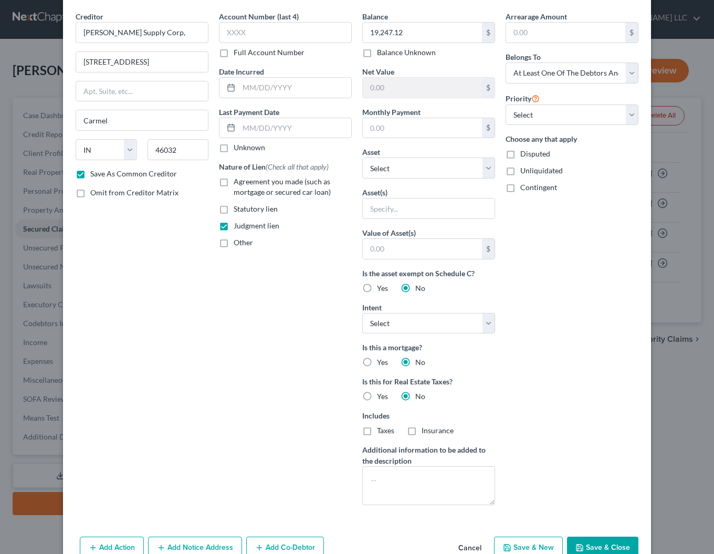
scroll to position [63, 0]
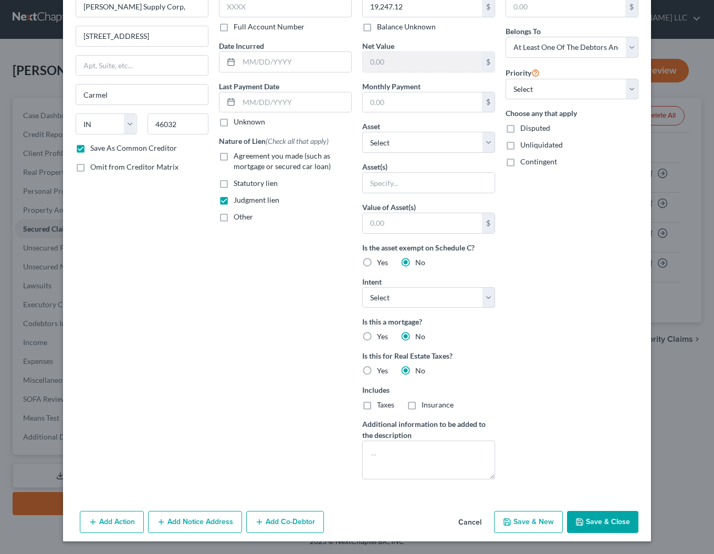
click at [206, 516] on button "Add Notice Address" at bounding box center [195, 521] width 94 height 22
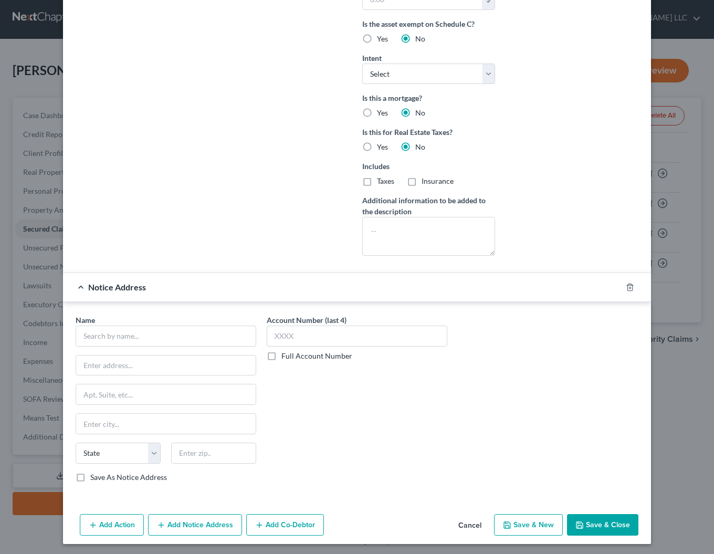
scroll to position [290, 0]
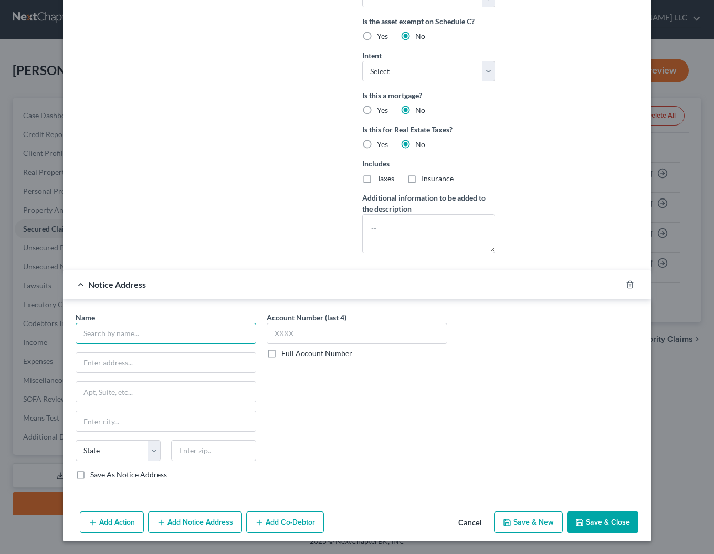
click at [137, 339] on input "text" at bounding box center [166, 333] width 180 height 21
click at [121, 395] on input "text" at bounding box center [165, 391] width 179 height 20
click at [605, 520] on button "Save & Close" at bounding box center [602, 522] width 71 height 22
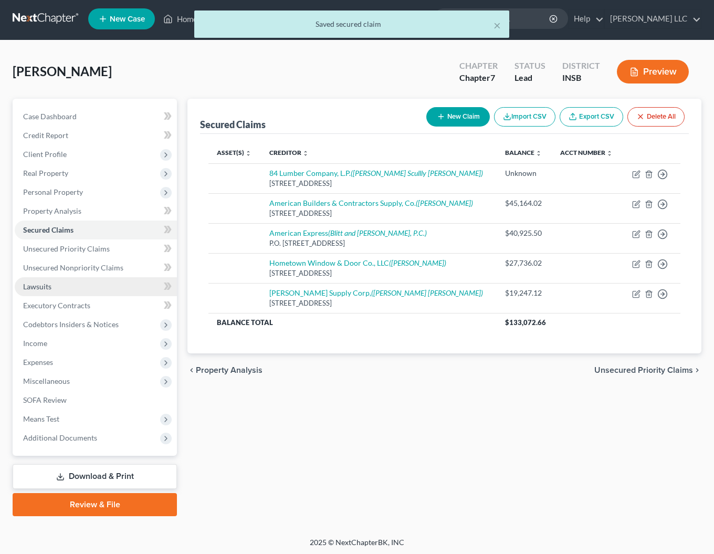
click at [53, 288] on link "Lawsuits" at bounding box center [96, 286] width 162 height 19
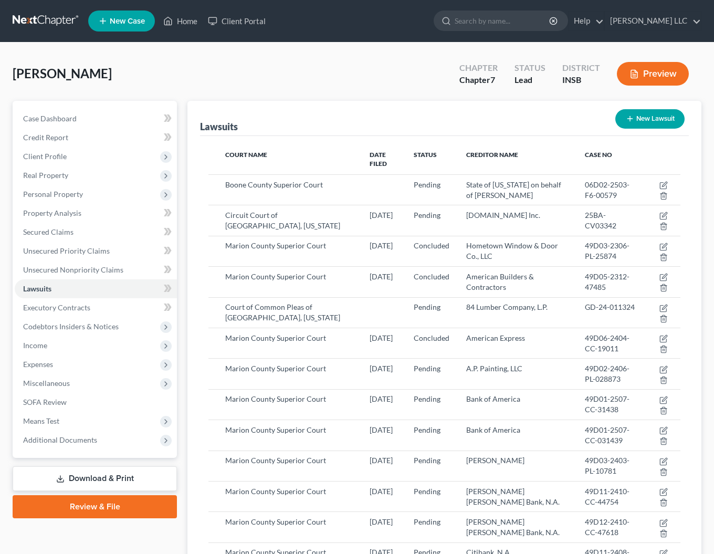
scroll to position [1, 0]
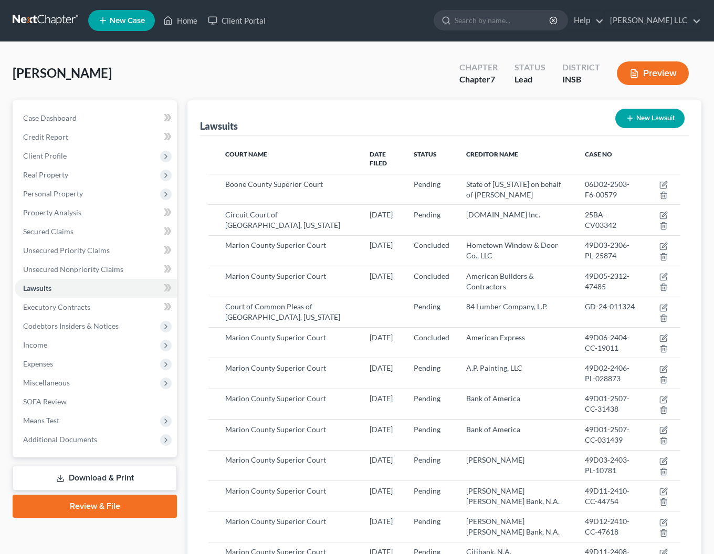
click at [655, 108] on div "New Lawsuit" at bounding box center [650, 118] width 78 height 28
click at [647, 118] on button "New Lawsuit" at bounding box center [649, 118] width 69 height 19
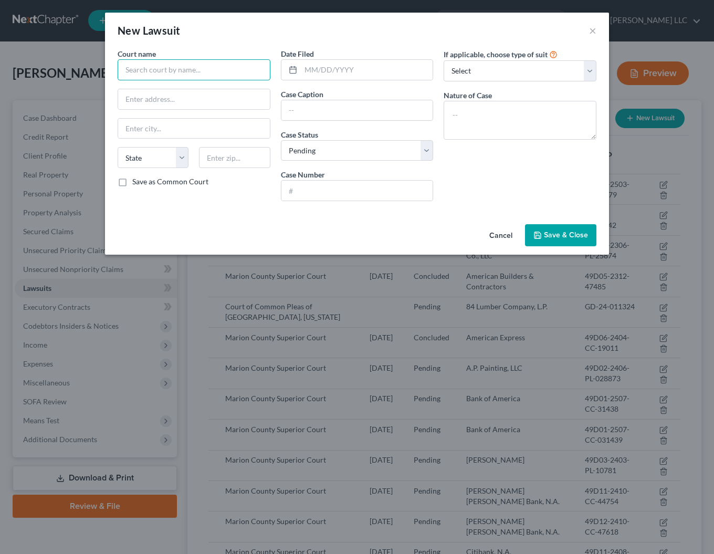
click at [130, 68] on input "text" at bounding box center [194, 69] width 153 height 21
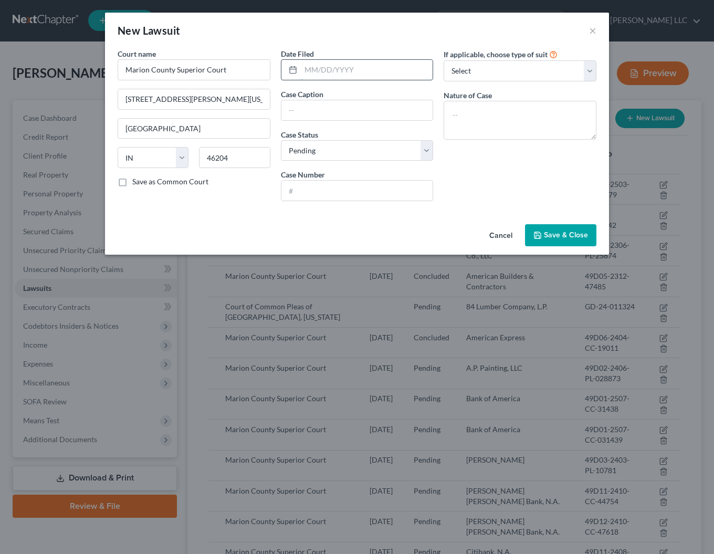
click at [346, 72] on input "text" at bounding box center [367, 70] width 132 height 20
click option "Concluded" at bounding box center [0, 0] width 0 height 0
click at [317, 189] on input "text" at bounding box center [357, 190] width 152 height 20
click option "Other" at bounding box center [0, 0] width 0 height 0
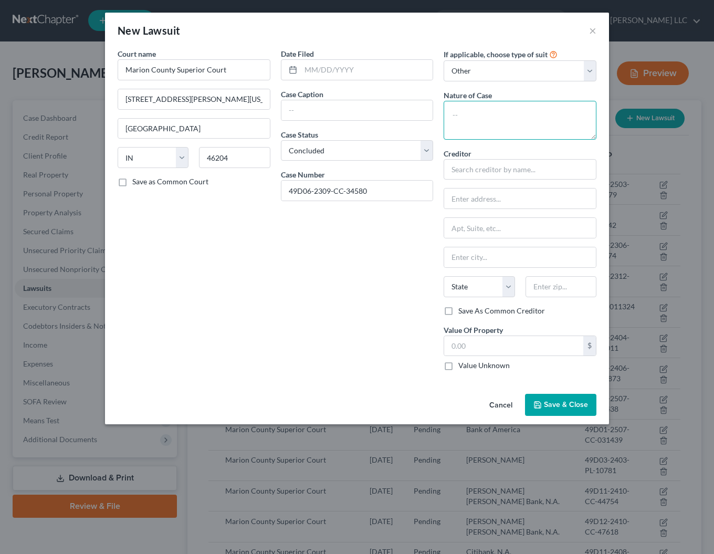
click at [483, 117] on textarea at bounding box center [519, 120] width 153 height 39
drag, startPoint x: 284, startPoint y: 109, endPoint x: 363, endPoint y: 127, distance: 80.4
click at [301, 112] on input "text" at bounding box center [357, 110] width 152 height 20
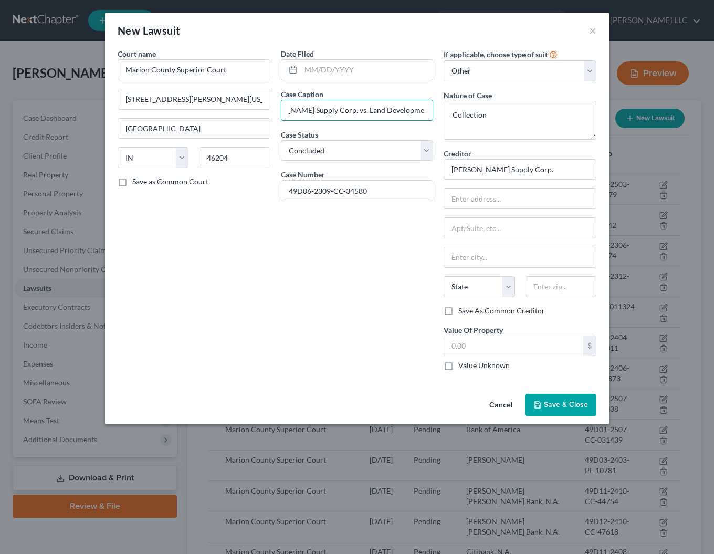
scroll to position [0, 38]
click at [326, 72] on input "text" at bounding box center [367, 70] width 132 height 20
click at [561, 406] on span "Save & Close" at bounding box center [566, 404] width 44 height 9
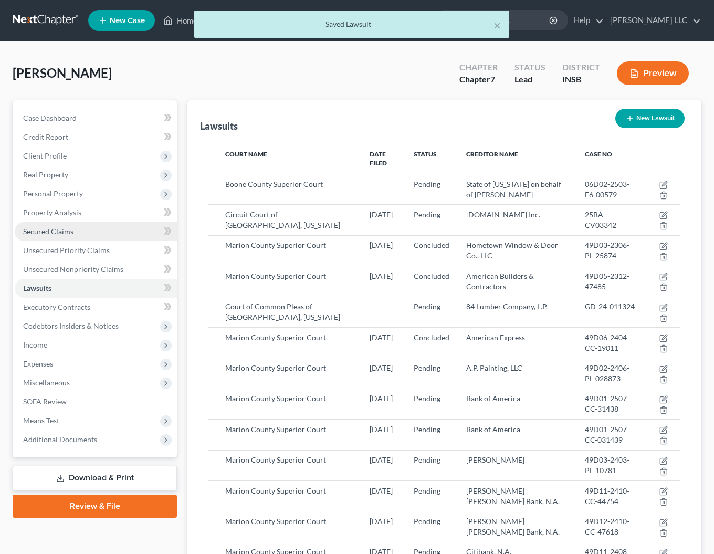
click at [35, 229] on span "Secured Claims" at bounding box center [48, 231] width 50 height 9
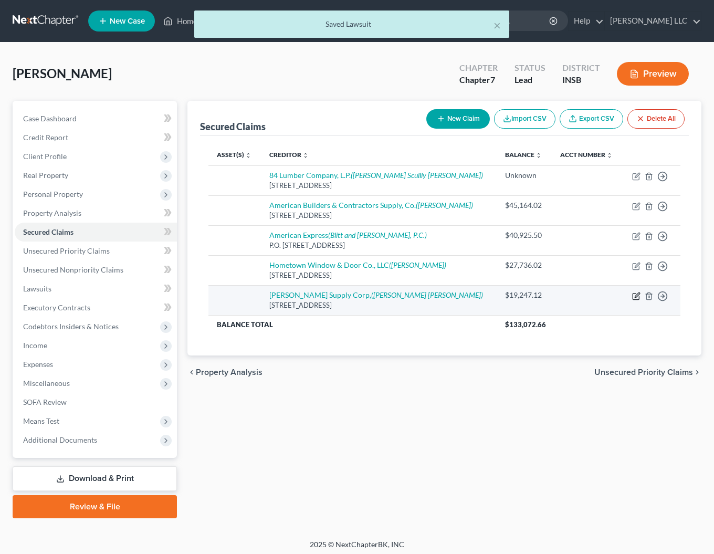
drag, startPoint x: 640, startPoint y: 297, endPoint x: 627, endPoint y: 292, distance: 13.9
click at [640, 297] on icon "button" at bounding box center [636, 296] width 8 height 8
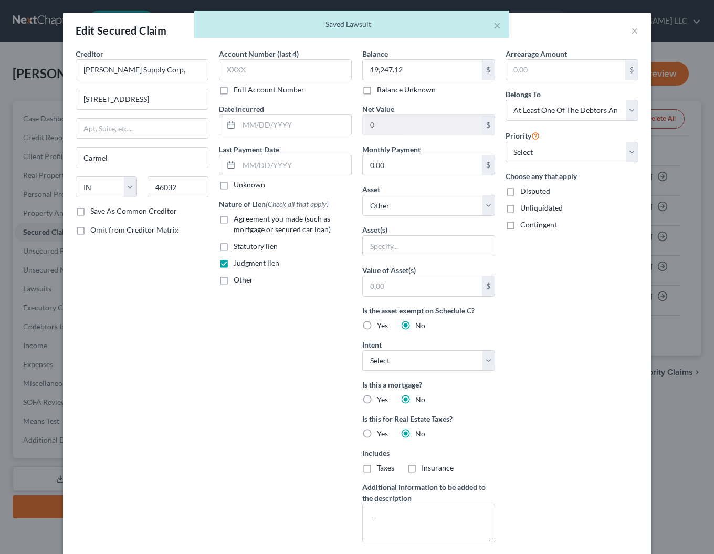
click at [90, 210] on label "Save As Common Creditor" at bounding box center [133, 211] width 87 height 10
click at [94, 210] on input "Save As Common Creditor" at bounding box center [97, 209] width 7 height 7
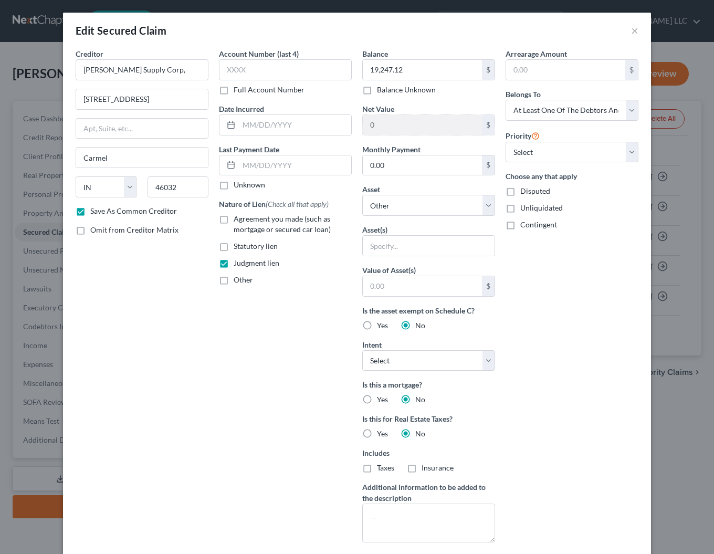
scroll to position [122, 0]
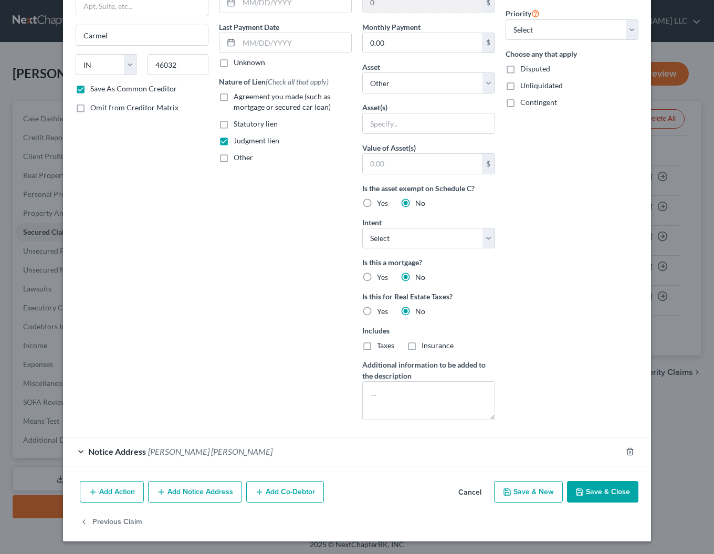
click at [605, 496] on button "Save & Close" at bounding box center [602, 492] width 71 height 22
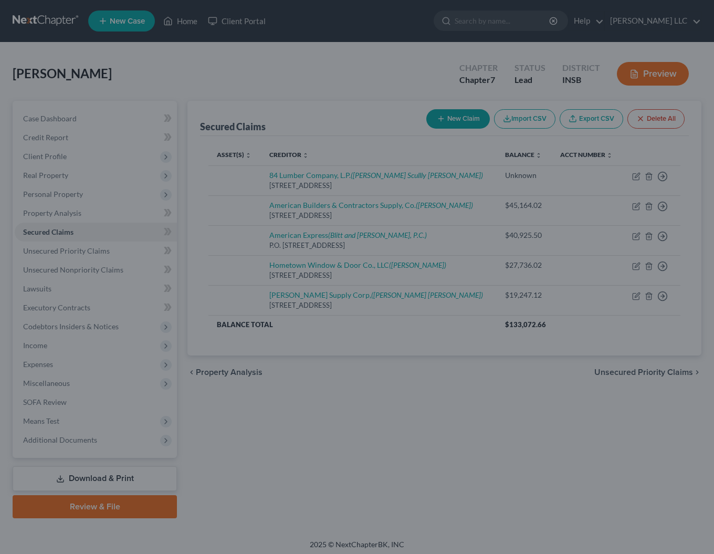
scroll to position [8, 0]
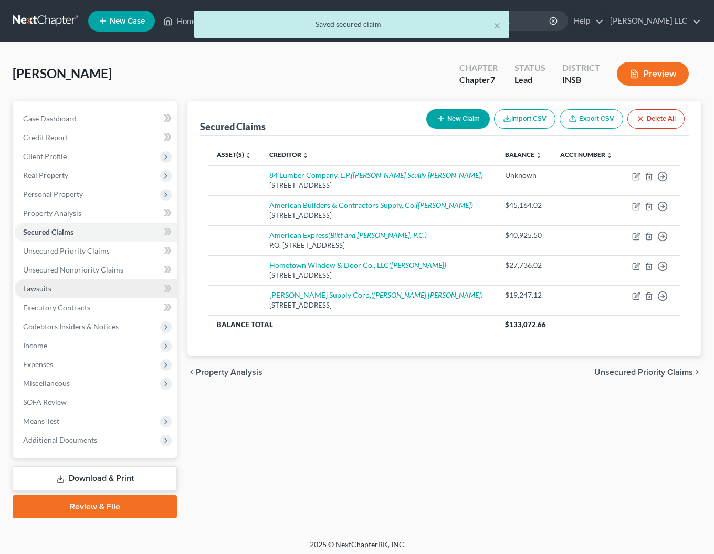
drag, startPoint x: 38, startPoint y: 285, endPoint x: 29, endPoint y: 284, distance: 9.1
click at [38, 285] on span "Lawsuits" at bounding box center [37, 288] width 28 height 9
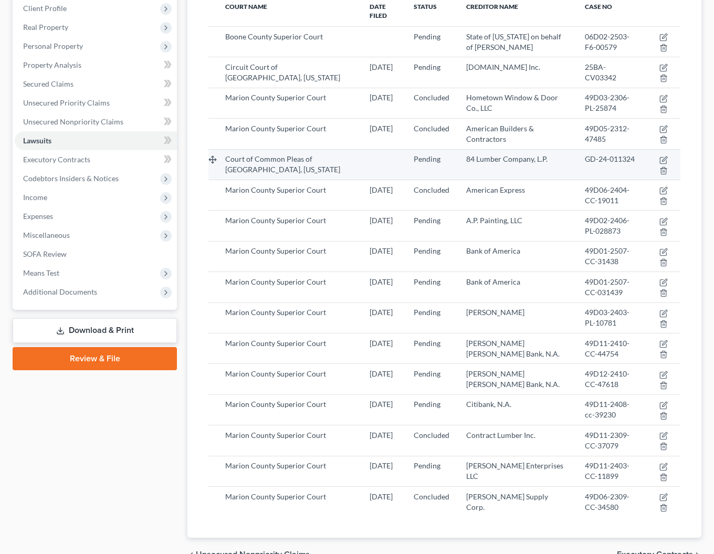
scroll to position [207, 0]
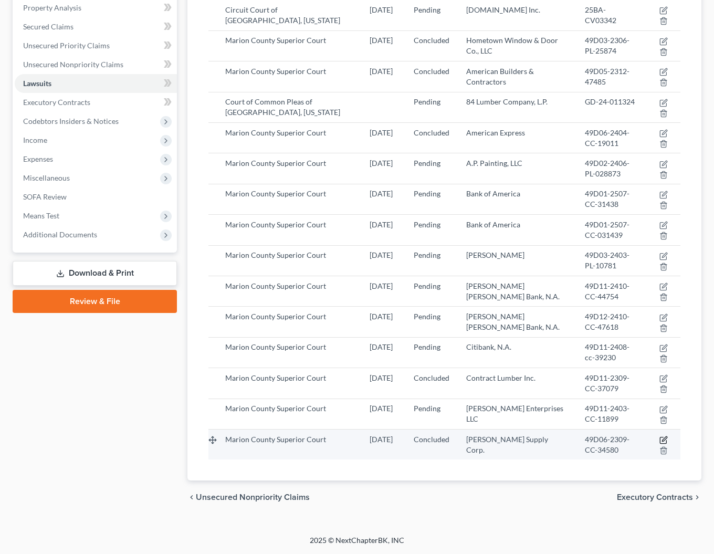
click at [664, 438] on icon "button" at bounding box center [663, 439] width 8 height 8
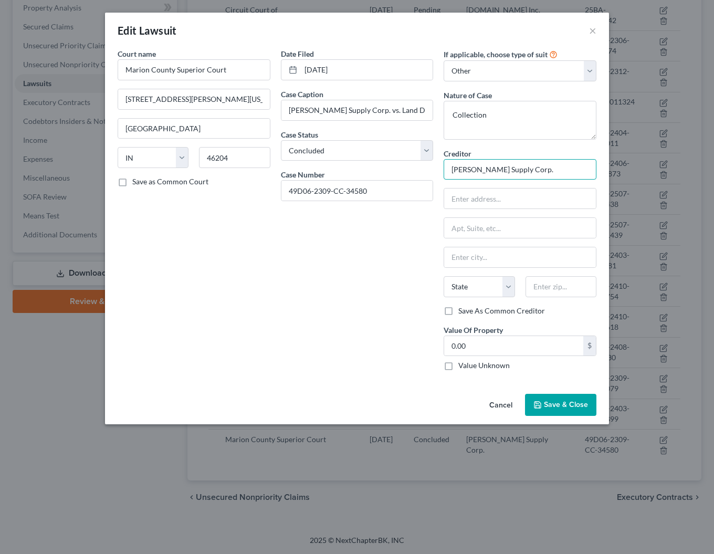
click at [507, 164] on input "[PERSON_NAME] Supply Corp." at bounding box center [519, 169] width 153 height 21
click at [450, 188] on div "[PERSON_NAME] Supply Corp," at bounding box center [506, 187] width 126 height 16
click at [550, 405] on span "Save & Close" at bounding box center [566, 404] width 44 height 9
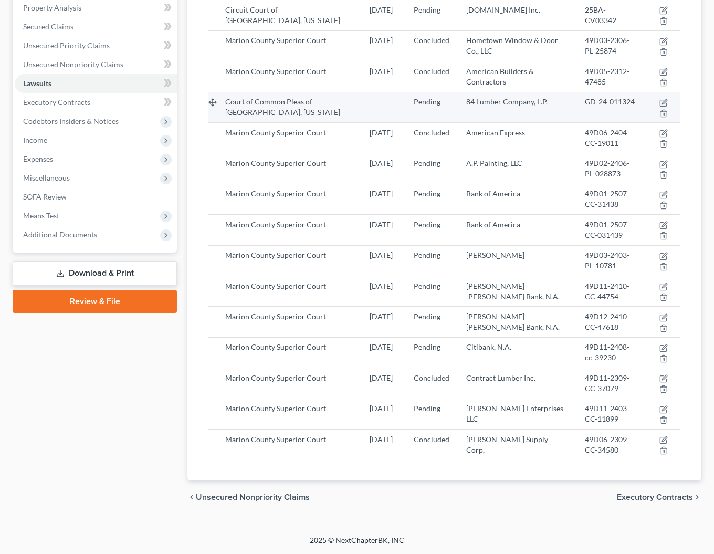
scroll to position [0, 0]
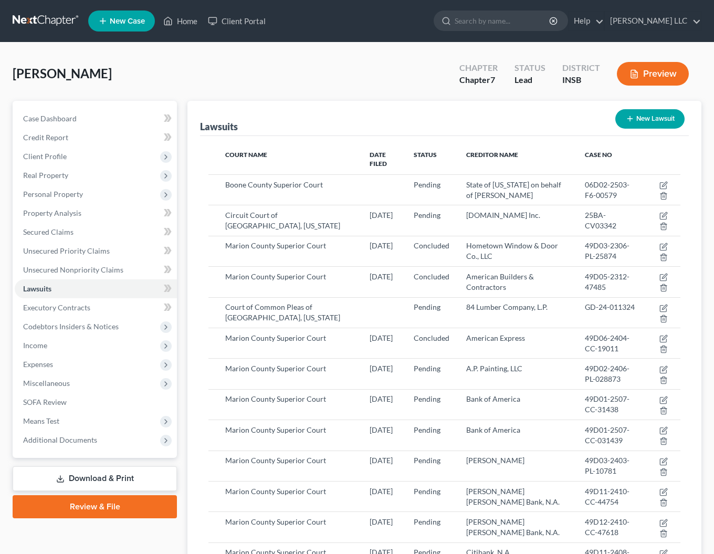
click at [650, 119] on button "New Lawsuit" at bounding box center [649, 118] width 69 height 19
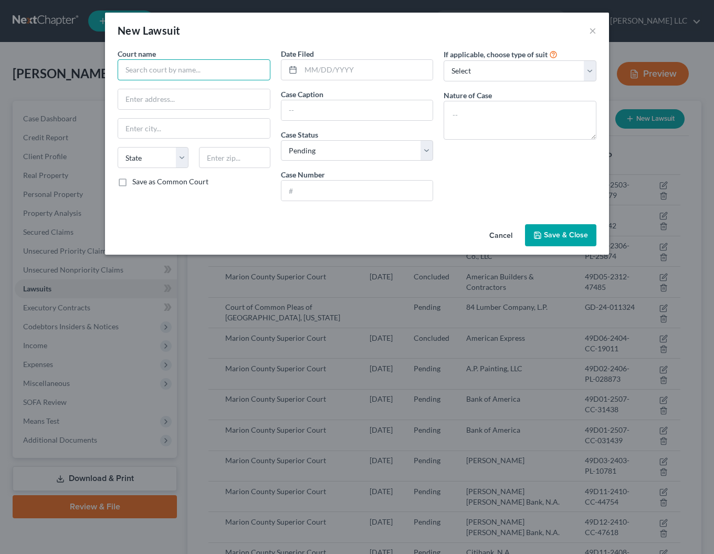
click at [212, 72] on input "text" at bounding box center [194, 69] width 153 height 21
click at [204, 87] on div "Boone County Superior Court" at bounding box center [180, 88] width 109 height 10
drag, startPoint x: 201, startPoint y: 69, endPoint x: 207, endPoint y: 69, distance: 6.3
click at [203, 69] on input "Boone County Superior Court" at bounding box center [194, 69] width 153 height 21
click at [132, 182] on label "Save as Common Court" at bounding box center [170, 181] width 76 height 10
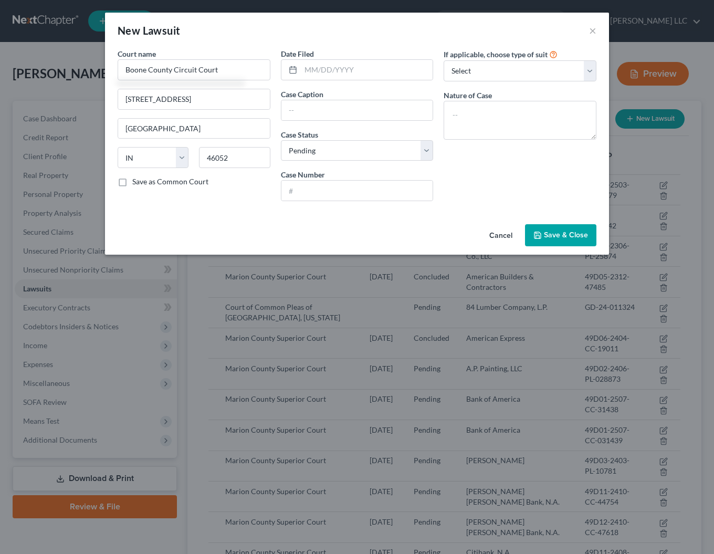
click at [136, 182] on input "Save as Common Court" at bounding box center [139, 179] width 7 height 7
click at [346, 73] on input "text" at bounding box center [367, 70] width 132 height 20
click at [356, 114] on input "text" at bounding box center [357, 110] width 152 height 20
click option "Other" at bounding box center [0, 0] width 0 height 0
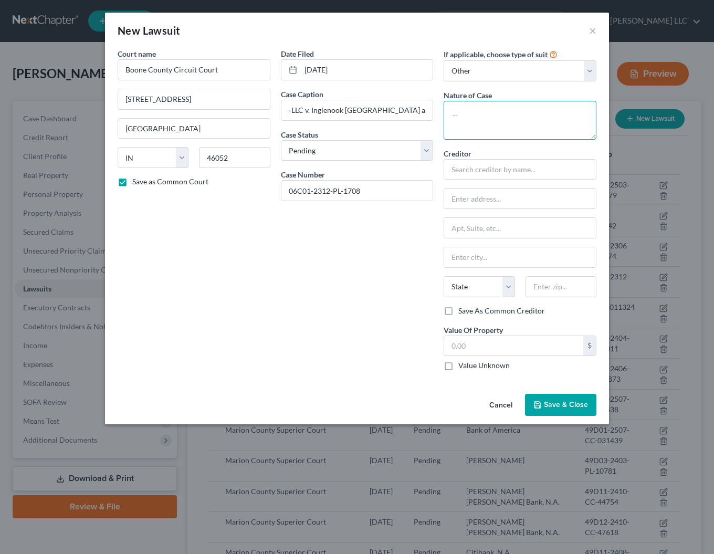
click at [483, 112] on textarea at bounding box center [519, 120] width 153 height 39
click at [393, 193] on input "06C01-2312-PL-1708" at bounding box center [357, 190] width 152 height 20
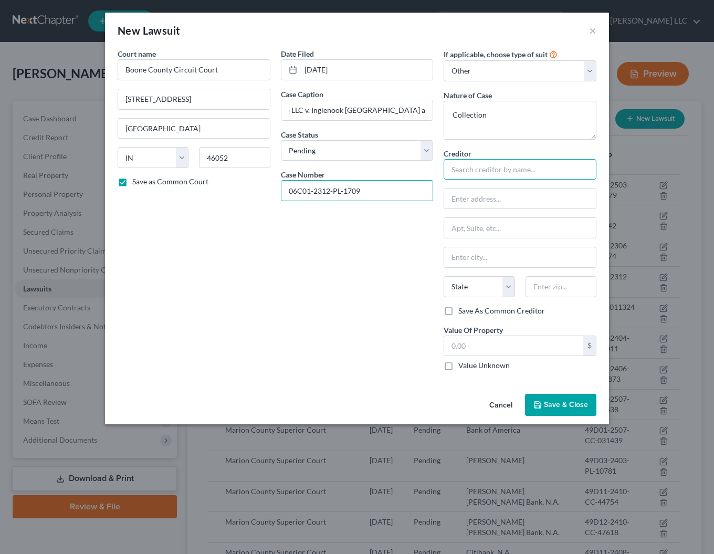
click at [484, 173] on input "text" at bounding box center [519, 169] width 153 height 21
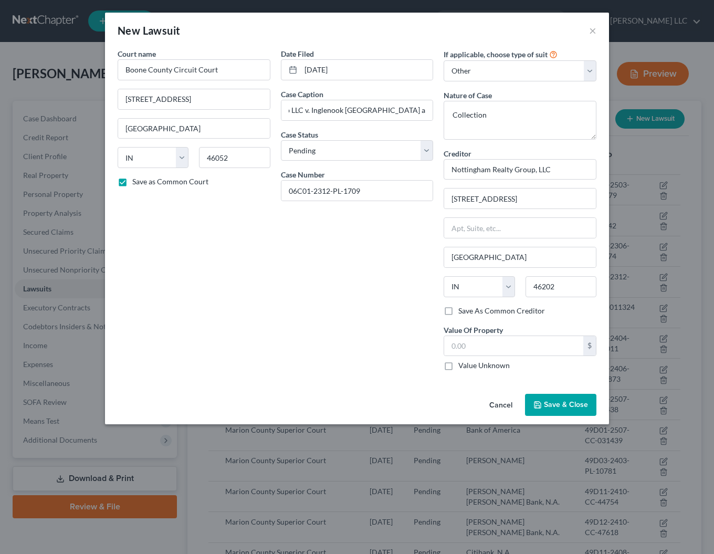
click at [458, 309] on label "Save As Common Creditor" at bounding box center [501, 310] width 87 height 10
click at [462, 309] on input "Save As Common Creditor" at bounding box center [465, 308] width 7 height 7
click at [569, 405] on span "Save & Close" at bounding box center [566, 404] width 44 height 9
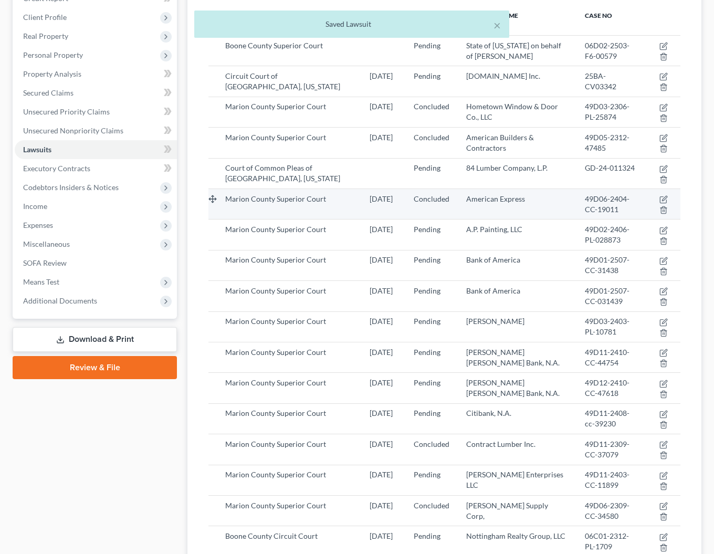
scroll to position [237, 0]
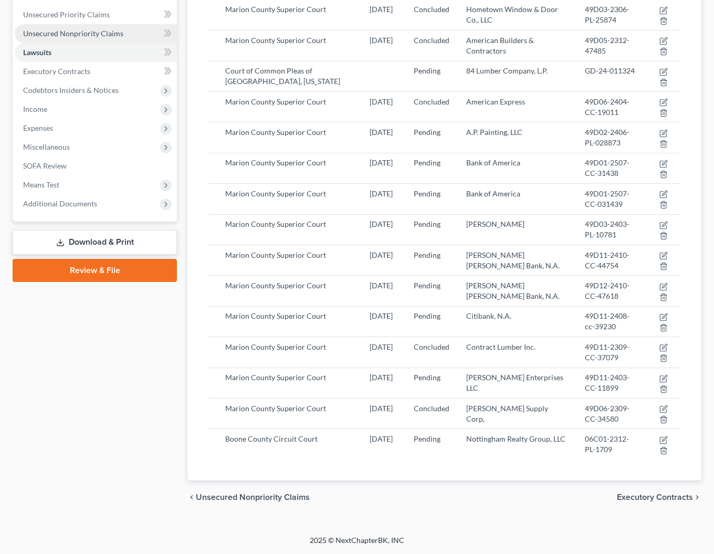
click at [58, 30] on span "Unsecured Nonpriority Claims" at bounding box center [73, 33] width 100 height 9
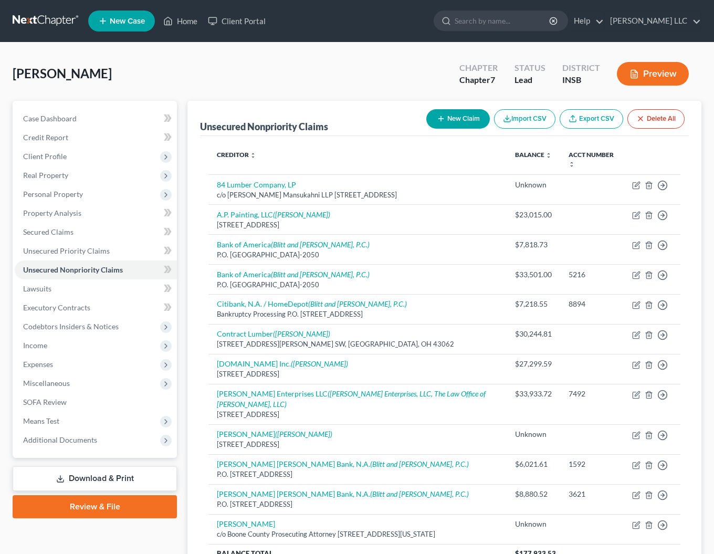
click at [460, 119] on button "New Claim" at bounding box center [457, 118] width 63 height 19
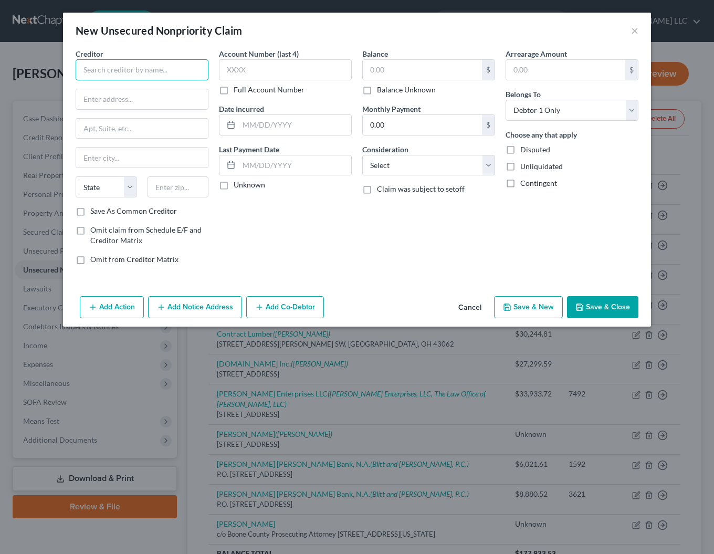
click at [158, 67] on input "text" at bounding box center [142, 69] width 133 height 21
click at [154, 83] on div "Nottingham Realty Group, LLC" at bounding box center [138, 88] width 109 height 10
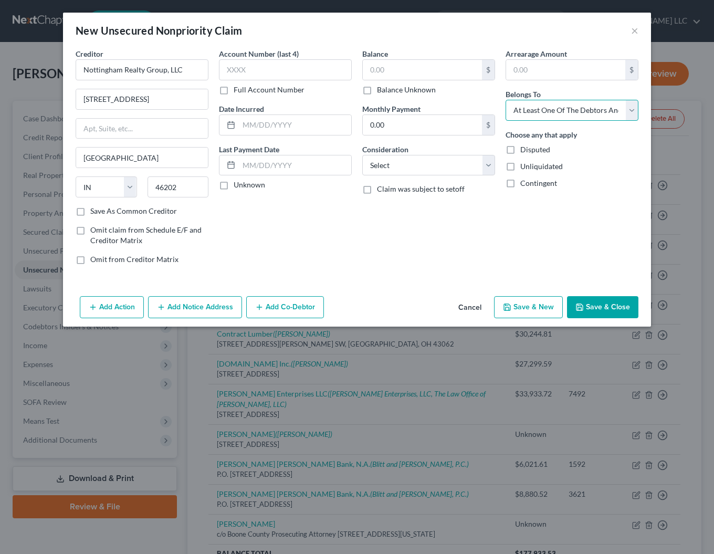
click option "At Least One Of The Debtors And Another" at bounding box center [0, 0] width 0 height 0
click at [428, 73] on input "text" at bounding box center [422, 70] width 119 height 20
click at [377, 93] on label "Balance Unknown" at bounding box center [406, 89] width 59 height 10
click at [381, 91] on input "Balance Unknown" at bounding box center [384, 87] width 7 height 7
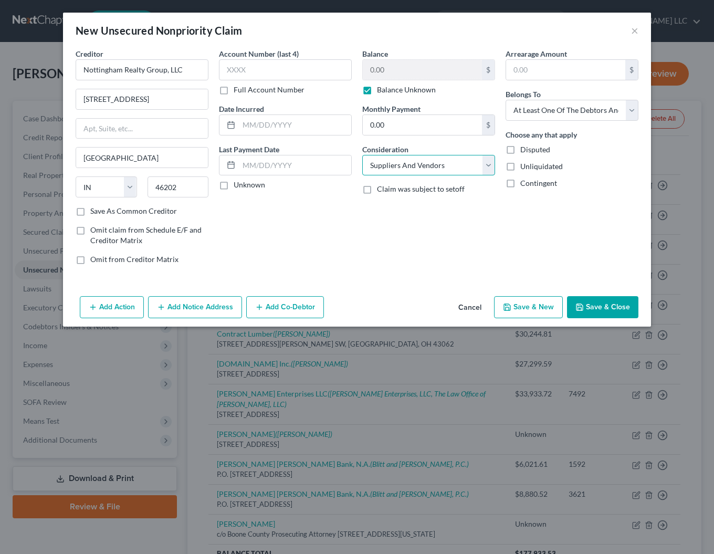
click option "Suppliers And Vendors" at bounding box center [0, 0] width 0 height 0
click at [297, 305] on button "Add Co-Debtor" at bounding box center [285, 307] width 78 height 22
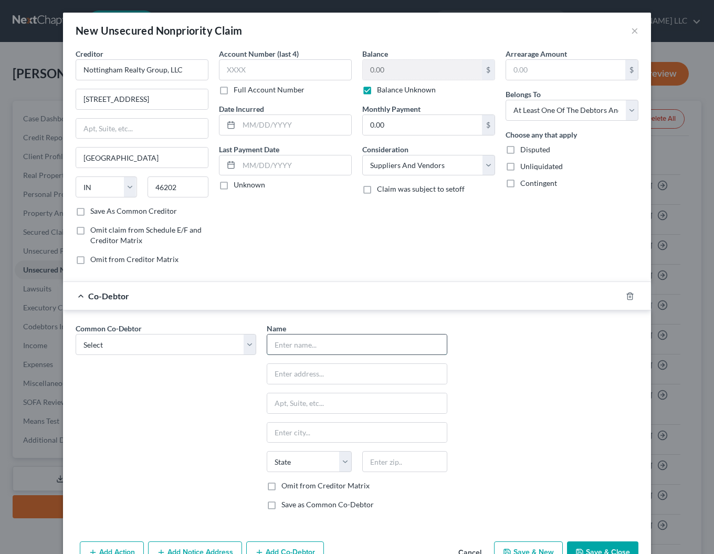
click at [305, 341] on input "text" at bounding box center [356, 344] width 179 height 20
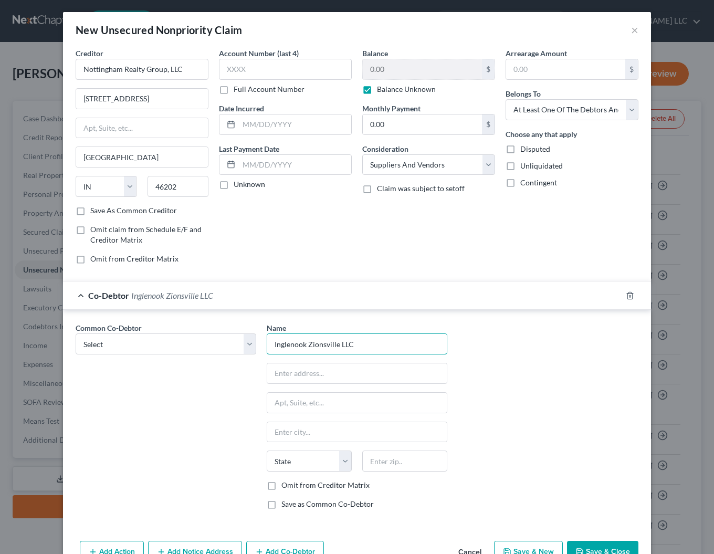
scroll to position [30, 0]
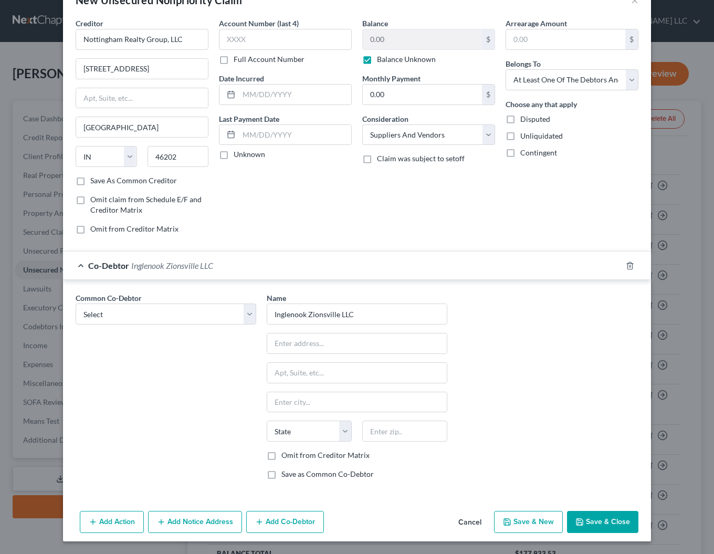
click at [281, 458] on label "Omit from Creditor Matrix" at bounding box center [325, 455] width 88 height 10
click at [285, 456] on input "Omit from Creditor Matrix" at bounding box center [288, 453] width 7 height 7
click at [171, 523] on button "Add Notice Address" at bounding box center [195, 521] width 94 height 22
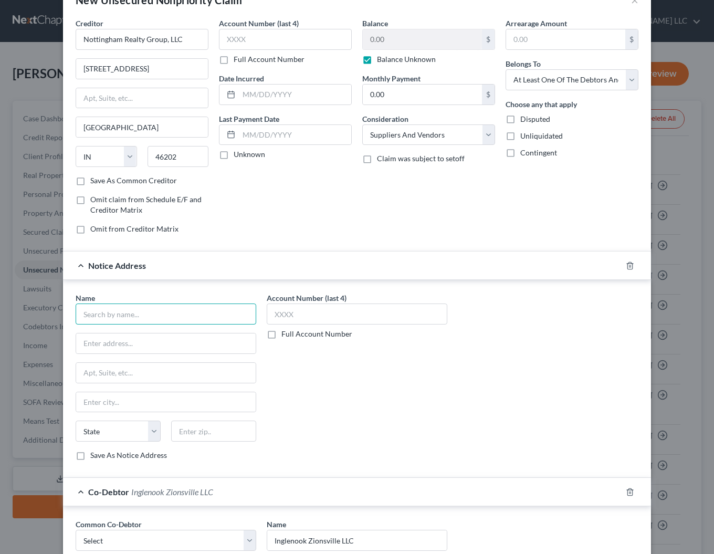
click at [84, 310] on input "text" at bounding box center [166, 313] width 180 height 21
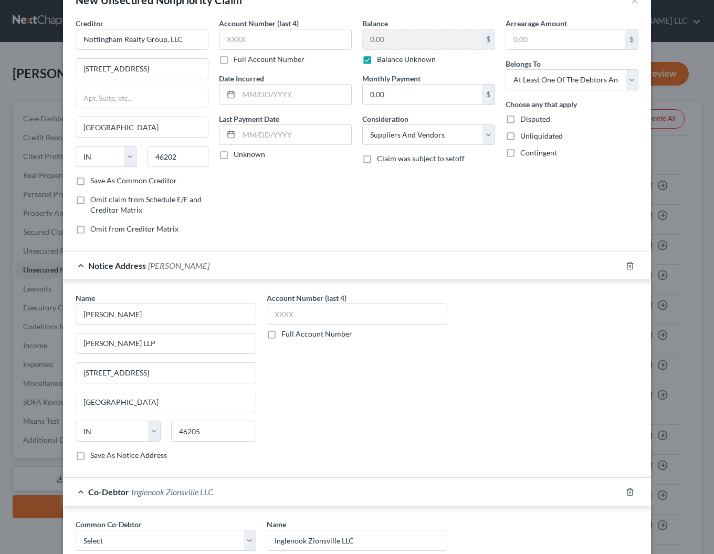
click at [90, 456] on label "Save As Notice Address" at bounding box center [128, 455] width 77 height 10
click at [94, 456] on input "Save As Notice Address" at bounding box center [97, 453] width 7 height 7
click at [90, 182] on label "Save As Common Creditor" at bounding box center [133, 180] width 87 height 10
click at [94, 182] on input "Save As Common Creditor" at bounding box center [97, 178] width 7 height 7
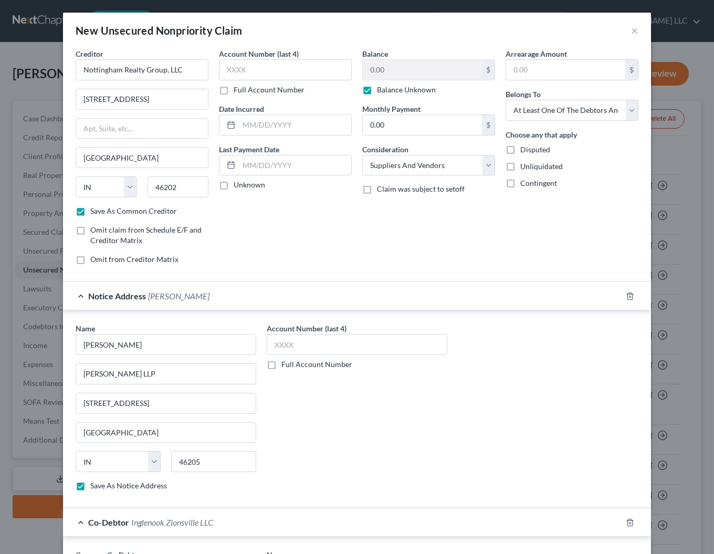
scroll to position [257, 0]
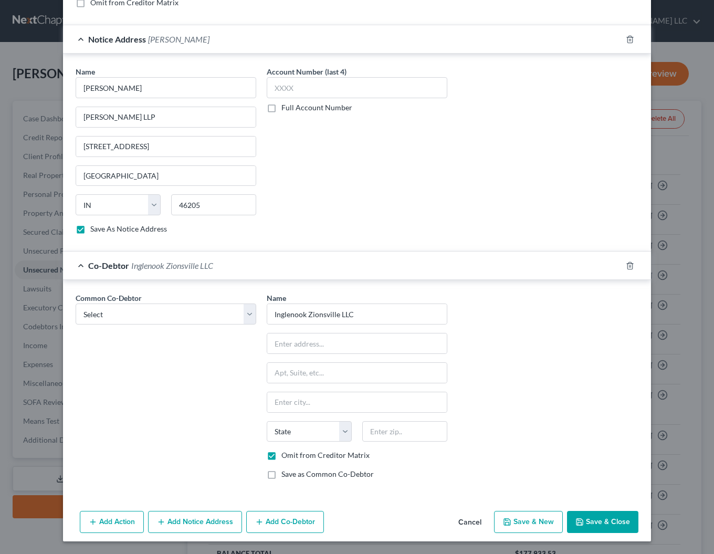
click at [609, 516] on button "Save & Close" at bounding box center [602, 521] width 71 height 22
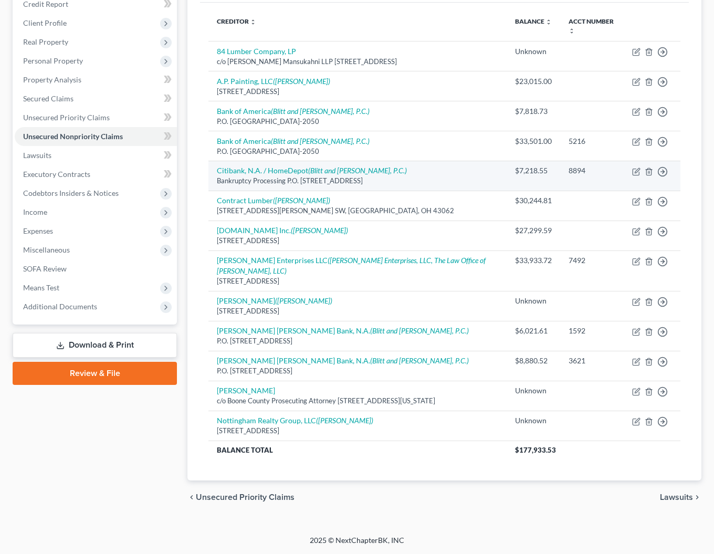
scroll to position [0, 0]
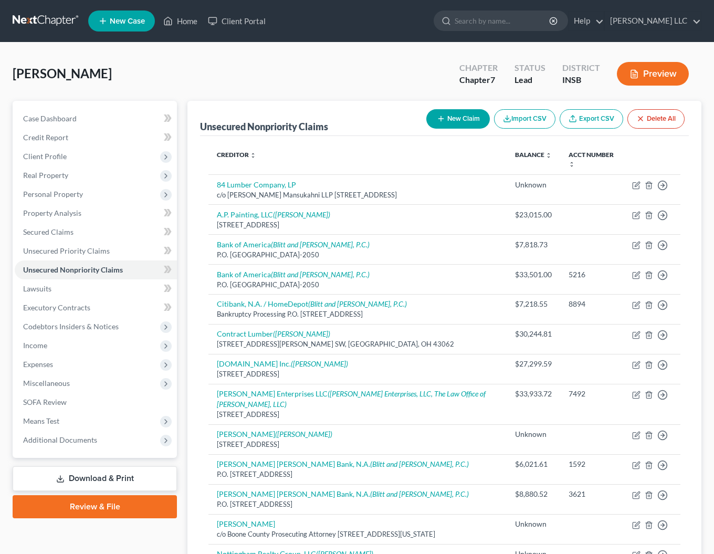
click at [449, 114] on button "New Claim" at bounding box center [457, 118] width 63 height 19
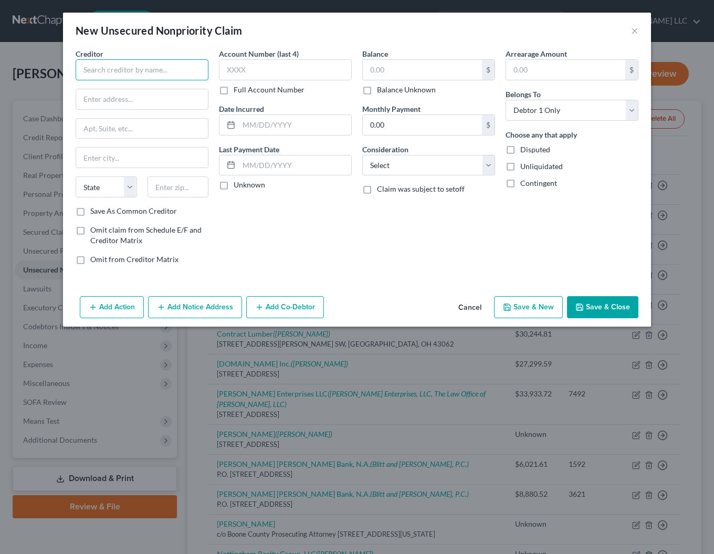
click at [124, 73] on input "text" at bounding box center [142, 69] width 133 height 21
click at [180, 200] on div "State [US_STATE] AK AR AZ CA CO CT DE DC [GEOGRAPHIC_DATA] [GEOGRAPHIC_DATA] GU…" at bounding box center [141, 190] width 143 height 29
click at [195, 192] on input "text" at bounding box center [177, 186] width 61 height 21
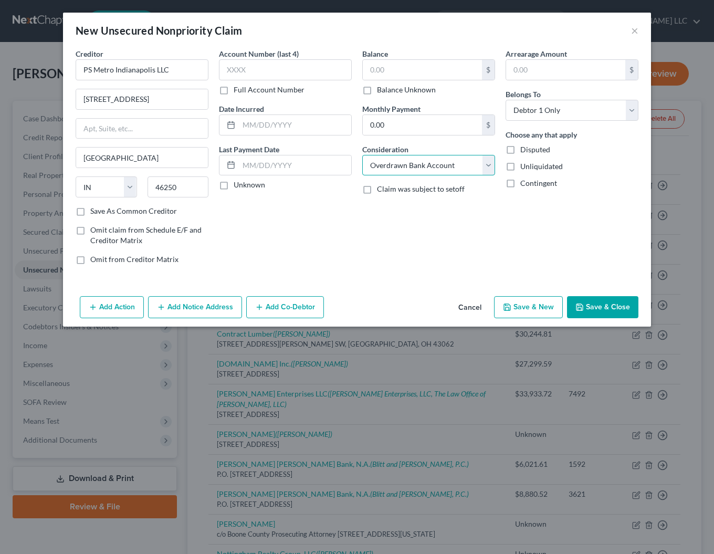
click option "Overdrawn Bank Account" at bounding box center [0, 0] width 0 height 0
click at [362, 155] on select "Select Cable / Satellite Services Collection Agency Credit Card Debt Debt Couns…" at bounding box center [428, 165] width 133 height 21
click option "Other" at bounding box center [0, 0] width 0 height 0
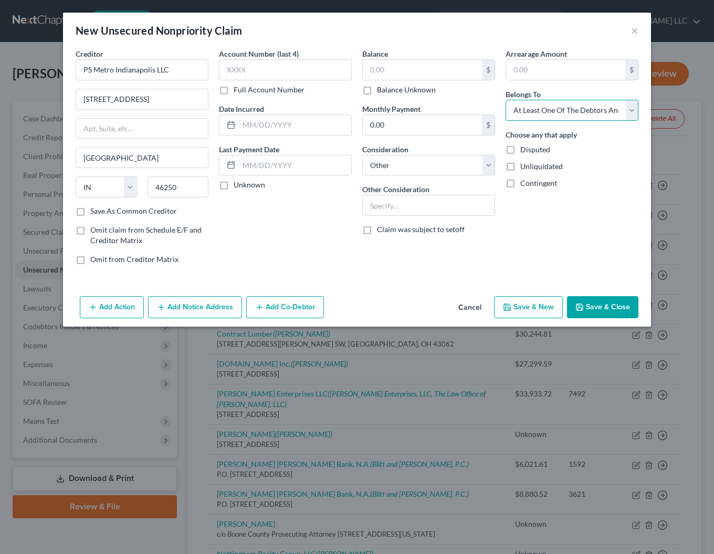
click option "At Least One Of The Debtors And Another" at bounding box center [0, 0] width 0 height 0
click at [288, 314] on button "Add Co-Debtor" at bounding box center [285, 307] width 78 height 22
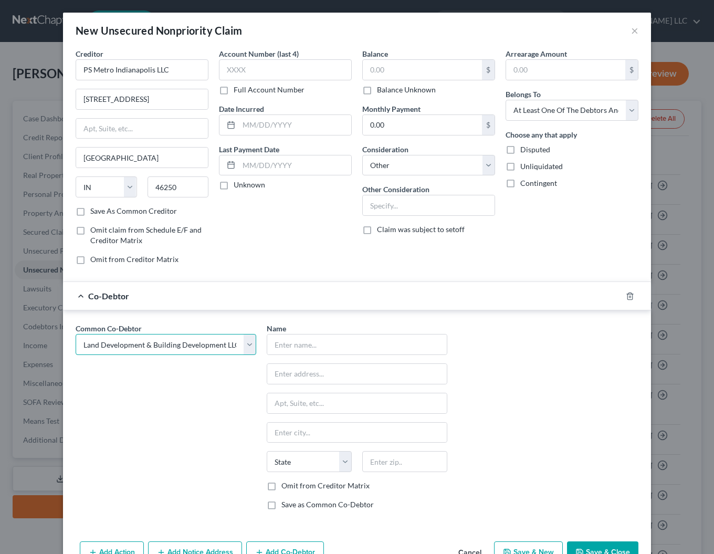
click option "Land Development & Building Development LLC" at bounding box center [0, 0] width 0 height 0
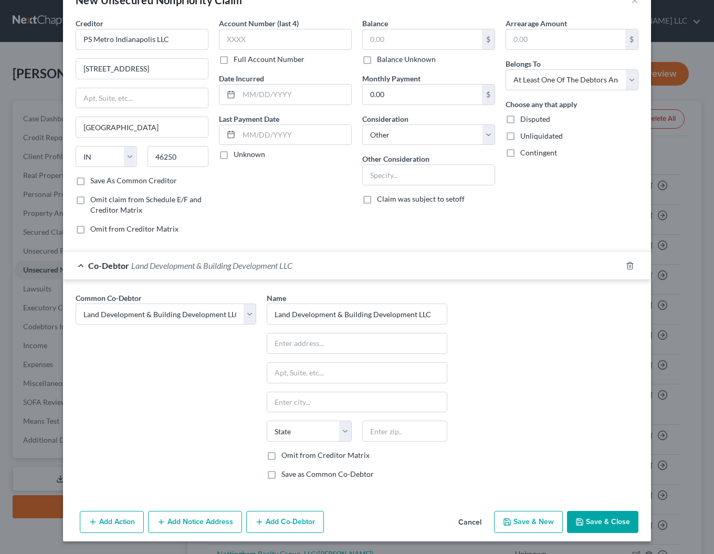
click at [281, 456] on label "Omit from Creditor Matrix" at bounding box center [325, 455] width 88 height 10
click at [285, 456] on input "Omit from Creditor Matrix" at bounding box center [288, 453] width 7 height 7
click at [206, 523] on button "Add Notice Address" at bounding box center [195, 521] width 94 height 22
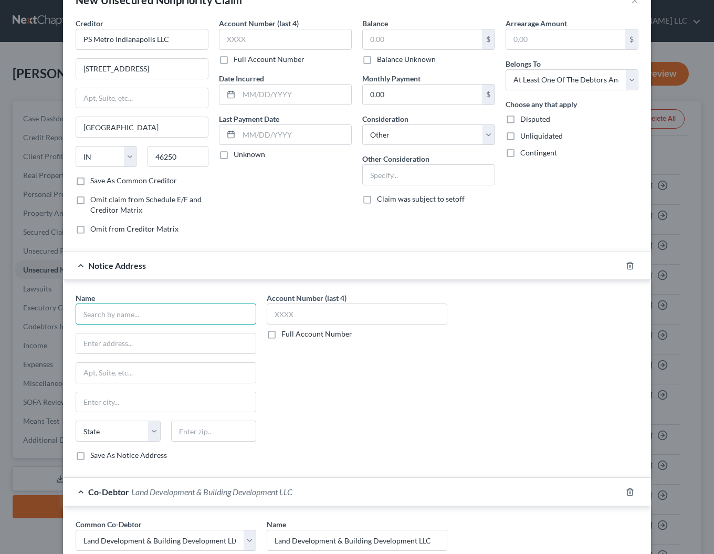
click at [108, 313] on input "text" at bounding box center [166, 313] width 180 height 21
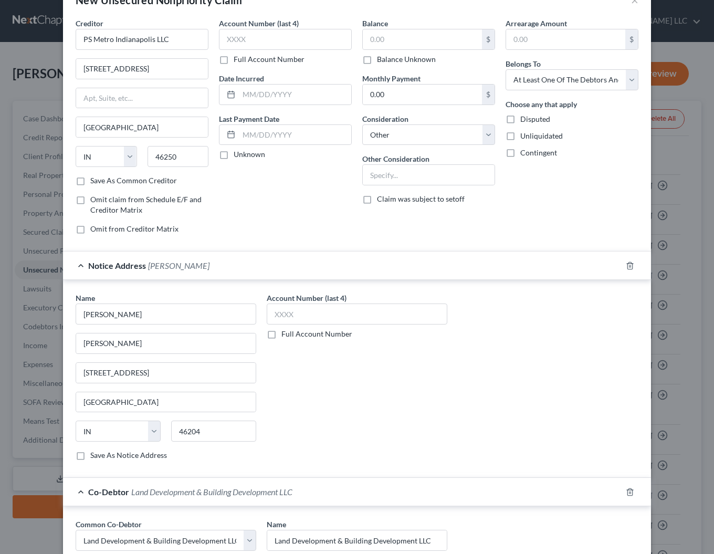
click at [90, 458] on label "Save As Notice Address" at bounding box center [128, 455] width 77 height 10
click at [94, 456] on input "Save As Notice Address" at bounding box center [97, 453] width 7 height 7
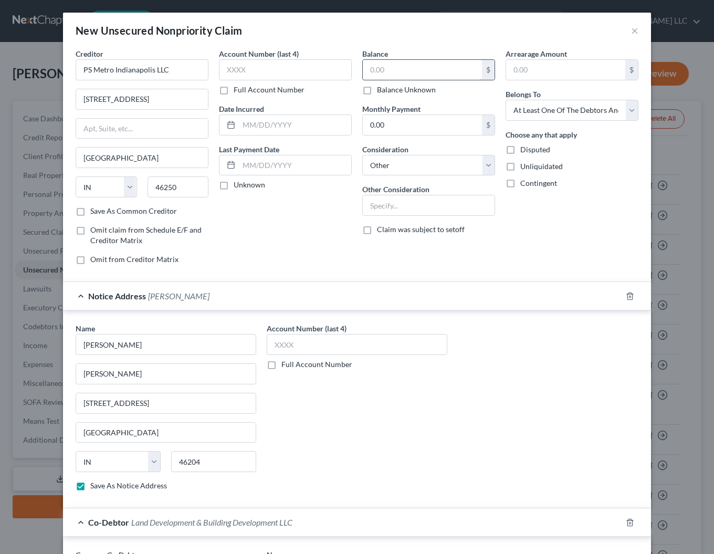
click at [384, 73] on input "text" at bounding box center [422, 70] width 119 height 20
click at [412, 208] on input "text" at bounding box center [429, 205] width 132 height 20
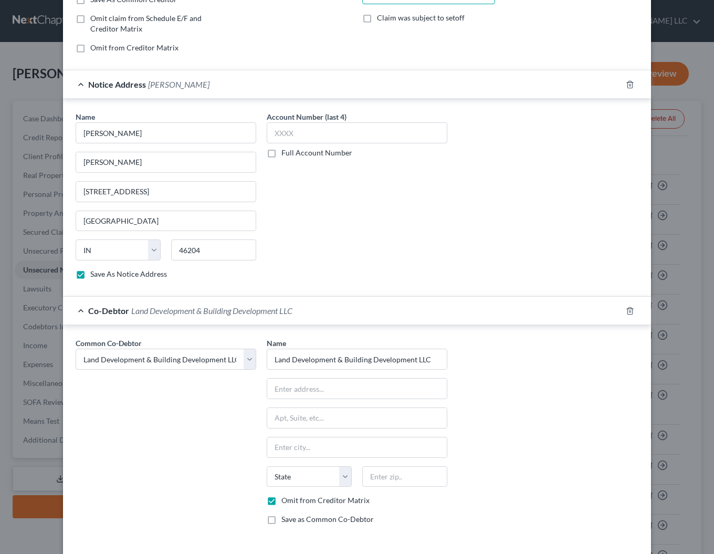
scroll to position [257, 0]
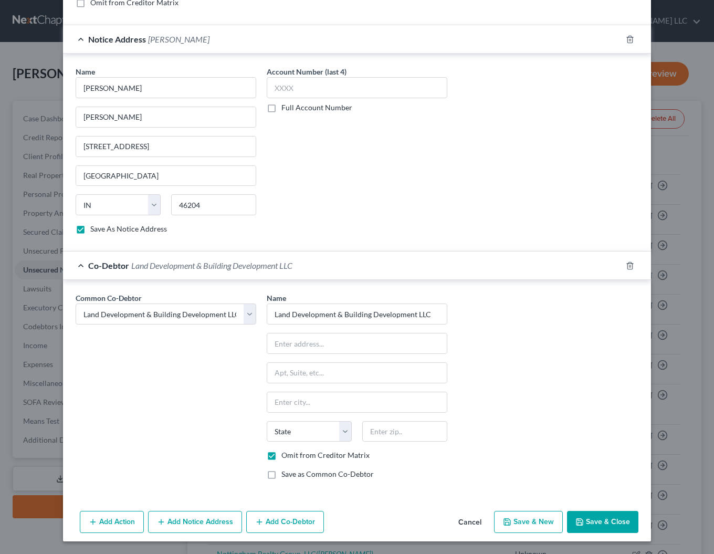
click at [611, 522] on button "Save & Close" at bounding box center [602, 521] width 71 height 22
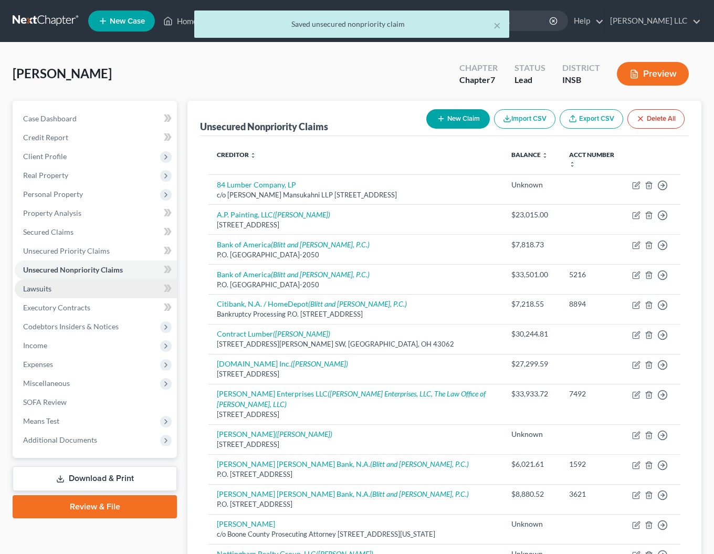
click at [41, 290] on span "Lawsuits" at bounding box center [37, 288] width 28 height 9
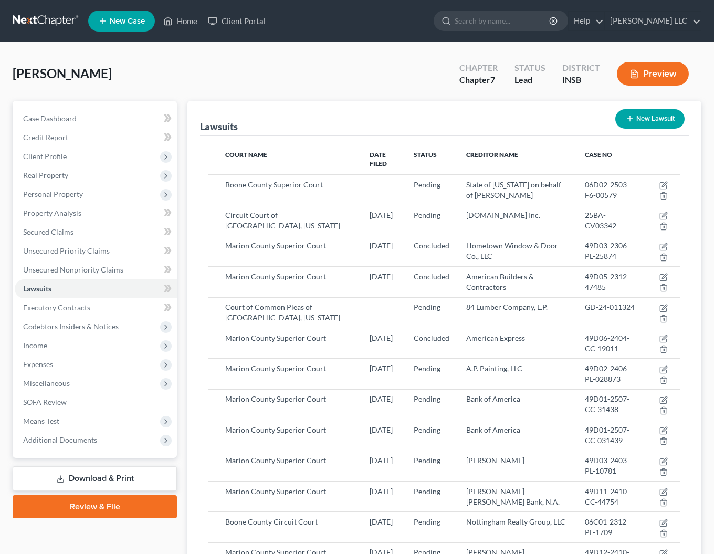
click at [641, 116] on button "New Lawsuit" at bounding box center [649, 118] width 69 height 19
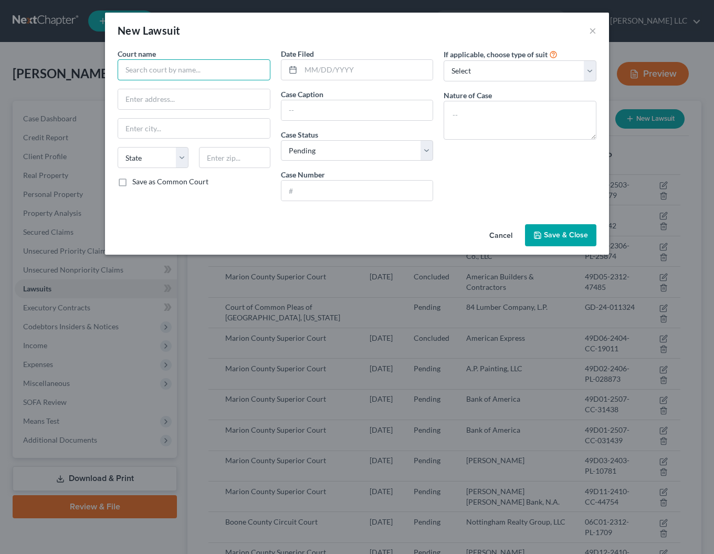
click at [205, 68] on input "text" at bounding box center [194, 69] width 153 height 21
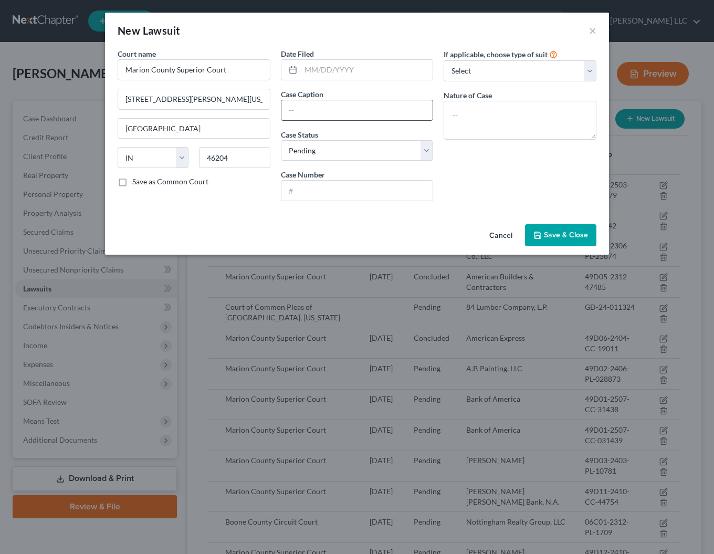
click at [325, 115] on input "text" at bounding box center [357, 110] width 152 height 20
click option "Other" at bounding box center [0, 0] width 0 height 0
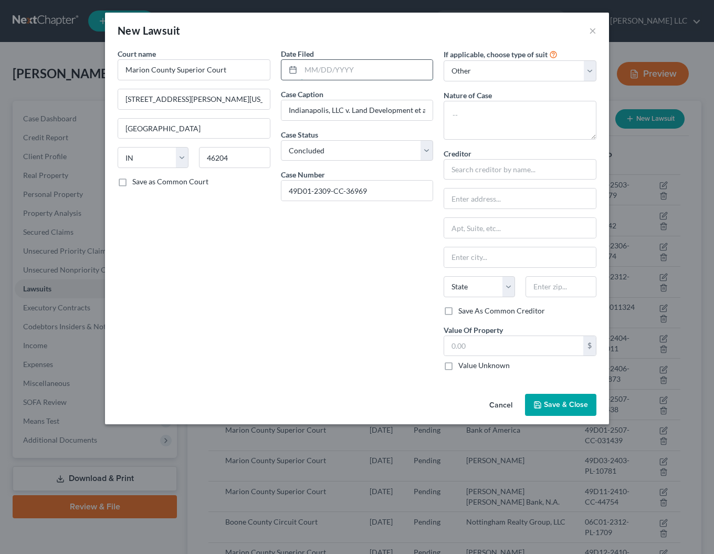
click at [340, 71] on input "text" at bounding box center [367, 70] width 132 height 20
click at [506, 112] on textarea at bounding box center [519, 120] width 153 height 39
click at [549, 408] on span "Save & Close" at bounding box center [566, 404] width 44 height 9
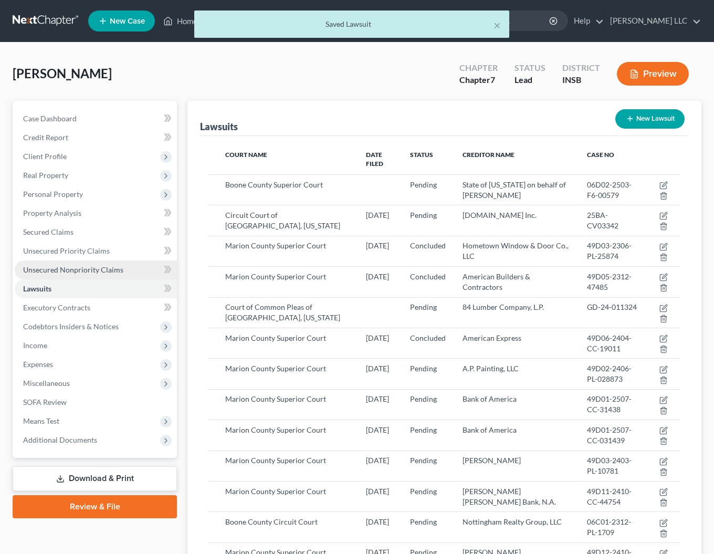
click at [36, 268] on span "Unsecured Nonpriority Claims" at bounding box center [73, 269] width 100 height 9
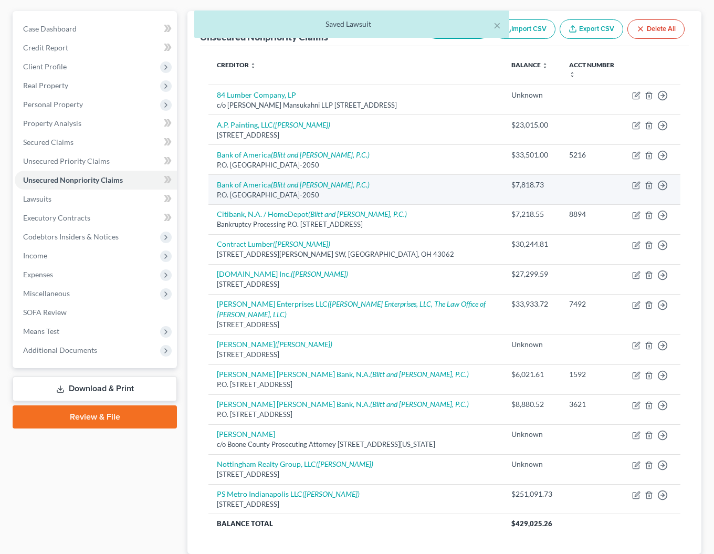
scroll to position [163, 0]
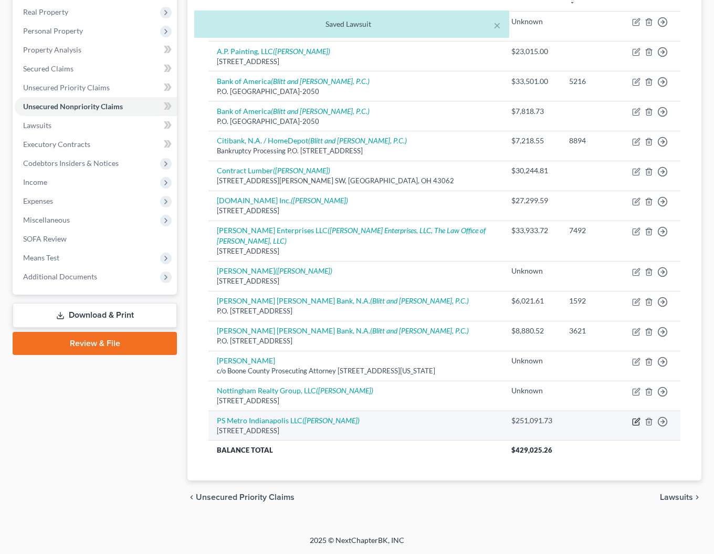
click at [636, 423] on icon "button" at bounding box center [636, 421] width 8 height 8
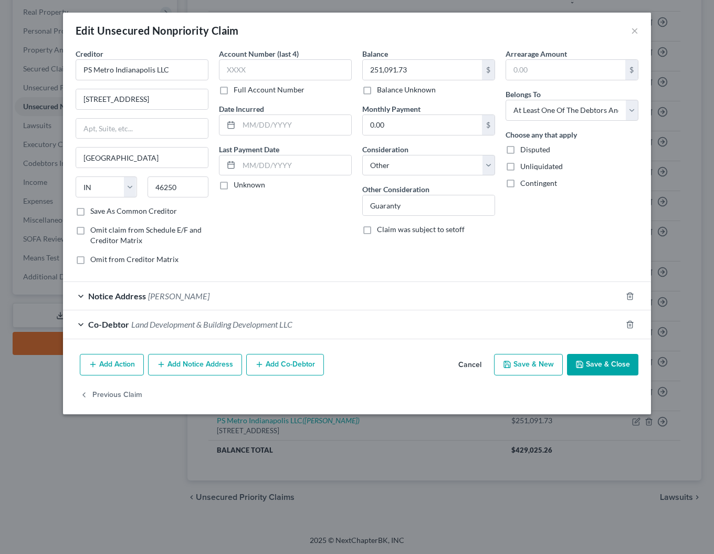
click at [90, 210] on label "Save As Common Creditor" at bounding box center [133, 211] width 87 height 10
click at [94, 210] on input "Save As Common Creditor" at bounding box center [97, 209] width 7 height 7
click at [610, 367] on button "Save & Close" at bounding box center [602, 365] width 71 height 22
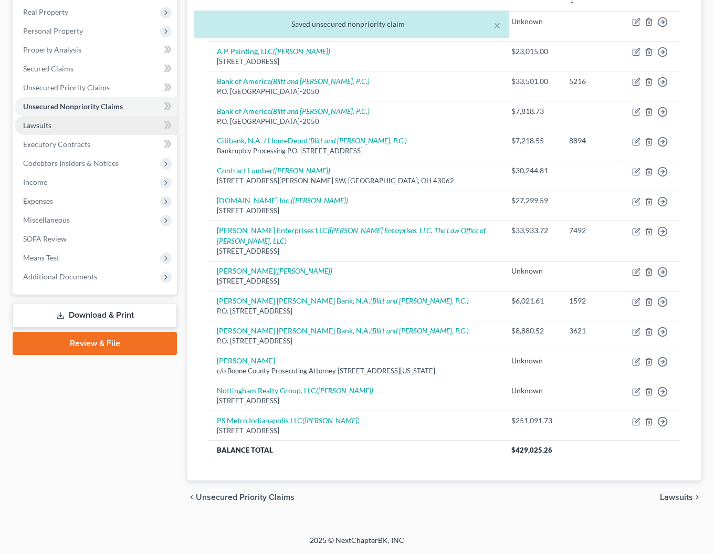
click at [39, 125] on span "Lawsuits" at bounding box center [37, 125] width 28 height 9
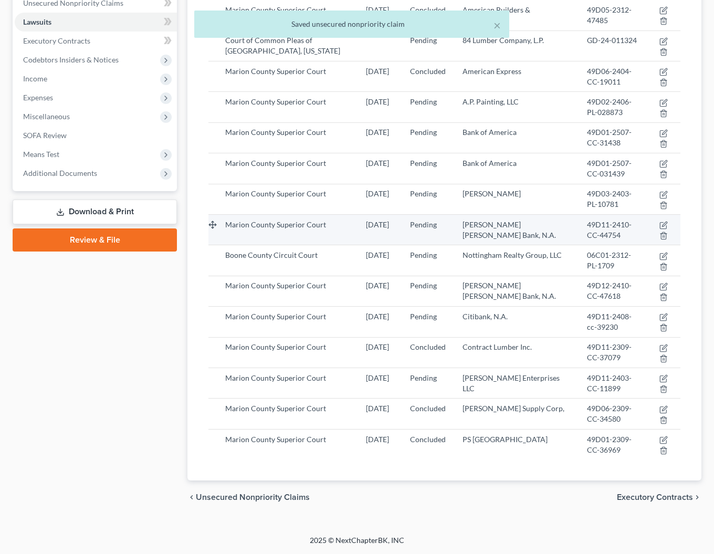
scroll to position [268, 0]
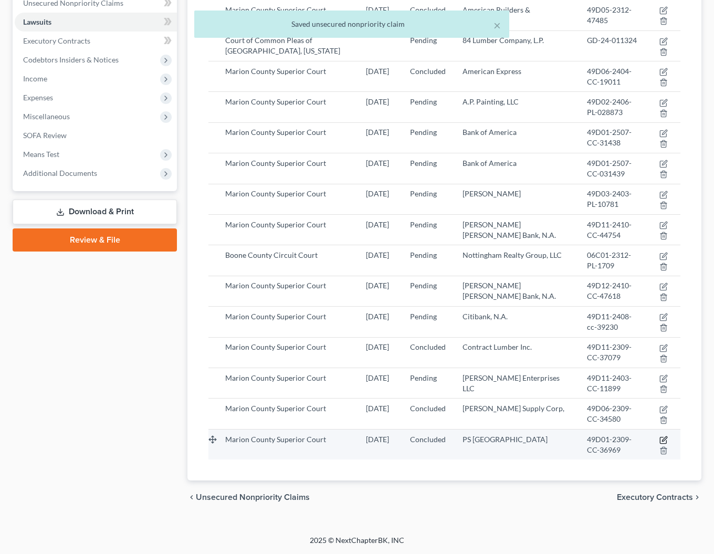
click at [665, 441] on icon "button" at bounding box center [663, 439] width 8 height 8
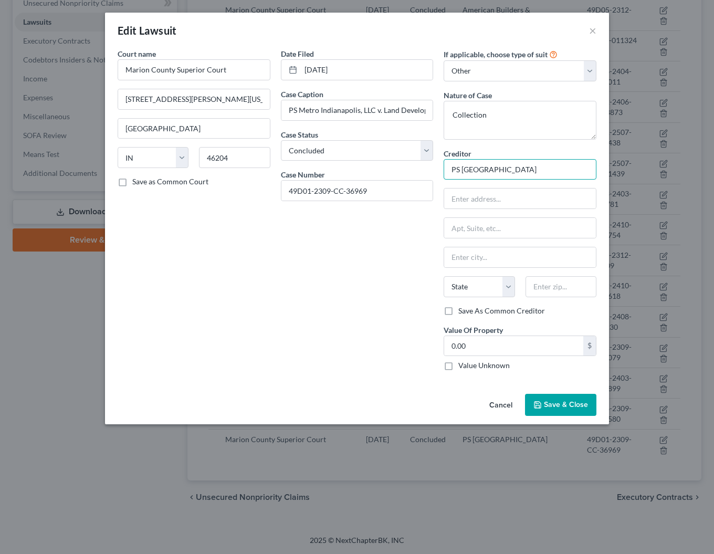
click at [553, 173] on input "PS [GEOGRAPHIC_DATA]" at bounding box center [519, 169] width 153 height 21
click at [535, 189] on div "PS Metro Indianapolis LLC" at bounding box center [506, 187] width 109 height 10
click at [547, 401] on span "Save & Close" at bounding box center [566, 404] width 44 height 9
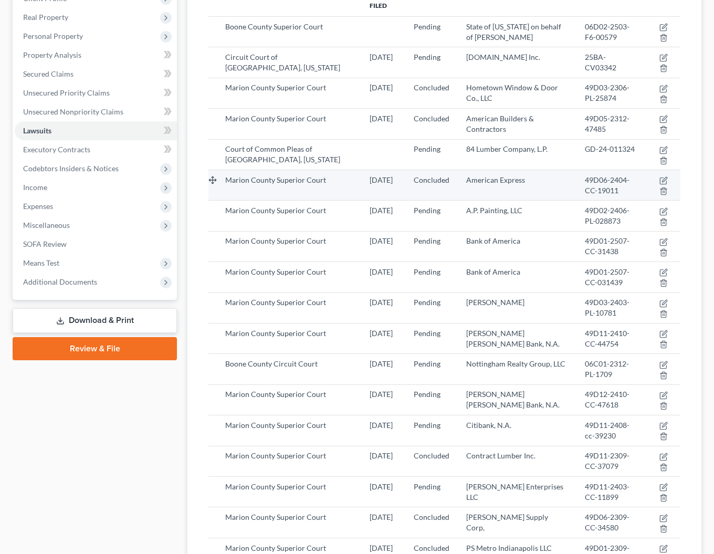
scroll to position [0, 0]
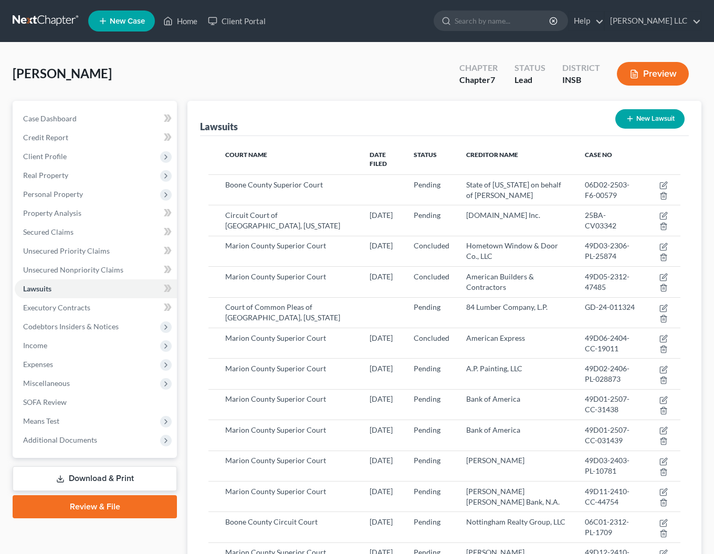
click at [653, 119] on button "New Lawsuit" at bounding box center [649, 118] width 69 height 19
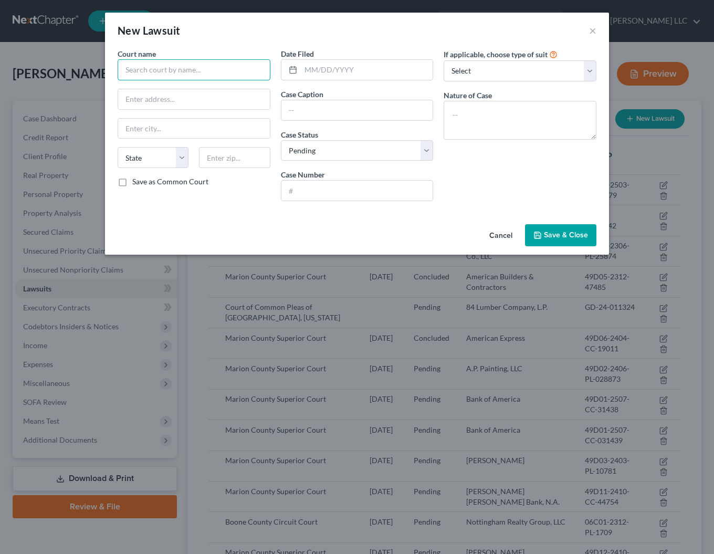
click at [225, 65] on input "text" at bounding box center [194, 69] width 153 height 21
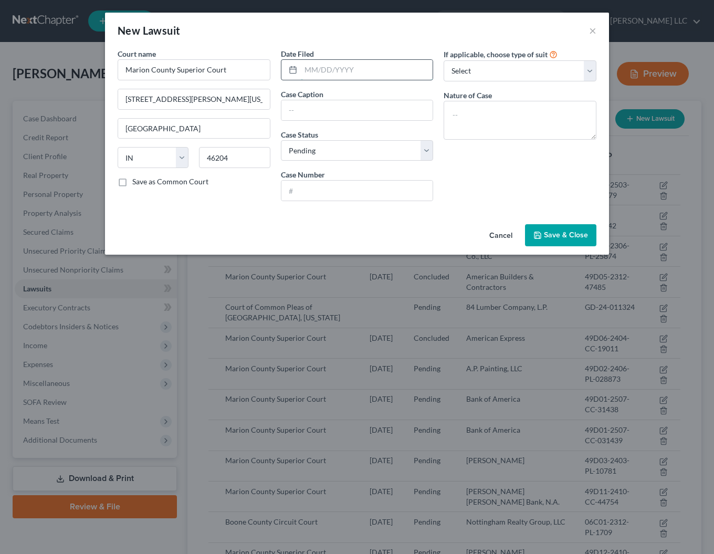
click at [322, 75] on input "text" at bounding box center [367, 70] width 132 height 20
click at [315, 190] on input "text" at bounding box center [357, 190] width 152 height 20
click option "Other" at bounding box center [0, 0] width 0 height 0
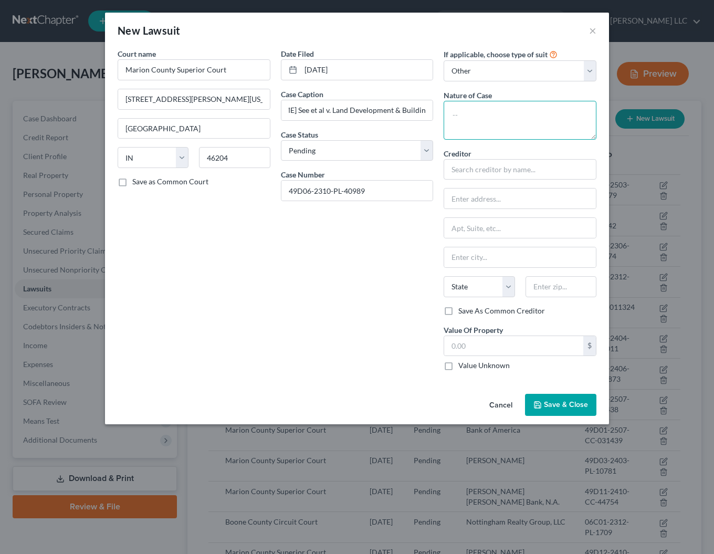
click at [472, 116] on textarea at bounding box center [519, 120] width 153 height 39
click at [485, 172] on input "text" at bounding box center [519, 169] width 153 height 21
click at [458, 312] on label "Save As Common Creditor" at bounding box center [501, 310] width 87 height 10
click at [462, 312] on input "Save As Common Creditor" at bounding box center [465, 308] width 7 height 7
click at [556, 405] on span "Save & Close" at bounding box center [566, 404] width 44 height 9
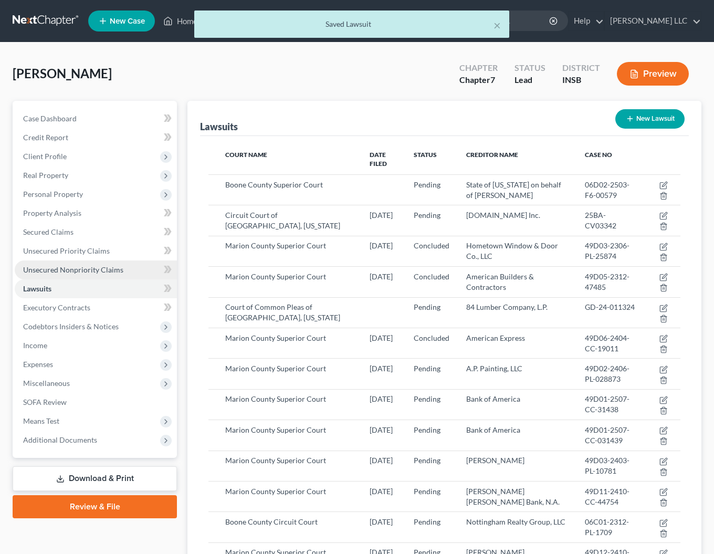
click at [83, 267] on span "Unsecured Nonpriority Claims" at bounding box center [73, 269] width 100 height 9
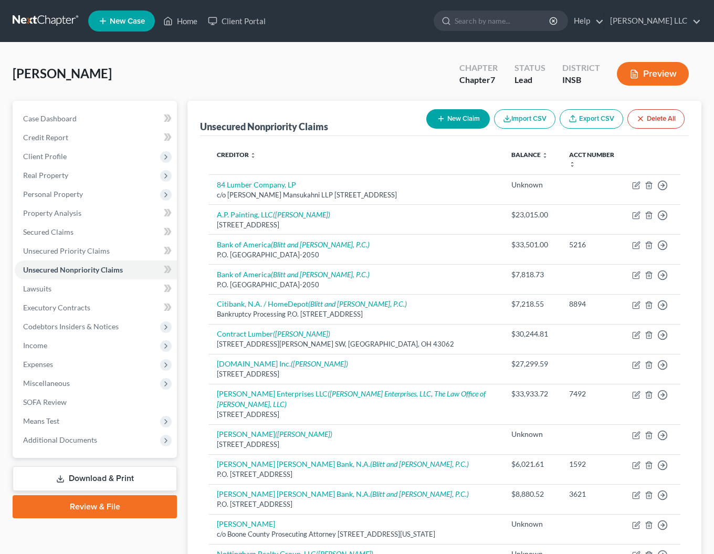
click at [465, 117] on button "New Claim" at bounding box center [457, 118] width 63 height 19
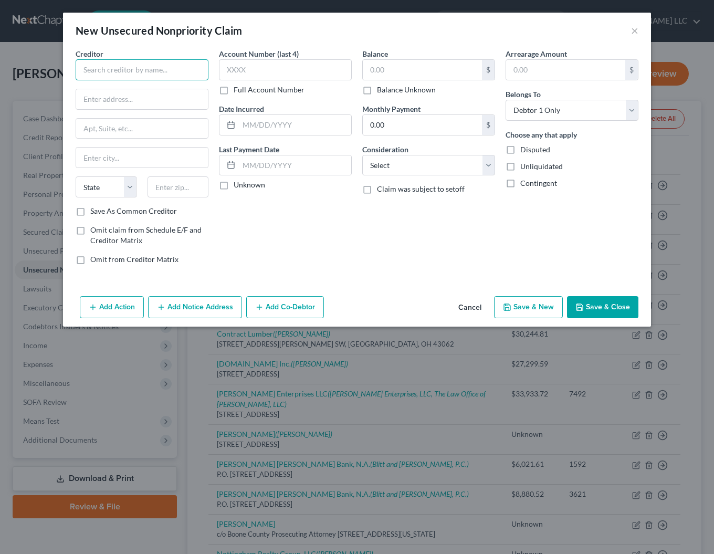
click at [118, 70] on input "text" at bounding box center [142, 69] width 133 height 21
click option "Other" at bounding box center [0, 0] width 0 height 0
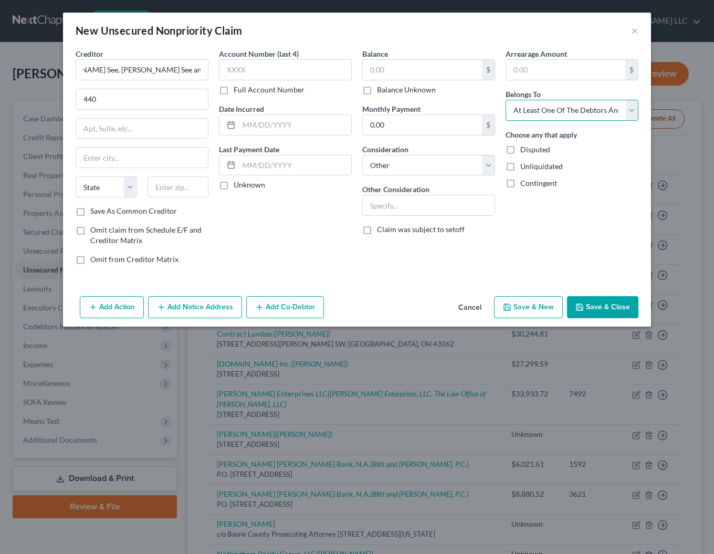
click option "At Least One Of The Debtors And Another" at bounding box center [0, 0] width 0 height 0
click at [288, 311] on button "Add Co-Debtor" at bounding box center [285, 307] width 78 height 22
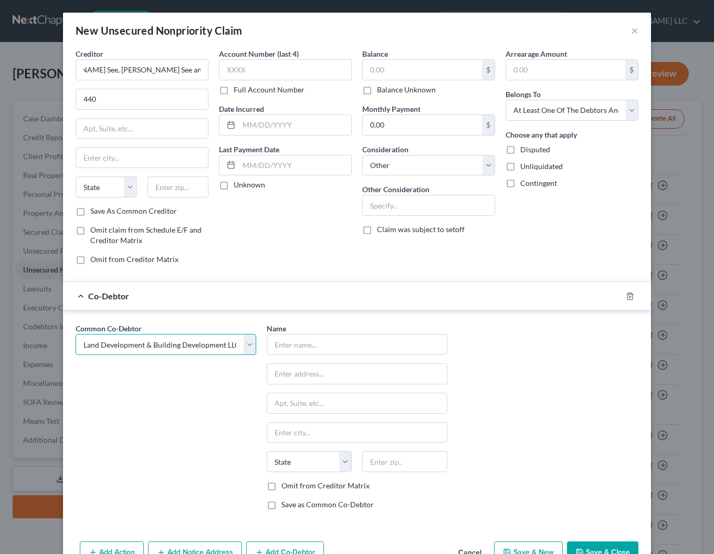
click option "Land Development & Building Development LLC" at bounding box center [0, 0] width 0 height 0
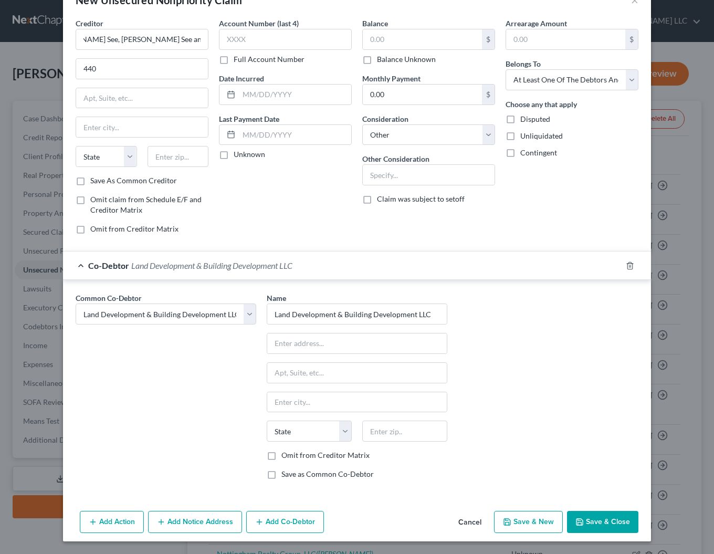
drag, startPoint x: 273, startPoint y: 458, endPoint x: 320, endPoint y: 481, distance: 51.9
click at [281, 458] on label "Omit from Creditor Matrix" at bounding box center [325, 455] width 88 height 10
click at [285, 456] on input "Omit from Creditor Matrix" at bounding box center [288, 453] width 7 height 7
click at [589, 514] on button "Save & Close" at bounding box center [602, 521] width 71 height 22
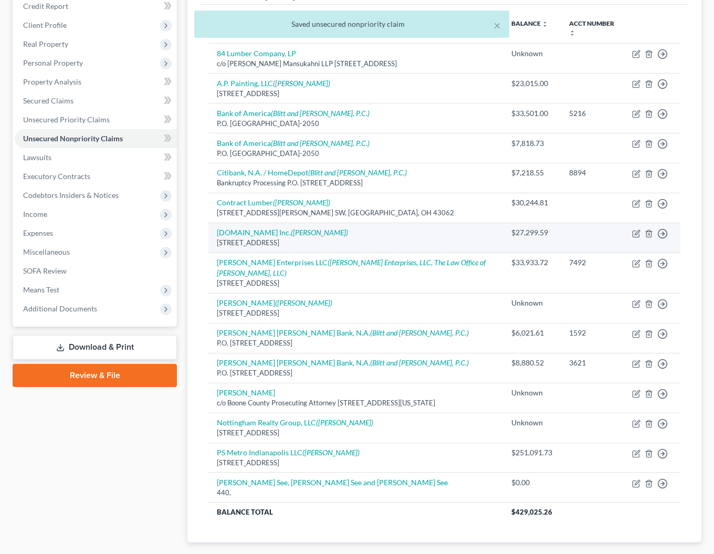
scroll to position [193, 0]
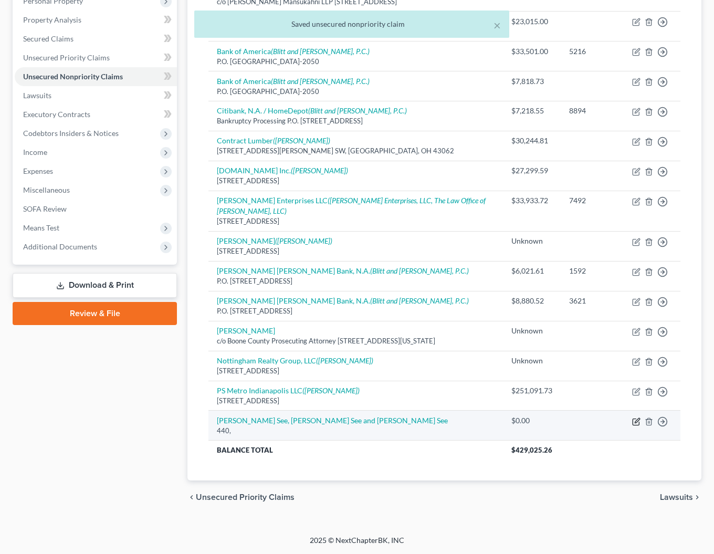
click at [637, 423] on icon "button" at bounding box center [636, 421] width 8 height 8
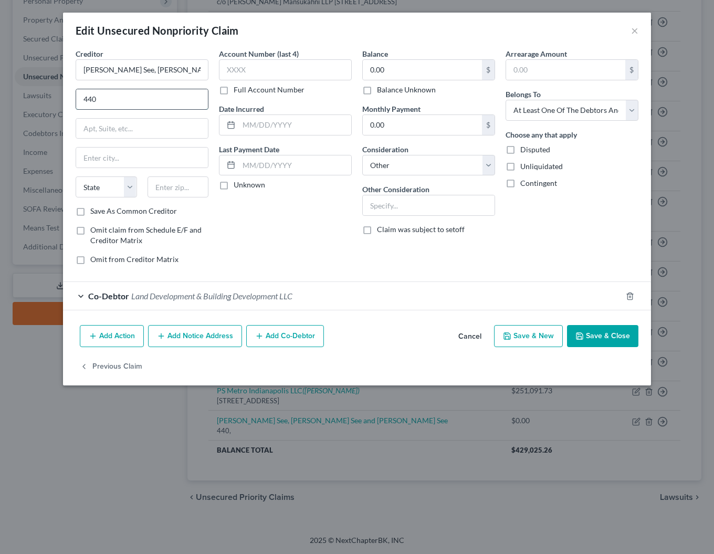
click at [145, 104] on input "440" at bounding box center [142, 99] width 132 height 20
click at [422, 75] on input "0.00" at bounding box center [422, 70] width 119 height 20
click at [187, 341] on button "Add Notice Address" at bounding box center [195, 336] width 94 height 22
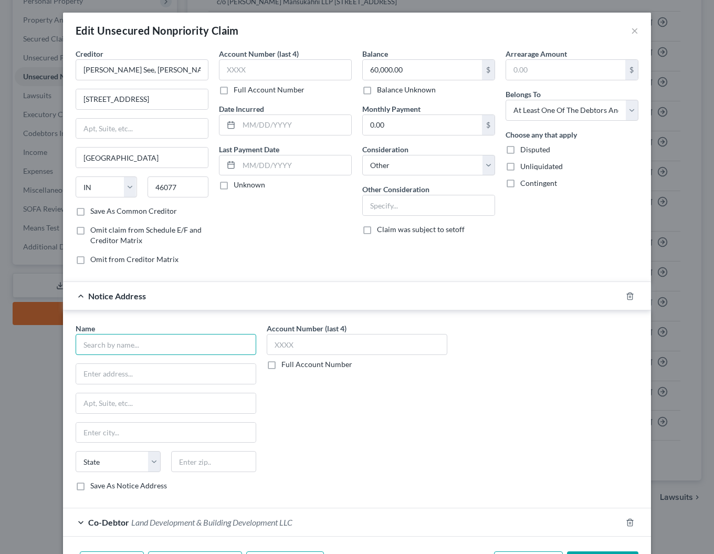
click at [116, 346] on input "text" at bounding box center [166, 344] width 180 height 21
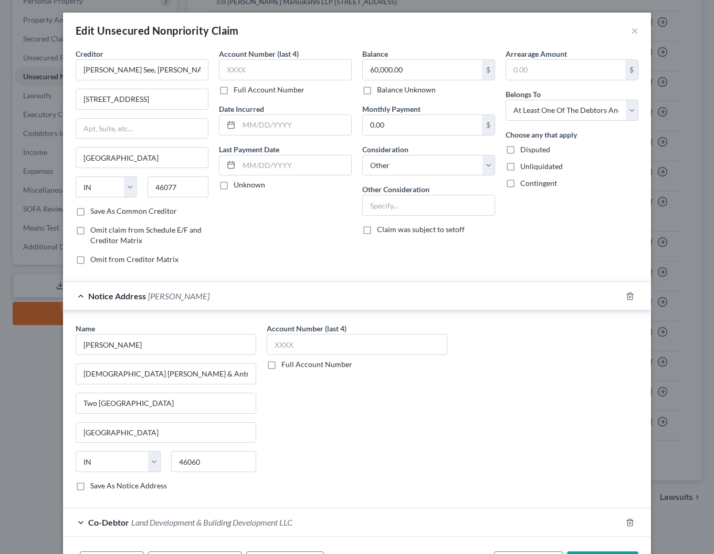
click at [90, 484] on label "Save As Notice Address" at bounding box center [128, 485] width 77 height 10
click at [94, 484] on input "Save As Notice Address" at bounding box center [97, 483] width 7 height 7
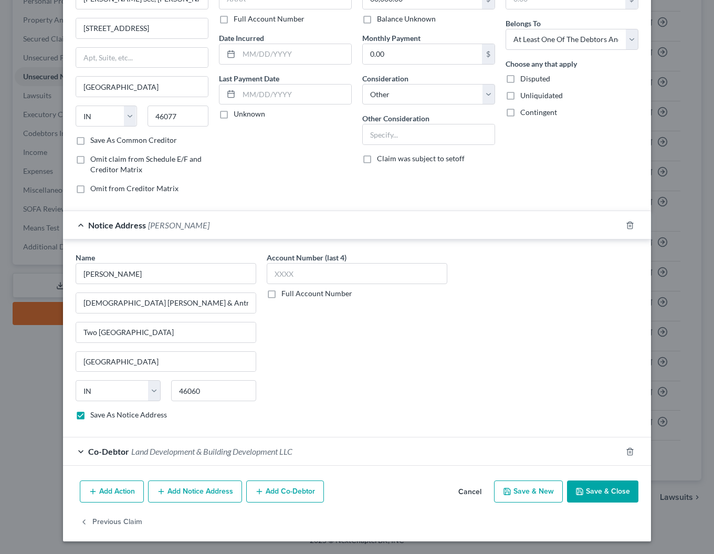
click at [597, 493] on button "Save & Close" at bounding box center [602, 491] width 71 height 22
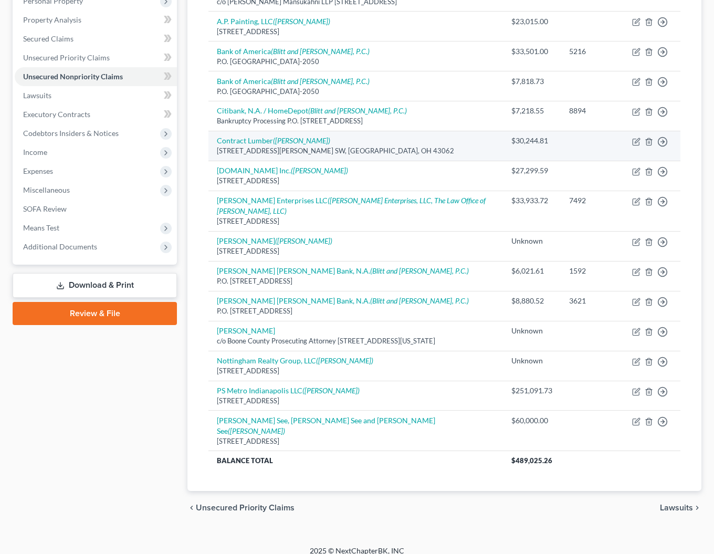
scroll to position [0, 0]
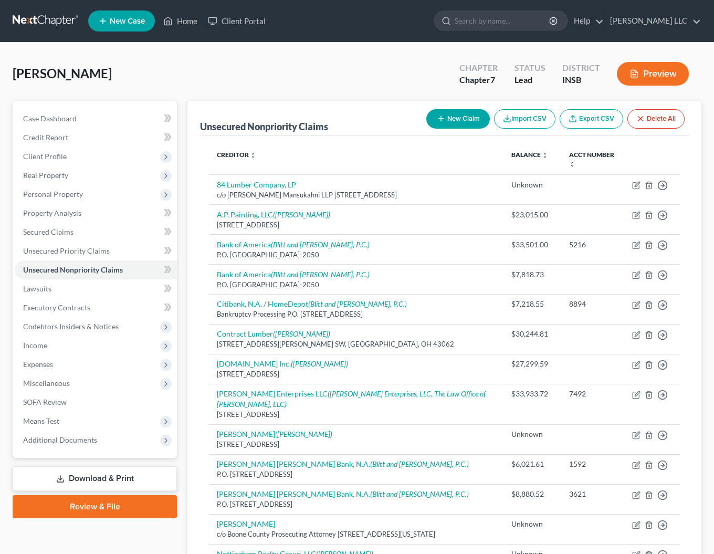
click at [465, 116] on button "New Claim" at bounding box center [457, 118] width 63 height 19
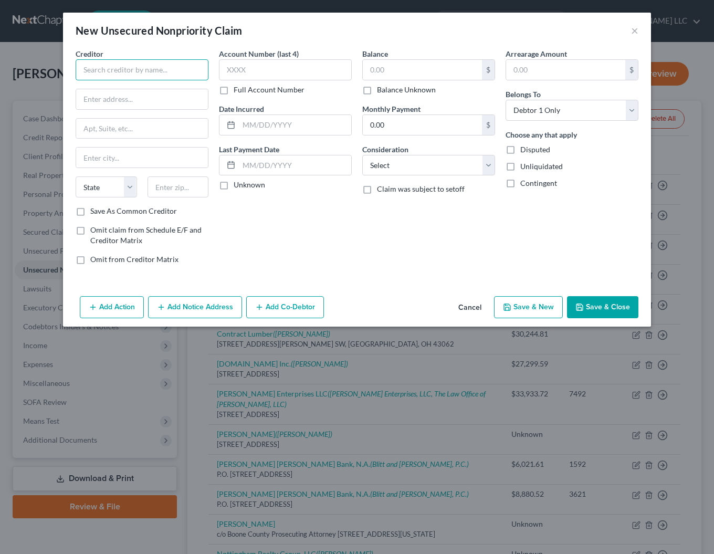
click at [104, 73] on input "text" at bounding box center [142, 69] width 133 height 21
click option "At Least One Of The Debtors And Another" at bounding box center [0, 0] width 0 height 0
click at [296, 305] on button "Add Co-Debtor" at bounding box center [285, 307] width 78 height 22
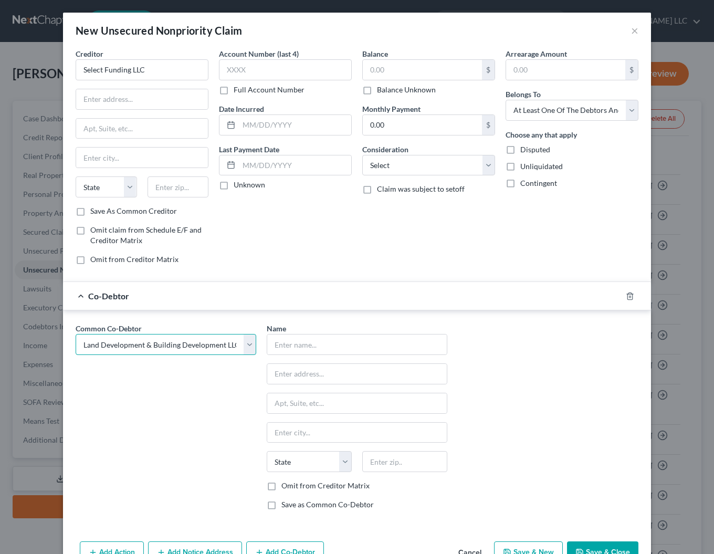
click option "Land Development & Building Development LLC" at bounding box center [0, 0] width 0 height 0
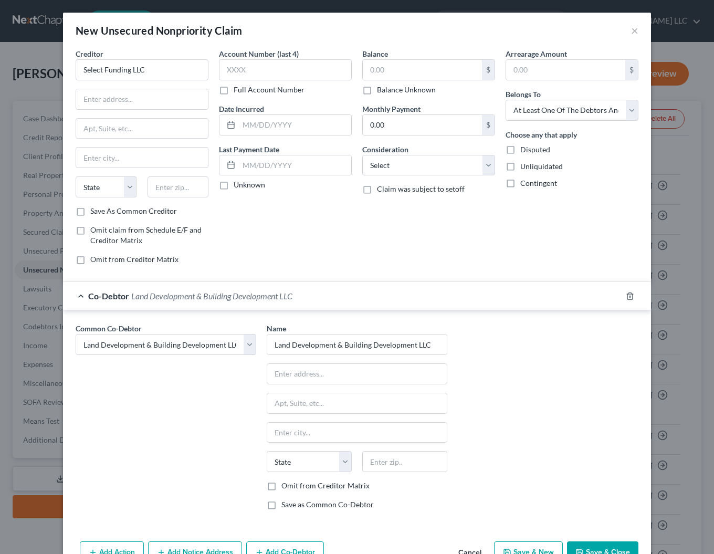
click at [281, 487] on label "Omit from Creditor Matrix" at bounding box center [325, 485] width 88 height 10
click at [285, 487] on input "Omit from Creditor Matrix" at bounding box center [288, 483] width 7 height 7
click at [93, 96] on input "text" at bounding box center [142, 99] width 132 height 20
click at [383, 66] on input "text" at bounding box center [422, 70] width 119 height 20
click at [110, 91] on input "text" at bounding box center [142, 99] width 132 height 20
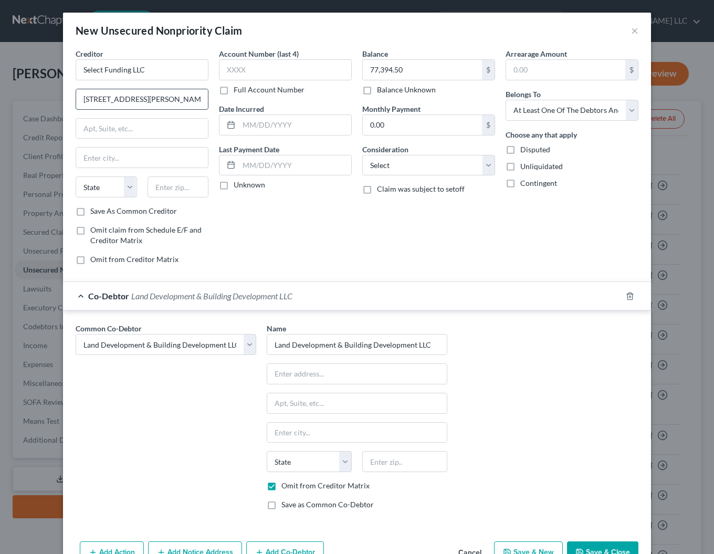
scroll to position [0, 1]
click at [414, 69] on input "77,394.50" at bounding box center [422, 70] width 119 height 20
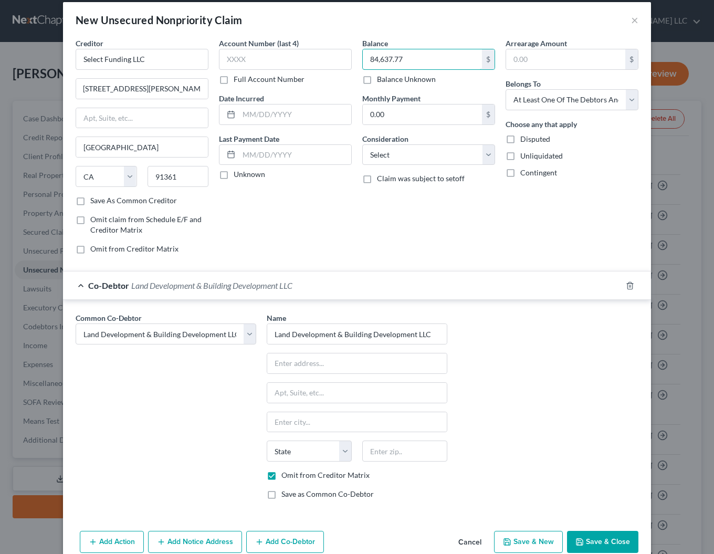
scroll to position [30, 0]
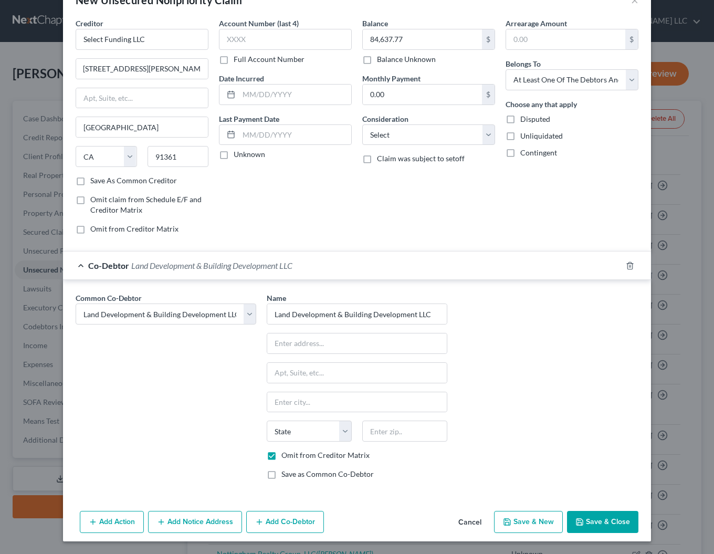
click at [183, 526] on button "Add Notice Address" at bounding box center [195, 521] width 94 height 22
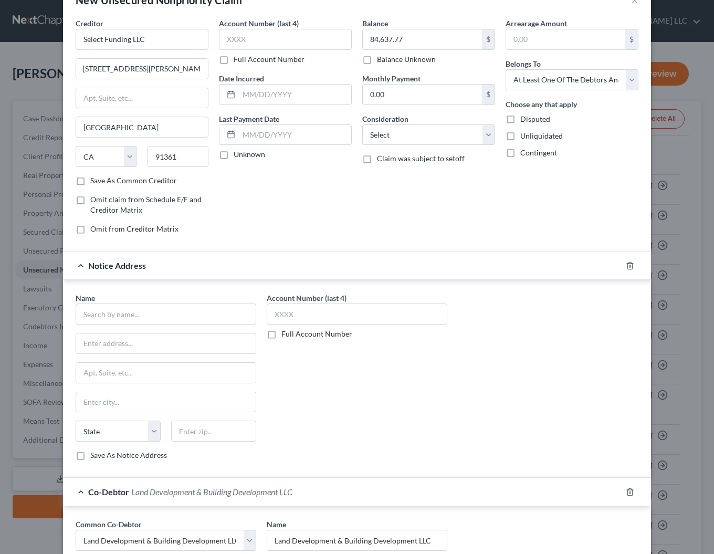
click at [90, 182] on label "Save As Common Creditor" at bounding box center [133, 180] width 87 height 10
click at [94, 182] on input "Save As Common Creditor" at bounding box center [97, 178] width 7 height 7
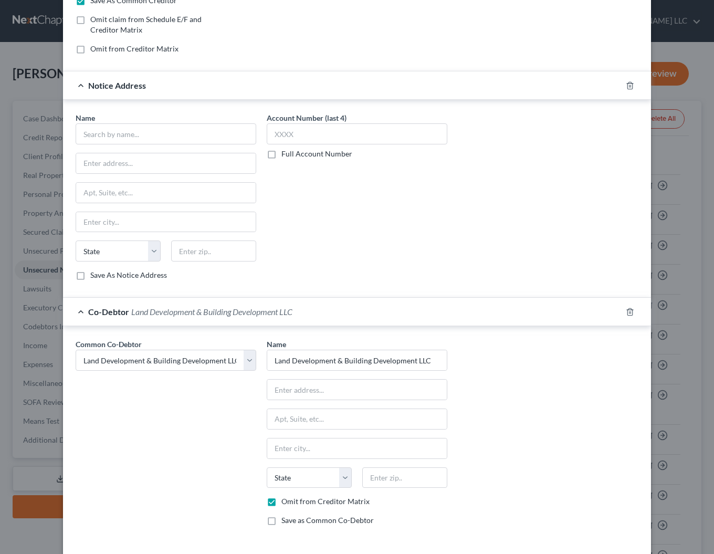
scroll to position [224, 0]
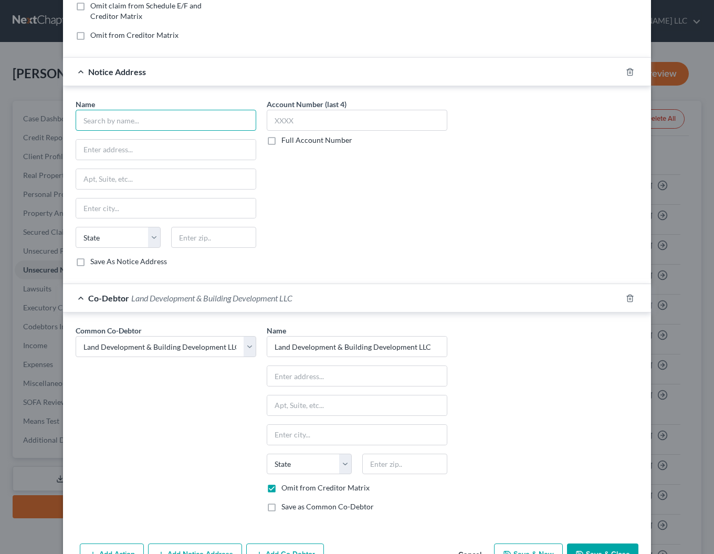
click at [117, 123] on input "text" at bounding box center [166, 120] width 180 height 21
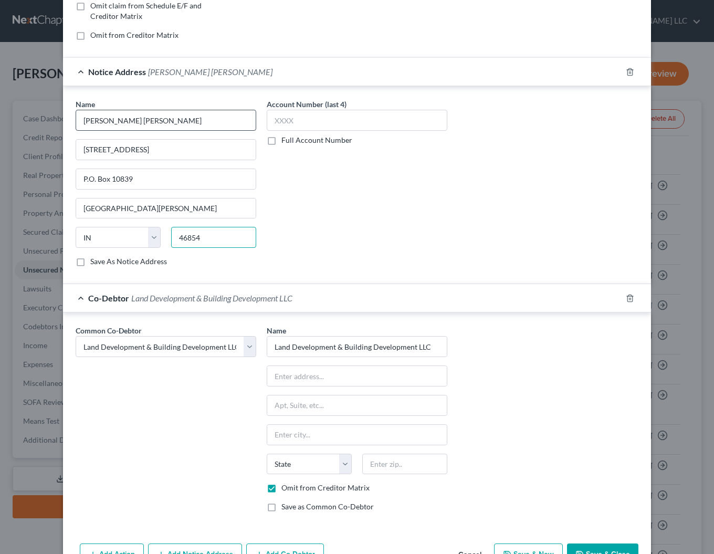
scroll to position [233, 0]
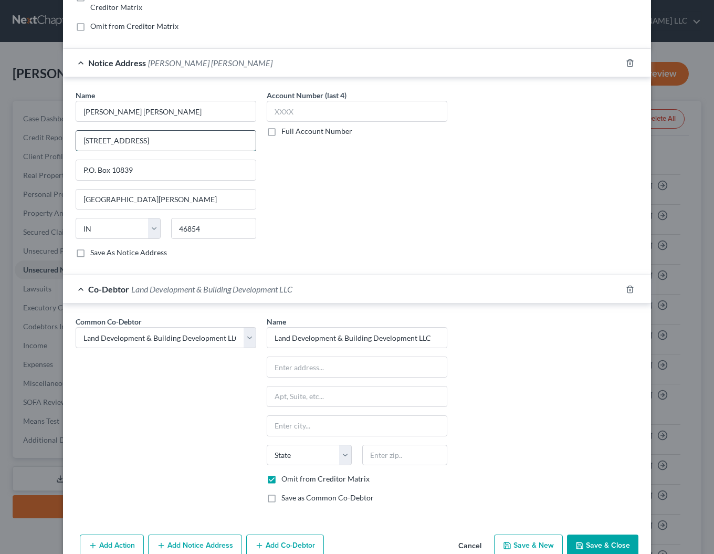
drag, startPoint x: 176, startPoint y: 142, endPoint x: 215, endPoint y: 149, distance: 40.0
click at [209, 147] on input "[STREET_ADDRESS]" at bounding box center [165, 141] width 179 height 20
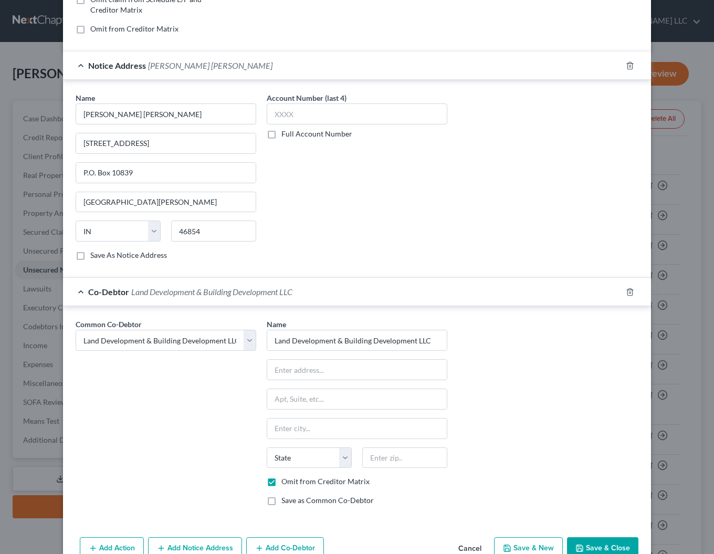
click at [90, 258] on label "Save As Notice Address" at bounding box center [128, 255] width 77 height 10
click at [94, 257] on input "Save As Notice Address" at bounding box center [97, 253] width 7 height 7
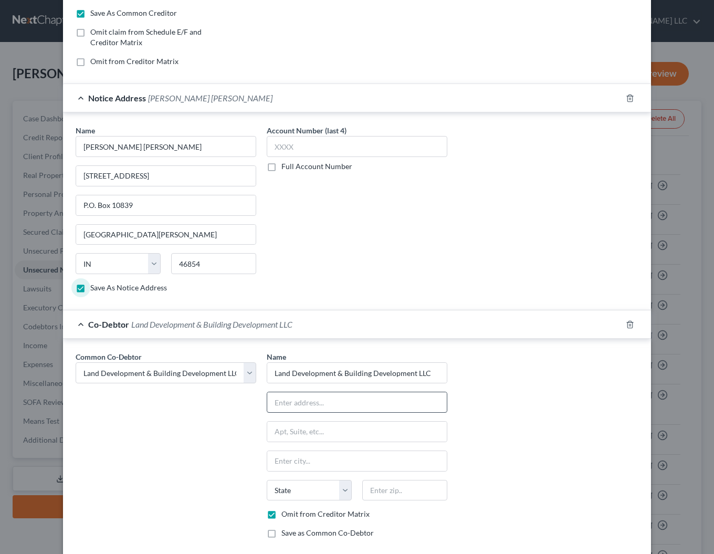
scroll to position [0, 0]
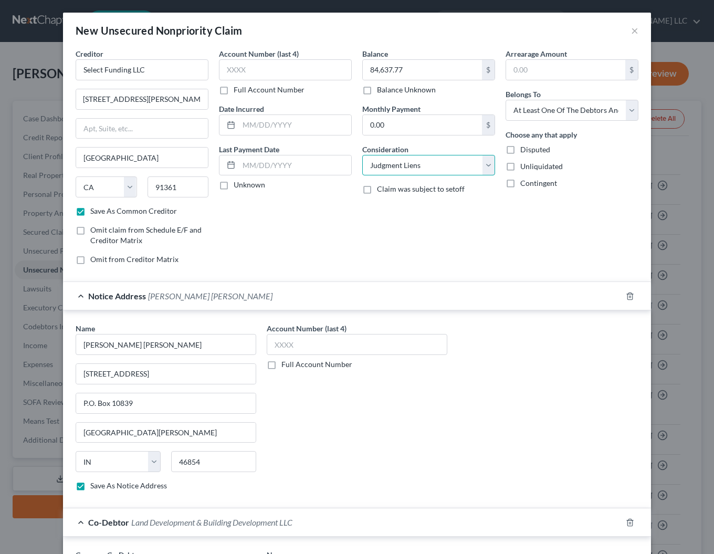
click option "Judgment Liens" at bounding box center [0, 0] width 0 height 0
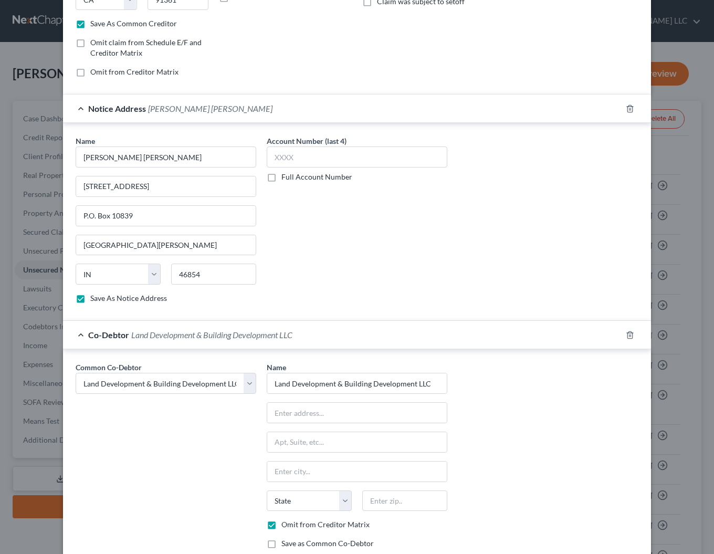
scroll to position [257, 0]
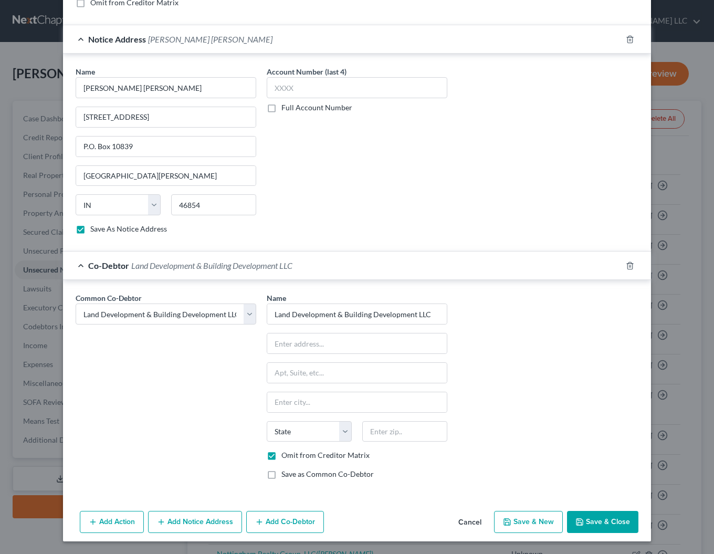
click at [615, 519] on button "Save & Close" at bounding box center [602, 521] width 71 height 22
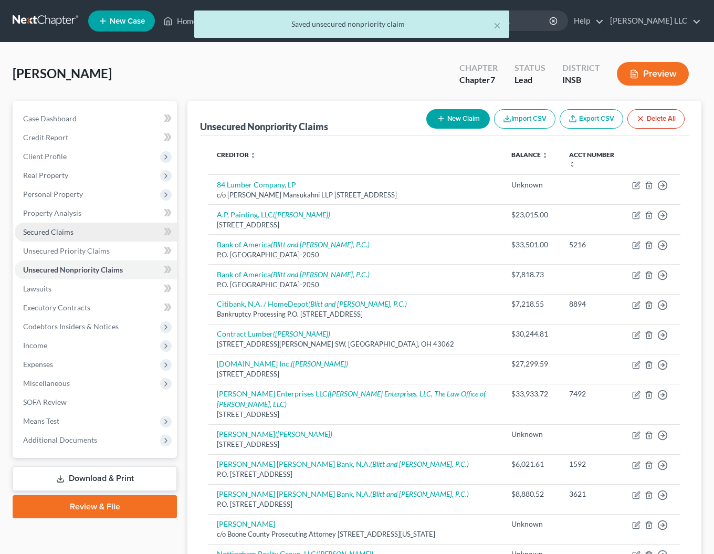
click at [51, 236] on span "Secured Claims" at bounding box center [48, 231] width 50 height 9
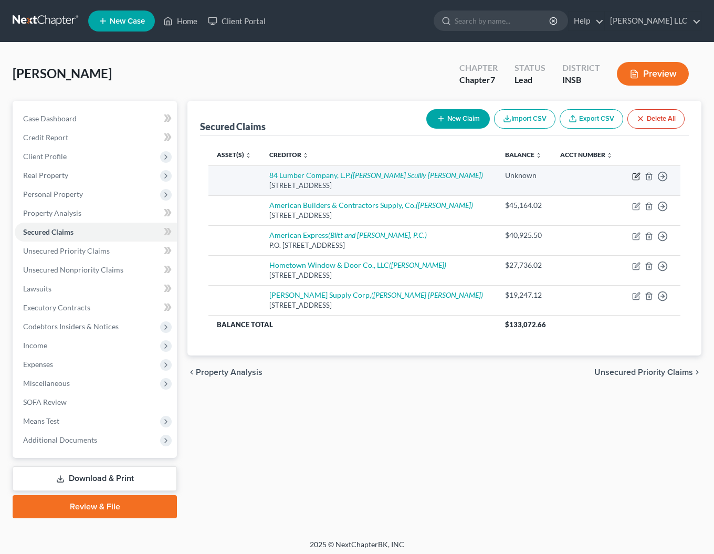
click at [636, 176] on icon "button" at bounding box center [636, 176] width 8 height 8
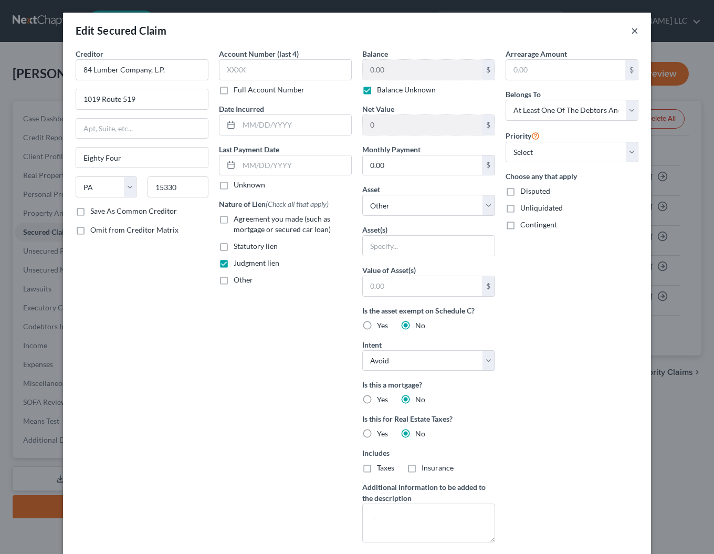
click at [633, 33] on button "×" at bounding box center [634, 30] width 7 height 13
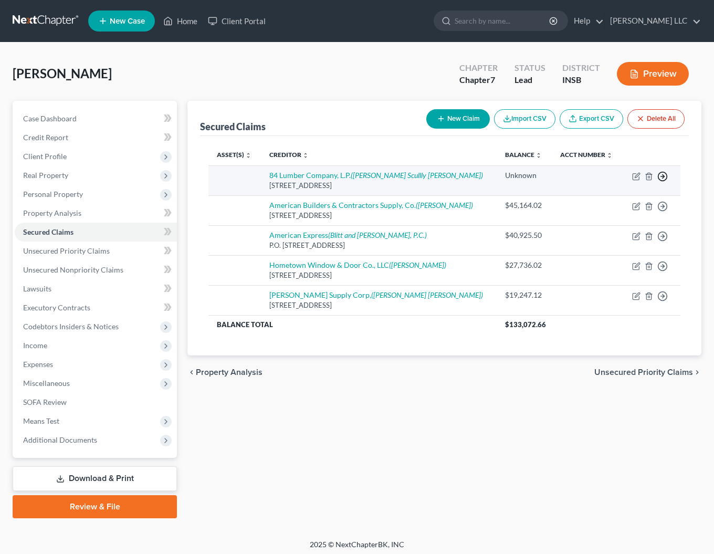
click at [666, 176] on circle "button" at bounding box center [662, 176] width 9 height 9
click at [588, 200] on link "Move to F" at bounding box center [614, 202] width 88 height 18
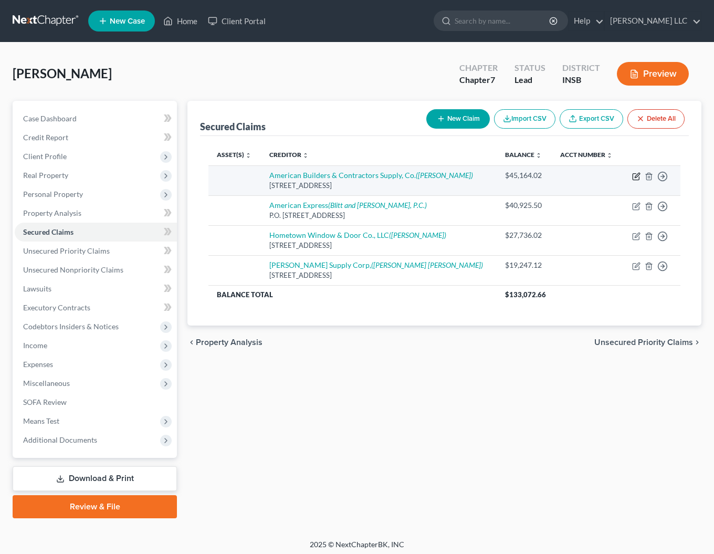
click at [637, 176] on icon "button" at bounding box center [636, 175] width 5 height 5
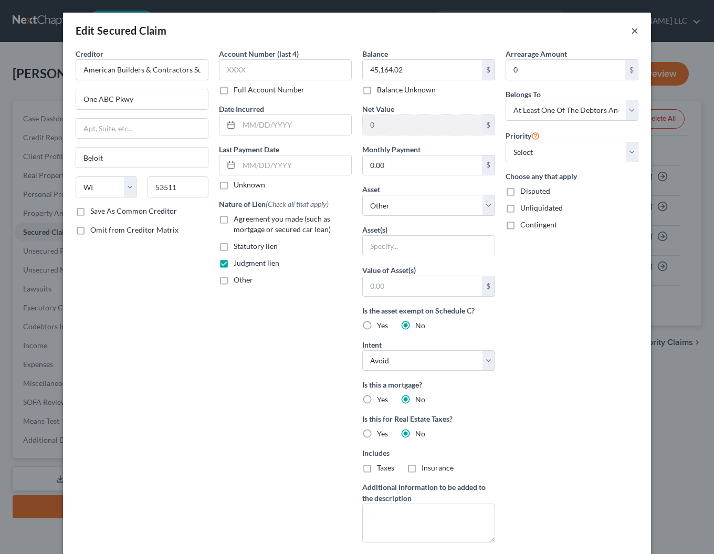
click at [635, 29] on button "×" at bounding box center [634, 30] width 7 height 13
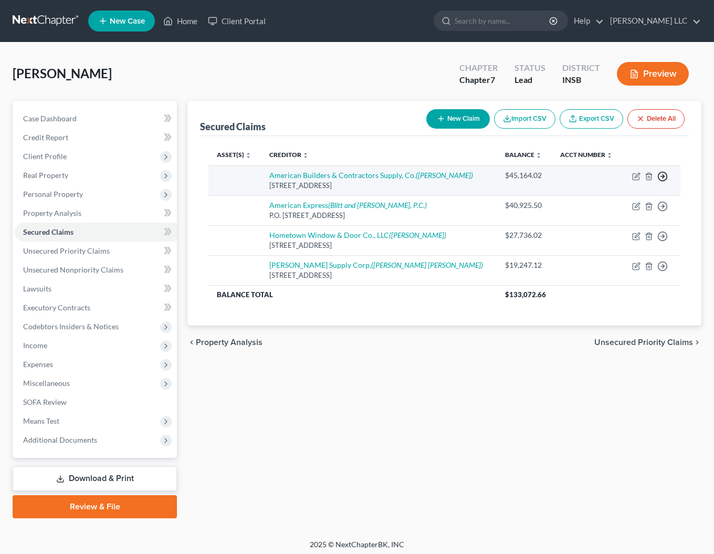
click at [665, 176] on icon "button" at bounding box center [662, 176] width 10 height 10
click at [616, 200] on link "Move to F" at bounding box center [614, 202] width 88 height 18
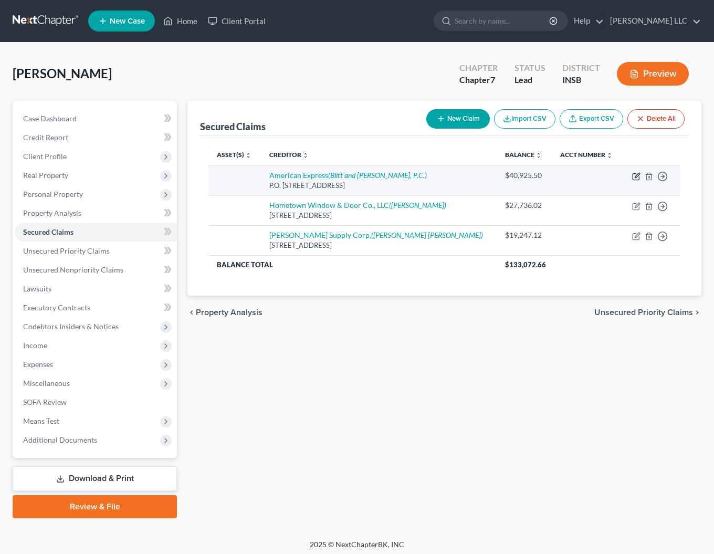
click at [635, 177] on icon "button" at bounding box center [636, 175] width 5 height 5
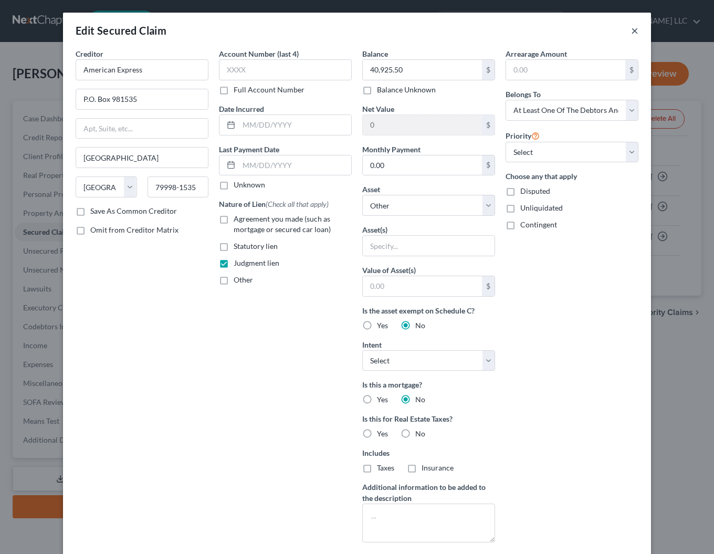
click at [633, 29] on button "×" at bounding box center [634, 30] width 7 height 13
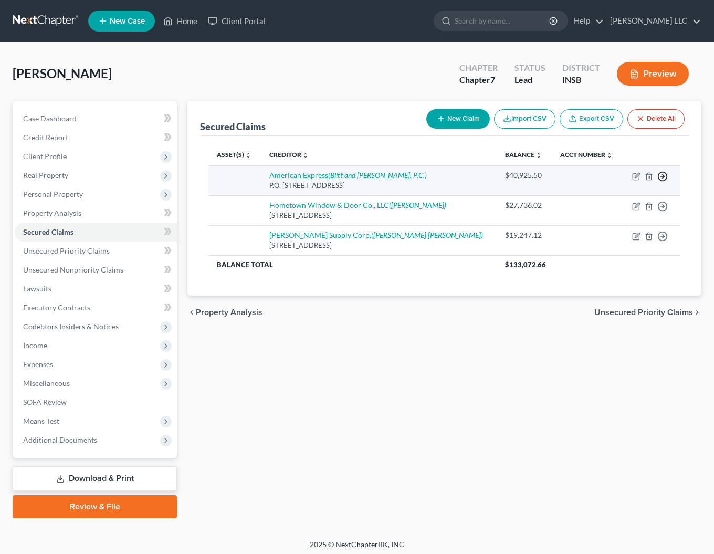
click at [663, 176] on line "button" at bounding box center [663, 176] width 4 height 0
click at [614, 201] on link "Move to F" at bounding box center [614, 202] width 88 height 18
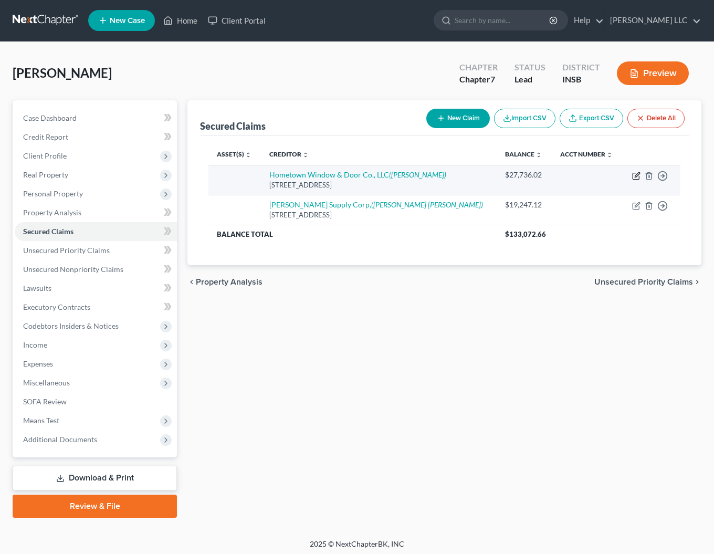
click at [639, 178] on icon "button" at bounding box center [636, 176] width 8 height 8
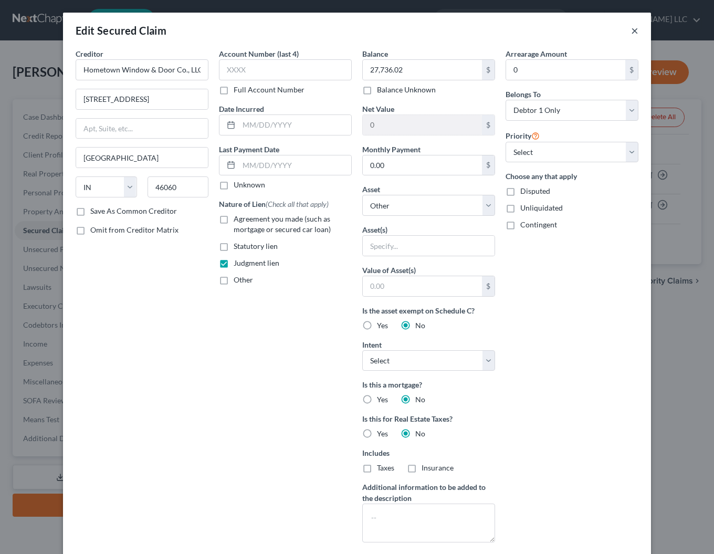
click at [637, 28] on button "×" at bounding box center [634, 30] width 7 height 13
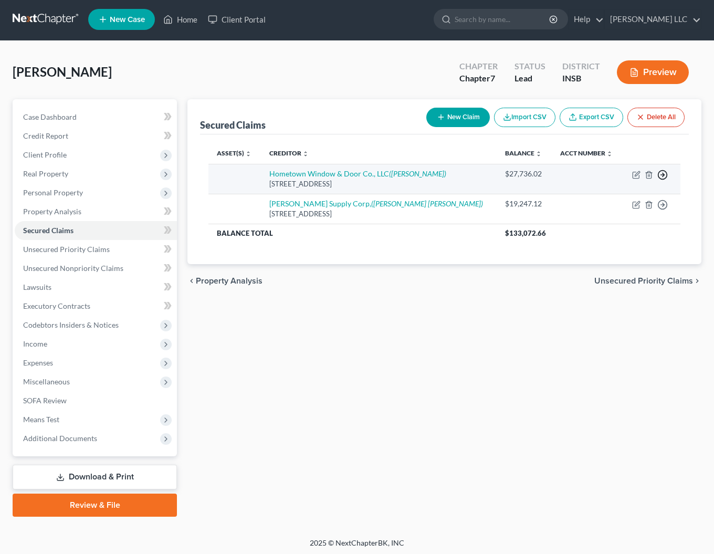
click at [663, 178] on circle "button" at bounding box center [662, 175] width 9 height 9
click at [588, 200] on link "Move to F" at bounding box center [614, 201] width 88 height 18
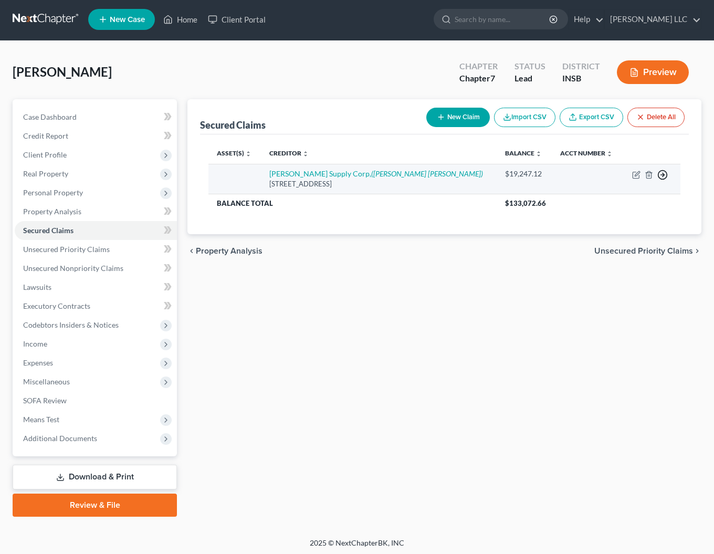
click at [661, 173] on icon "button" at bounding box center [662, 174] width 10 height 10
click at [601, 198] on link "Move to F" at bounding box center [614, 201] width 88 height 18
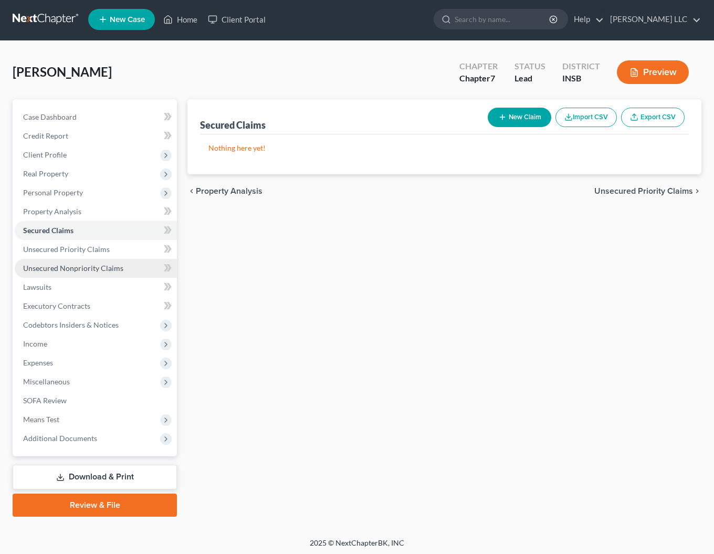
click at [74, 267] on span "Unsecured Nonpriority Claims" at bounding box center [73, 267] width 100 height 9
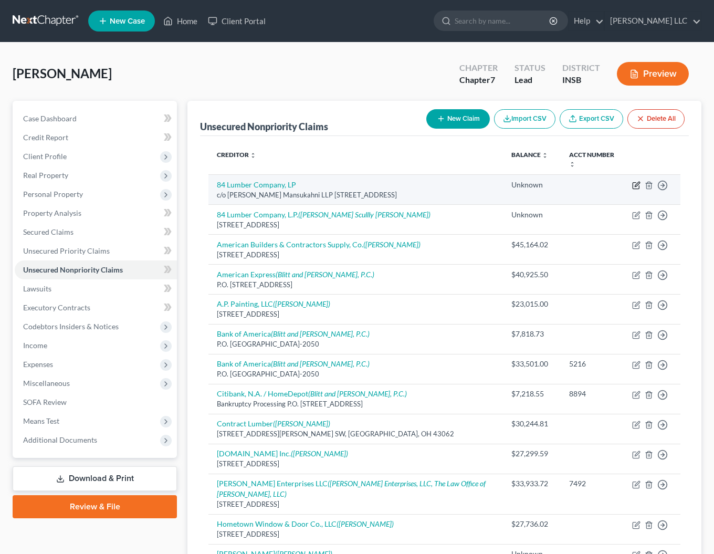
click at [636, 185] on icon "button" at bounding box center [636, 185] width 8 height 8
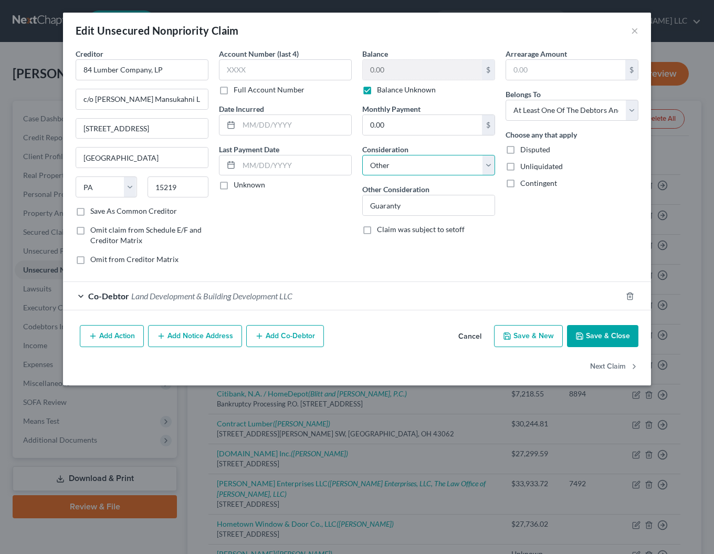
click at [362, 155] on select "Select Cable / Satellite Services Collection Agency Credit Card Debt Debt Couns…" at bounding box center [428, 165] width 133 height 21
click option "Judgment Liens" at bounding box center [0, 0] width 0 height 0
click at [599, 336] on button "Save & Close" at bounding box center [602, 336] width 71 height 22
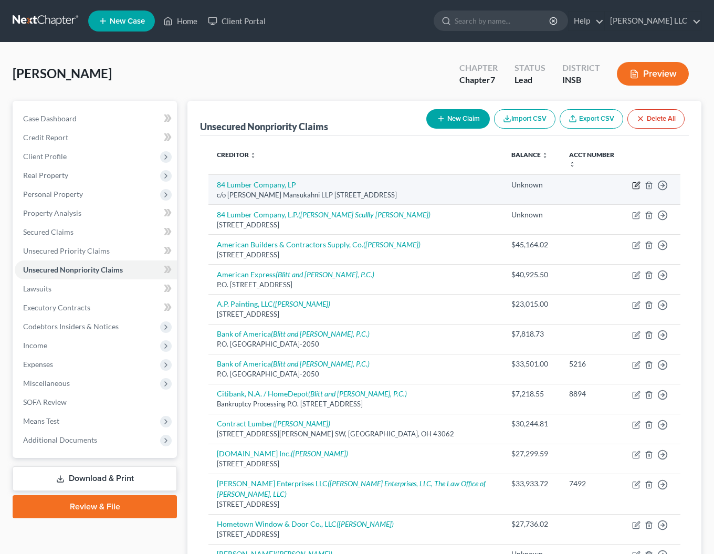
click at [637, 186] on icon "button" at bounding box center [636, 184] width 5 height 5
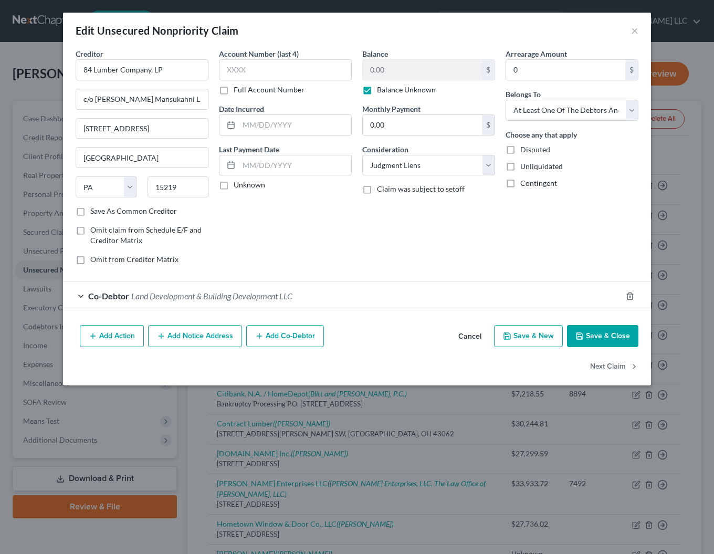
drag, startPoint x: 472, startPoint y: 336, endPoint x: 465, endPoint y: 336, distance: 6.8
click at [471, 336] on button "Cancel" at bounding box center [470, 336] width 40 height 21
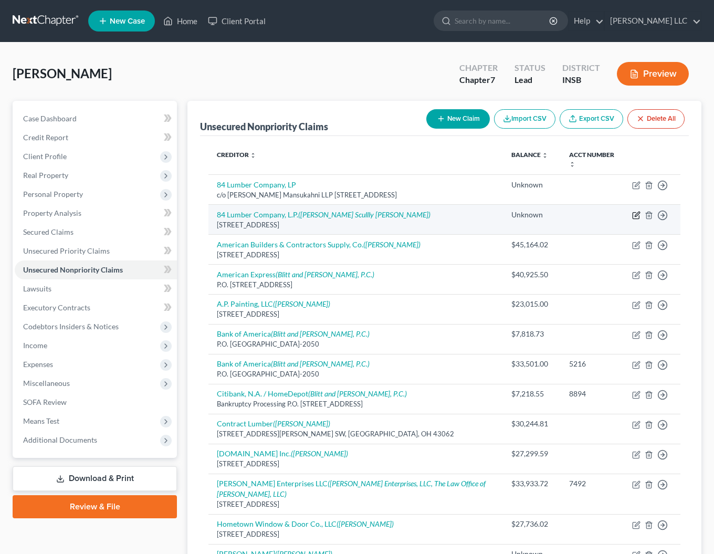
click at [637, 215] on icon "button" at bounding box center [636, 213] width 5 height 5
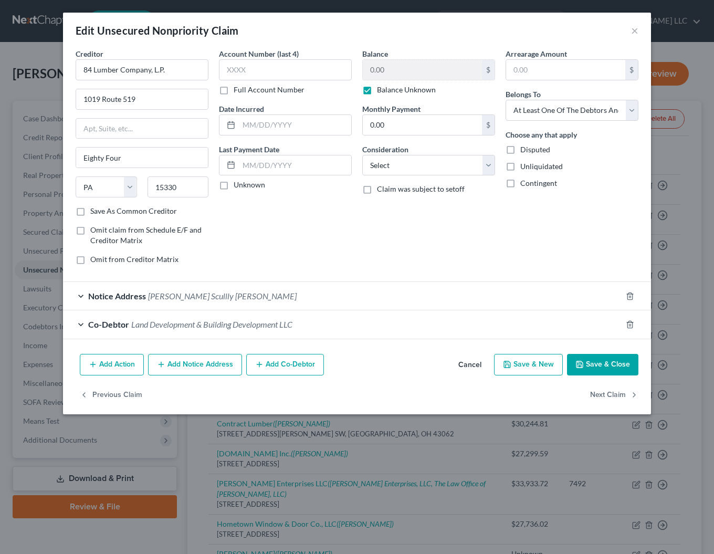
click at [475, 368] on button "Cancel" at bounding box center [470, 365] width 40 height 21
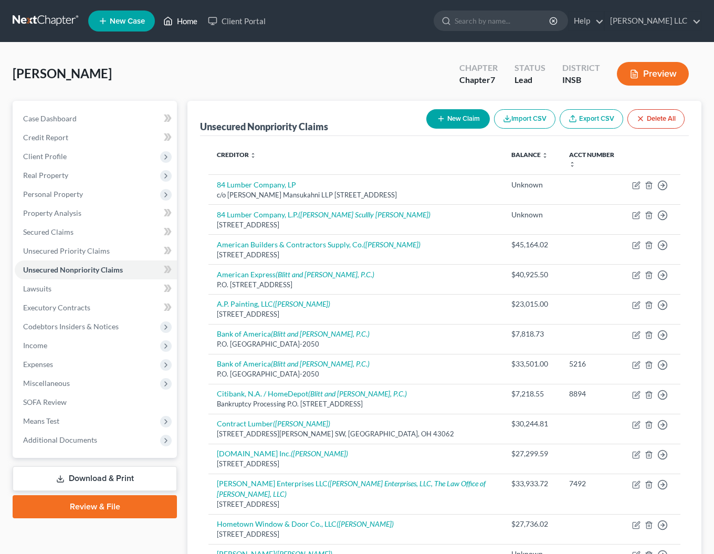
click at [193, 23] on link "Home" at bounding box center [180, 21] width 45 height 19
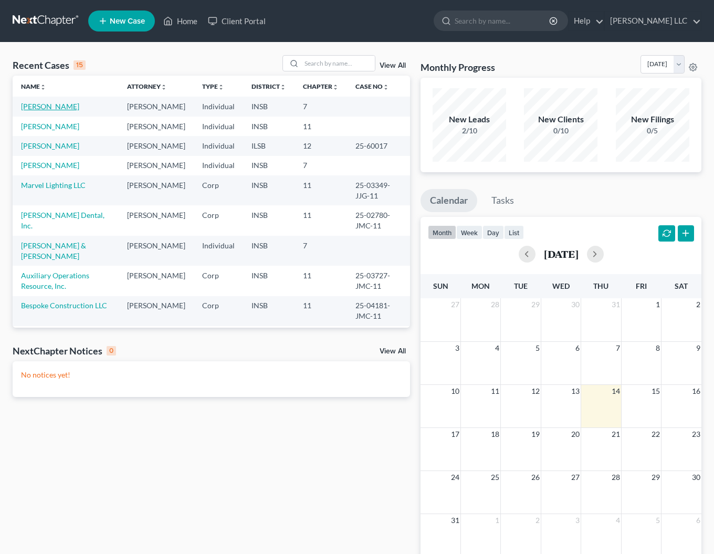
click at [45, 107] on link "[PERSON_NAME]" at bounding box center [50, 106] width 58 height 9
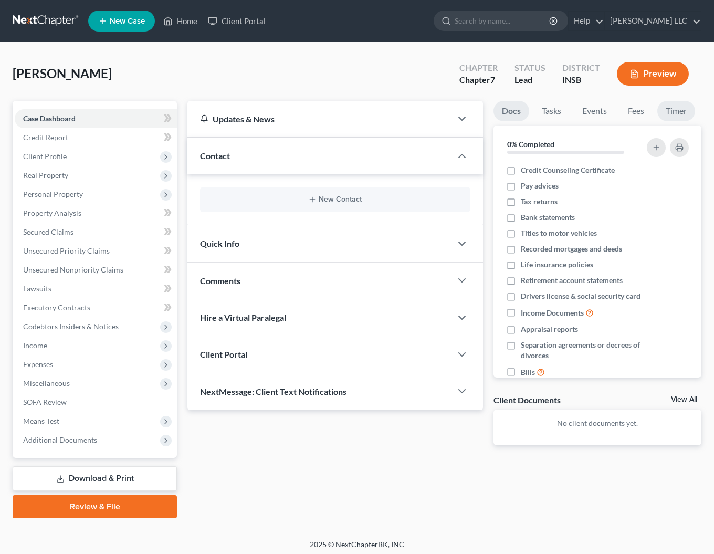
click at [678, 110] on link "Timer" at bounding box center [676, 111] width 38 height 20
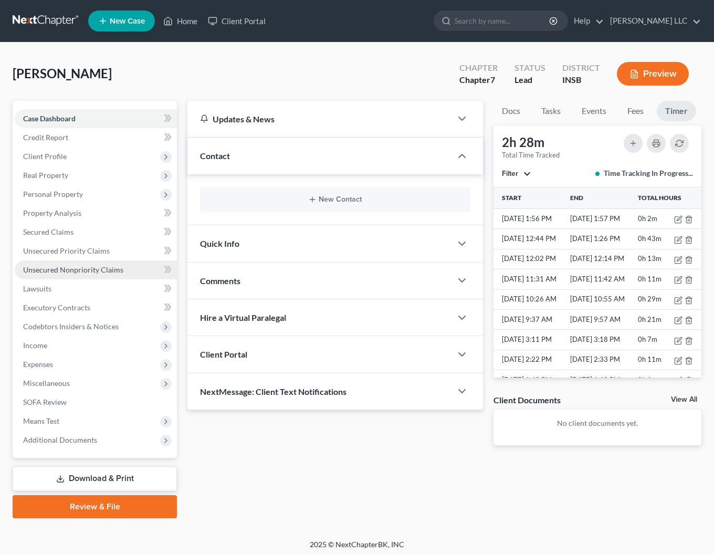
click at [61, 269] on span "Unsecured Nonpriority Claims" at bounding box center [73, 269] width 100 height 9
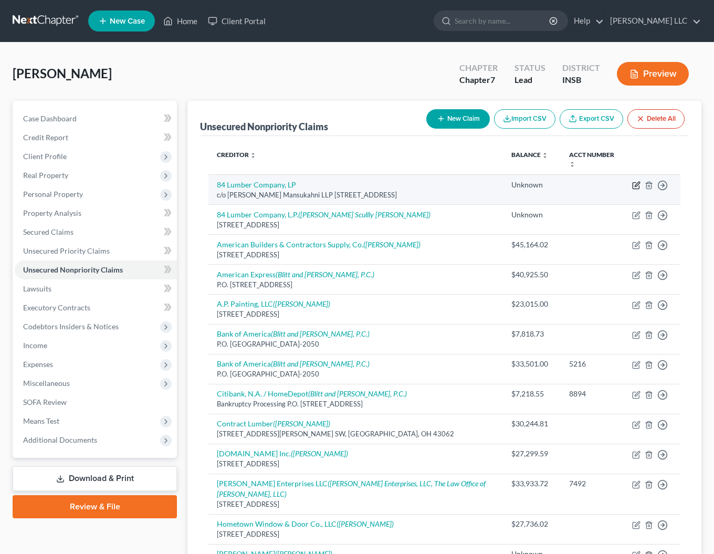
click at [639, 186] on icon "button" at bounding box center [635, 186] width 6 height 6
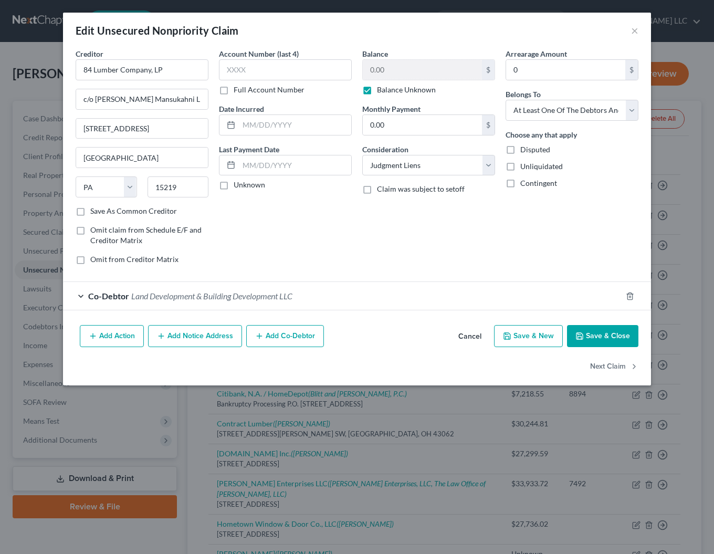
click at [470, 337] on button "Cancel" at bounding box center [470, 336] width 40 height 21
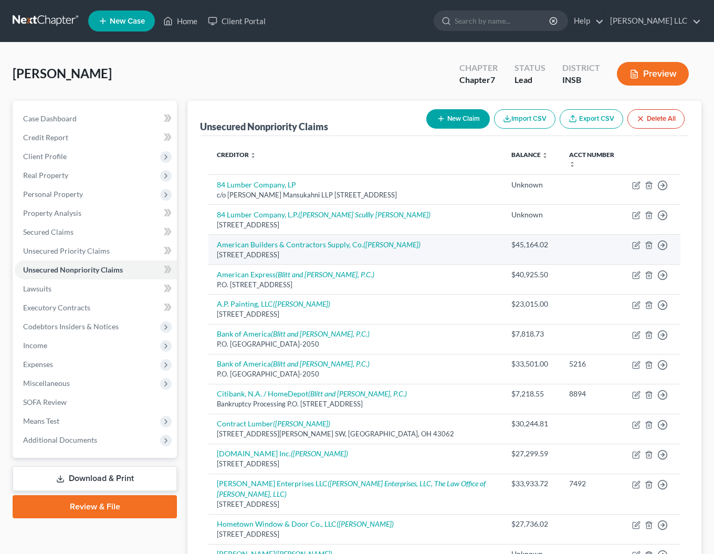
scroll to position [1, 0]
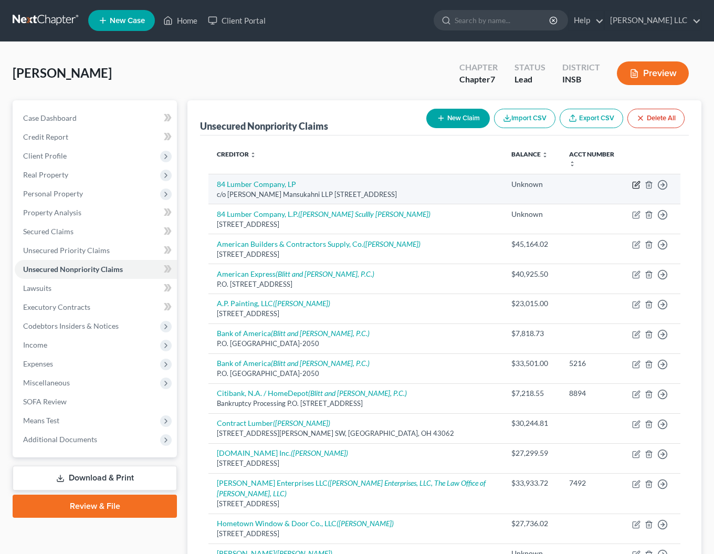
click at [636, 184] on icon "button" at bounding box center [636, 184] width 8 height 8
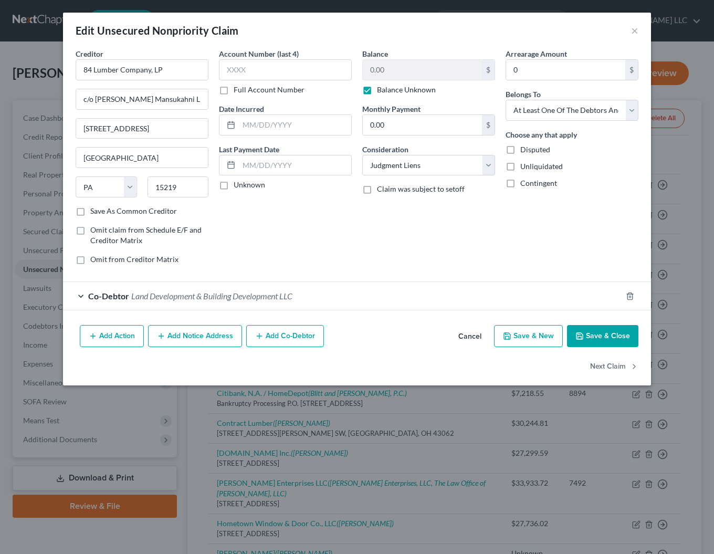
click at [472, 338] on button "Cancel" at bounding box center [470, 336] width 40 height 21
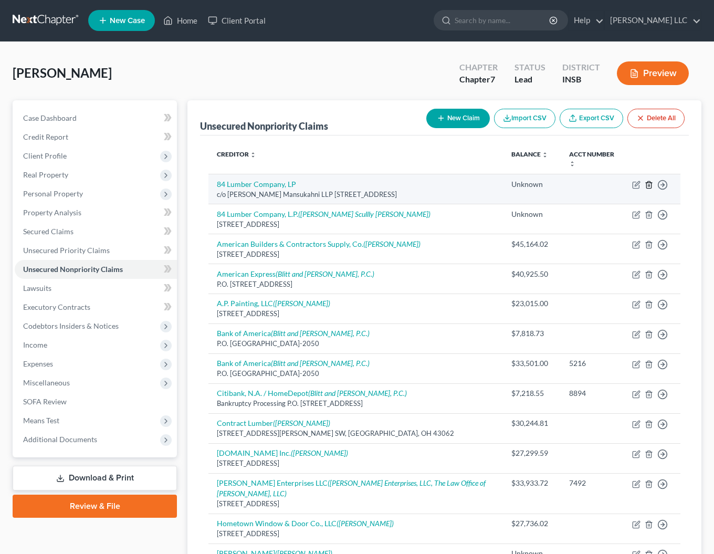
click at [650, 186] on icon "button" at bounding box center [648, 184] width 8 height 8
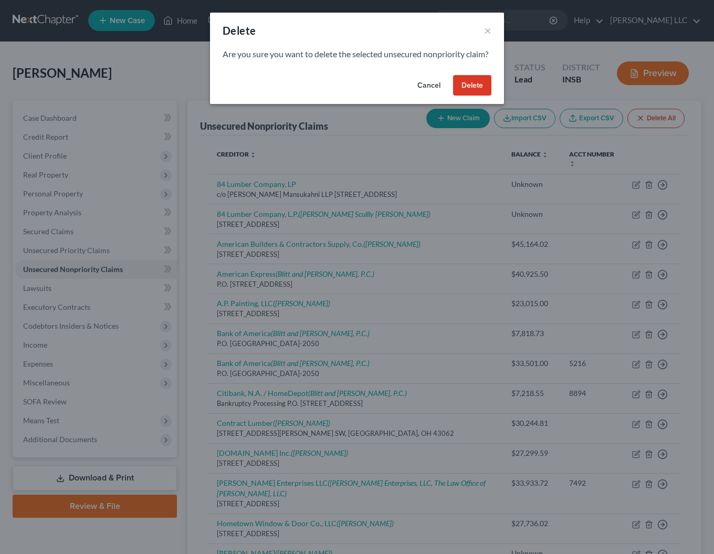
click at [460, 93] on button "Delete" at bounding box center [472, 85] width 38 height 21
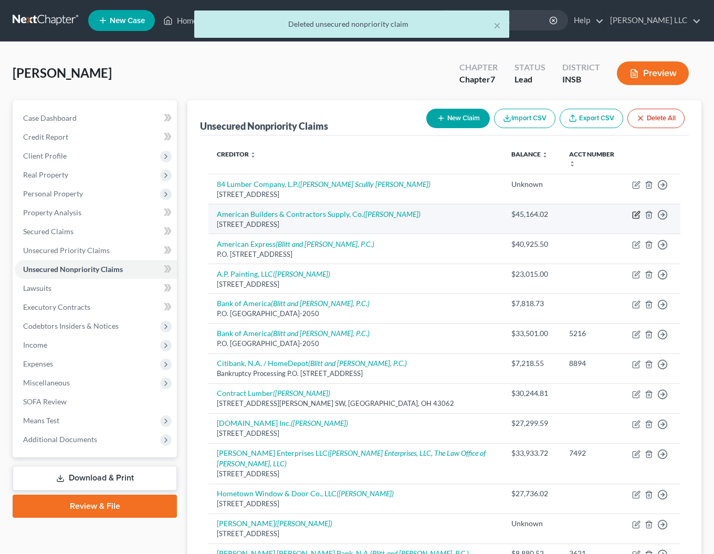
click at [638, 215] on icon "button" at bounding box center [636, 214] width 8 height 8
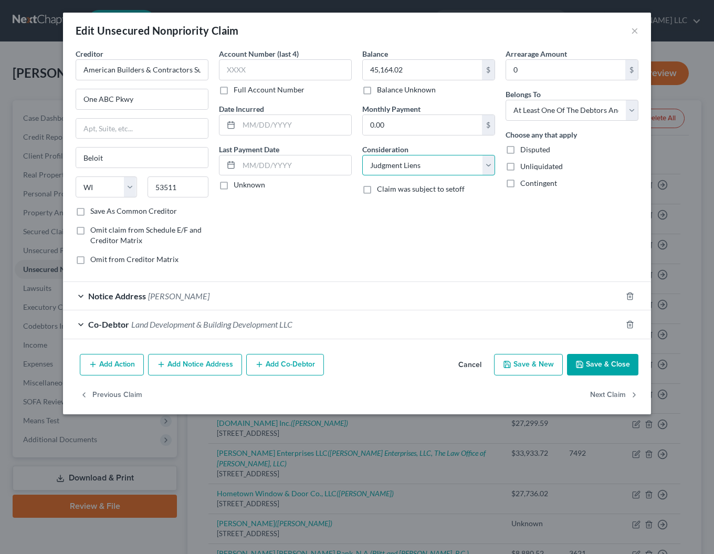
click option "Judgment Liens" at bounding box center [0, 0] width 0 height 0
click at [590, 370] on button "Save & Close" at bounding box center [602, 365] width 71 height 22
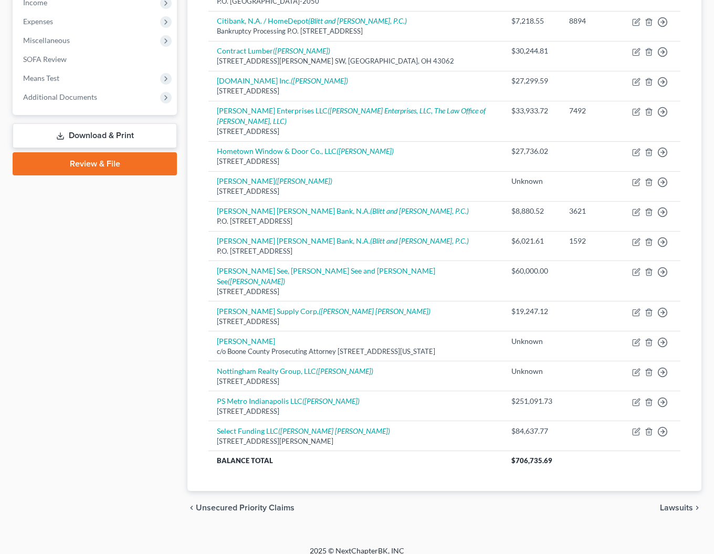
scroll to position [0, 0]
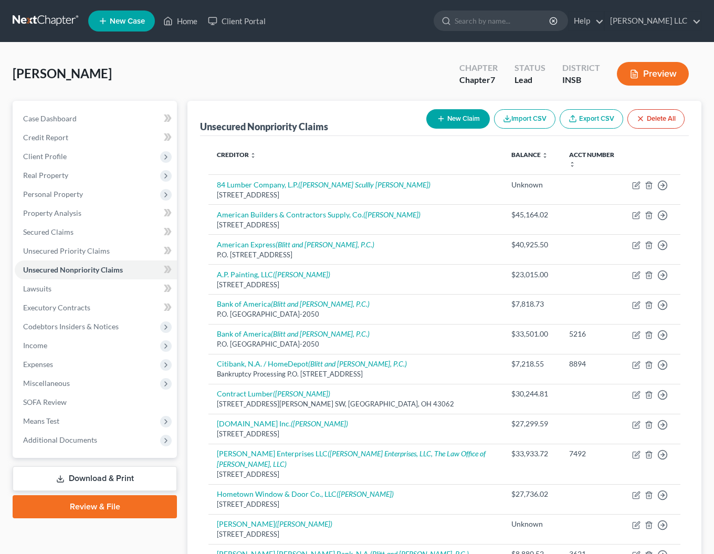
click at [456, 119] on button "New Claim" at bounding box center [457, 118] width 63 height 19
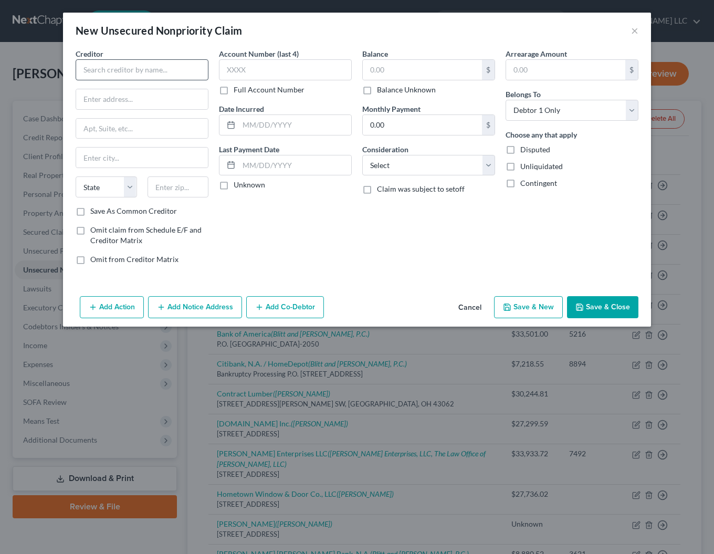
drag, startPoint x: 184, startPoint y: 85, endPoint x: 178, endPoint y: 77, distance: 10.1
click at [183, 82] on div "Creditor * State [US_STATE] AK AR AZ CA CO [GEOGRAPHIC_DATA] DE DC [GEOGRAPHIC_…" at bounding box center [142, 126] width 133 height 157
click at [174, 72] on input "text" at bounding box center [142, 69] width 133 height 21
click at [472, 309] on button "Cancel" at bounding box center [470, 307] width 40 height 21
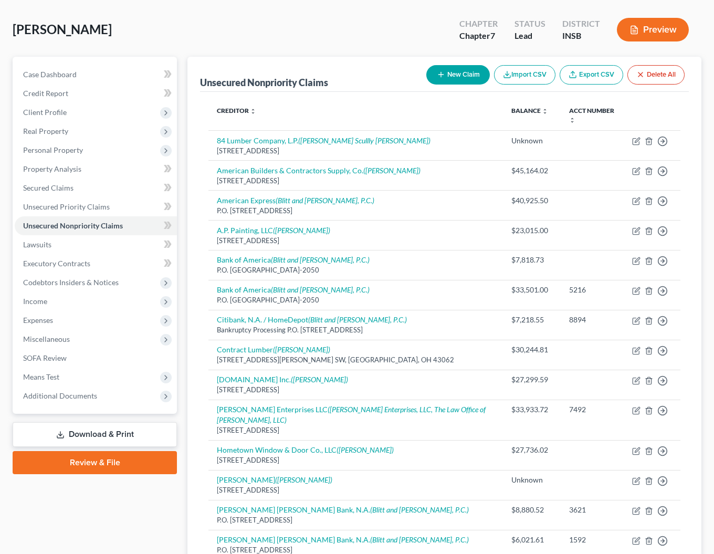
scroll to position [30, 0]
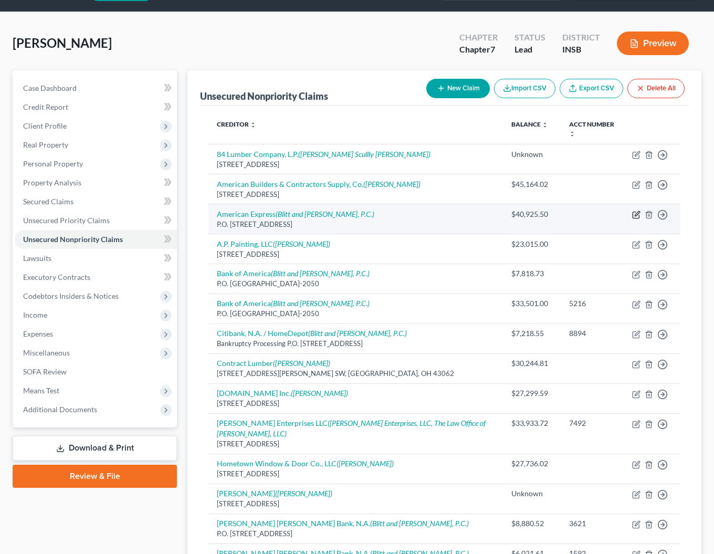
click at [637, 215] on icon "button" at bounding box center [636, 214] width 8 height 8
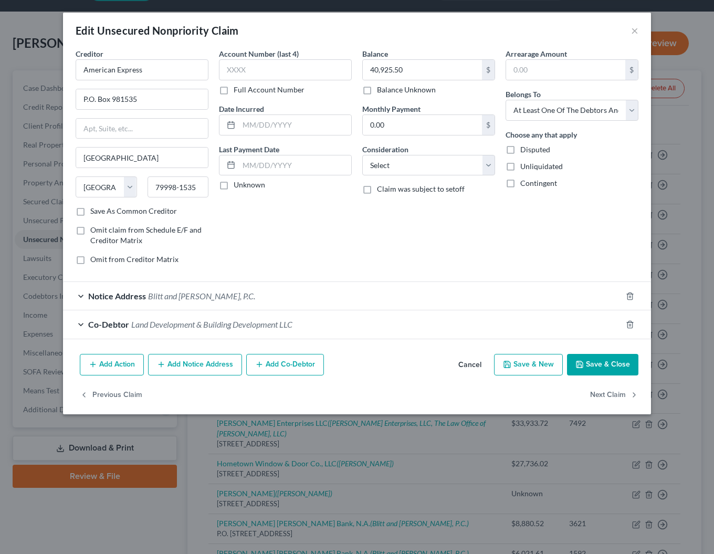
click at [203, 368] on button "Add Notice Address" at bounding box center [195, 365] width 94 height 22
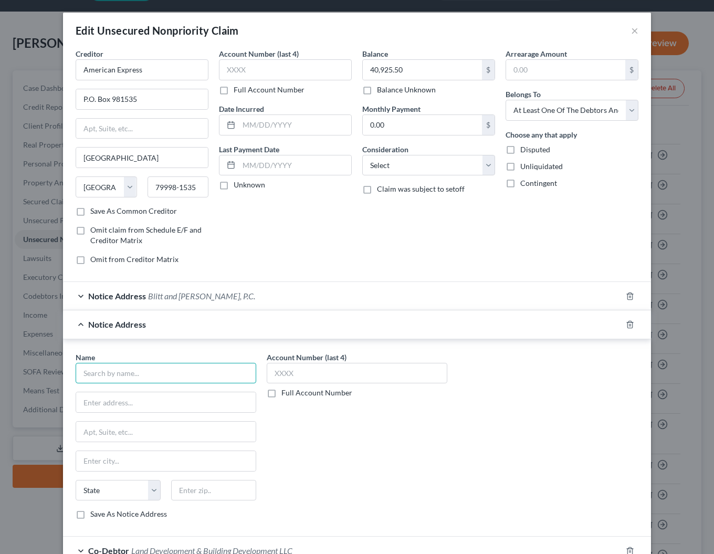
click at [108, 375] on input "text" at bounding box center [166, 373] width 180 height 21
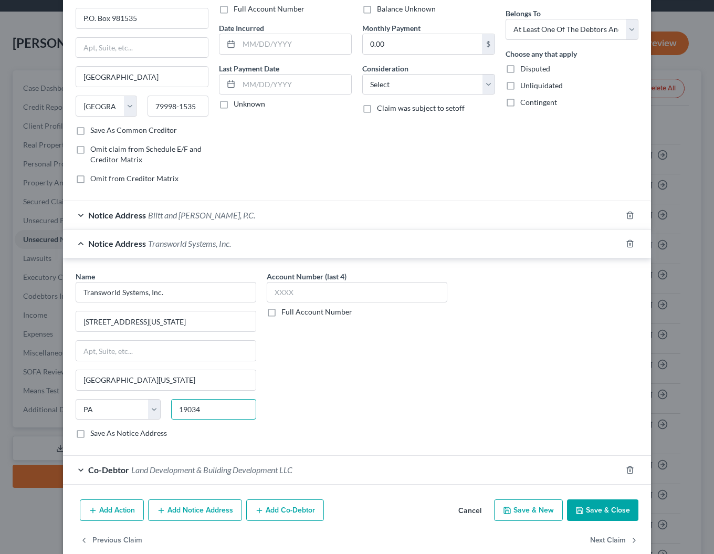
scroll to position [84, 0]
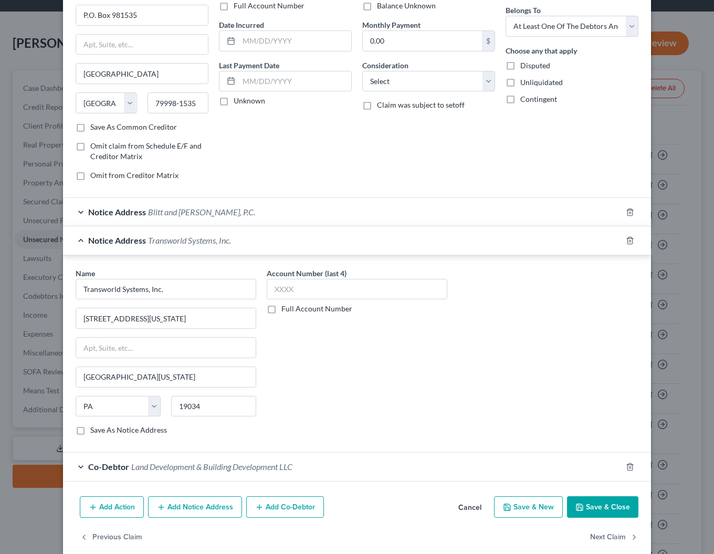
click at [90, 435] on label "Save As Notice Address" at bounding box center [128, 429] width 77 height 10
click at [94, 431] on input "Save As Notice Address" at bounding box center [97, 427] width 7 height 7
click at [90, 434] on label "Save As Notice Address" at bounding box center [128, 429] width 77 height 10
click at [94, 431] on input "Save As Notice Address" at bounding box center [97, 427] width 7 height 7
click at [90, 434] on label "Save As Notice Address" at bounding box center [128, 429] width 77 height 10
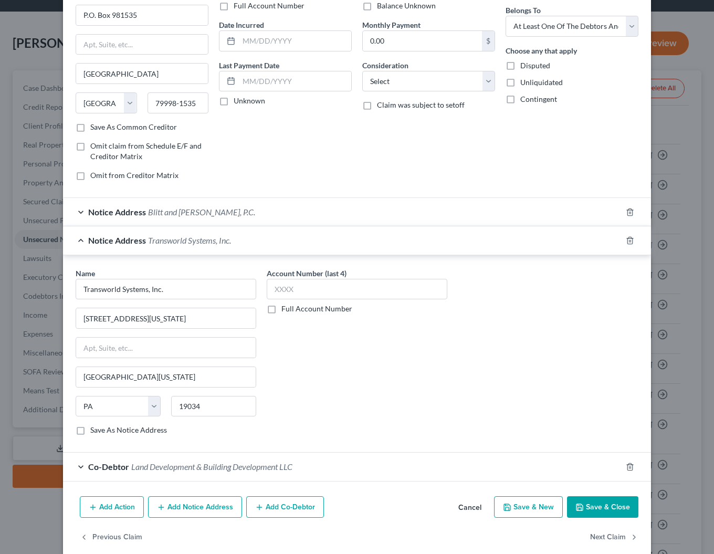
click at [94, 431] on input "Save As Notice Address" at bounding box center [97, 427] width 7 height 7
click at [607, 502] on button "Save & Close" at bounding box center [602, 507] width 71 height 22
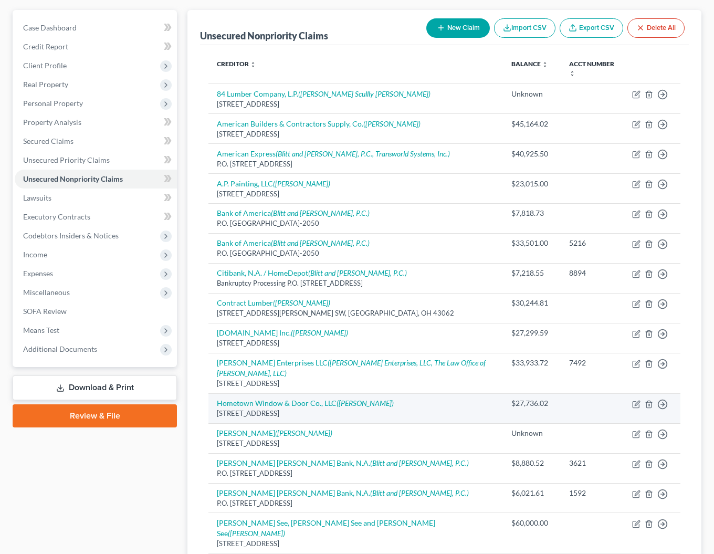
scroll to position [93, 0]
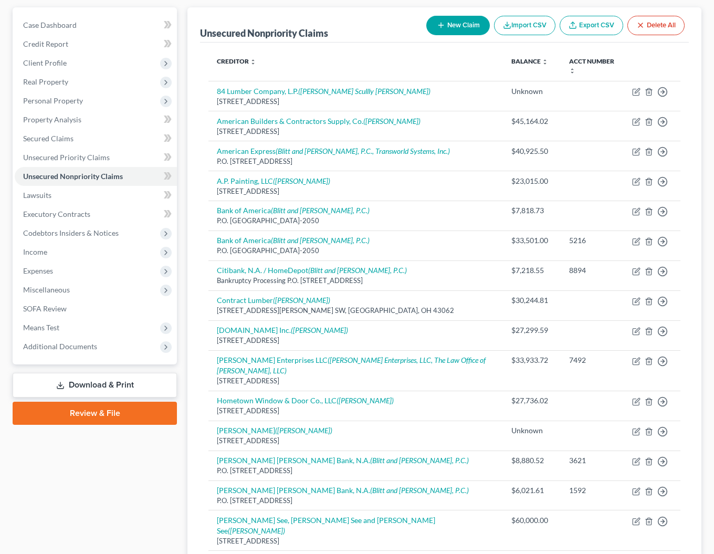
click at [467, 22] on button "New Claim" at bounding box center [457, 25] width 63 height 19
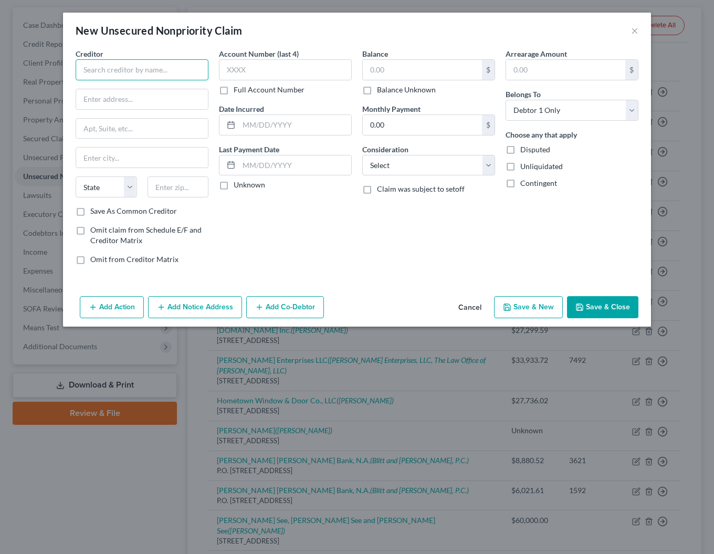
click at [143, 75] on input "text" at bounding box center [142, 69] width 133 height 21
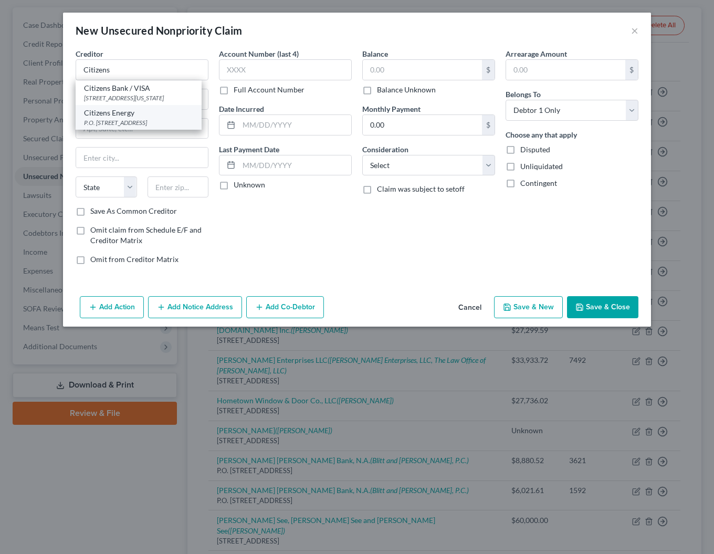
click at [126, 127] on div "P.O. [STREET_ADDRESS]" at bounding box center [138, 122] width 109 height 9
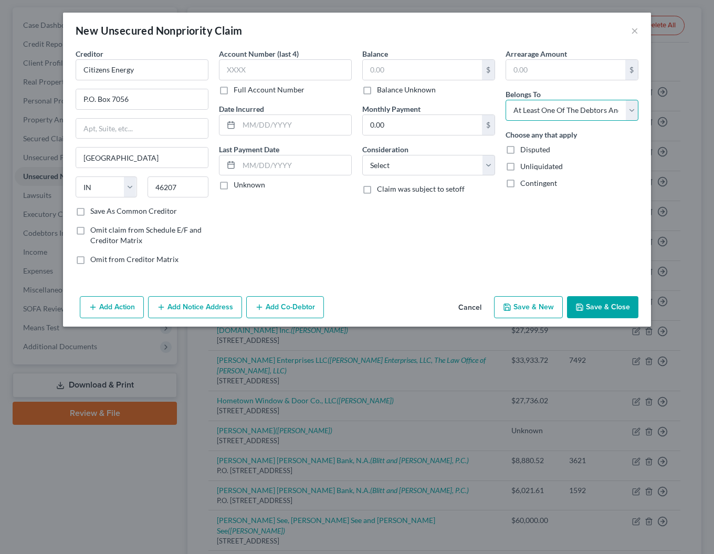
click option "At Least One Of The Debtors And Another" at bounding box center [0, 0] width 0 height 0
click at [377, 90] on label "Balance Unknown" at bounding box center [406, 89] width 59 height 10
click at [381, 90] on input "Balance Unknown" at bounding box center [384, 87] width 7 height 7
click at [292, 304] on button "Add Co-Debtor" at bounding box center [285, 307] width 78 height 22
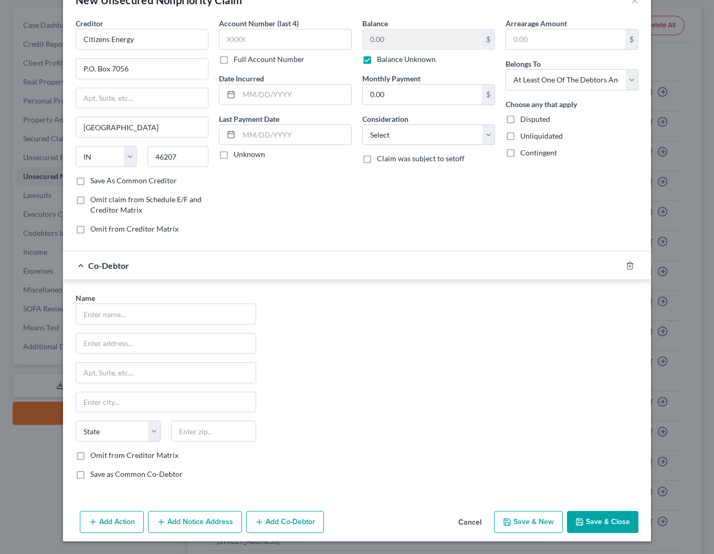
scroll to position [0, 0]
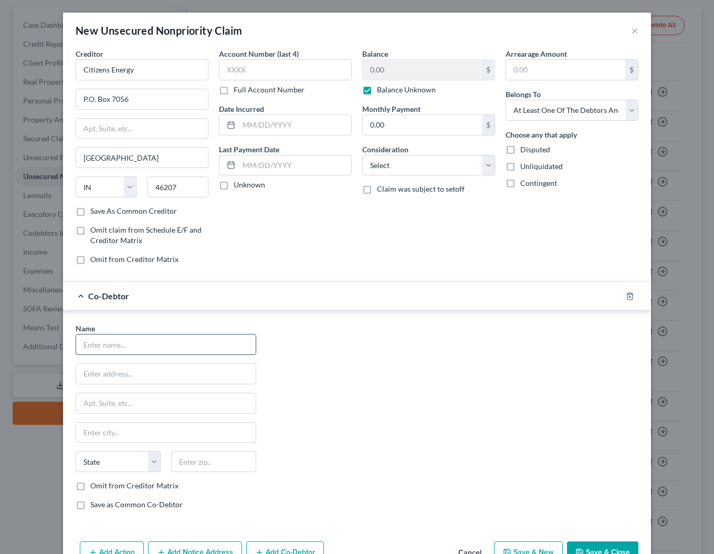
click at [157, 346] on input "text" at bounding box center [165, 344] width 179 height 20
click at [90, 486] on label "Omit from Creditor Matrix" at bounding box center [134, 485] width 88 height 10
click at [94, 486] on input "Omit from Creditor Matrix" at bounding box center [97, 483] width 7 height 7
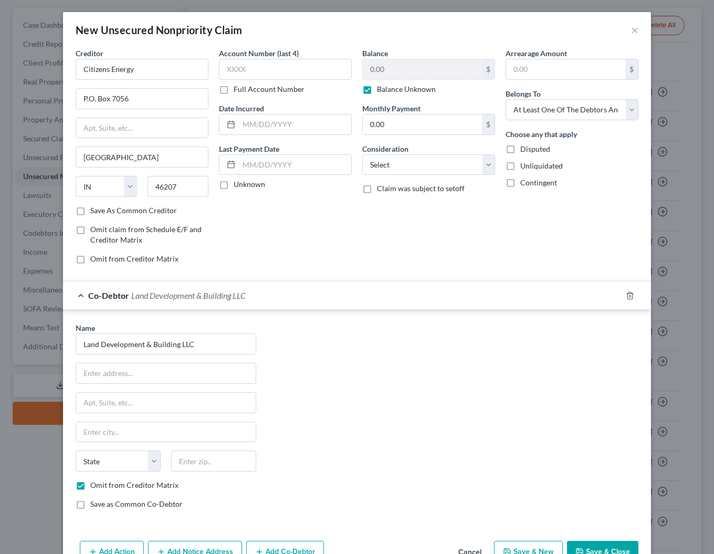
click at [90, 508] on label "Save as Common Co-Debtor" at bounding box center [136, 503] width 92 height 10
click at [94, 505] on input "Save as Common Co-Debtor" at bounding box center [97, 501] width 7 height 7
click at [609, 547] on button "Save & Close" at bounding box center [602, 551] width 71 height 22
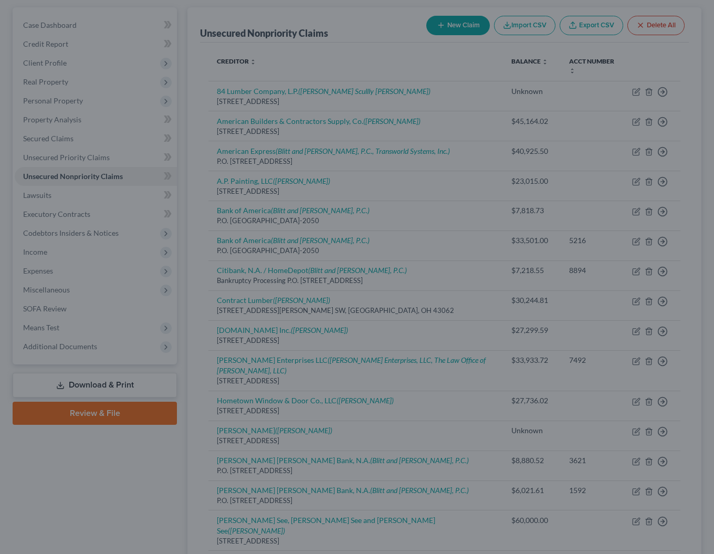
scroll to position [0, 0]
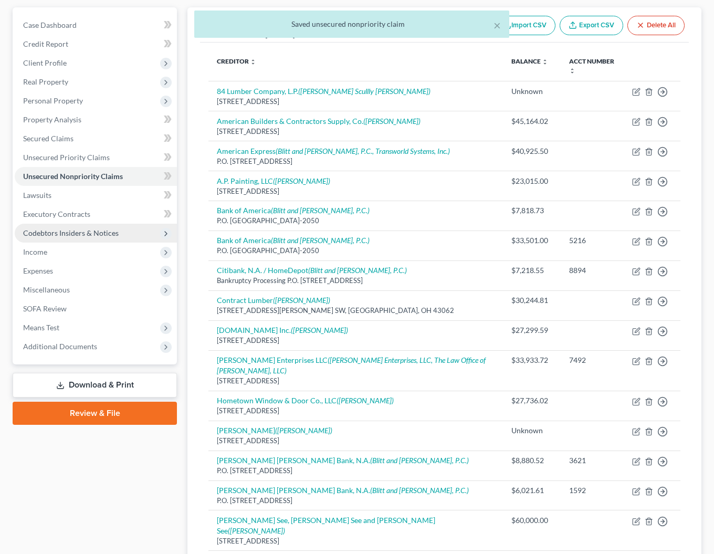
click at [40, 230] on span "Codebtors Insiders & Notices" at bounding box center [70, 232] width 95 height 9
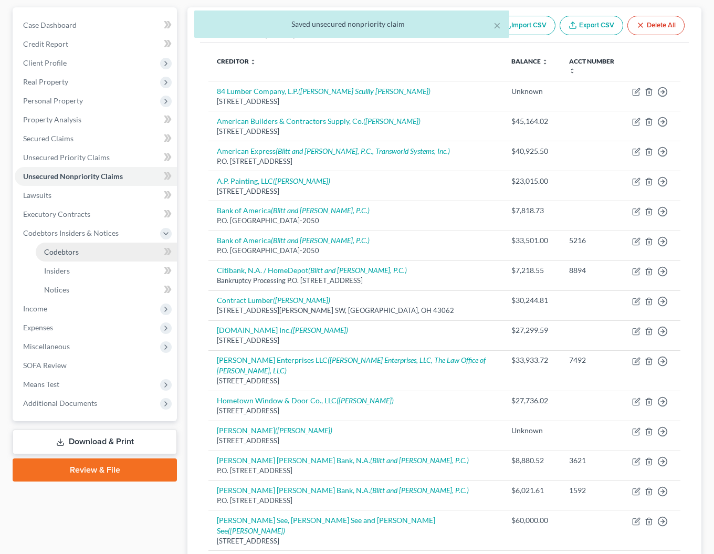
click at [66, 247] on link "Codebtors" at bounding box center [106, 251] width 141 height 19
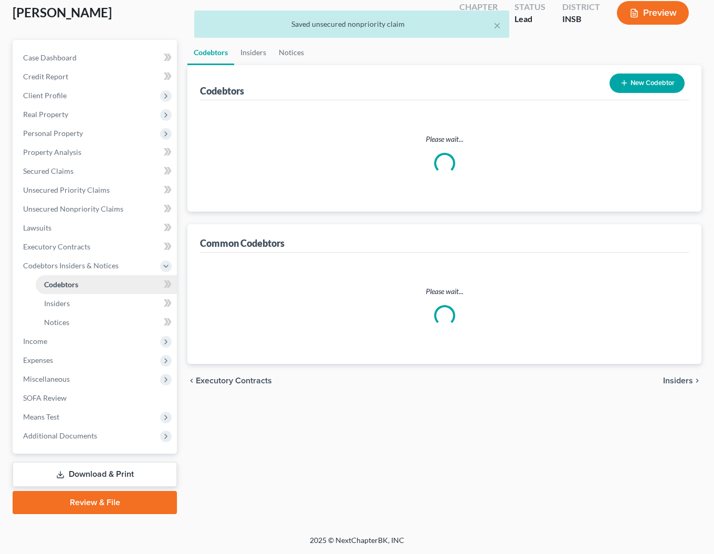
scroll to position [60, 0]
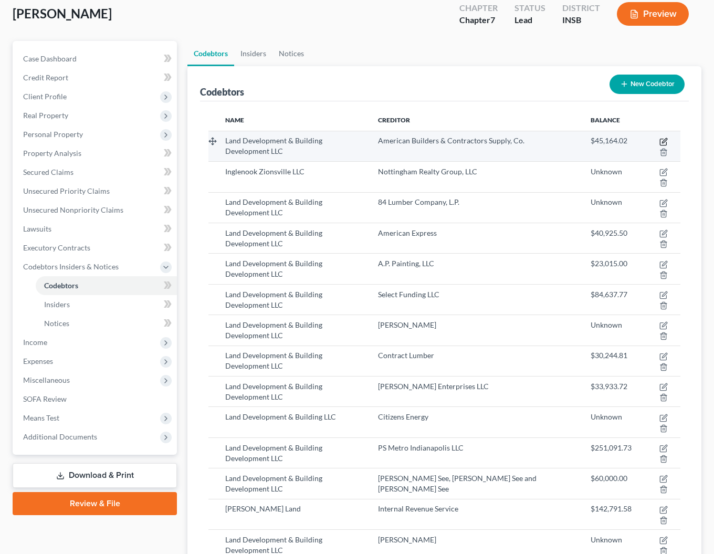
click at [659, 141] on icon "button" at bounding box center [663, 141] width 8 height 8
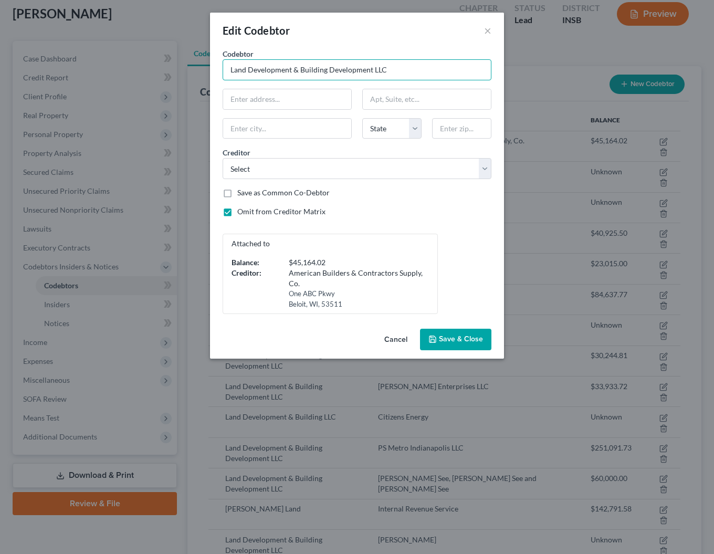
drag, startPoint x: 375, startPoint y: 68, endPoint x: 397, endPoint y: 84, distance: 27.7
click at [375, 69] on input "Land Development & Building Development LLC" at bounding box center [356, 69] width 269 height 21
click at [439, 340] on button "Save & Close" at bounding box center [455, 339] width 71 height 22
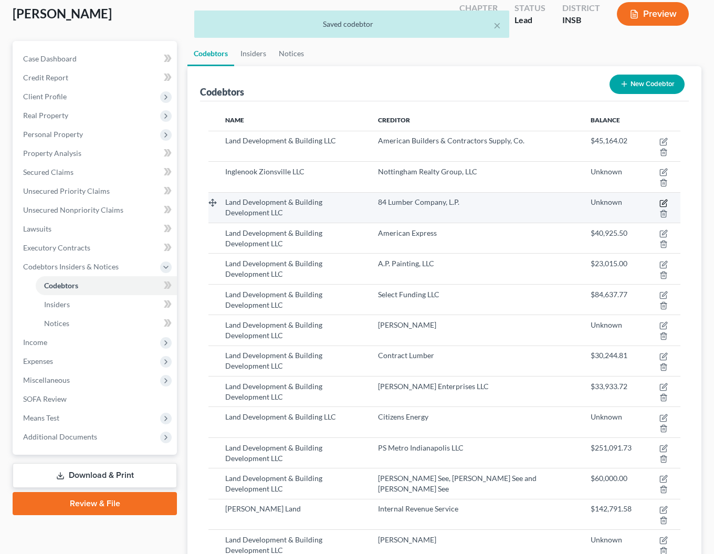
click at [659, 199] on icon "button" at bounding box center [663, 203] width 8 height 8
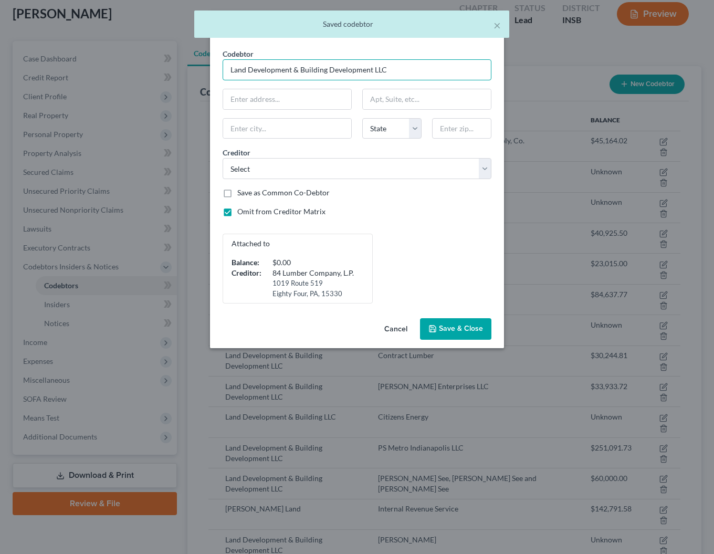
click at [371, 70] on input "Land Development & Building Development LLC" at bounding box center [356, 69] width 269 height 21
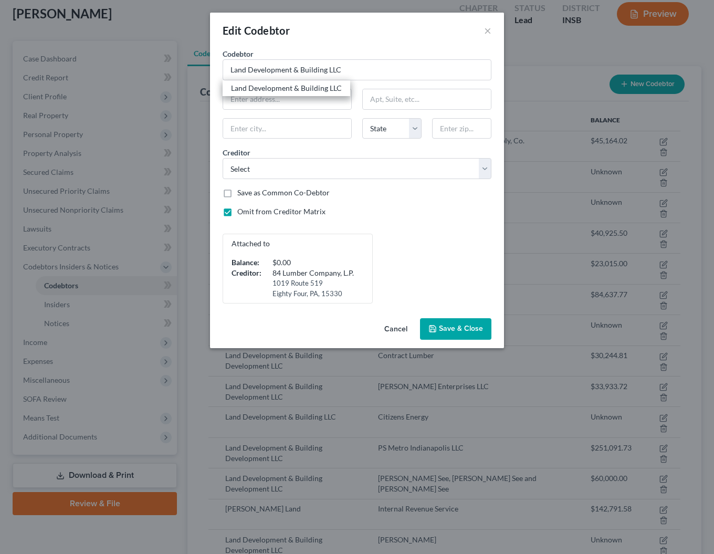
click at [465, 325] on span "Save & Close" at bounding box center [461, 328] width 44 height 9
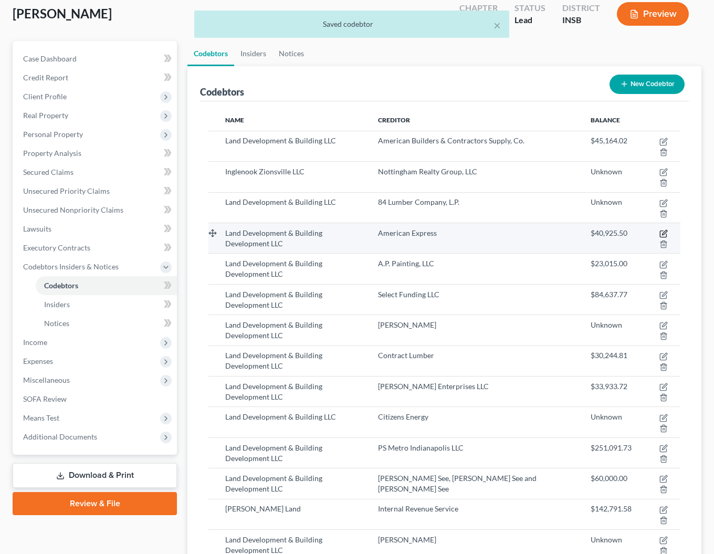
click at [659, 229] on icon "button" at bounding box center [663, 233] width 8 height 8
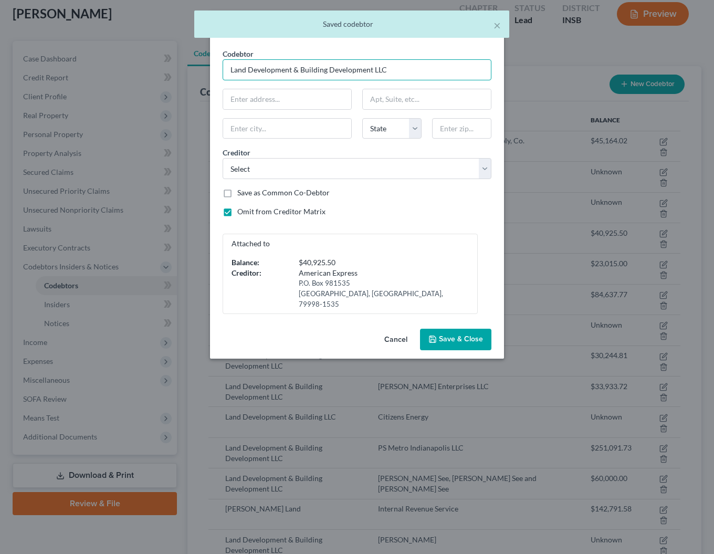
click at [369, 70] on input "Land Development & Building Development LLC" at bounding box center [356, 69] width 269 height 21
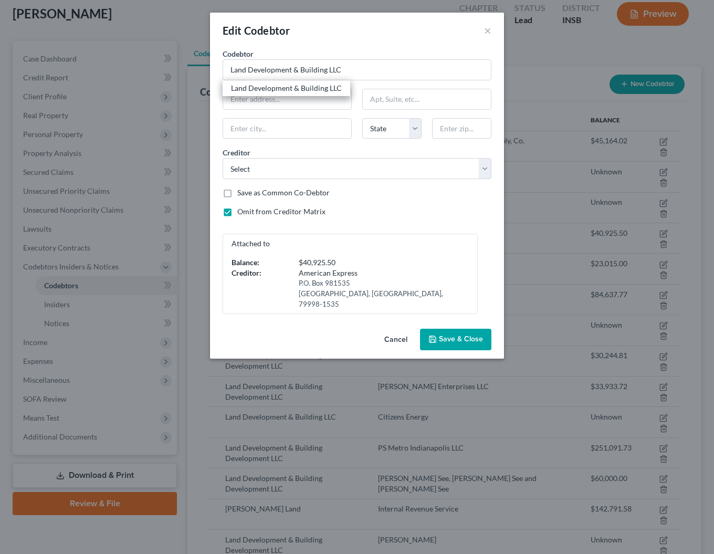
click at [467, 328] on button "Save & Close" at bounding box center [455, 339] width 71 height 22
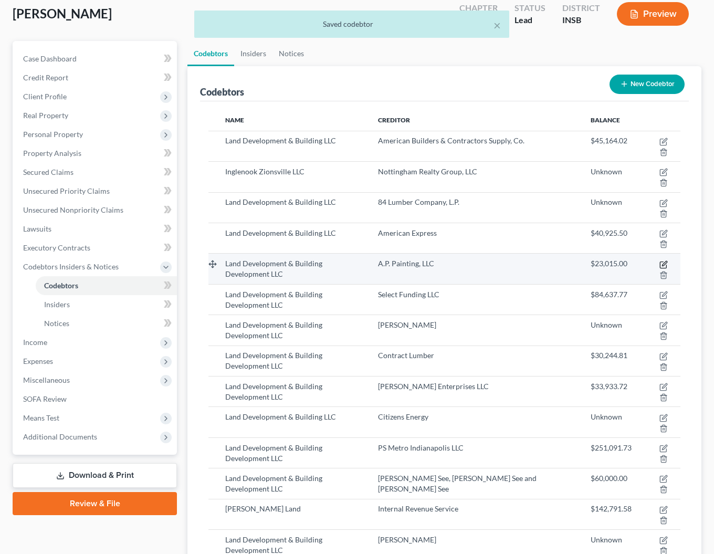
click at [659, 260] on icon "button" at bounding box center [663, 264] width 8 height 8
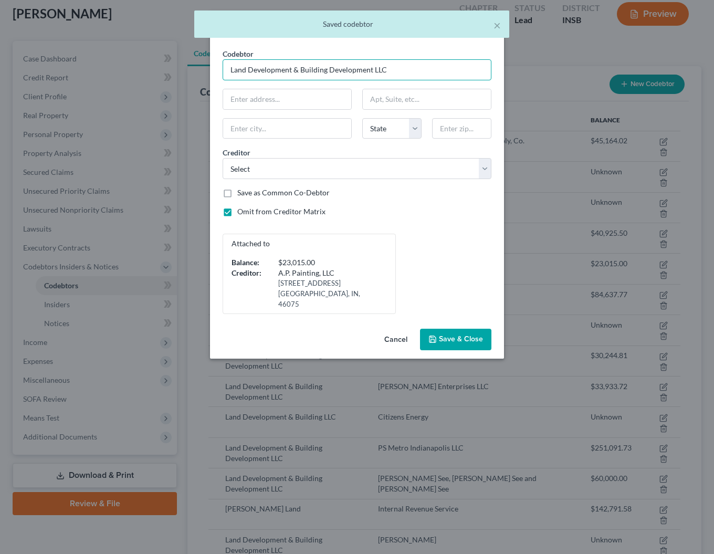
drag, startPoint x: 370, startPoint y: 68, endPoint x: 406, endPoint y: 85, distance: 39.9
click at [373, 68] on input "Land Development & Building Development LLC" at bounding box center [356, 69] width 269 height 21
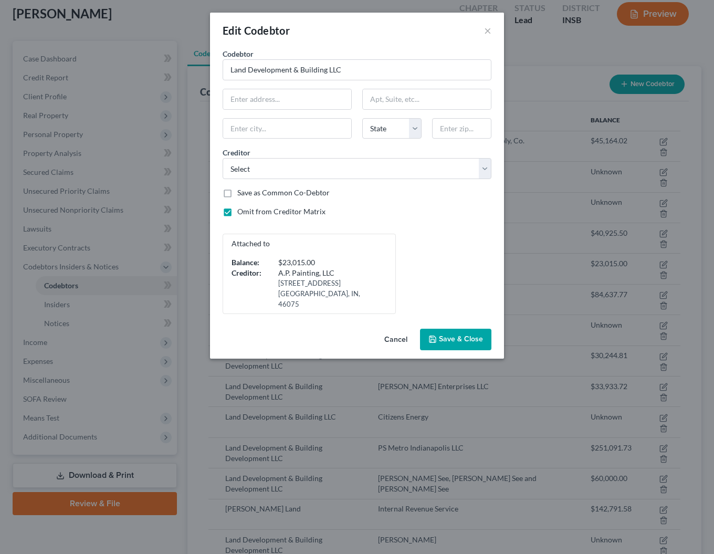
click at [463, 336] on button "Save & Close" at bounding box center [455, 339] width 71 height 22
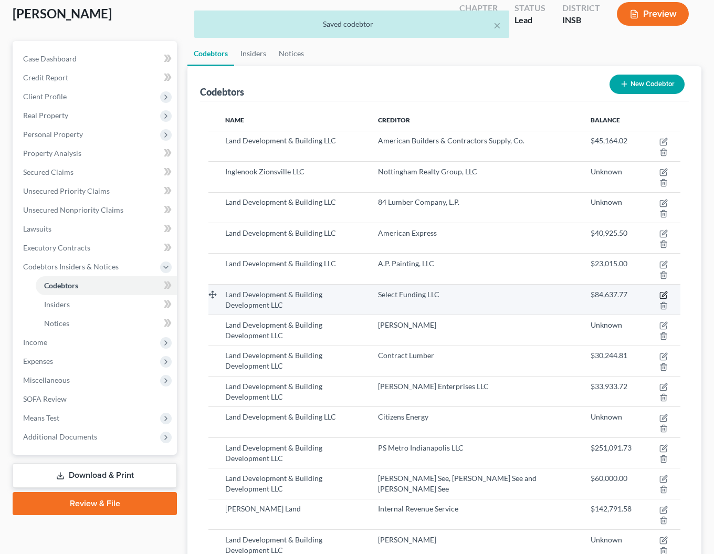
click at [659, 291] on icon "button" at bounding box center [663, 295] width 8 height 8
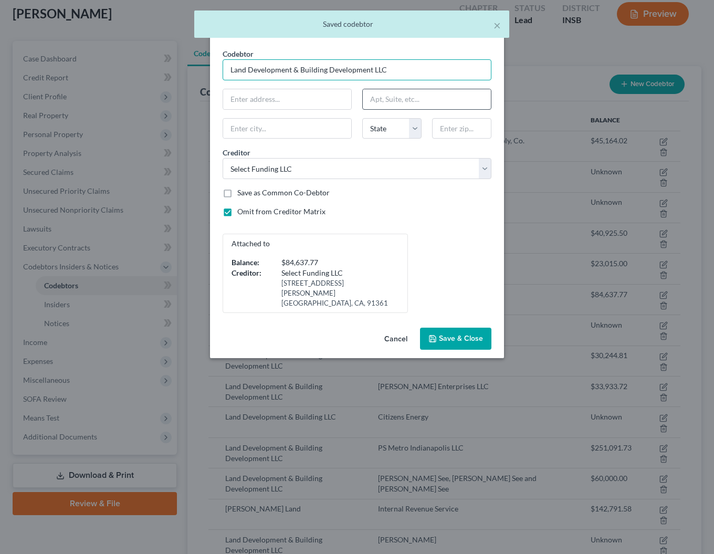
drag, startPoint x: 371, startPoint y: 72, endPoint x: 428, endPoint y: 105, distance: 65.4
click at [377, 76] on input "Land Development & Building Development LLC" at bounding box center [356, 69] width 269 height 21
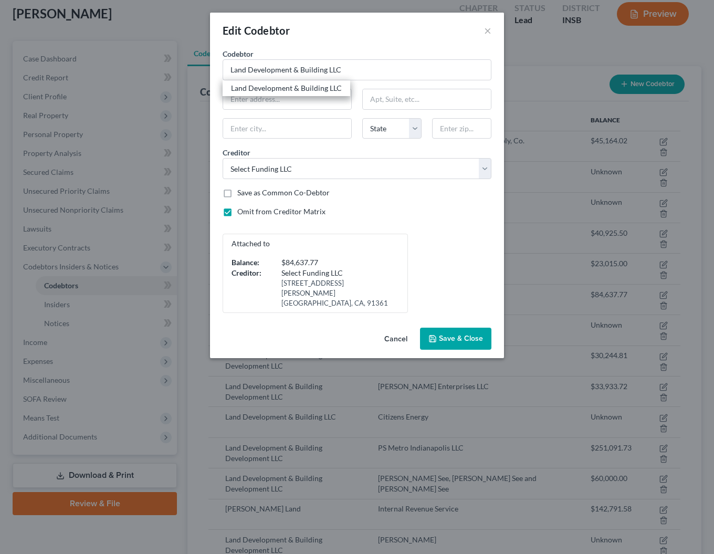
click at [462, 344] on button "Save & Close" at bounding box center [455, 338] width 71 height 22
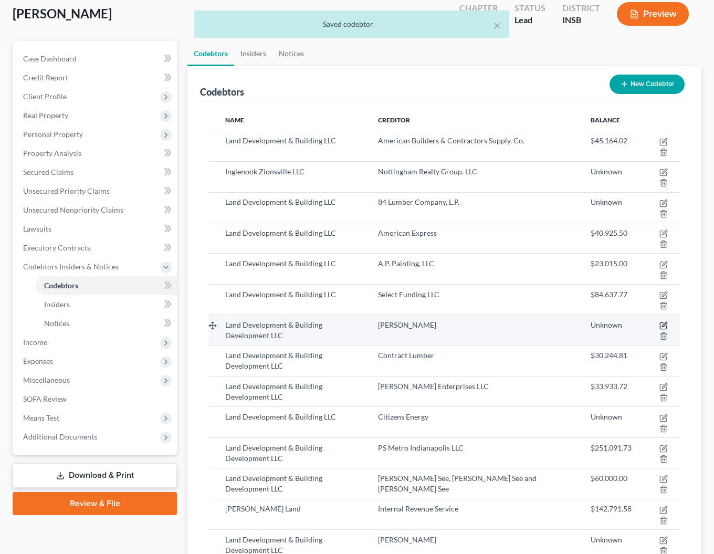
click at [662, 322] on icon "button" at bounding box center [664, 324] width 5 height 5
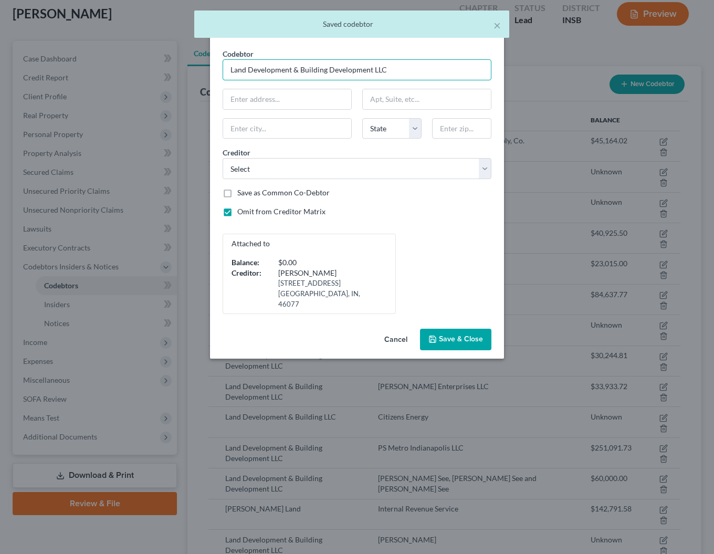
drag, startPoint x: 370, startPoint y: 67, endPoint x: 401, endPoint y: 75, distance: 32.4
click at [371, 67] on input "Land Development & Building Development LLC" at bounding box center [356, 69] width 269 height 21
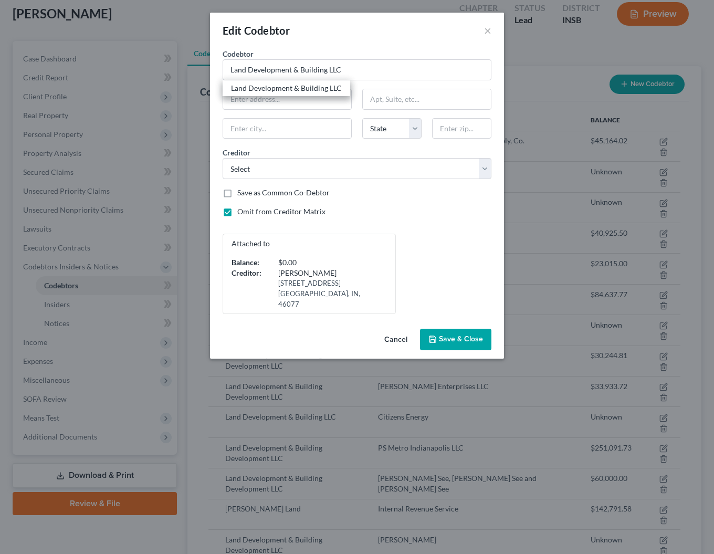
click at [466, 335] on span "Save & Close" at bounding box center [461, 339] width 44 height 9
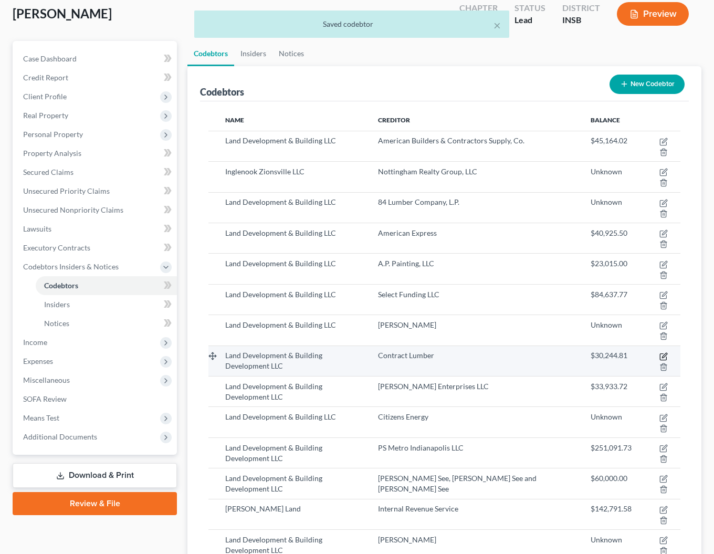
click at [662, 353] on icon "button" at bounding box center [664, 355] width 5 height 5
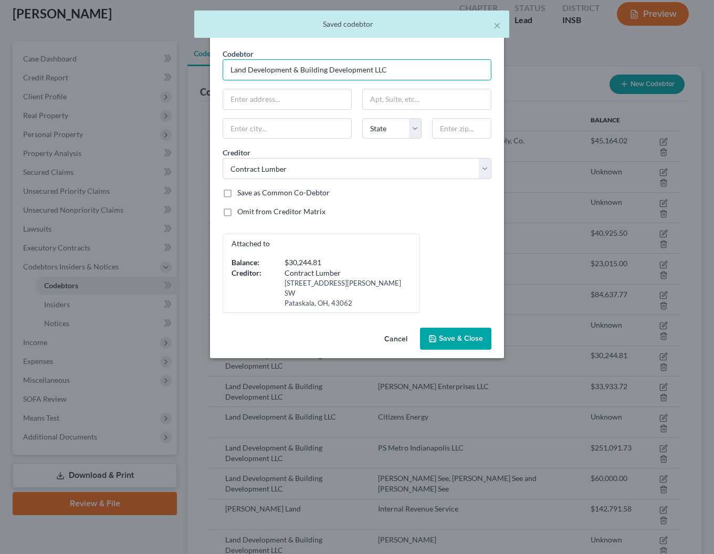
drag, startPoint x: 370, startPoint y: 73, endPoint x: 398, endPoint y: 78, distance: 28.2
click at [371, 73] on input "Land Development & Building Development LLC" at bounding box center [356, 69] width 269 height 21
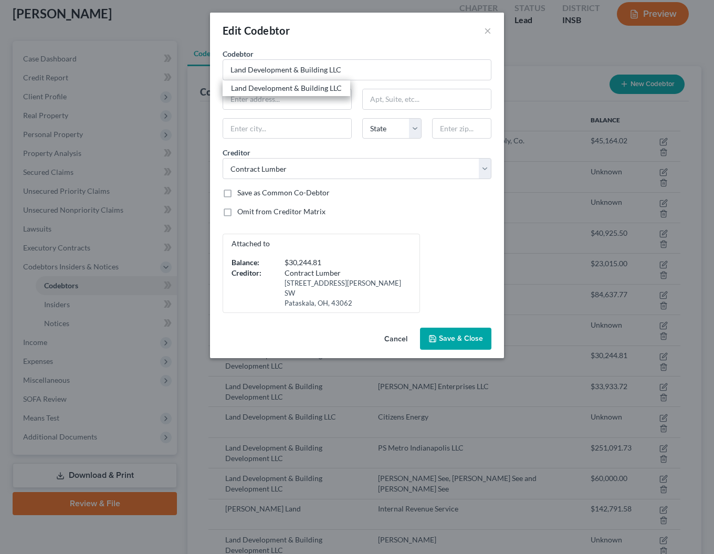
click at [462, 327] on button "Save & Close" at bounding box center [455, 338] width 71 height 22
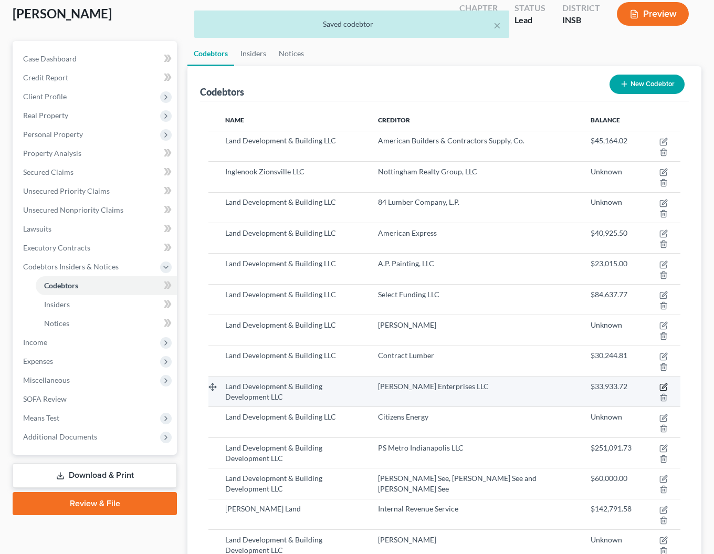
click at [659, 382] on icon "button" at bounding box center [663, 386] width 8 height 8
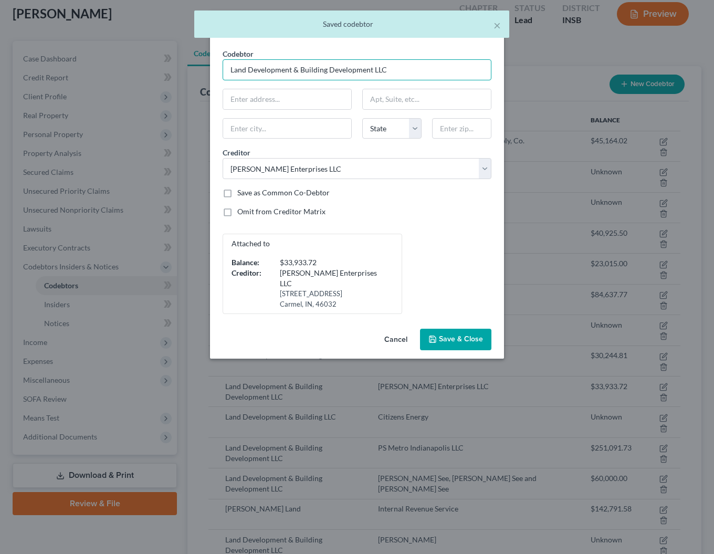
drag, startPoint x: 369, startPoint y: 69, endPoint x: 376, endPoint y: 73, distance: 7.7
click at [369, 69] on input "Land Development & Building Development LLC" at bounding box center [356, 69] width 269 height 21
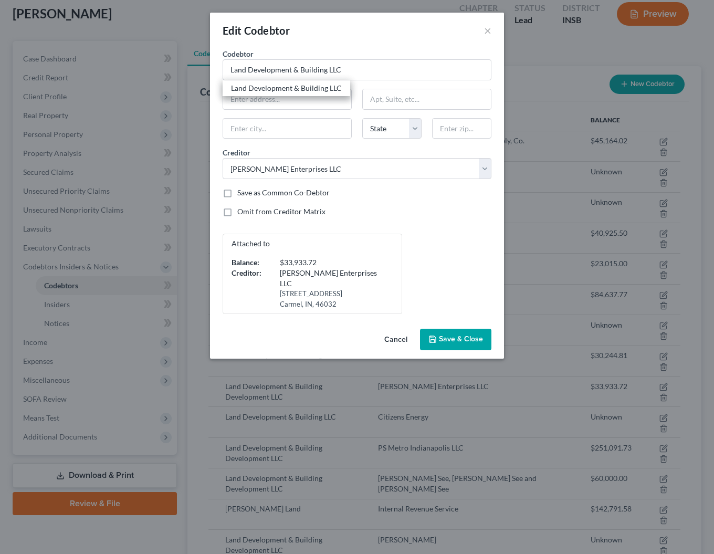
click at [464, 335] on span "Save & Close" at bounding box center [461, 339] width 44 height 9
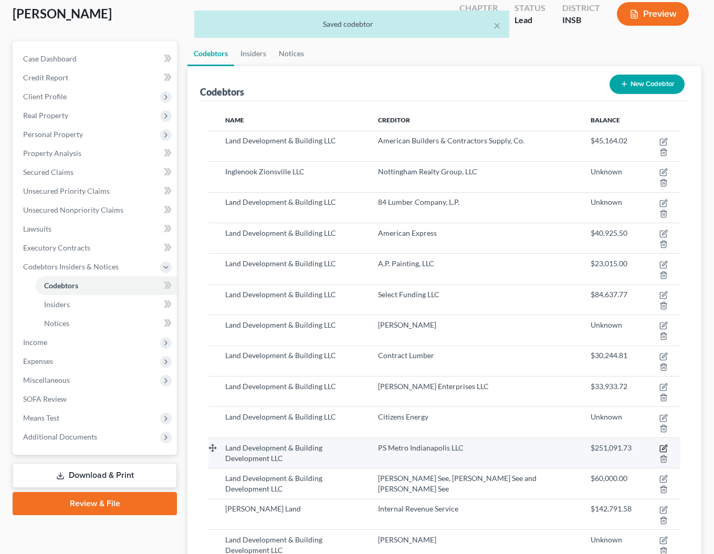
click at [659, 444] on icon "button" at bounding box center [663, 448] width 8 height 8
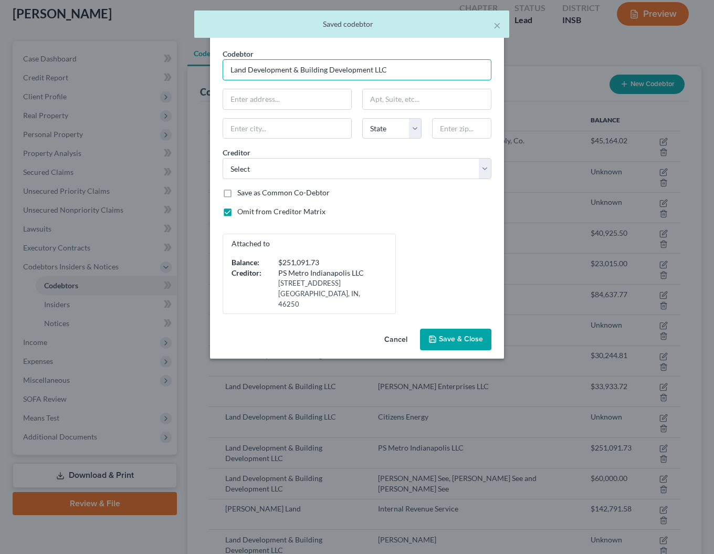
drag, startPoint x: 371, startPoint y: 69, endPoint x: 431, endPoint y: 88, distance: 62.2
click at [372, 70] on input "Land Development & Building Development LLC" at bounding box center [356, 69] width 269 height 21
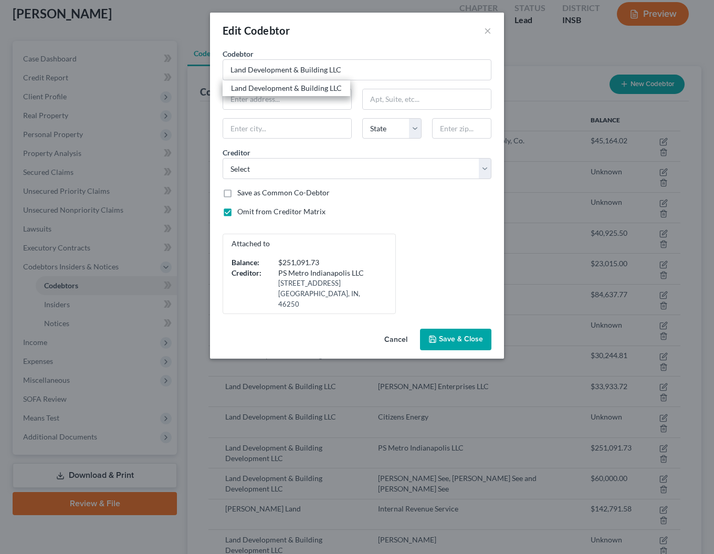
click at [460, 335] on span "Save & Close" at bounding box center [461, 339] width 44 height 9
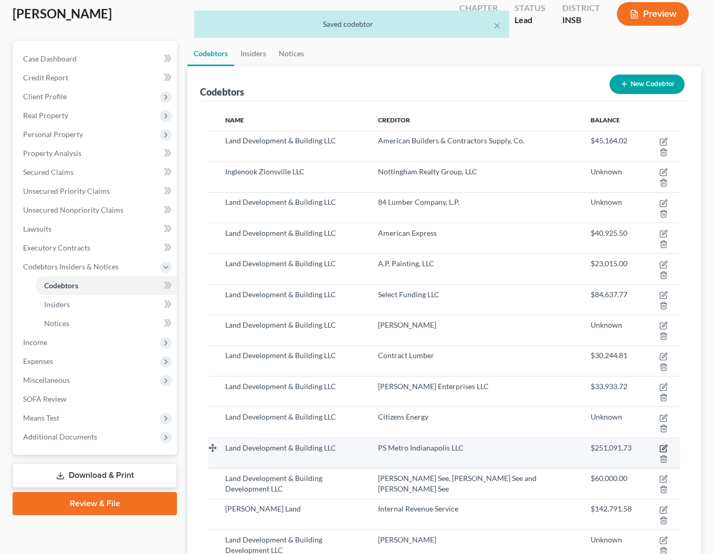
click at [659, 444] on icon "button" at bounding box center [663, 448] width 8 height 8
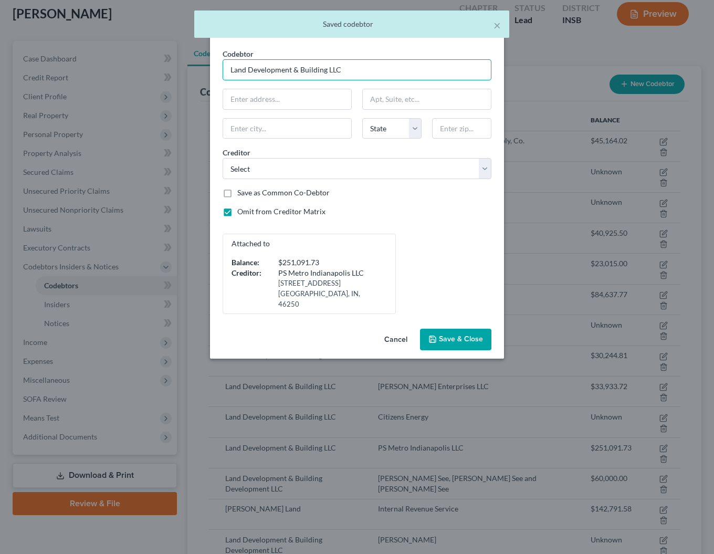
click at [329, 68] on input "Land Development & Building LLC" at bounding box center [356, 69] width 269 height 21
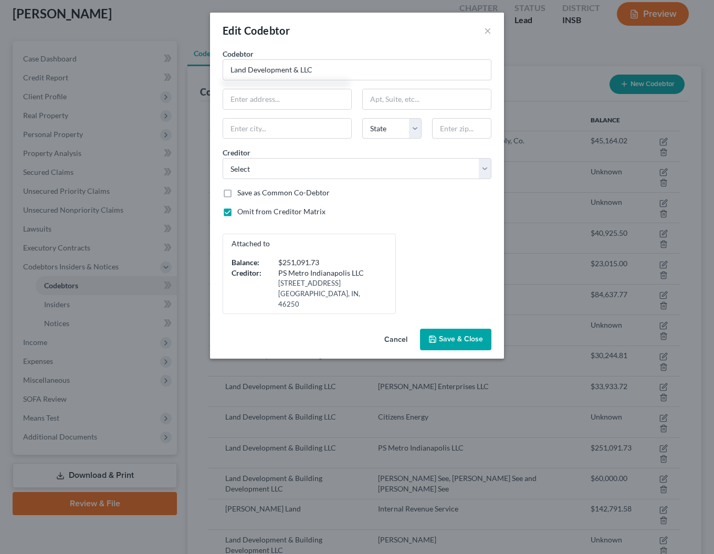
click at [475, 335] on span "Save & Close" at bounding box center [461, 339] width 44 height 9
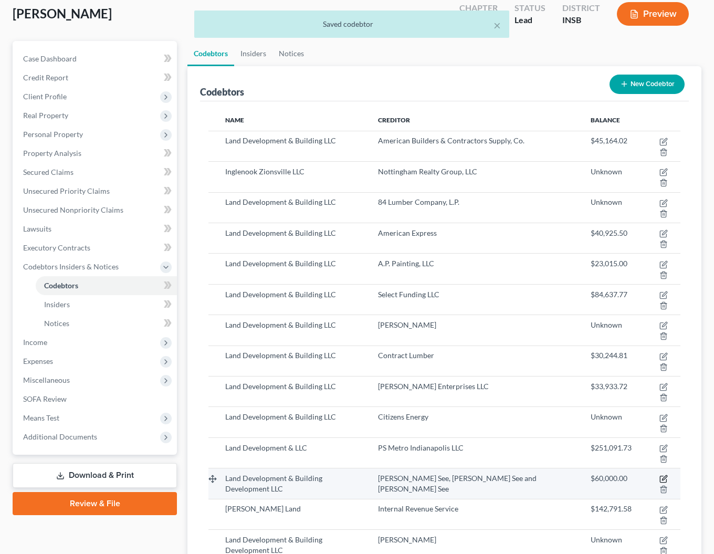
click at [660, 476] on icon "button" at bounding box center [663, 479] width 6 height 6
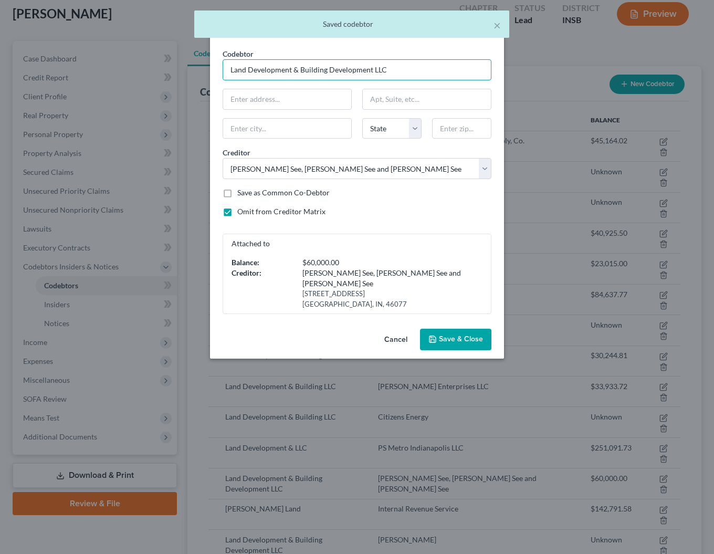
drag, startPoint x: 378, startPoint y: 68, endPoint x: 392, endPoint y: 81, distance: 19.7
click at [378, 68] on input "Land Development & Building Development LLC" at bounding box center [356, 69] width 269 height 21
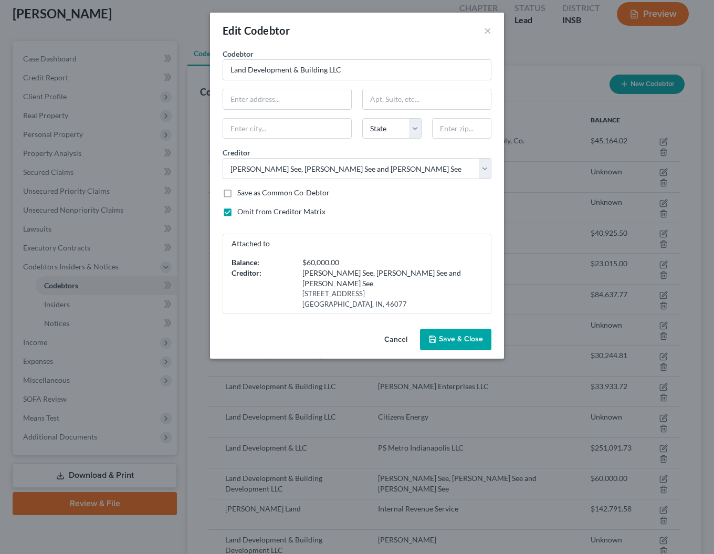
click at [464, 340] on span "Save & Close" at bounding box center [461, 339] width 44 height 9
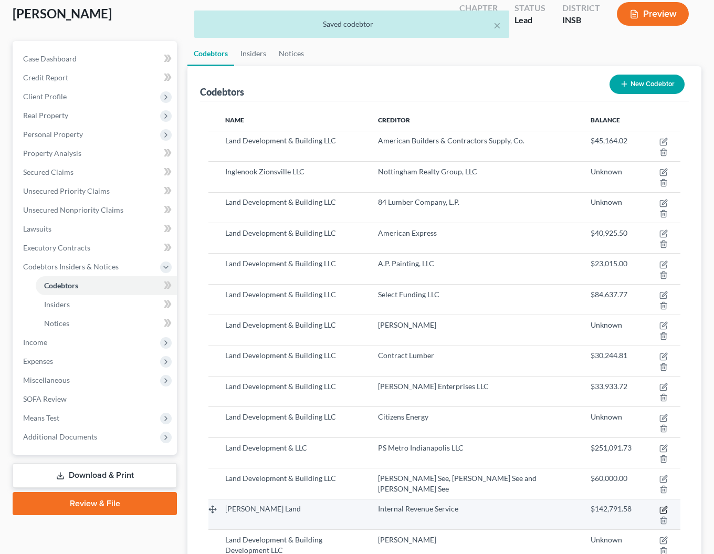
click at [659, 505] on icon "button" at bounding box center [663, 509] width 8 height 8
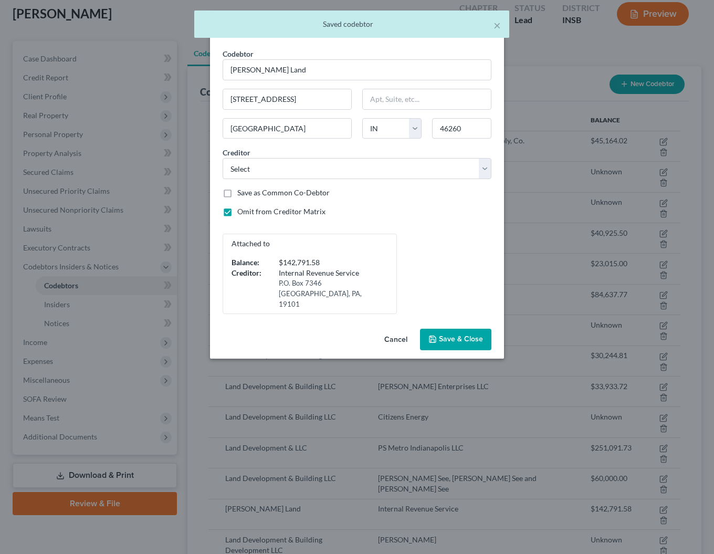
click at [396, 329] on button "Cancel" at bounding box center [396, 339] width 40 height 21
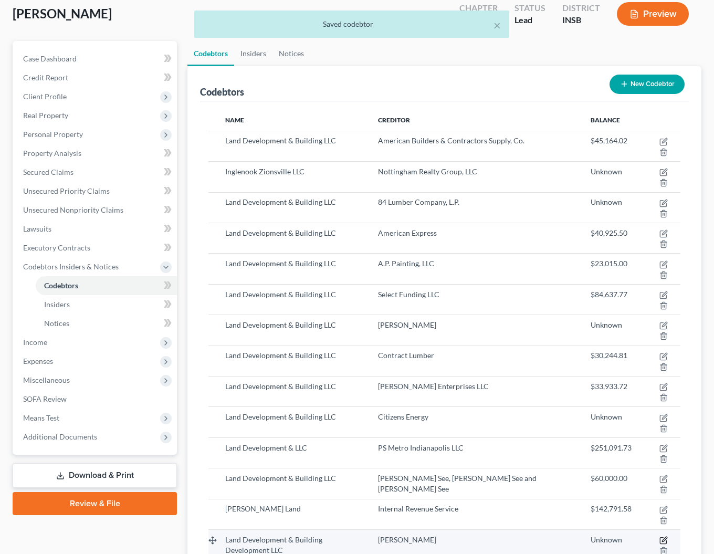
click at [660, 537] on icon "button" at bounding box center [663, 540] width 6 height 6
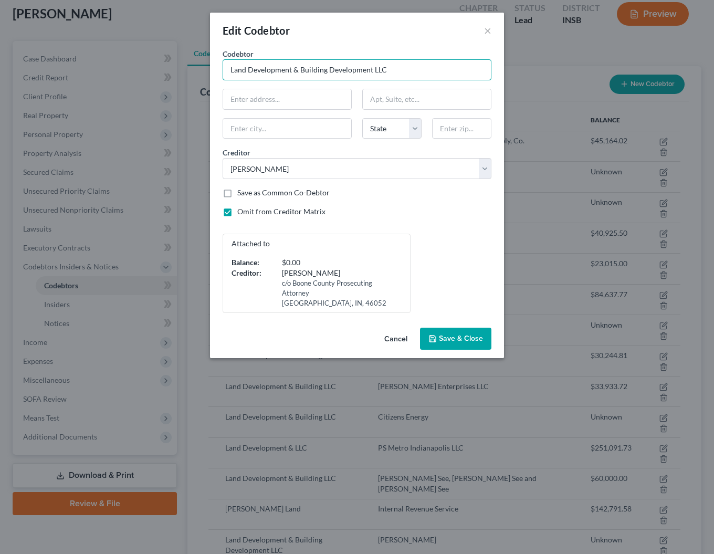
click at [373, 68] on input "Land Development & Building Development LLC" at bounding box center [356, 69] width 269 height 21
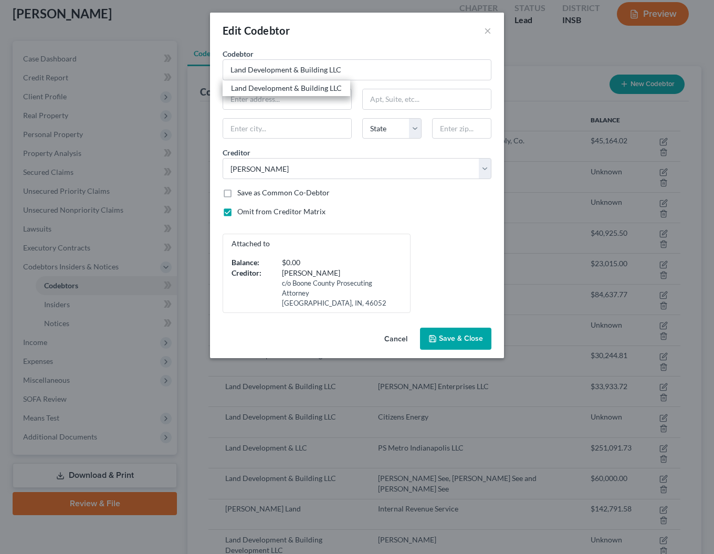
click at [460, 337] on span "Save & Close" at bounding box center [461, 338] width 44 height 9
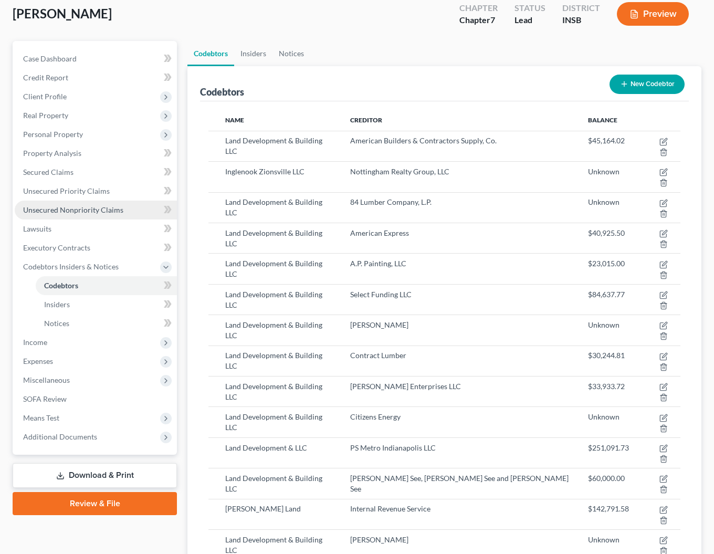
click at [56, 208] on span "Unsecured Nonpriority Claims" at bounding box center [73, 209] width 100 height 9
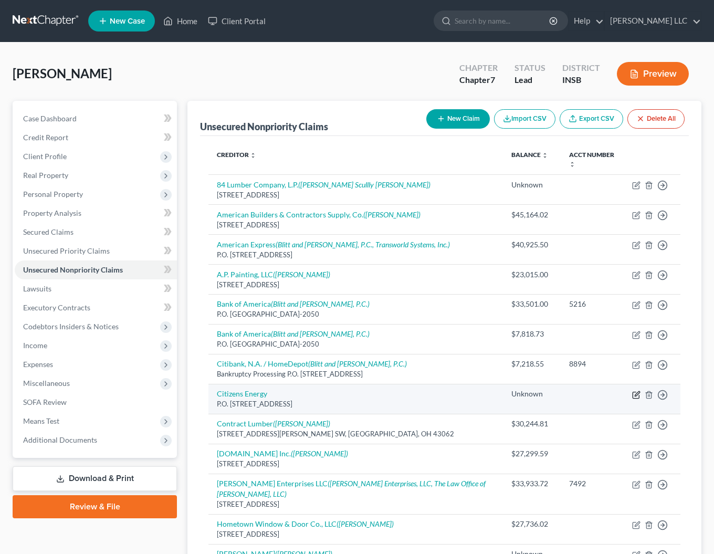
click at [639, 395] on icon "button" at bounding box center [636, 394] width 8 height 8
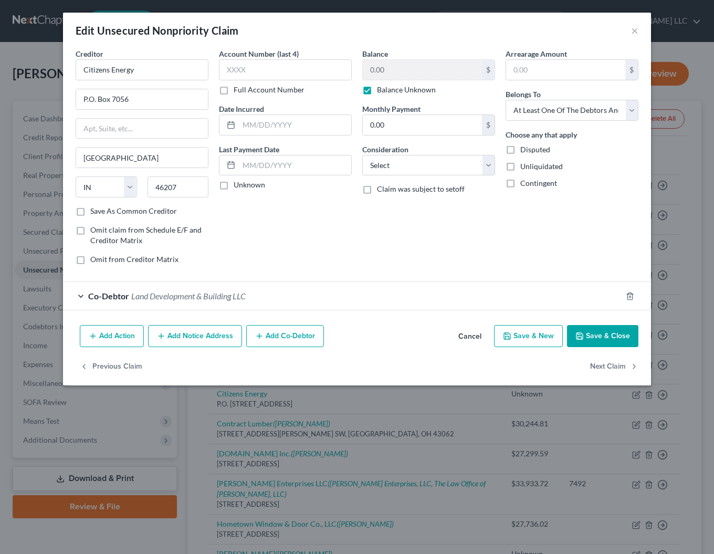
click at [200, 335] on button "Add Notice Address" at bounding box center [195, 336] width 94 height 22
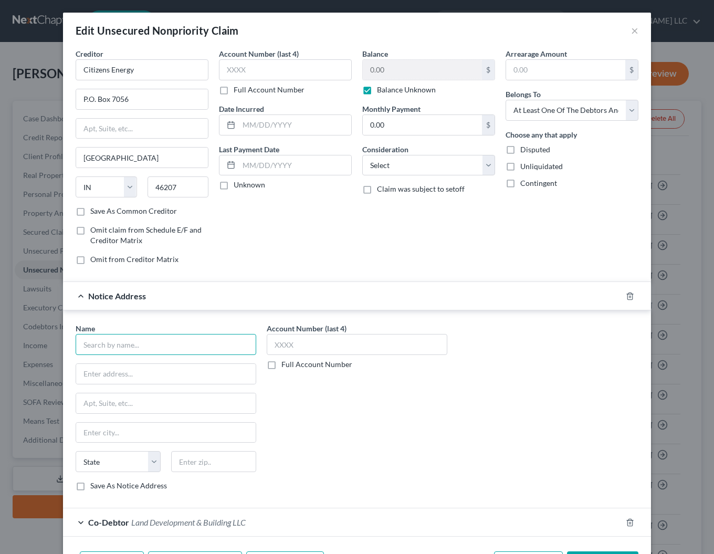
click at [103, 342] on input "text" at bounding box center [166, 344] width 180 height 21
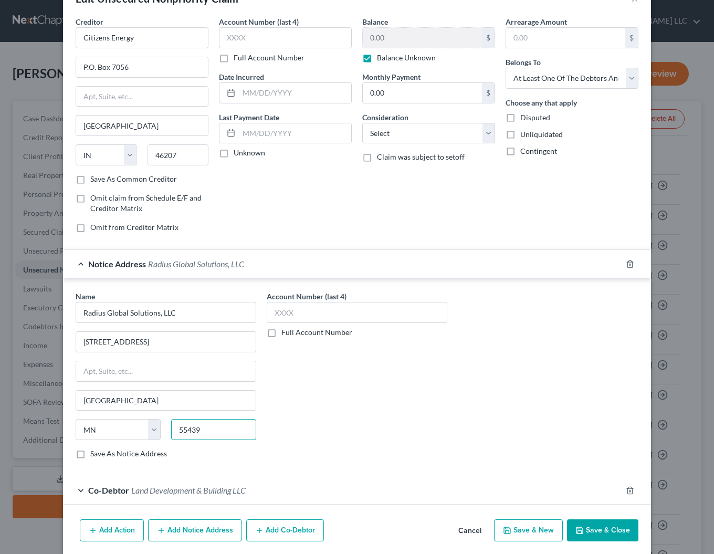
scroll to position [71, 0]
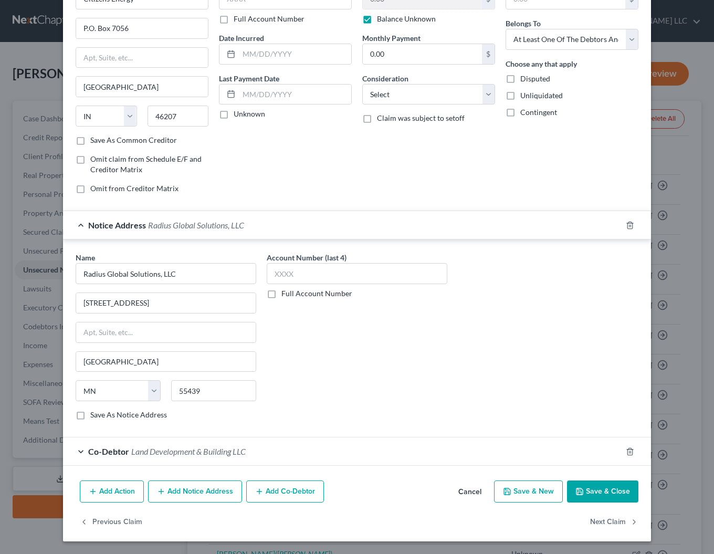
click at [90, 415] on label "Save As Notice Address" at bounding box center [128, 414] width 77 height 10
click at [94, 415] on input "Save As Notice Address" at bounding box center [97, 412] width 7 height 7
click at [598, 487] on button "Save & Close" at bounding box center [602, 491] width 71 height 22
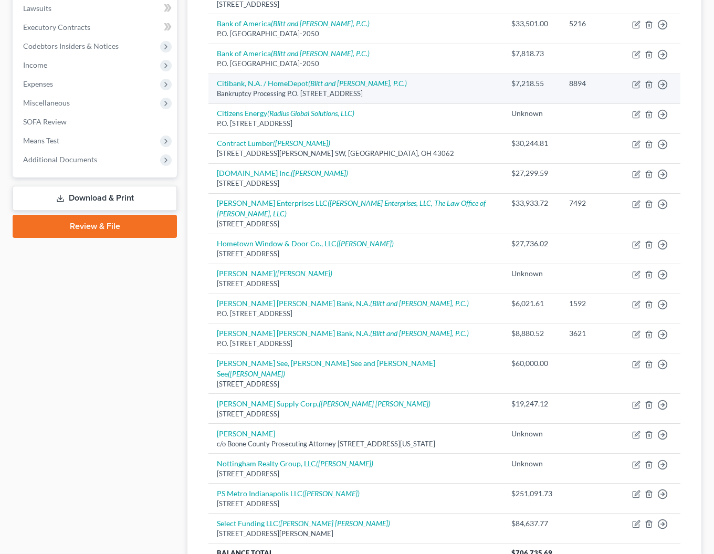
scroll to position [281, 0]
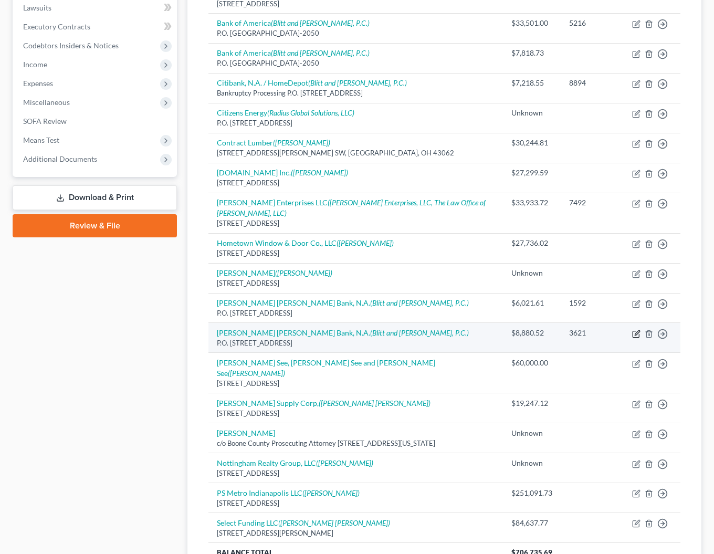
click at [638, 335] on icon "button" at bounding box center [636, 333] width 8 height 8
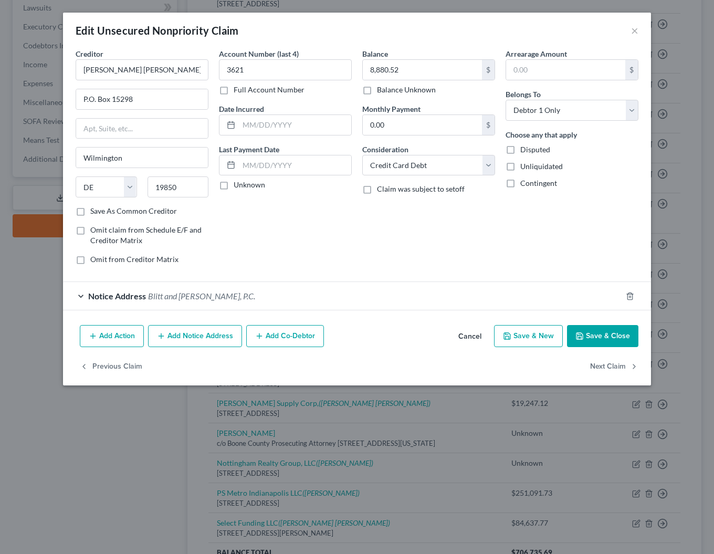
click at [377, 193] on label "Claim was subject to setoff" at bounding box center [421, 189] width 88 height 10
click at [381, 190] on input "Claim was subject to setoff" at bounding box center [384, 187] width 7 height 7
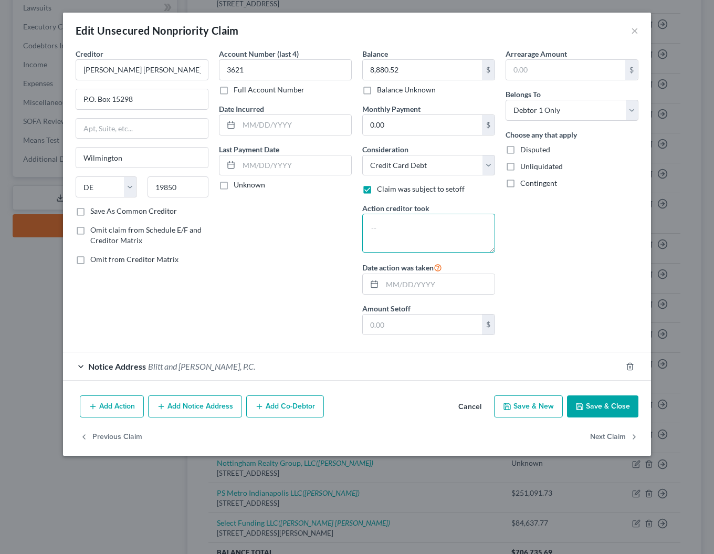
click at [390, 228] on textarea at bounding box center [428, 233] width 133 height 39
click at [413, 327] on input "text" at bounding box center [422, 324] width 119 height 20
click at [591, 411] on button "Save & Close" at bounding box center [602, 406] width 71 height 22
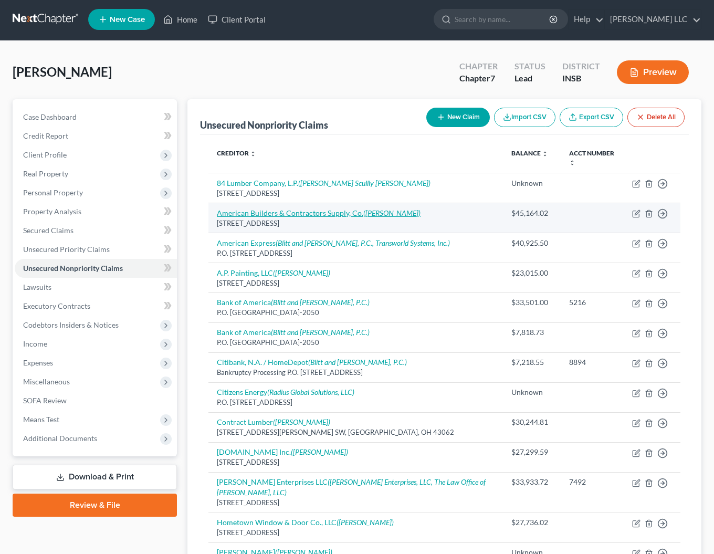
scroll to position [1, 0]
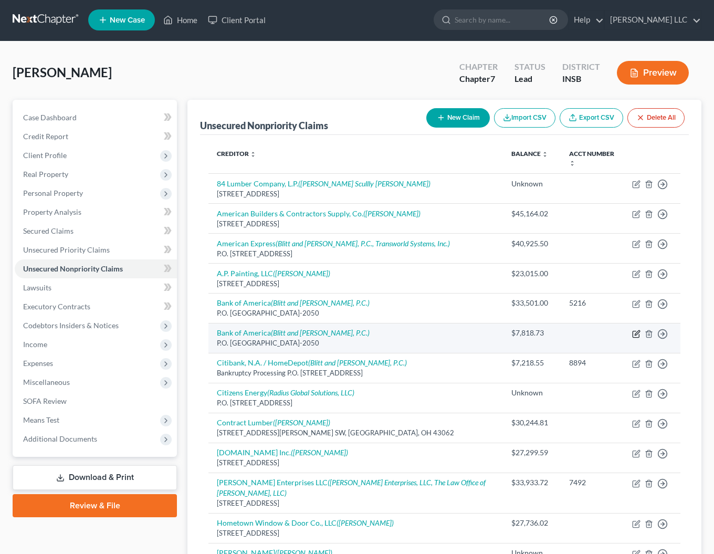
click at [636, 335] on icon "button" at bounding box center [636, 332] width 5 height 5
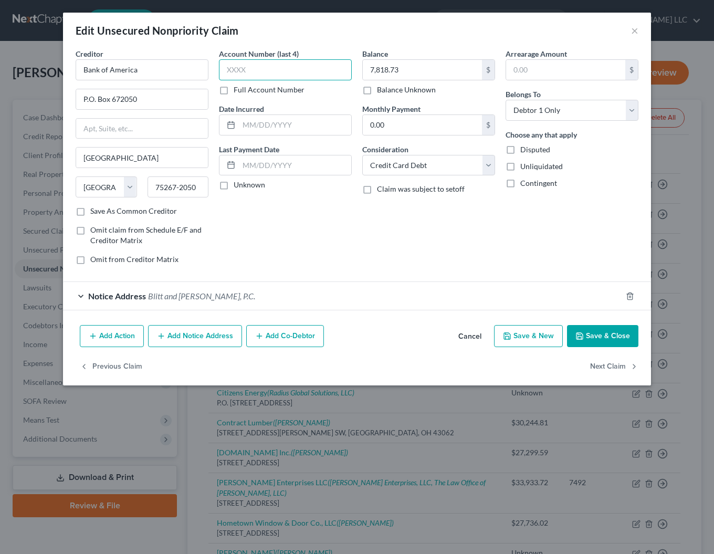
click at [266, 68] on input "text" at bounding box center [285, 69] width 133 height 21
click at [609, 337] on button "Save & Close" at bounding box center [602, 336] width 71 height 22
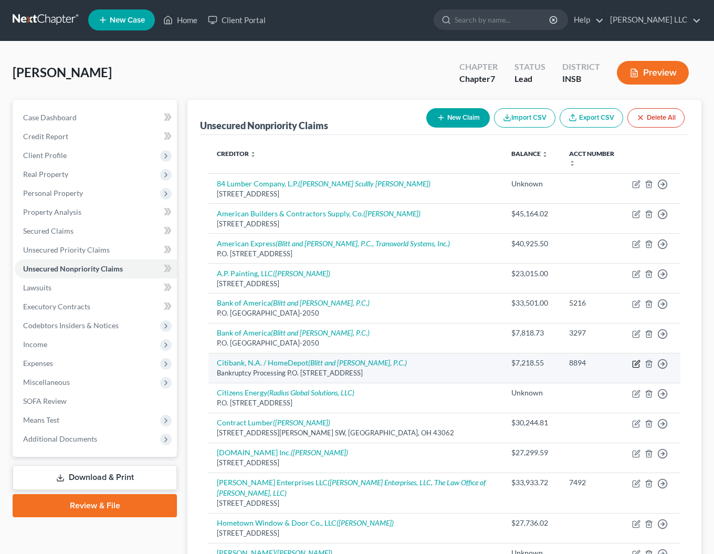
click at [636, 364] on icon "button" at bounding box center [636, 362] width 5 height 5
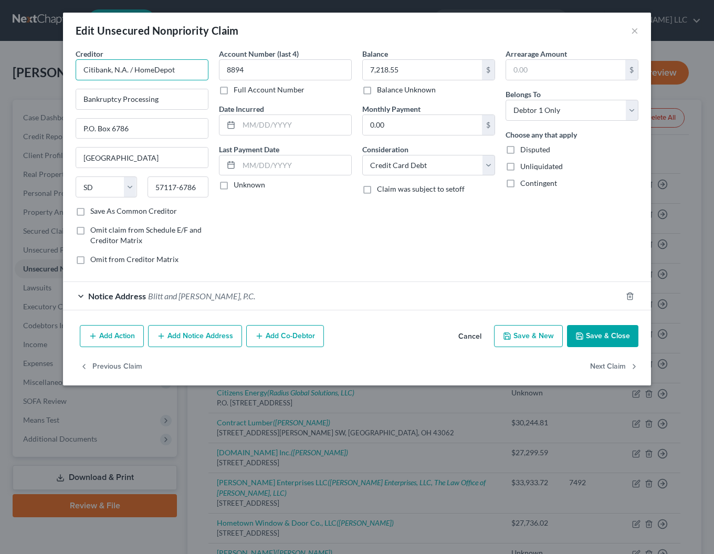
click at [190, 71] on input "Citibank, N.A. / HomeDepot" at bounding box center [142, 69] width 133 height 21
click at [619, 335] on button "Save & Close" at bounding box center [602, 336] width 71 height 22
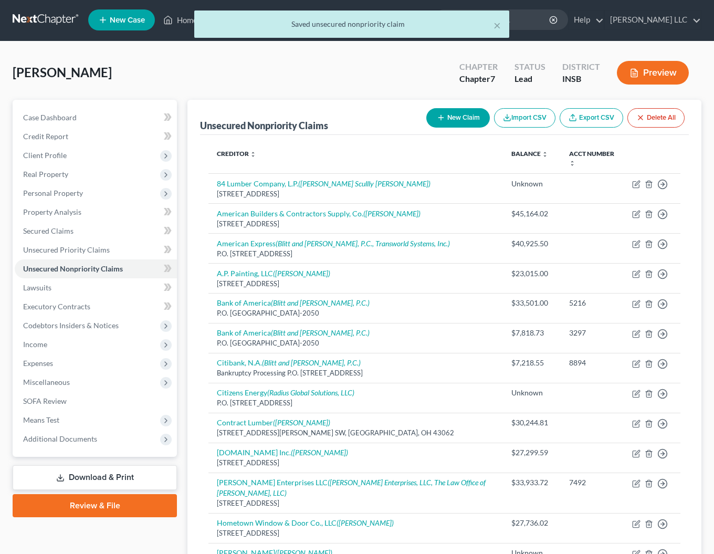
click at [454, 110] on button "New Claim" at bounding box center [457, 117] width 63 height 19
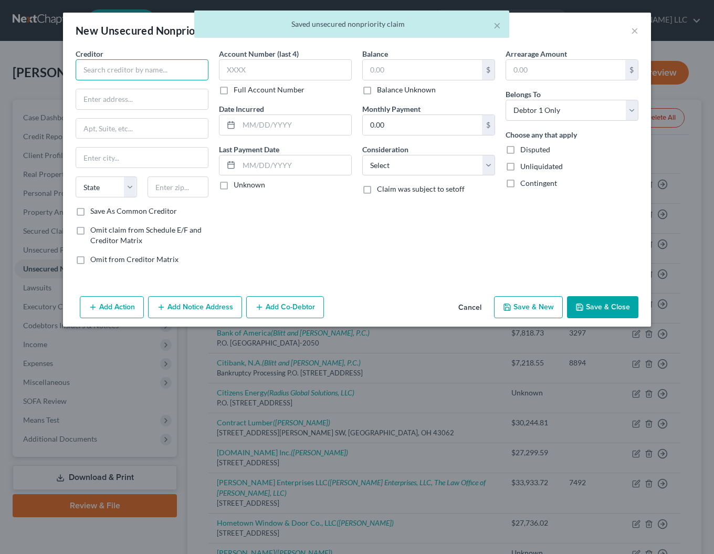
click at [116, 70] on input "text" at bounding box center [142, 69] width 133 height 21
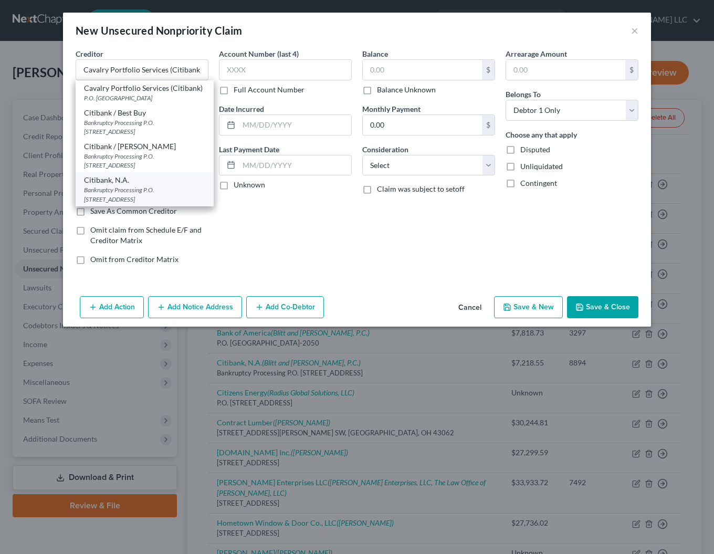
click at [132, 187] on div "Bankruptcy Processing P.O. [STREET_ADDRESS]" at bounding box center [144, 194] width 121 height 18
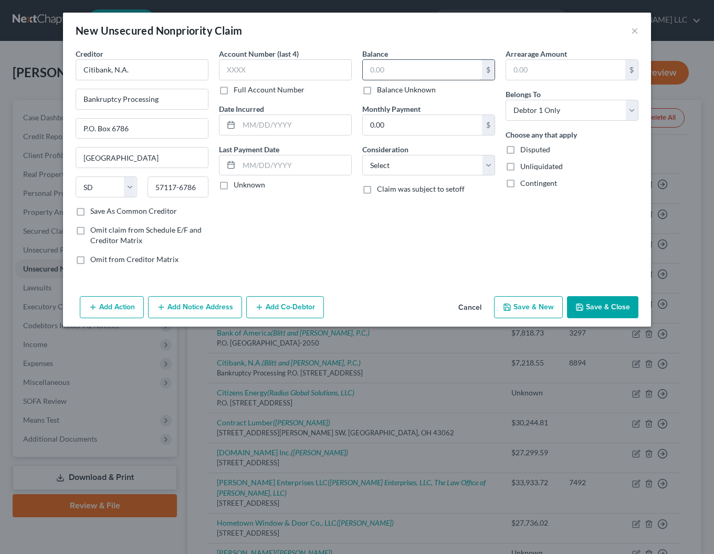
click at [405, 73] on input "text" at bounding box center [422, 70] width 119 height 20
click at [323, 68] on input "text" at bounding box center [285, 69] width 133 height 21
click at [409, 70] on input "text" at bounding box center [422, 70] width 119 height 20
click option "Credit Card Debt" at bounding box center [0, 0] width 0 height 0
click at [593, 306] on button "Save & Close" at bounding box center [602, 307] width 71 height 22
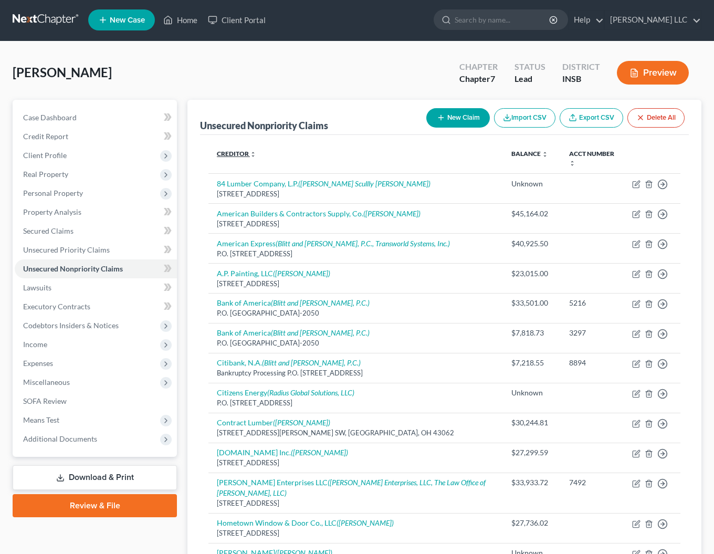
click at [243, 151] on link "Creditor expand_more expand_less unfold_more" at bounding box center [236, 154] width 39 height 8
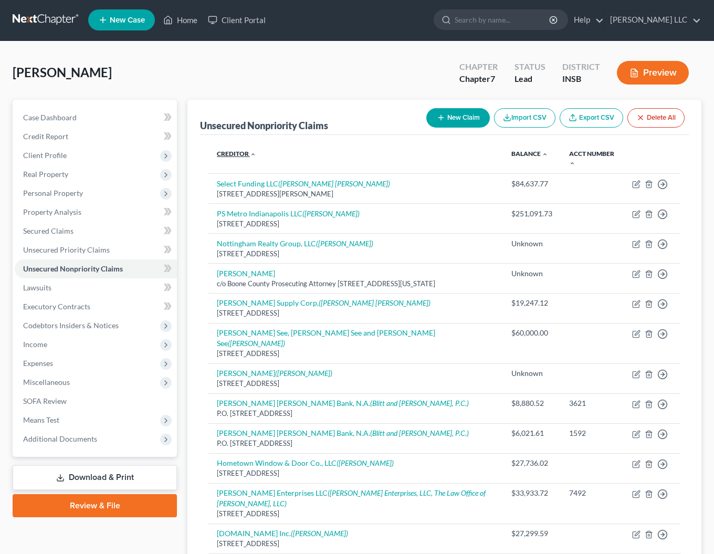
click at [243, 151] on link "Creditor expand_more expand_less unfold_more" at bounding box center [236, 154] width 39 height 8
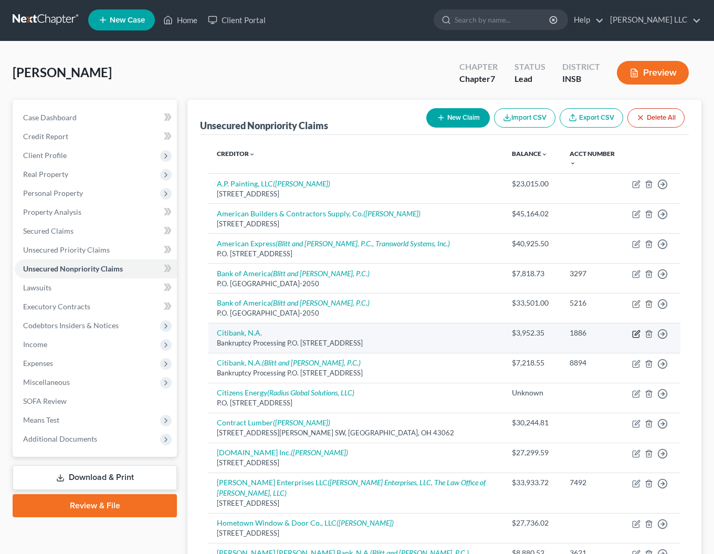
click at [635, 331] on icon "button" at bounding box center [635, 334] width 6 height 6
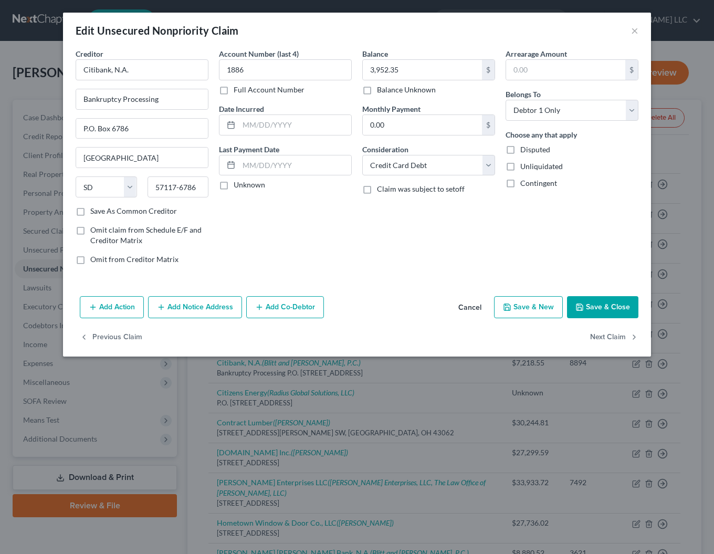
click at [279, 310] on button "Add Co-Debtor" at bounding box center [285, 307] width 78 height 22
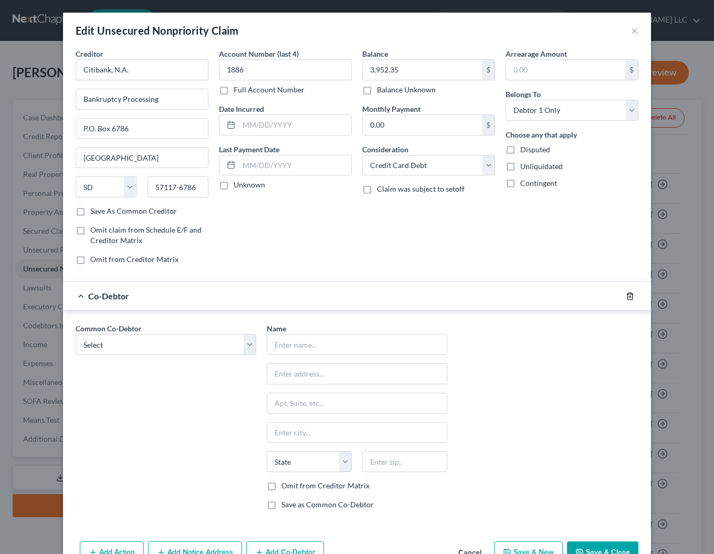
drag, startPoint x: 631, startPoint y: 293, endPoint x: 625, endPoint y: 290, distance: 6.4
click at [630, 293] on icon "button" at bounding box center [629, 296] width 8 height 8
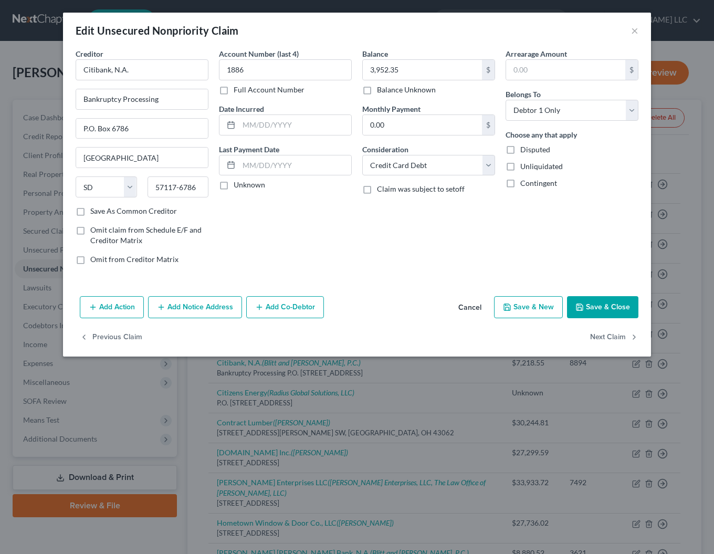
click at [185, 309] on button "Add Notice Address" at bounding box center [195, 307] width 94 height 22
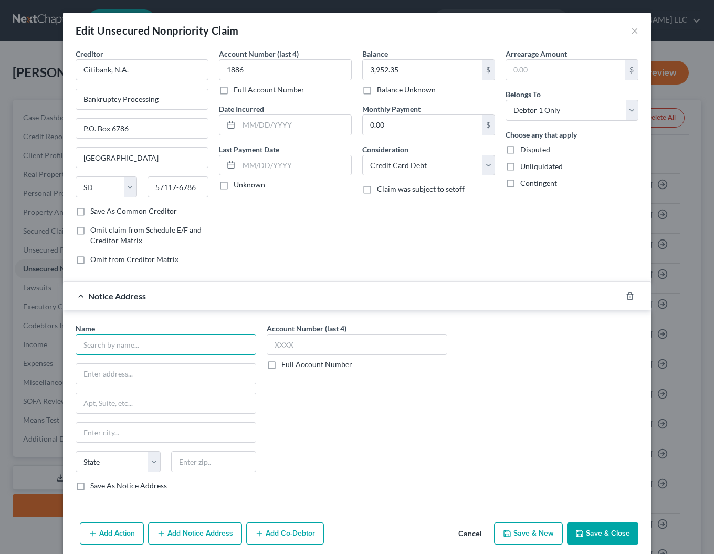
click at [115, 350] on input "text" at bounding box center [166, 344] width 180 height 21
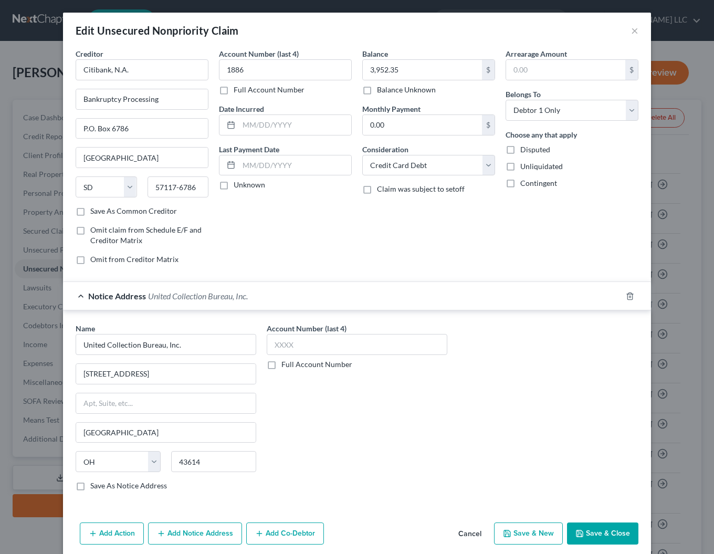
click at [90, 487] on label "Save As Notice Address" at bounding box center [128, 485] width 77 height 10
click at [94, 487] on input "Save As Notice Address" at bounding box center [97, 483] width 7 height 7
drag, startPoint x: 609, startPoint y: 531, endPoint x: 592, endPoint y: 528, distance: 17.2
click at [609, 531] on button "Save & Close" at bounding box center [602, 533] width 71 height 22
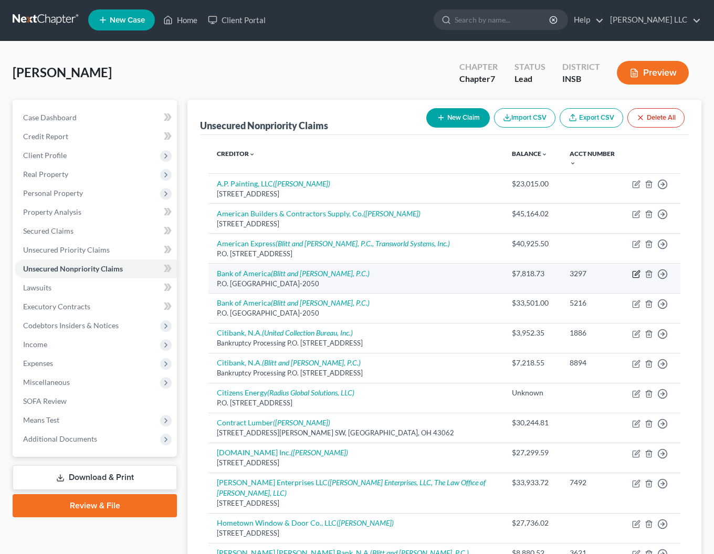
click at [637, 275] on icon "button" at bounding box center [636, 274] width 8 height 8
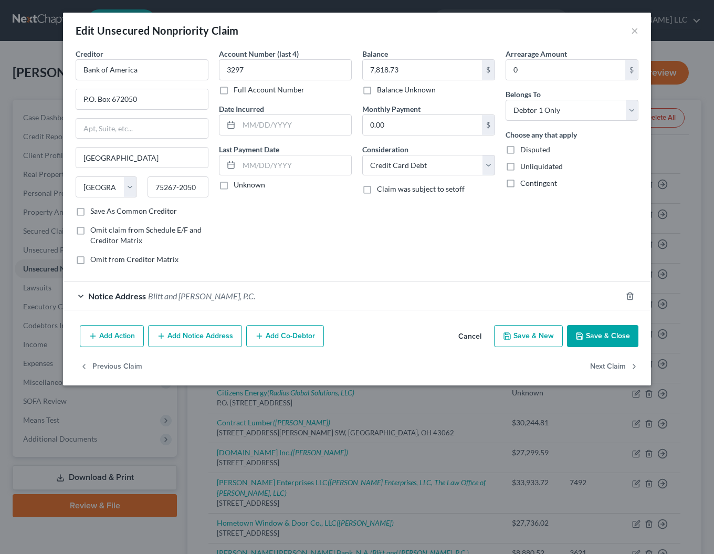
click at [185, 331] on button "Add Notice Address" at bounding box center [195, 336] width 94 height 22
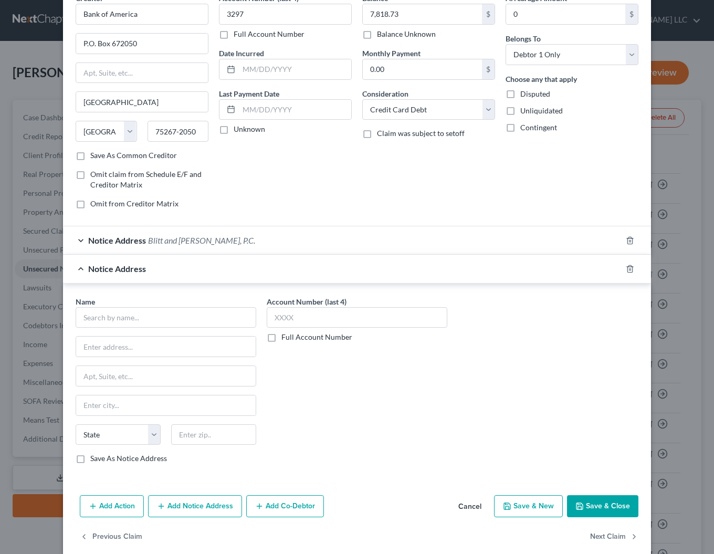
scroll to position [70, 0]
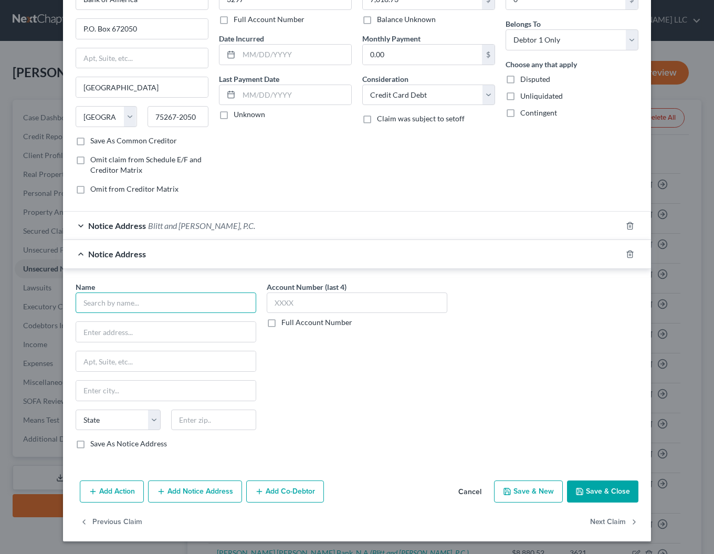
click at [136, 299] on input "text" at bounding box center [166, 302] width 180 height 21
click at [604, 491] on button "Save & Close" at bounding box center [602, 491] width 71 height 22
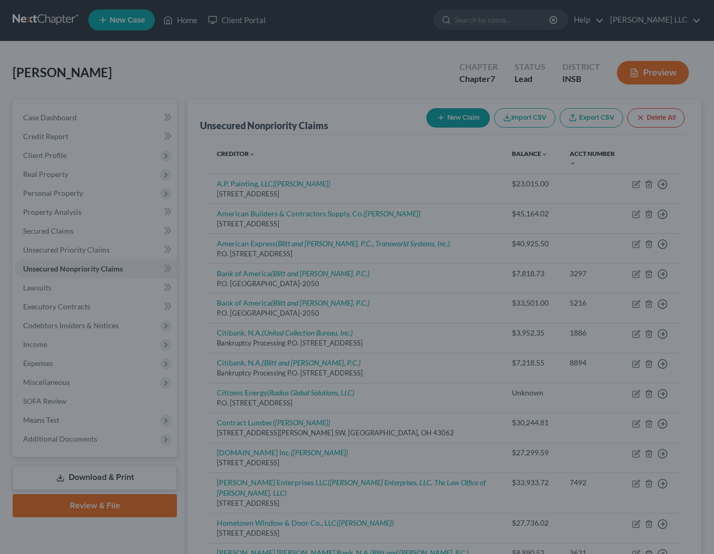
scroll to position [0, 0]
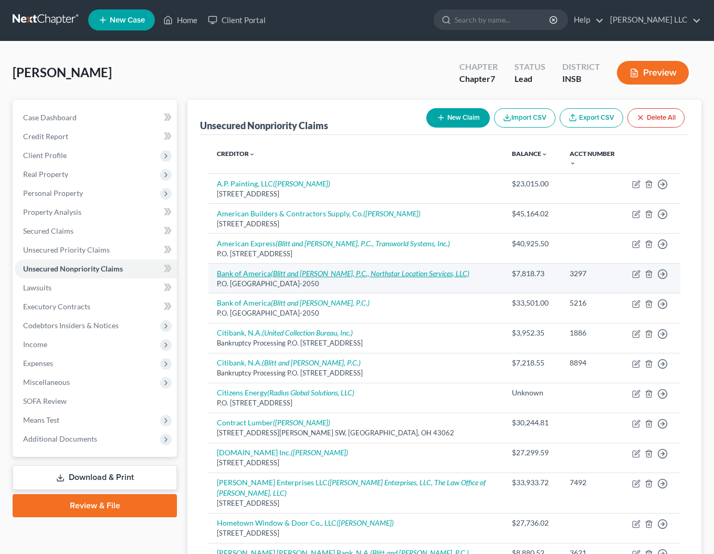
click at [310, 273] on icon "(Blitt and [PERSON_NAME], P.C., Northstar Location Services, LLC)" at bounding box center [370, 273] width 198 height 9
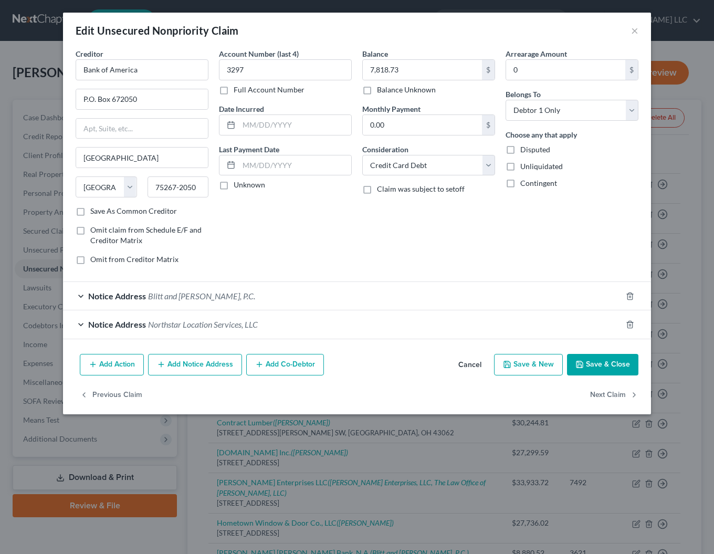
click at [158, 322] on span "Northstar Location Services, LLC" at bounding box center [203, 324] width 110 height 10
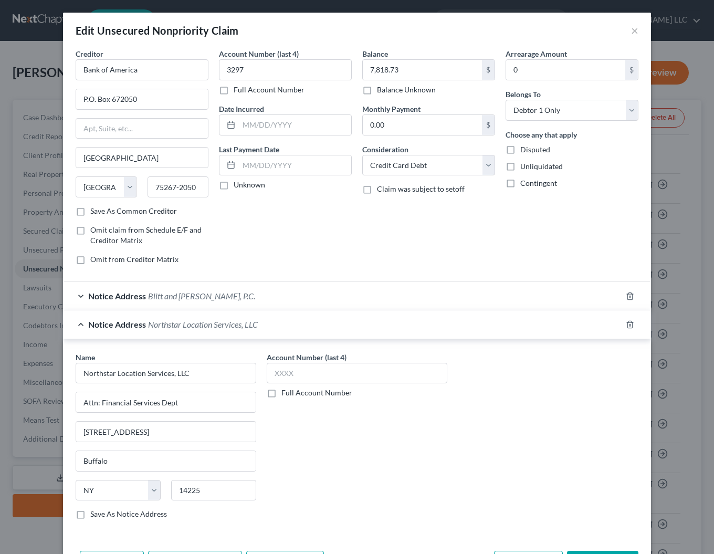
click at [90, 517] on label "Save As Notice Address" at bounding box center [128, 513] width 77 height 10
click at [94, 515] on input "Save As Notice Address" at bounding box center [97, 511] width 7 height 7
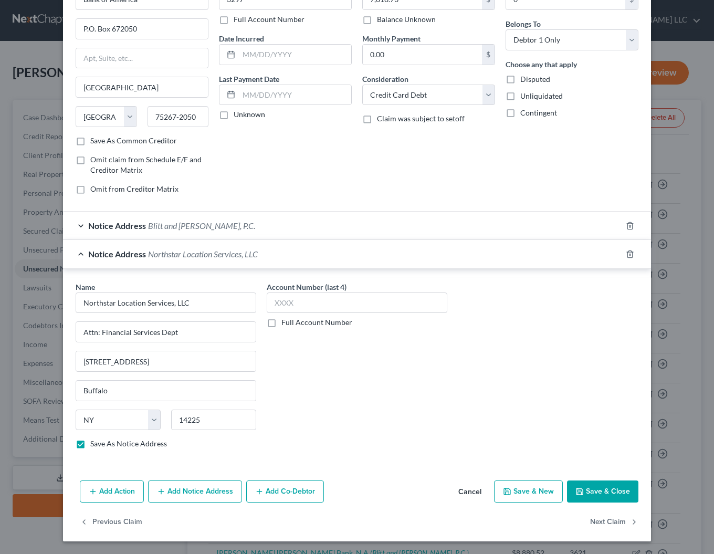
click at [579, 488] on icon "button" at bounding box center [579, 491] width 6 height 6
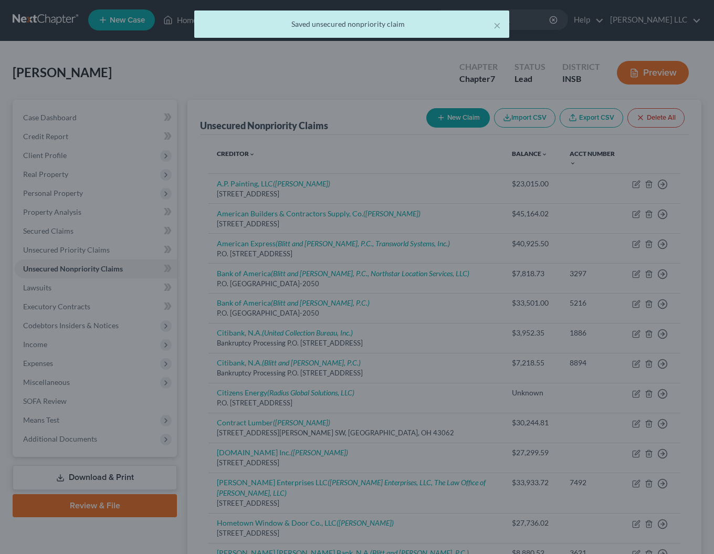
scroll to position [0, 0]
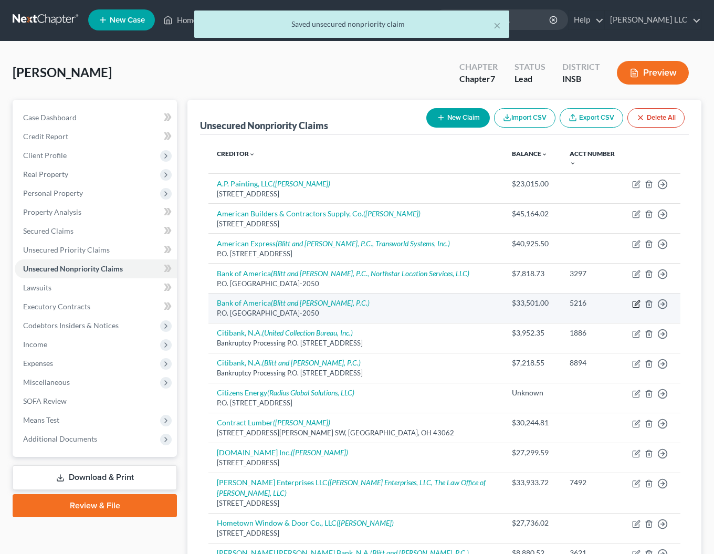
click at [635, 303] on icon "button" at bounding box center [636, 304] width 8 height 8
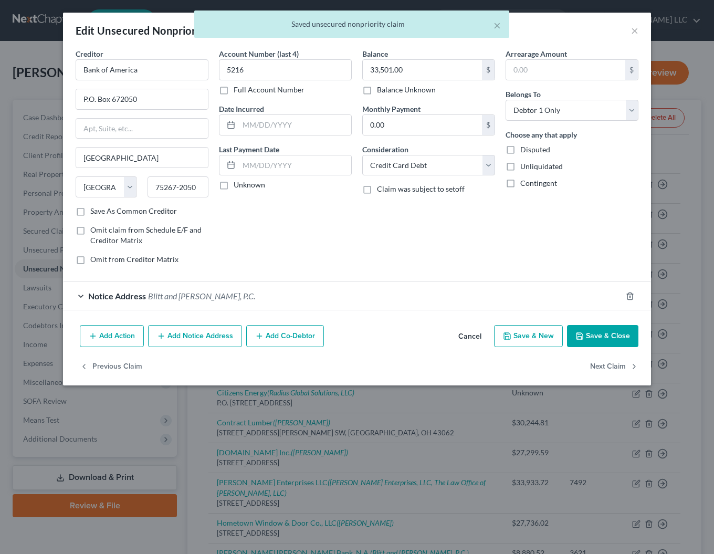
click at [190, 334] on button "Add Notice Address" at bounding box center [195, 336] width 94 height 22
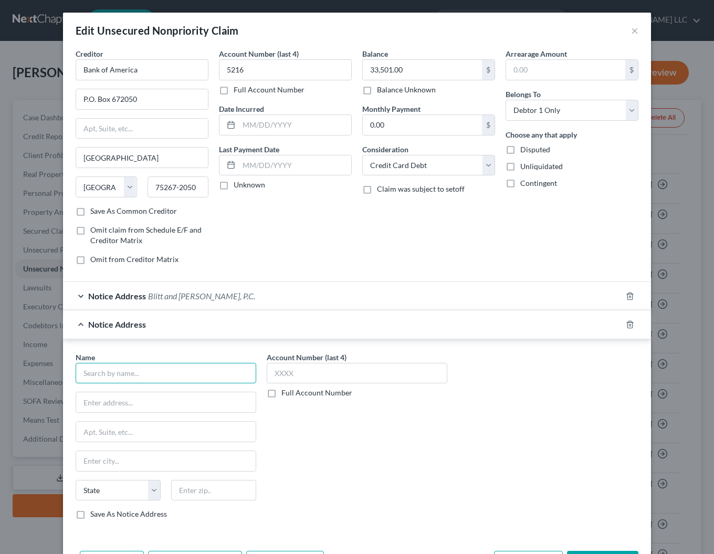
click at [117, 377] on input "text" at bounding box center [166, 373] width 180 height 21
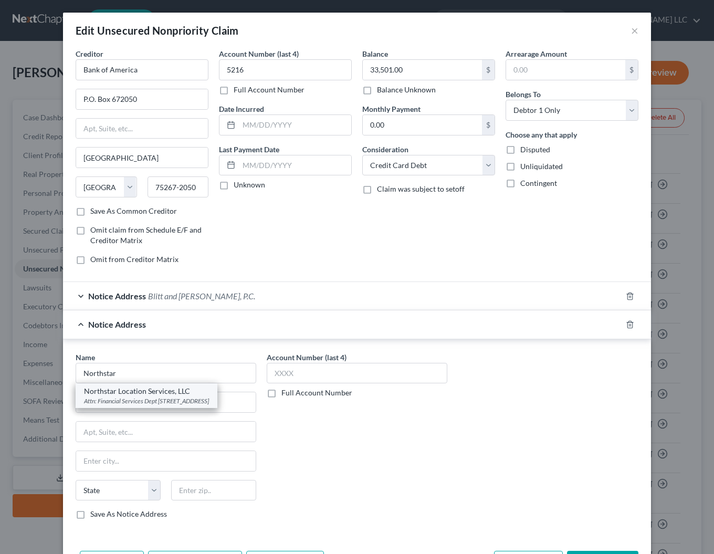
click at [136, 395] on div "Northstar Location Services, LLC" at bounding box center [146, 391] width 125 height 10
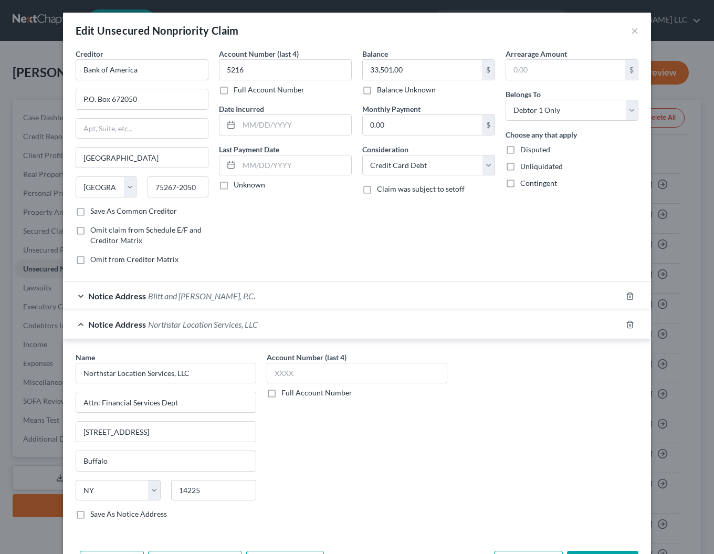
scroll to position [70, 0]
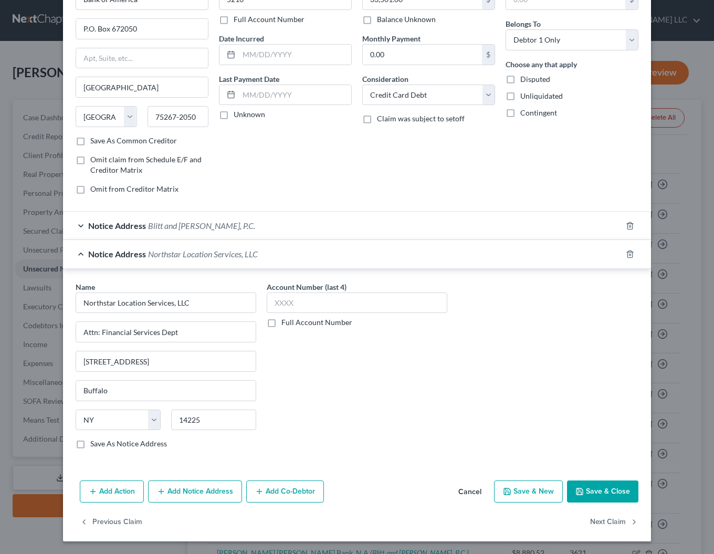
click at [610, 490] on button "Save & Close" at bounding box center [602, 491] width 71 height 22
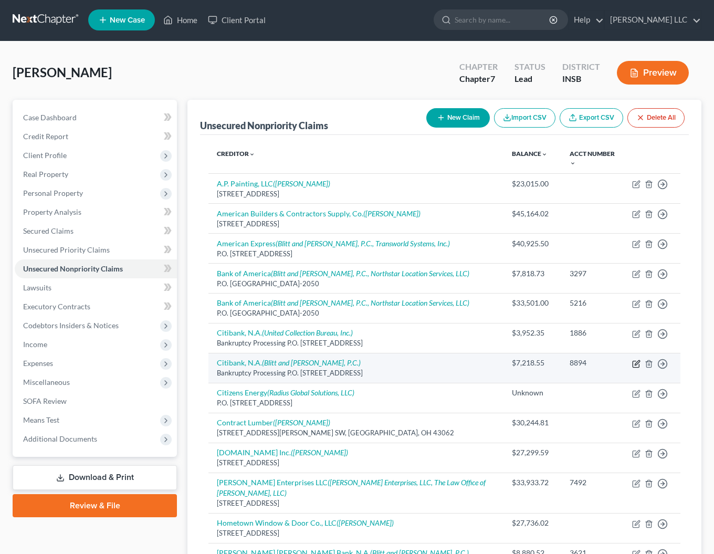
click at [640, 364] on icon "button" at bounding box center [636, 363] width 8 height 8
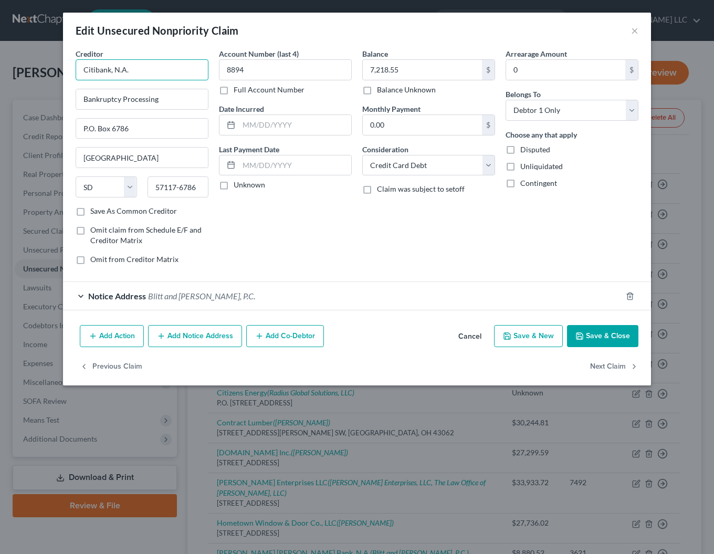
click at [201, 76] on input "Citibank, N.A." at bounding box center [142, 69] width 133 height 21
click at [601, 342] on button "Save & Close" at bounding box center [602, 336] width 71 height 22
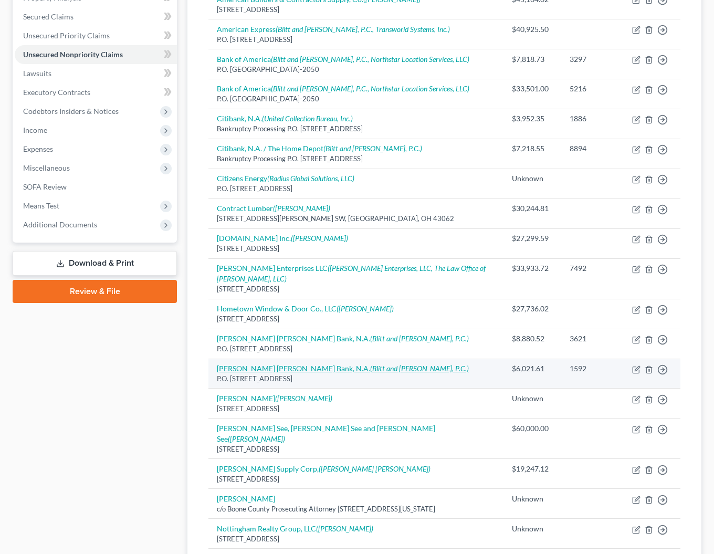
scroll to position [0, 0]
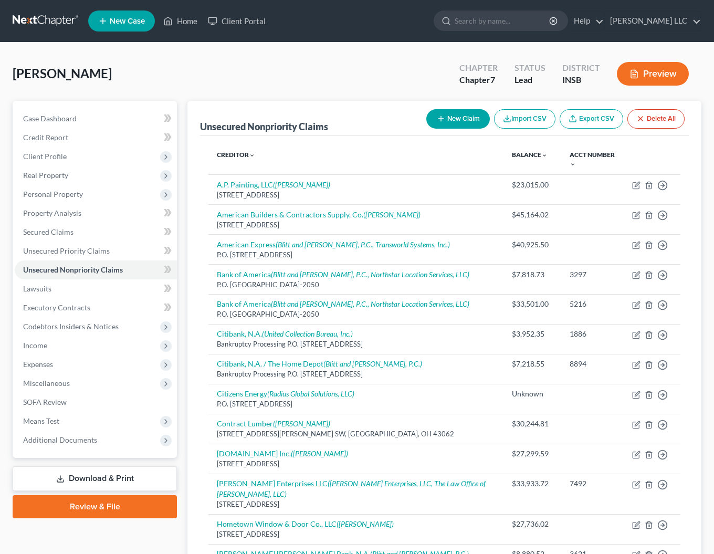
click at [471, 117] on button "New Claim" at bounding box center [457, 118] width 63 height 19
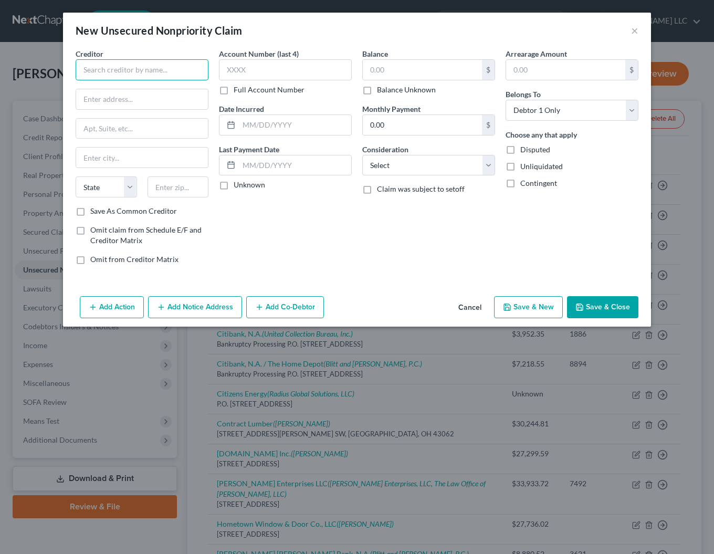
click at [145, 78] on input "text" at bounding box center [142, 69] width 133 height 21
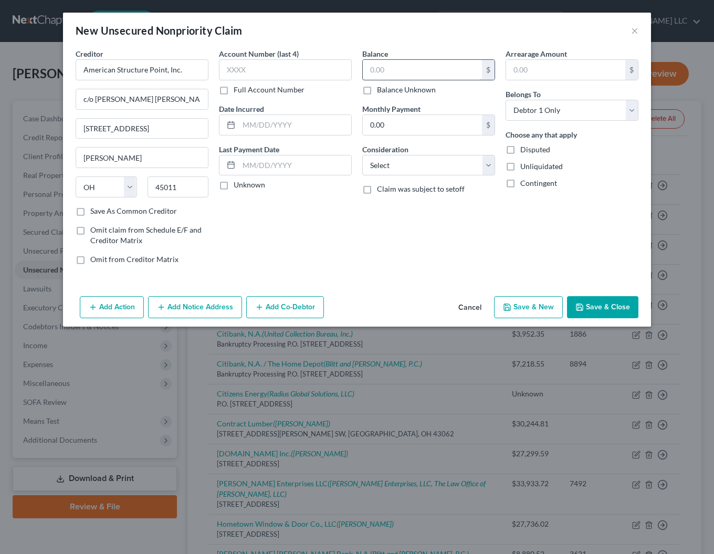
click at [441, 70] on input "text" at bounding box center [422, 70] width 119 height 20
click option "At Least One Of The Debtors And Another" at bounding box center [0, 0] width 0 height 0
click at [328, 73] on input "text" at bounding box center [285, 69] width 133 height 21
click option "Suppliers And Vendors" at bounding box center [0, 0] width 0 height 0
click at [261, 306] on icon "button" at bounding box center [259, 307] width 8 height 8
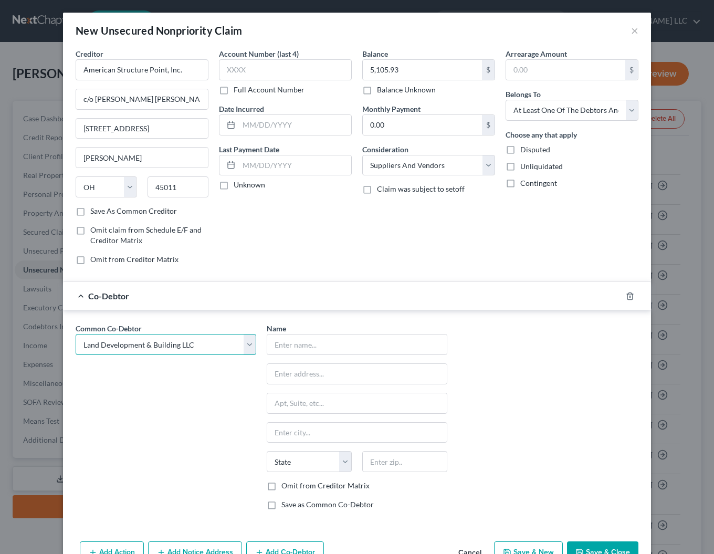
click option "Land Development & Building LLC" at bounding box center [0, 0] width 0 height 0
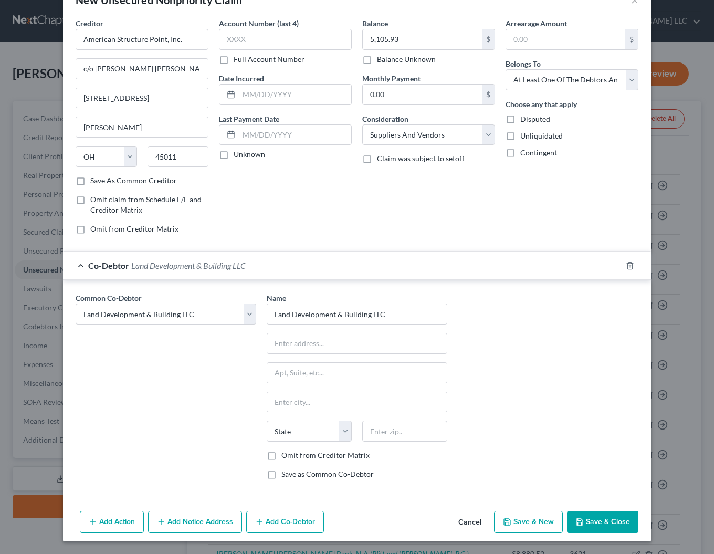
click at [281, 455] on label "Omit from Creditor Matrix" at bounding box center [325, 455] width 88 height 10
click at [285, 455] on input "Omit from Creditor Matrix" at bounding box center [288, 453] width 7 height 7
click at [587, 523] on button "Save & Close" at bounding box center [602, 521] width 71 height 22
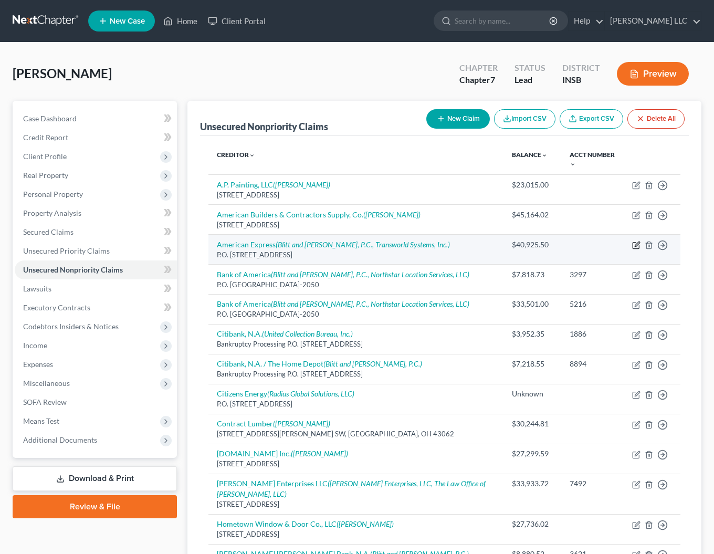
click at [638, 244] on icon "button" at bounding box center [636, 243] width 5 height 5
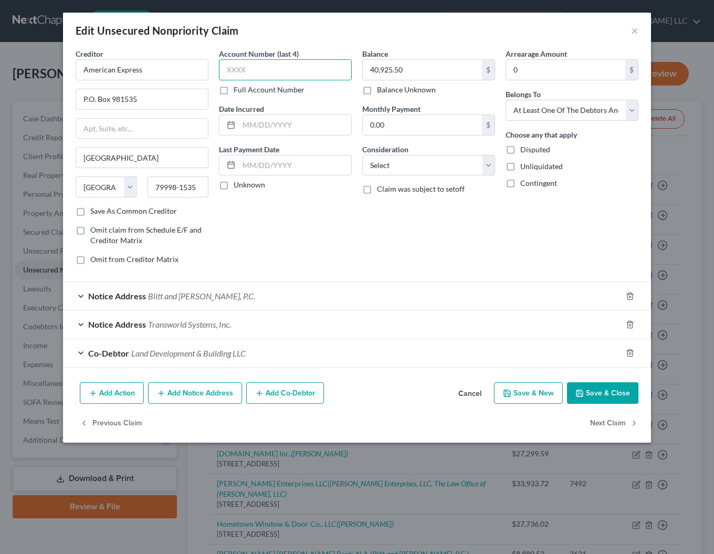
click at [247, 62] on input "text" at bounding box center [285, 69] width 133 height 21
click at [621, 405] on div "Add Action Add Notice Address Add Co-Debtor Cancel Save & New Save & Close" at bounding box center [357, 395] width 588 height 35
click at [623, 397] on button "Save & Close" at bounding box center [602, 393] width 71 height 22
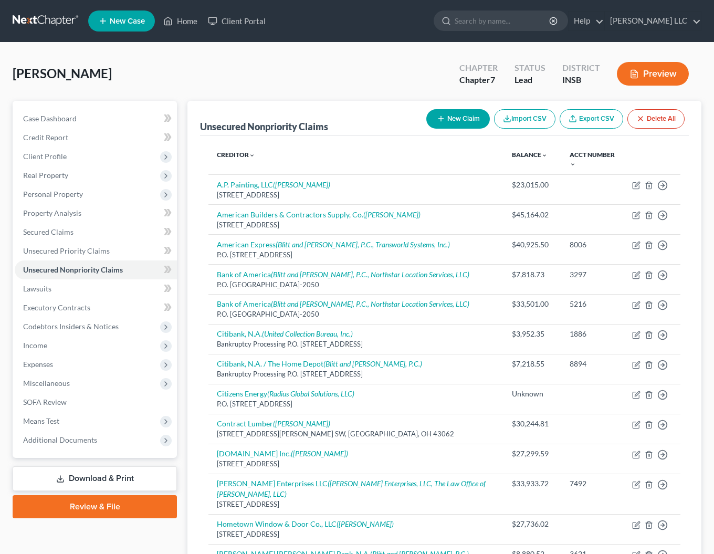
click at [465, 120] on button "New Claim" at bounding box center [457, 118] width 63 height 19
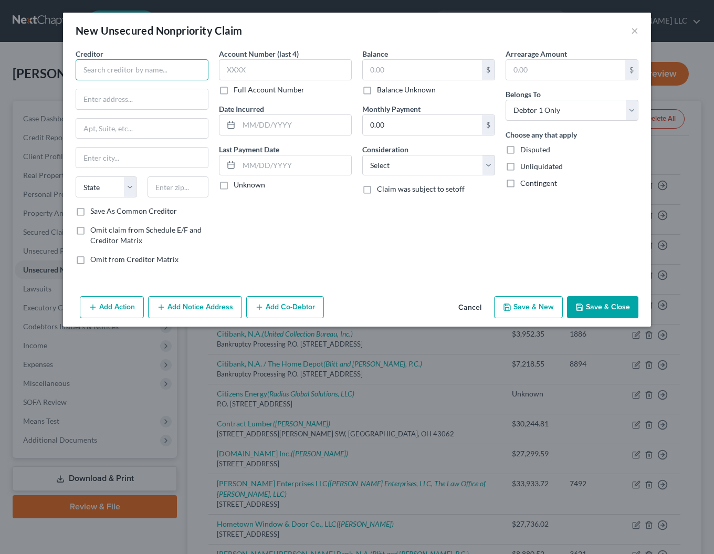
click at [158, 71] on input "text" at bounding box center [142, 69] width 133 height 21
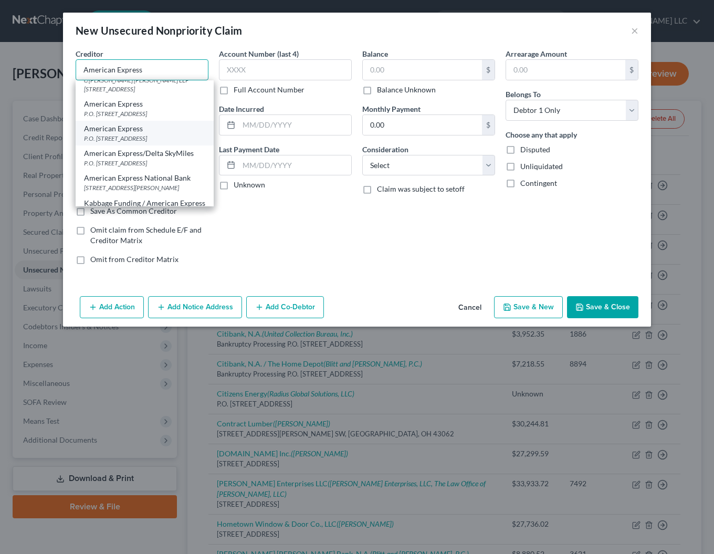
scroll to position [0, 0]
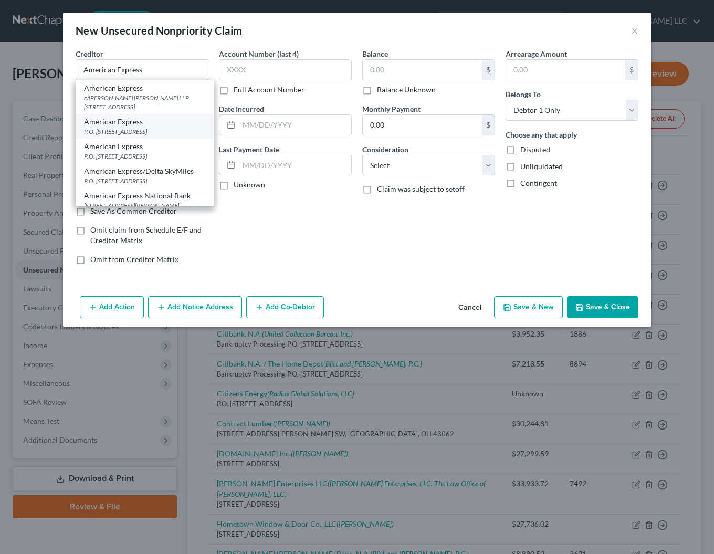
click at [139, 130] on div "P.O. [STREET_ADDRESS]" at bounding box center [144, 131] width 121 height 9
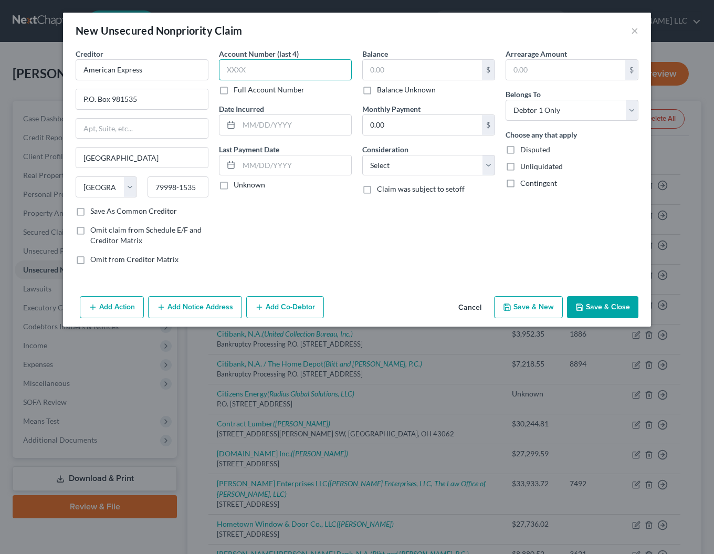
click at [256, 67] on input "text" at bounding box center [285, 69] width 133 height 21
click at [428, 77] on input "text" at bounding box center [422, 70] width 119 height 20
click option "Credit Card Debt" at bounding box center [0, 0] width 0 height 0
click at [583, 302] on button "Save & Close" at bounding box center [602, 307] width 71 height 22
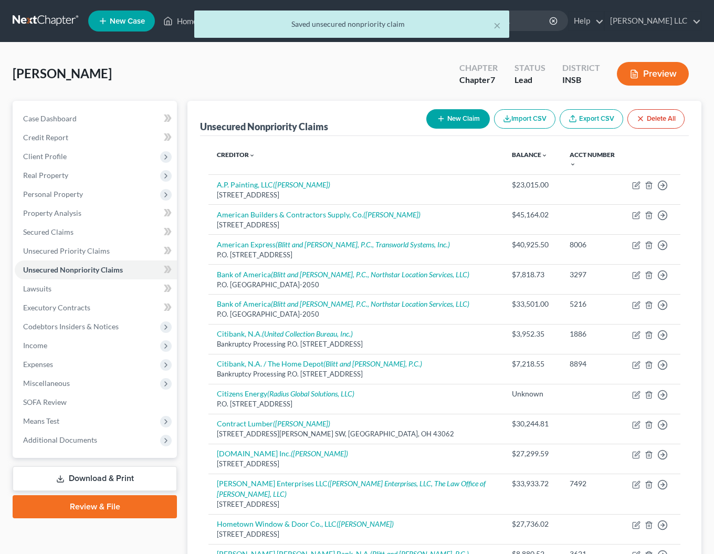
click at [459, 116] on button "New Claim" at bounding box center [457, 118] width 63 height 19
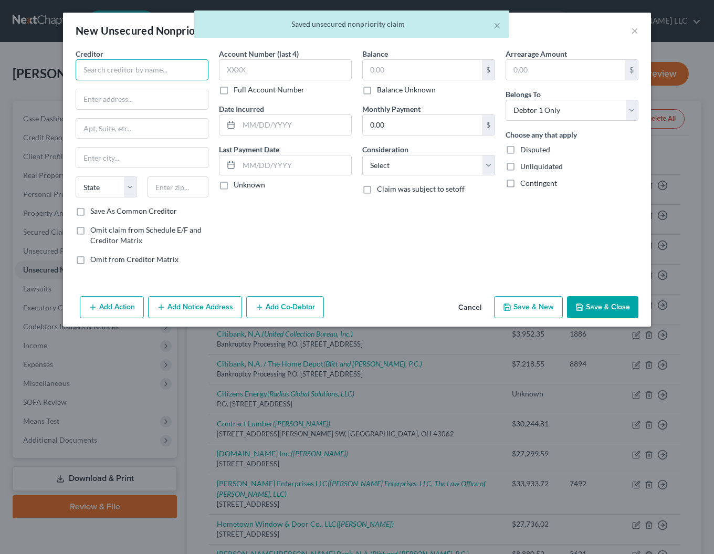
click at [94, 69] on input "text" at bounding box center [142, 69] width 133 height 21
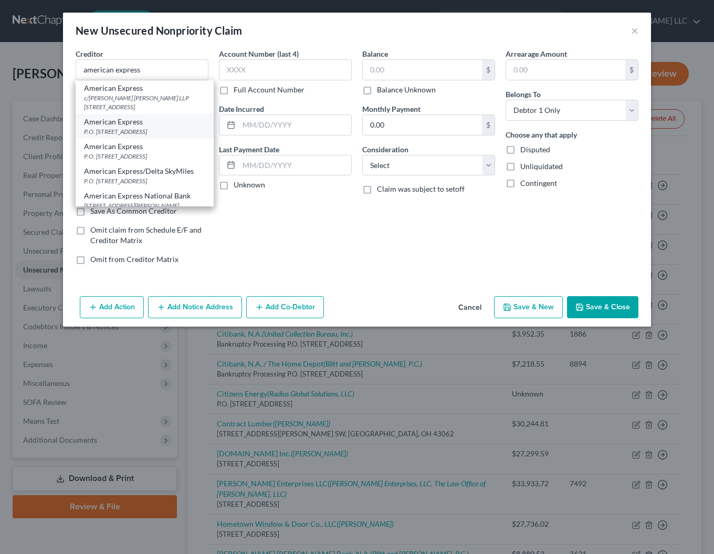
click at [112, 133] on div "P.O. [STREET_ADDRESS]" at bounding box center [144, 131] width 121 height 9
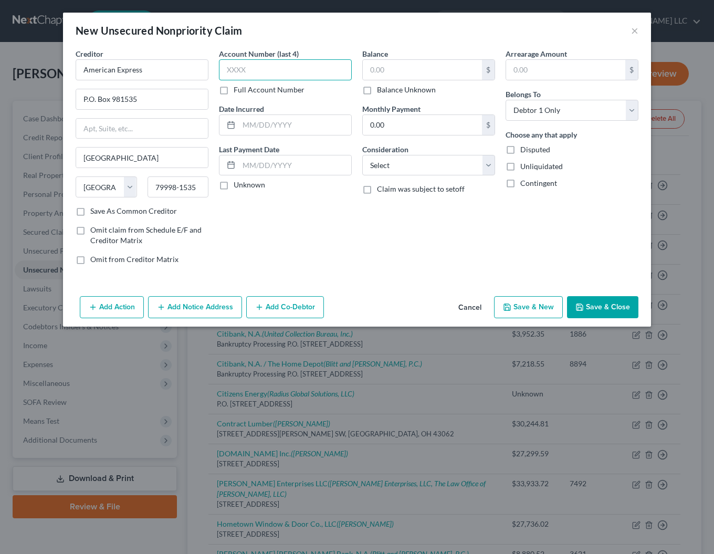
click at [305, 73] on input "text" at bounding box center [285, 69] width 133 height 21
click at [446, 75] on input "text" at bounding box center [422, 70] width 119 height 20
click option "Credit Card Debt" at bounding box center [0, 0] width 0 height 0
click at [587, 305] on button "Save & Close" at bounding box center [602, 307] width 71 height 22
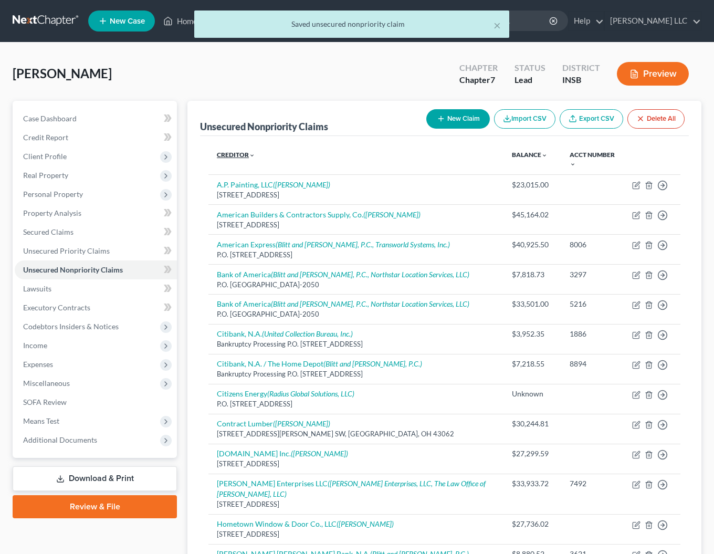
click at [231, 153] on link "Creditor expand_more expand_less unfold_more" at bounding box center [236, 155] width 38 height 8
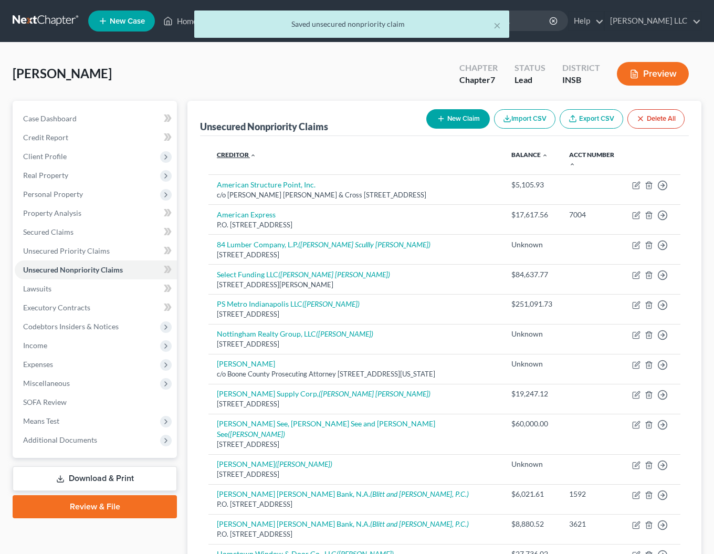
click at [231, 153] on link "Creditor expand_more expand_less unfold_more" at bounding box center [236, 155] width 39 height 8
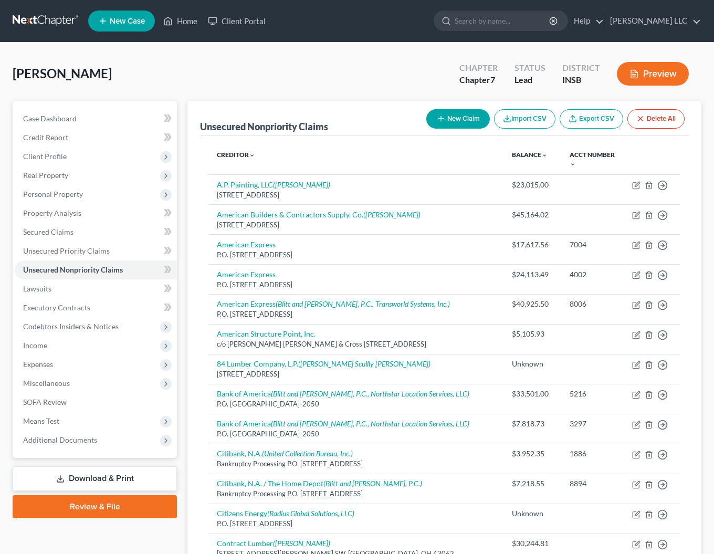
click at [461, 116] on button "New Claim" at bounding box center [457, 118] width 63 height 19
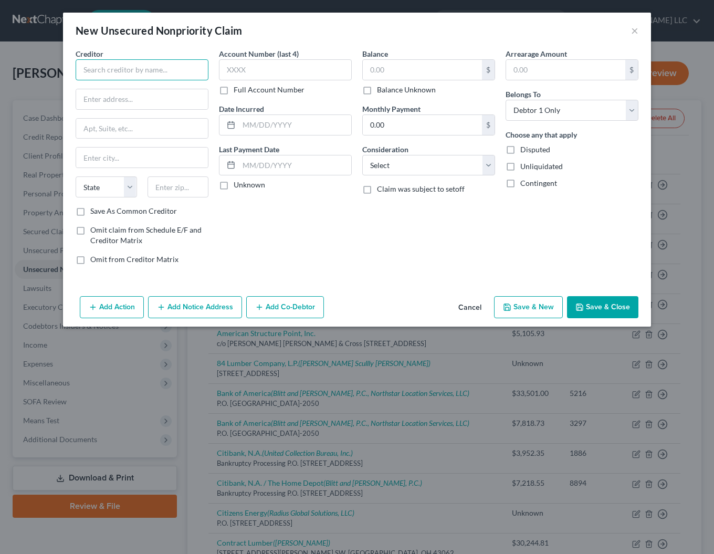
click at [161, 73] on input "text" at bounding box center [142, 69] width 133 height 21
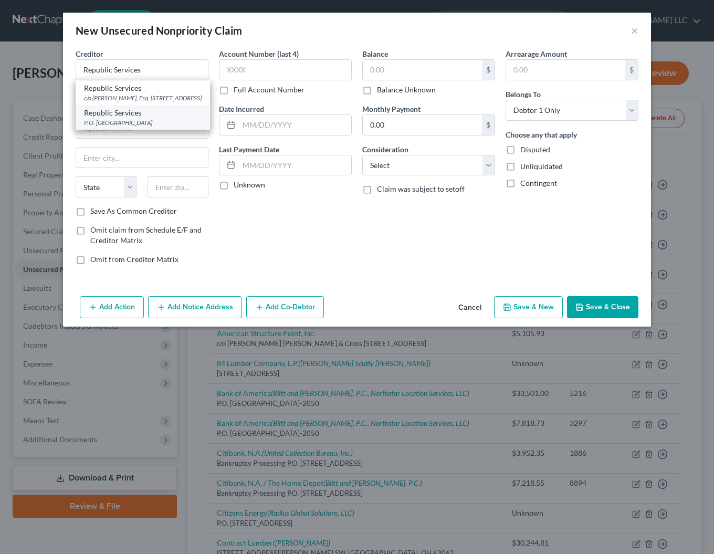
click at [142, 118] on div "Republic Services" at bounding box center [143, 113] width 118 height 10
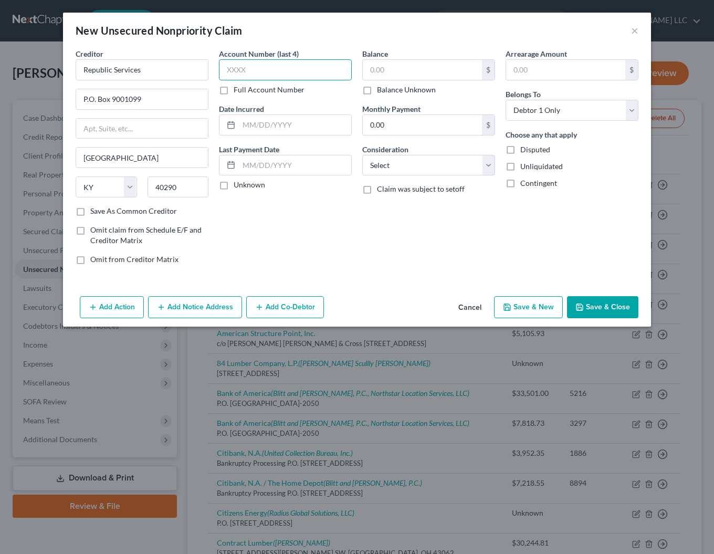
click at [262, 66] on input "text" at bounding box center [285, 69] width 133 height 21
click at [413, 73] on input "text" at bounding box center [422, 70] width 119 height 20
click option "Suppliers And Vendors" at bounding box center [0, 0] width 0 height 0
click option "At Least One Of The Debtors And Another" at bounding box center [0, 0] width 0 height 0
click at [296, 311] on button "Add Co-Debtor" at bounding box center [285, 307] width 78 height 22
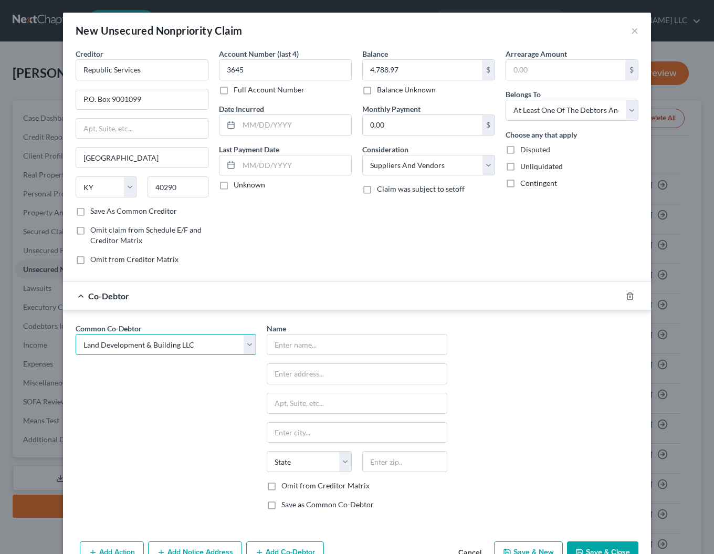
click option "Land Development & Building LLC" at bounding box center [0, 0] width 0 height 0
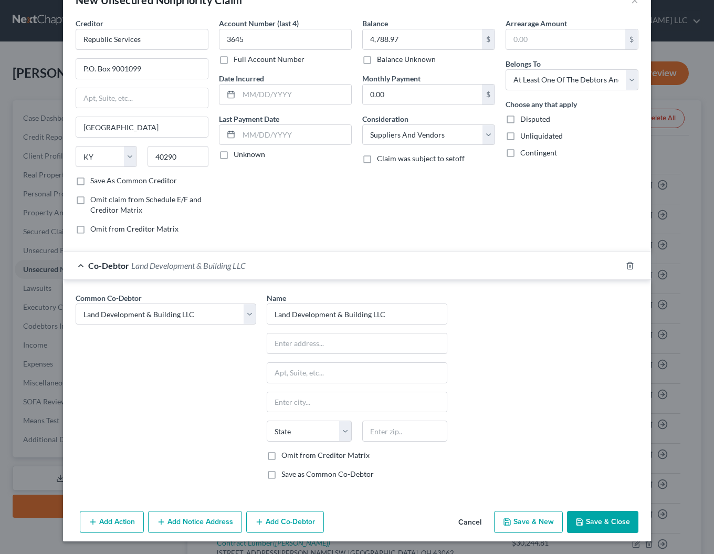
click at [605, 518] on button "Save & Close" at bounding box center [602, 521] width 71 height 22
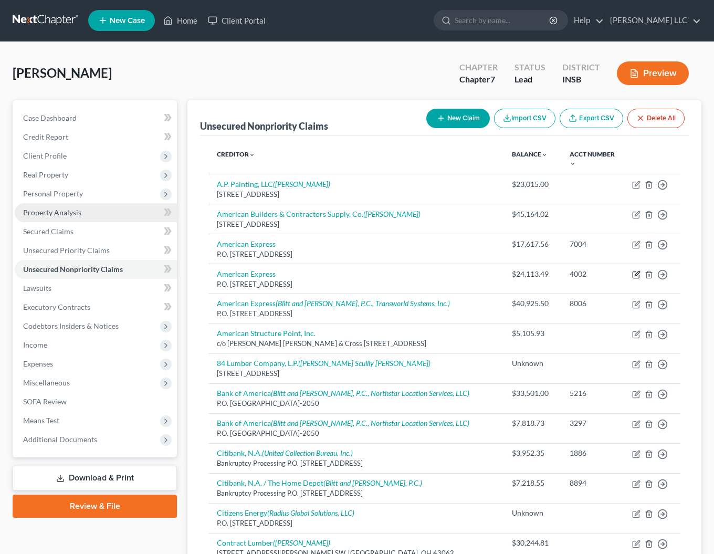
click at [636, 275] on icon "button" at bounding box center [636, 274] width 8 height 8
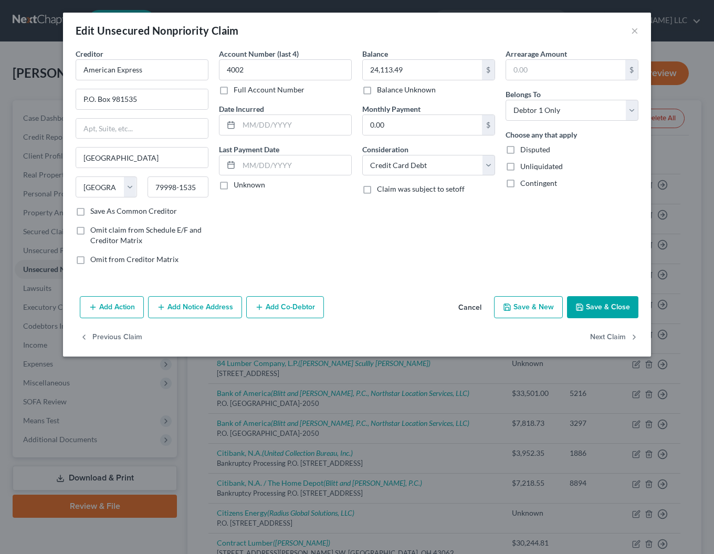
click at [189, 304] on button "Add Notice Address" at bounding box center [195, 307] width 94 height 22
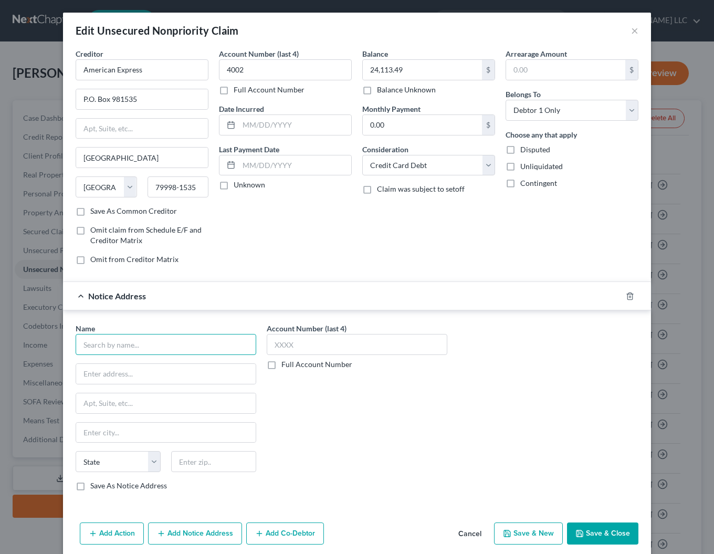
click at [103, 348] on input "text" at bounding box center [166, 344] width 180 height 21
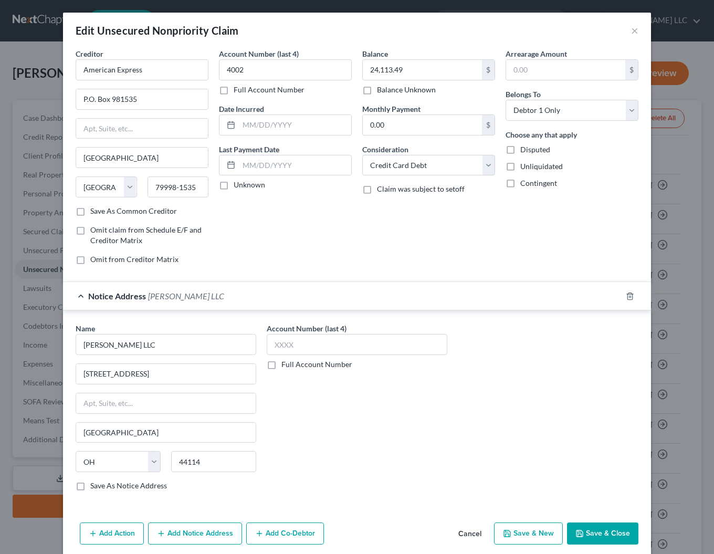
click at [90, 484] on label "Save As Notice Address" at bounding box center [128, 485] width 77 height 10
click at [94, 484] on input "Save As Notice Address" at bounding box center [97, 483] width 7 height 7
click at [623, 534] on button "Save & Close" at bounding box center [602, 533] width 71 height 22
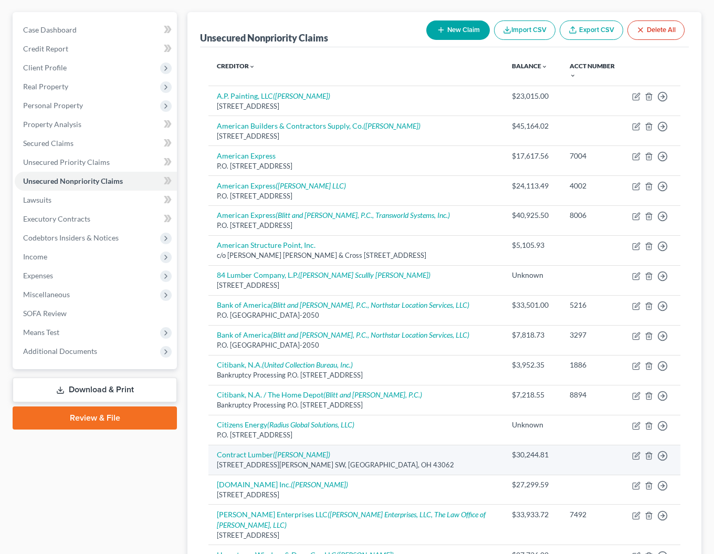
scroll to position [0, 0]
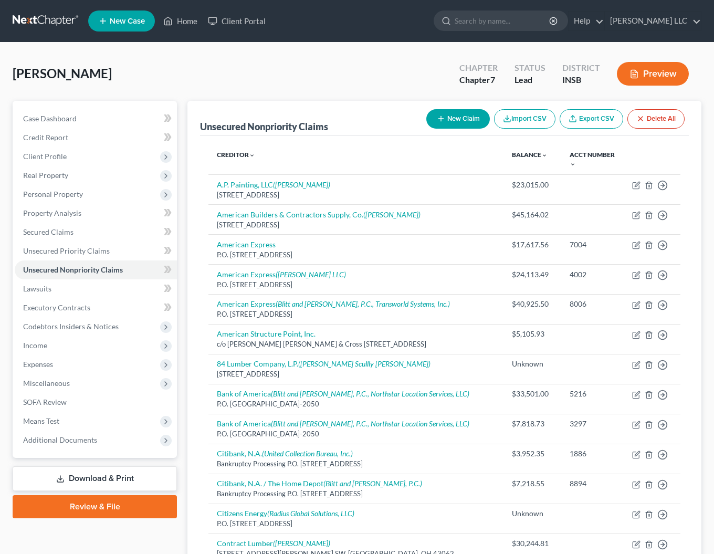
click at [453, 109] on button "New Claim" at bounding box center [457, 118] width 63 height 19
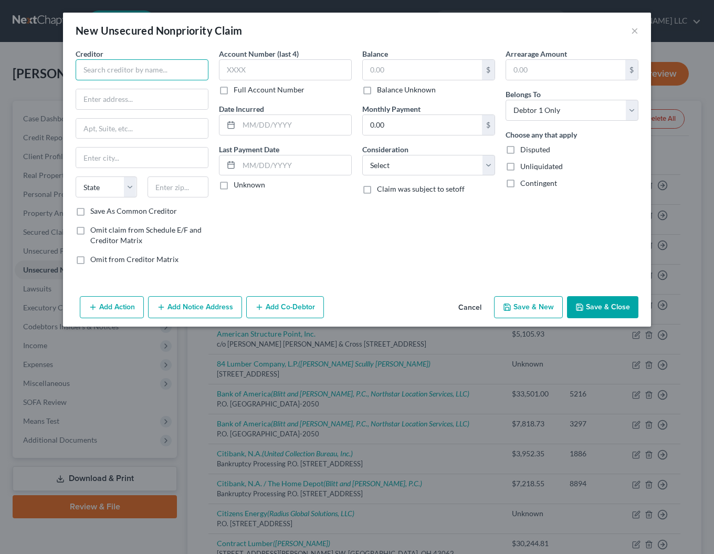
click at [141, 75] on input "text" at bounding box center [142, 69] width 133 height 21
click at [95, 99] on input "text" at bounding box center [142, 99] width 132 height 20
click at [377, 93] on label "Balance Unknown" at bounding box center [406, 89] width 59 height 10
click at [381, 91] on input "Balance Unknown" at bounding box center [384, 87] width 7 height 7
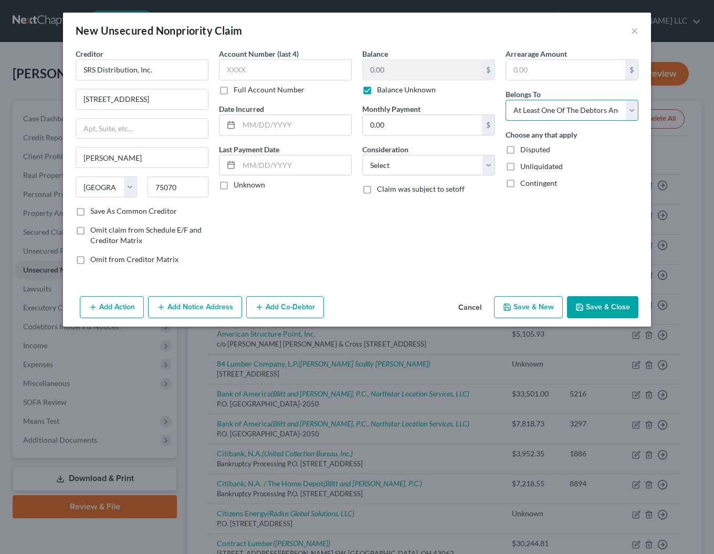
click option "At Least One Of The Debtors And Another" at bounding box center [0, 0] width 0 height 0
click at [301, 302] on button "Add Co-Debtor" at bounding box center [285, 307] width 78 height 22
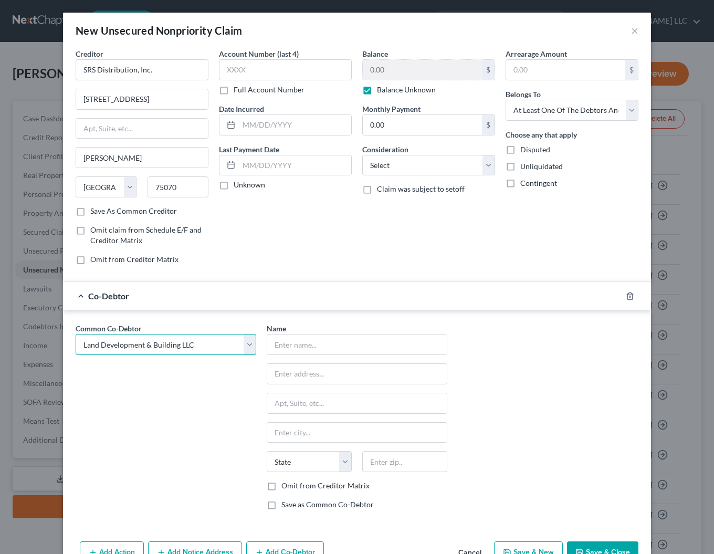
click option "Land Development & Building LLC" at bounding box center [0, 0] width 0 height 0
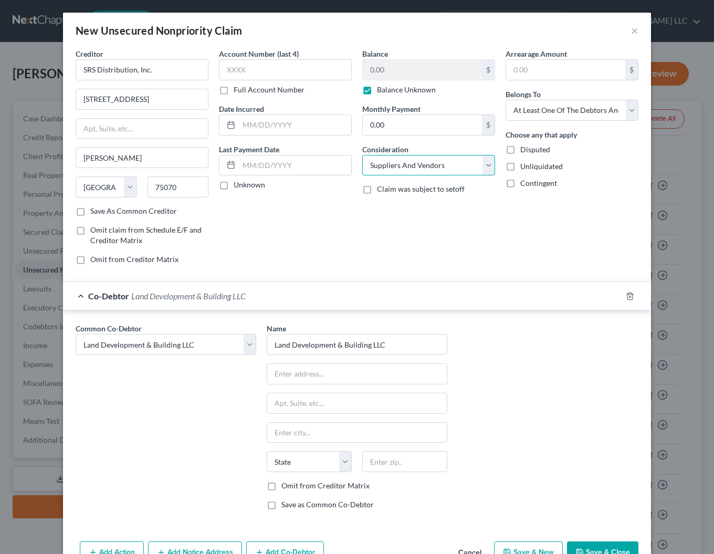
click option "Suppliers And Vendors" at bounding box center [0, 0] width 0 height 0
click at [611, 549] on button "Save & Close" at bounding box center [602, 552] width 71 height 22
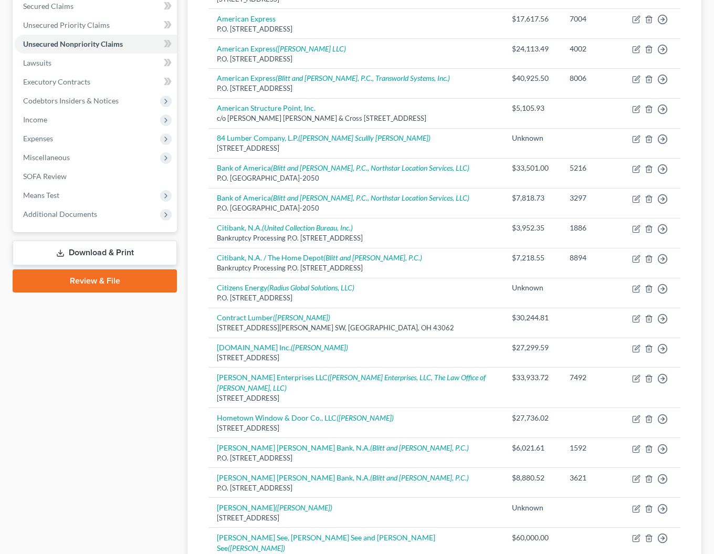
scroll to position [0, 0]
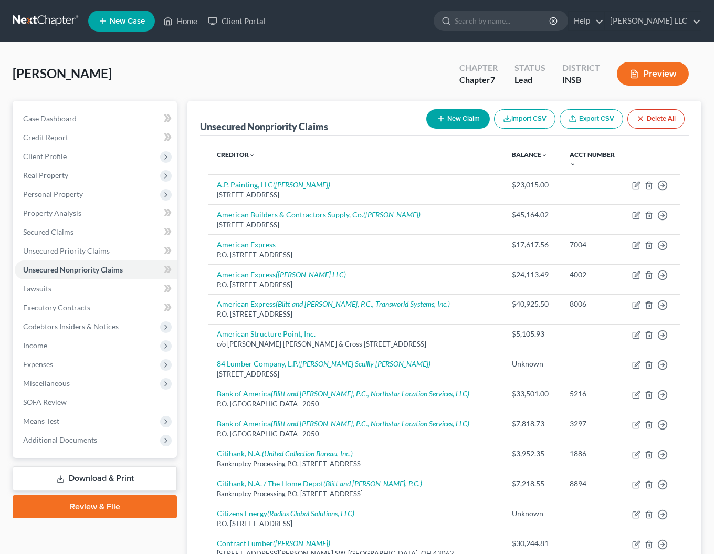
click at [239, 153] on link "Creditor expand_more expand_less unfold_more" at bounding box center [236, 155] width 38 height 8
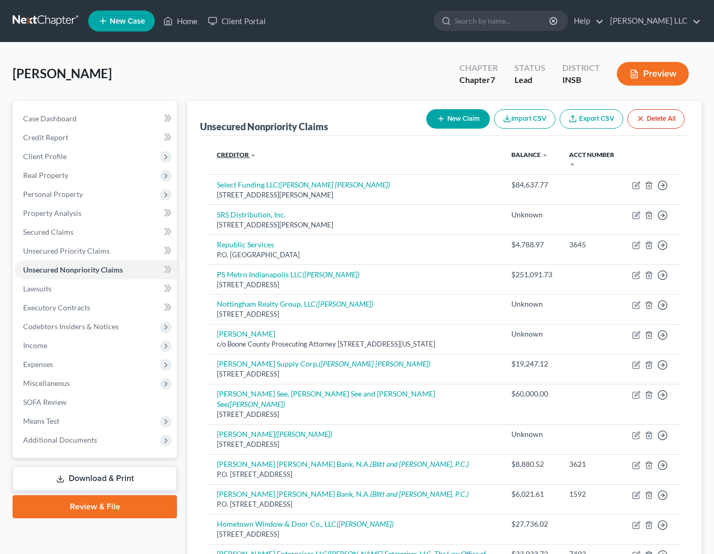
click at [239, 153] on link "Creditor expand_more expand_less unfold_more" at bounding box center [236, 155] width 39 height 8
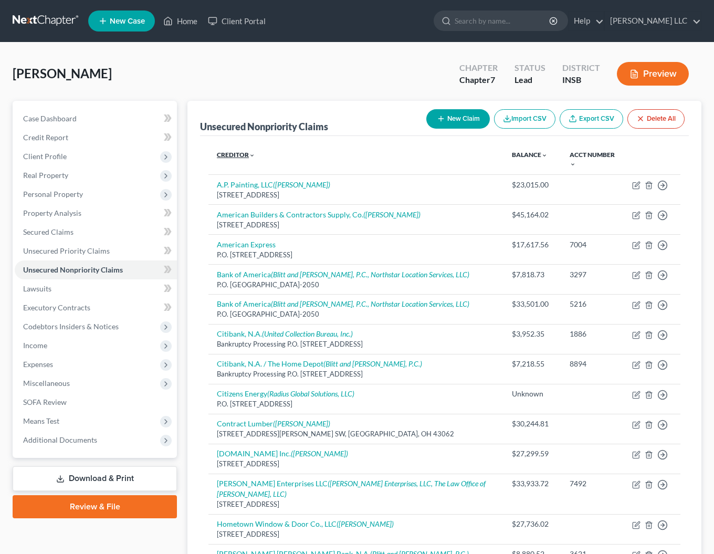
click at [235, 156] on link "Creditor expand_more expand_less unfold_more" at bounding box center [236, 155] width 38 height 8
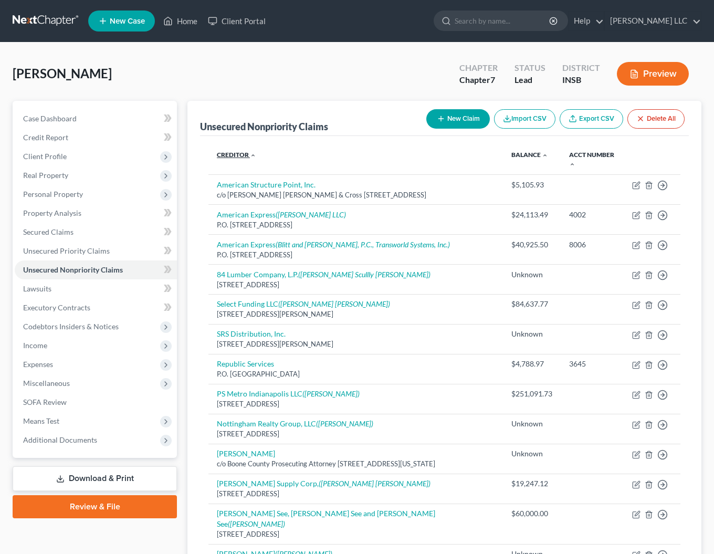
click at [235, 156] on link "Creditor expand_more expand_less unfold_more" at bounding box center [236, 155] width 39 height 8
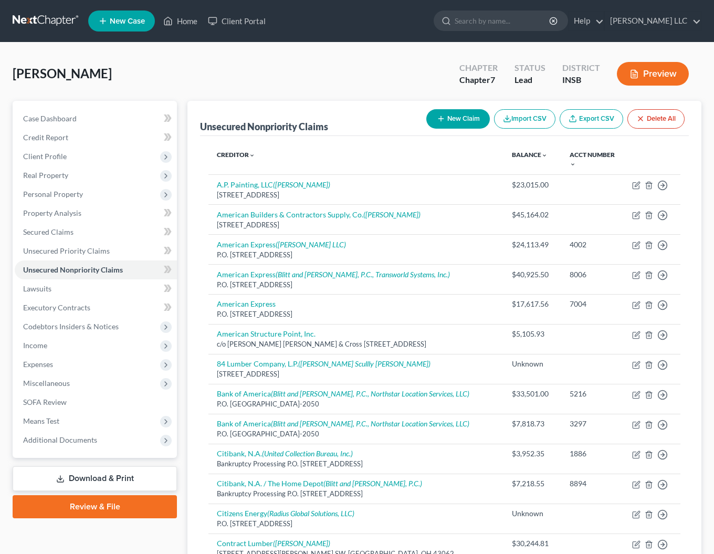
click at [452, 112] on button "New Claim" at bounding box center [457, 118] width 63 height 19
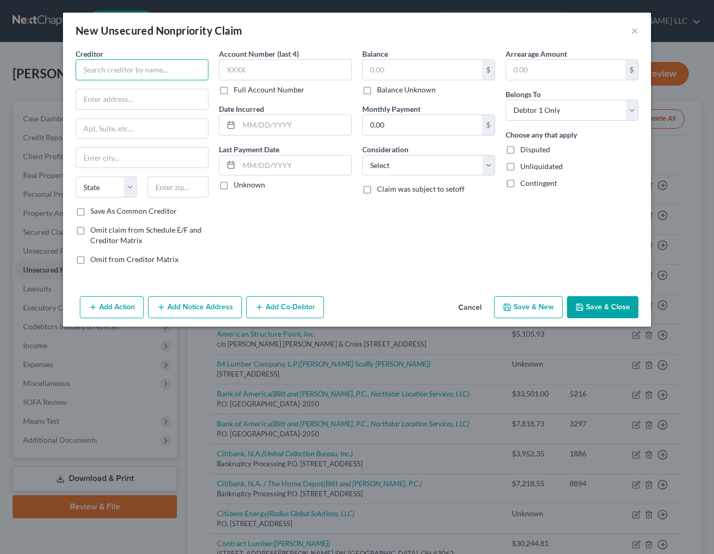
click at [125, 78] on input "text" at bounding box center [142, 69] width 133 height 21
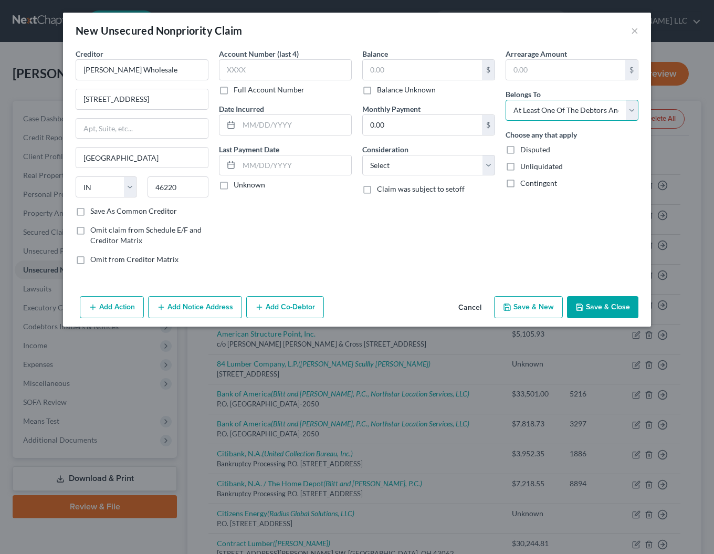
click option "At Least One Of The Debtors And Another" at bounding box center [0, 0] width 0 height 0
click at [268, 307] on button "Add Co-Debtor" at bounding box center [285, 307] width 78 height 22
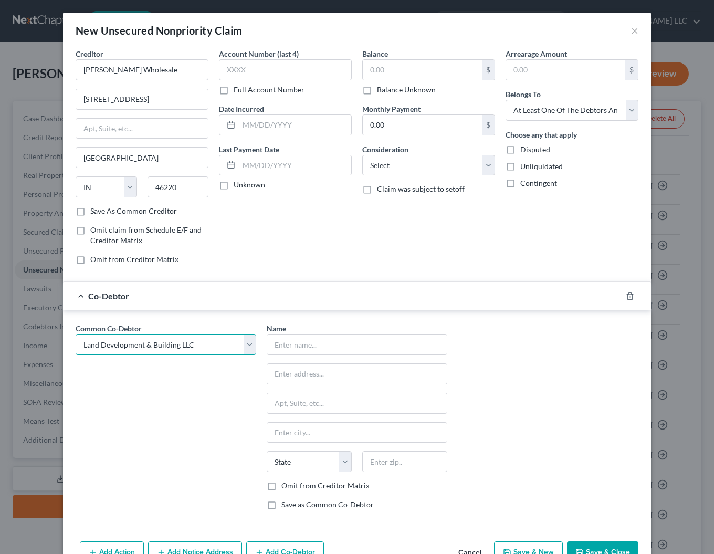
click option "Land Development & Building LLC" at bounding box center [0, 0] width 0 height 0
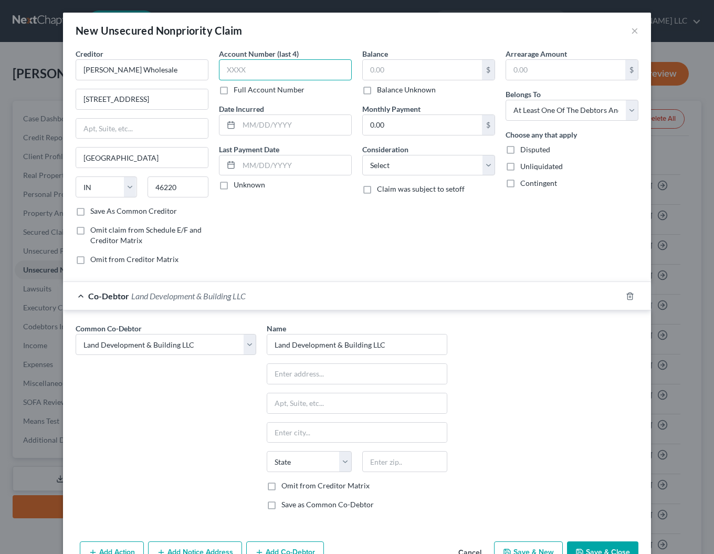
click at [250, 76] on input "text" at bounding box center [285, 69] width 133 height 21
click at [377, 88] on label "Balance Unknown" at bounding box center [406, 89] width 59 height 10
click at [381, 88] on input "Balance Unknown" at bounding box center [384, 87] width 7 height 7
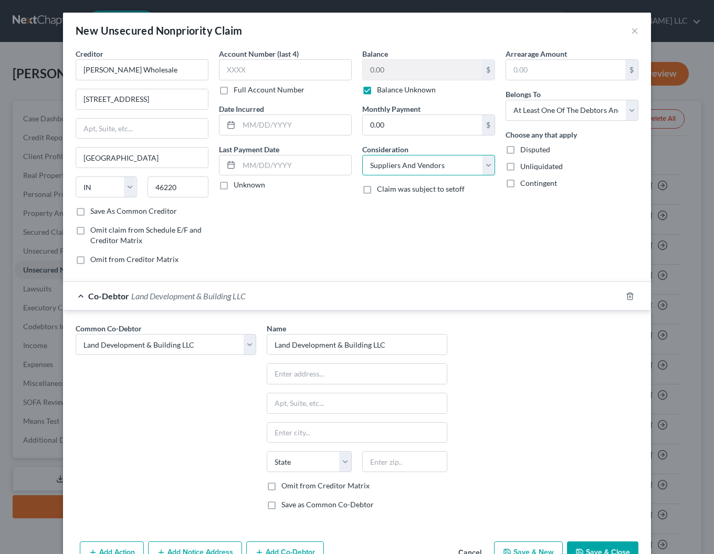
click option "Suppliers And Vendors" at bounding box center [0, 0] width 0 height 0
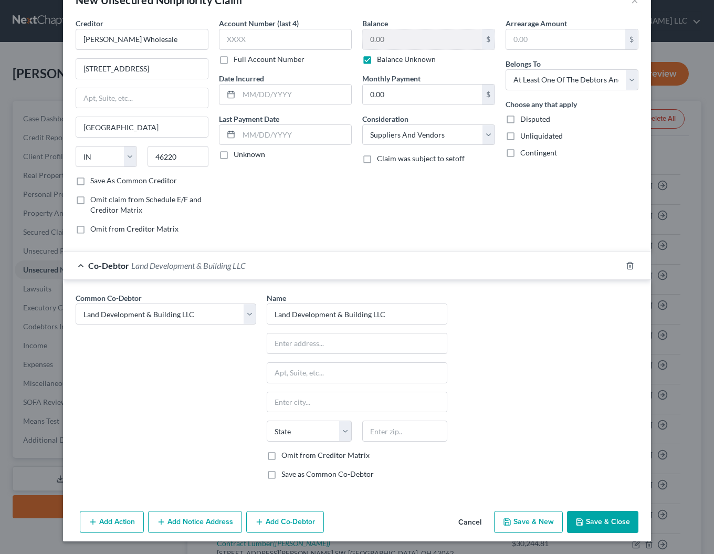
click at [598, 524] on button "Save & Close" at bounding box center [602, 521] width 71 height 22
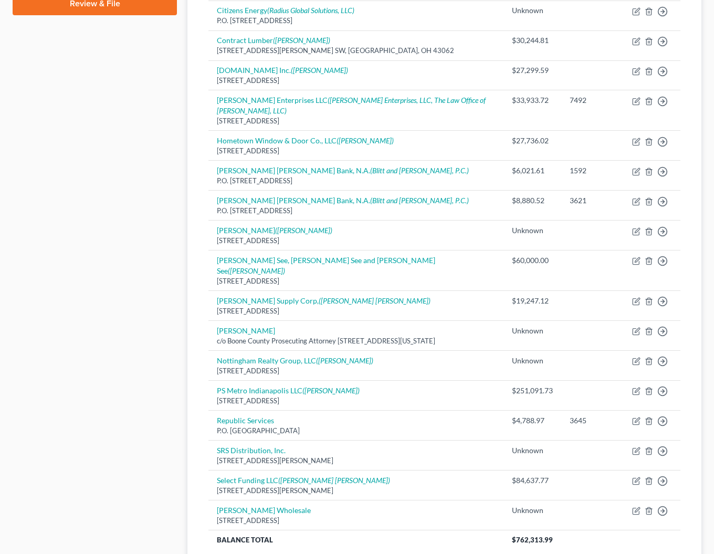
scroll to position [582, 0]
